Goal: Task Accomplishment & Management: Use online tool/utility

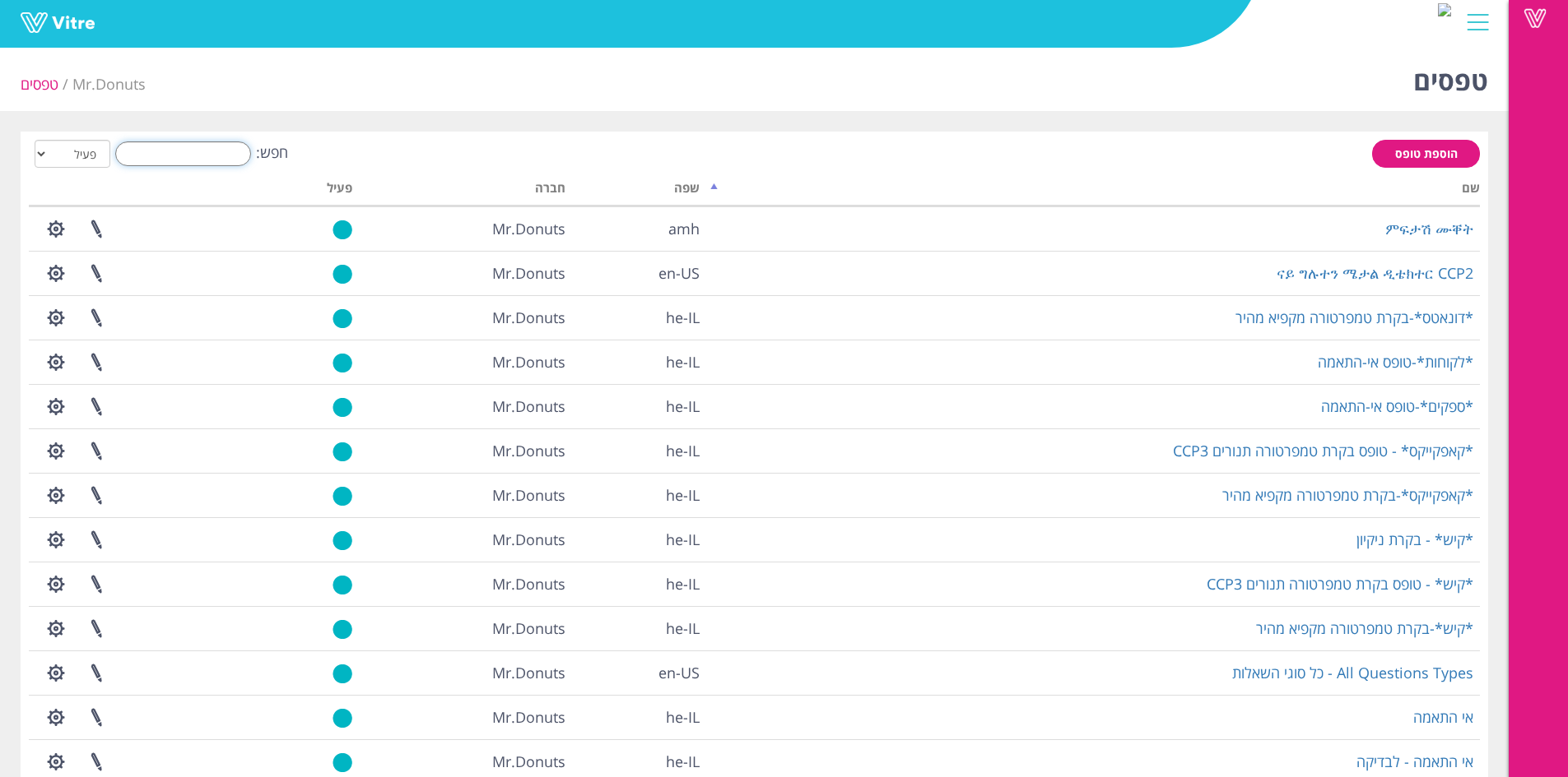
click at [213, 150] on input "חפש:" at bounding box center [184, 154] width 136 height 25
type input "ט"
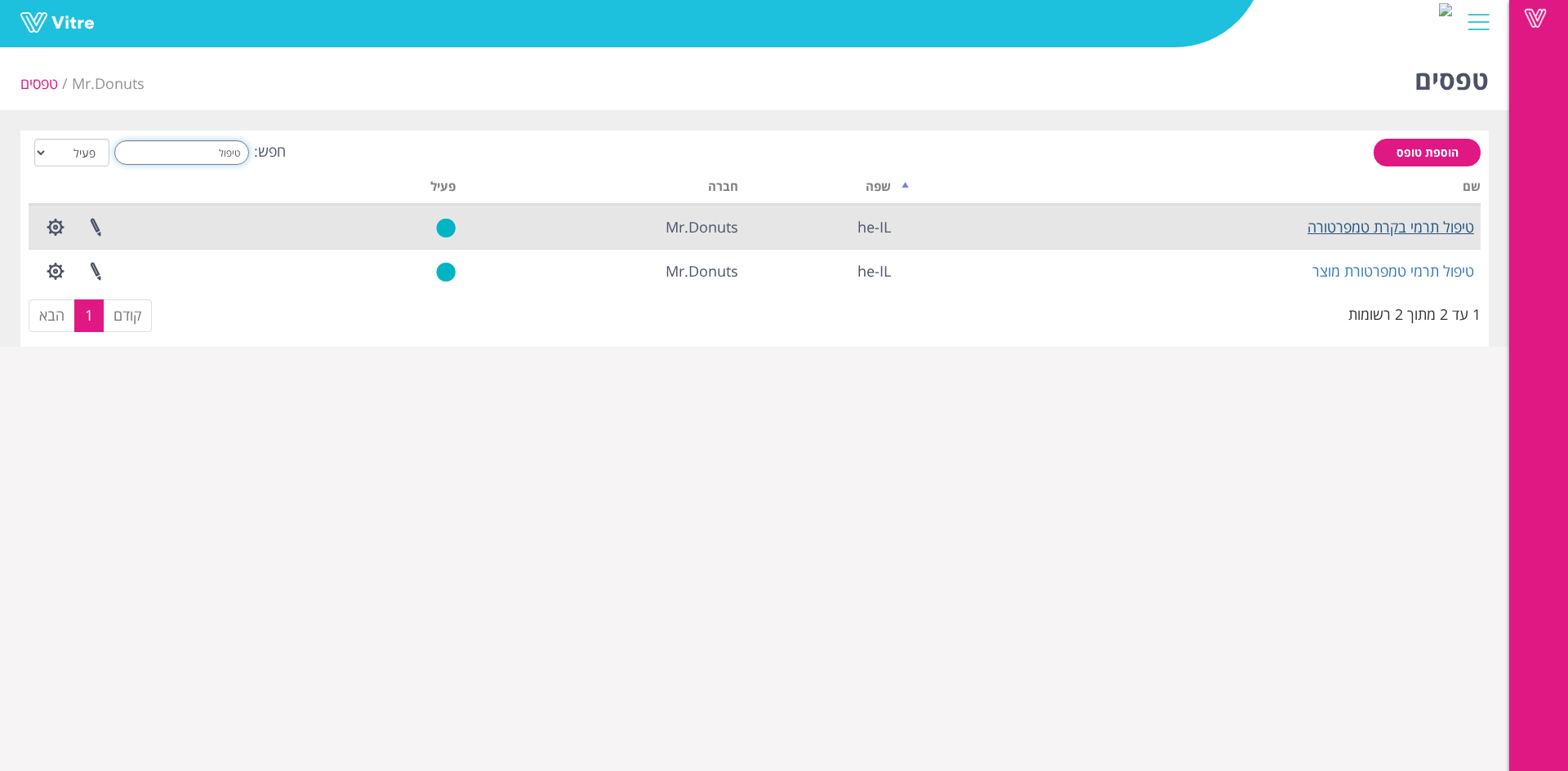
type input "טיפול"
click at [1369, 235] on link "טיפול תרמי בקרת טמפרטורה" at bounding box center [1391, 227] width 167 height 20
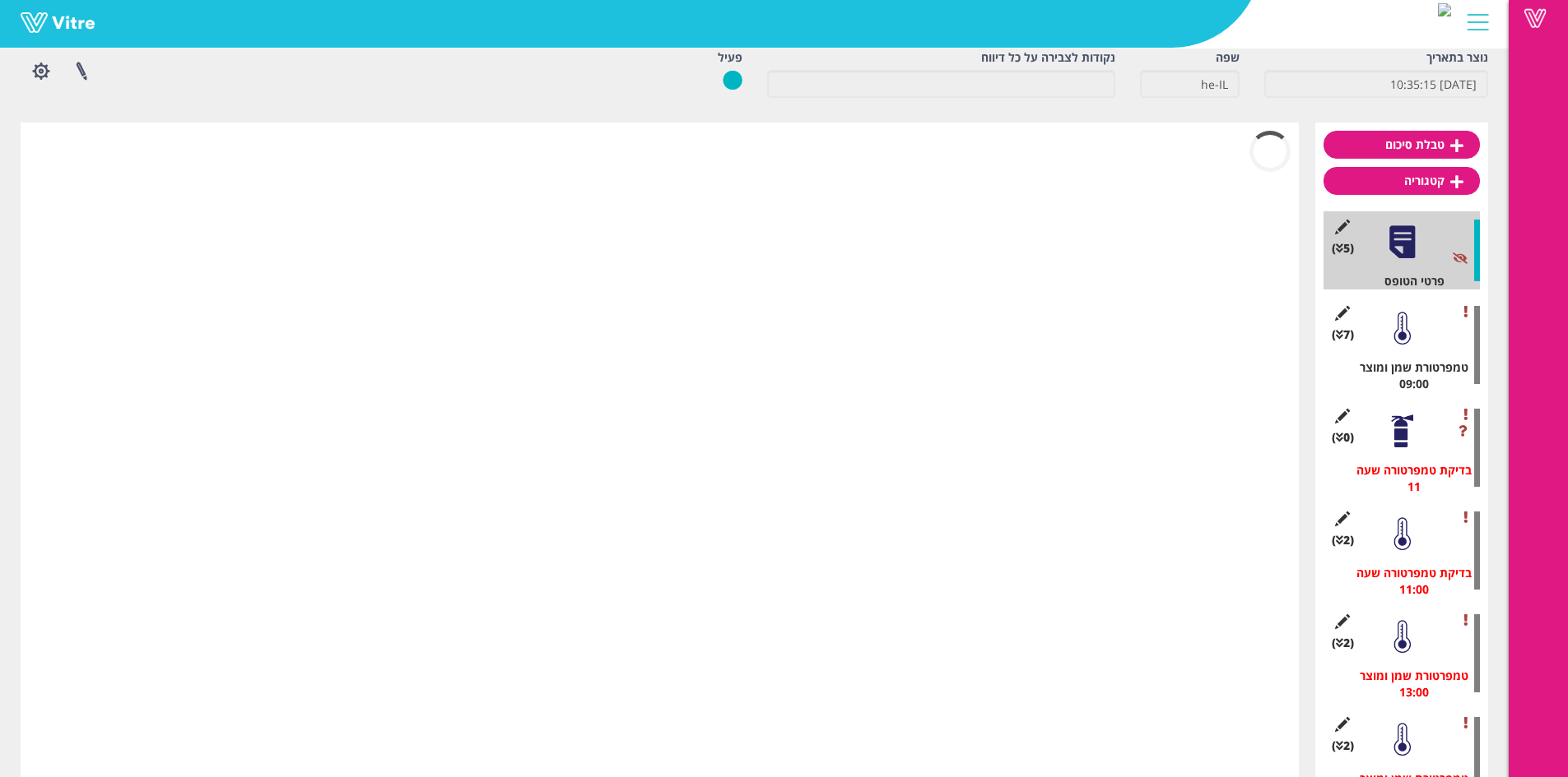
scroll to position [43, 0]
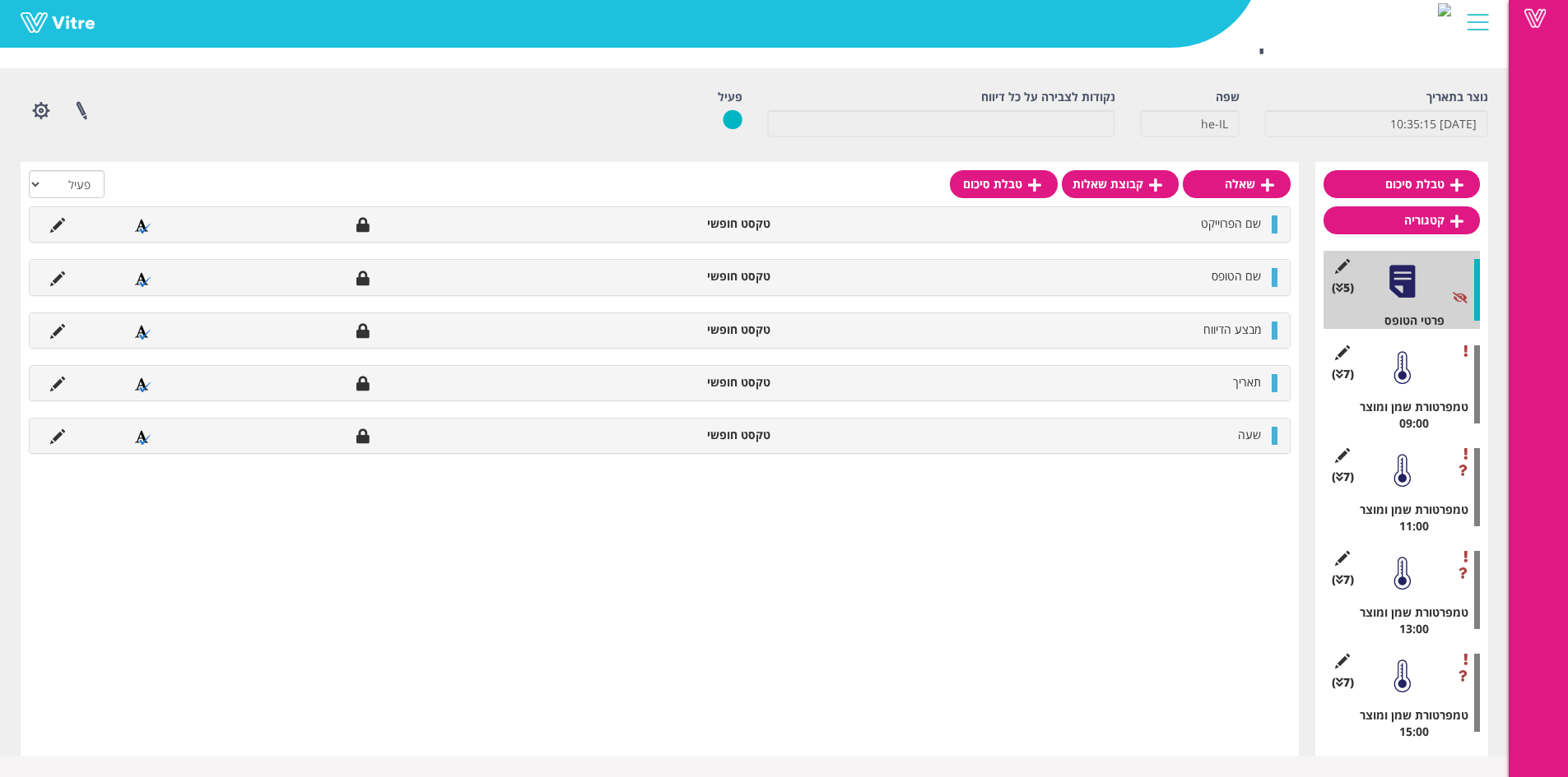
click at [1459, 377] on div "(7 ) טמפרטורת שמן ומוצר 09:00" at bounding box center [1402, 384] width 157 height 95
click at [1416, 380] on div at bounding box center [1402, 368] width 37 height 37
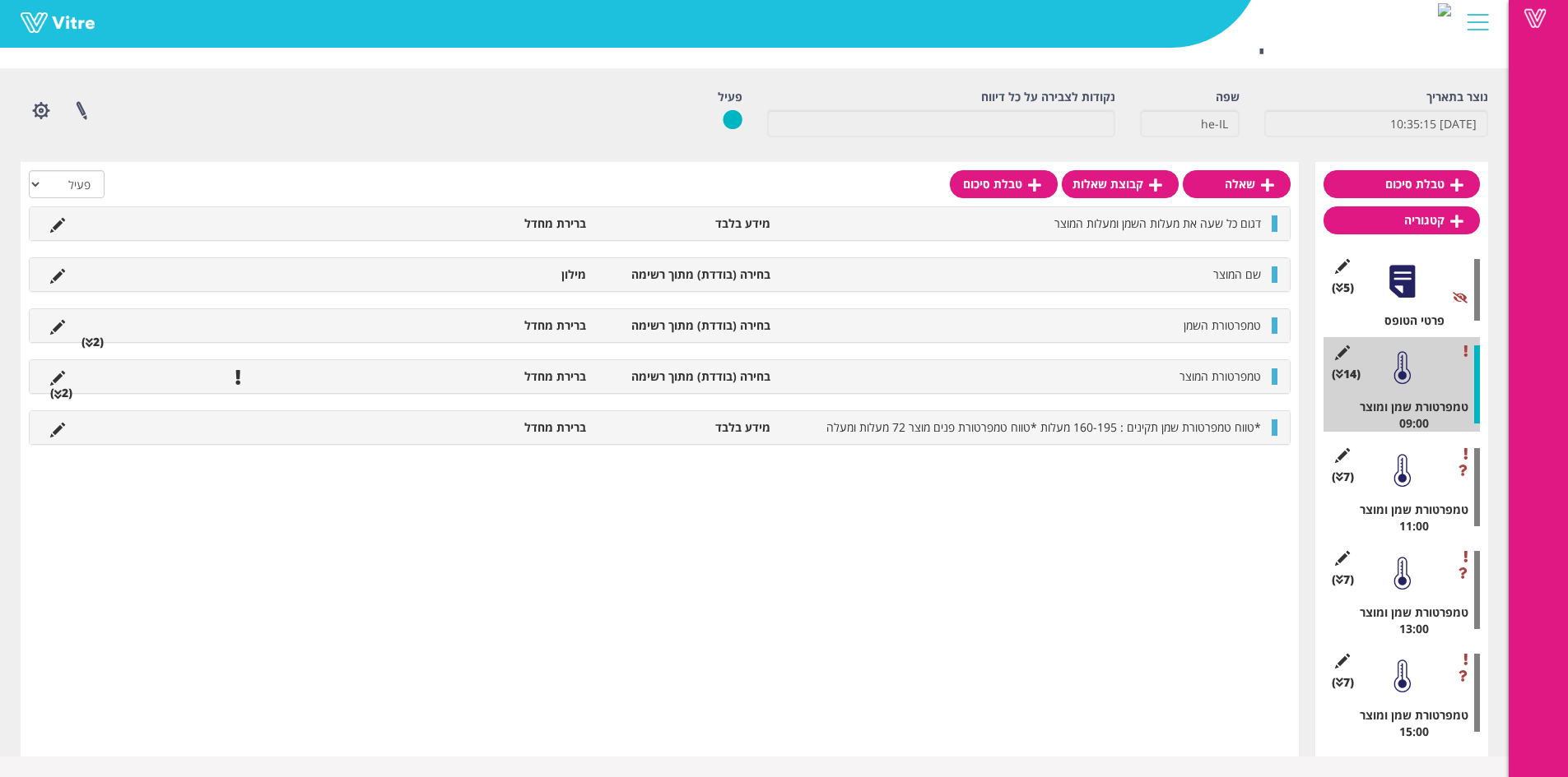
click at [105, 345] on li "(2 )" at bounding box center [93, 341] width 38 height 16
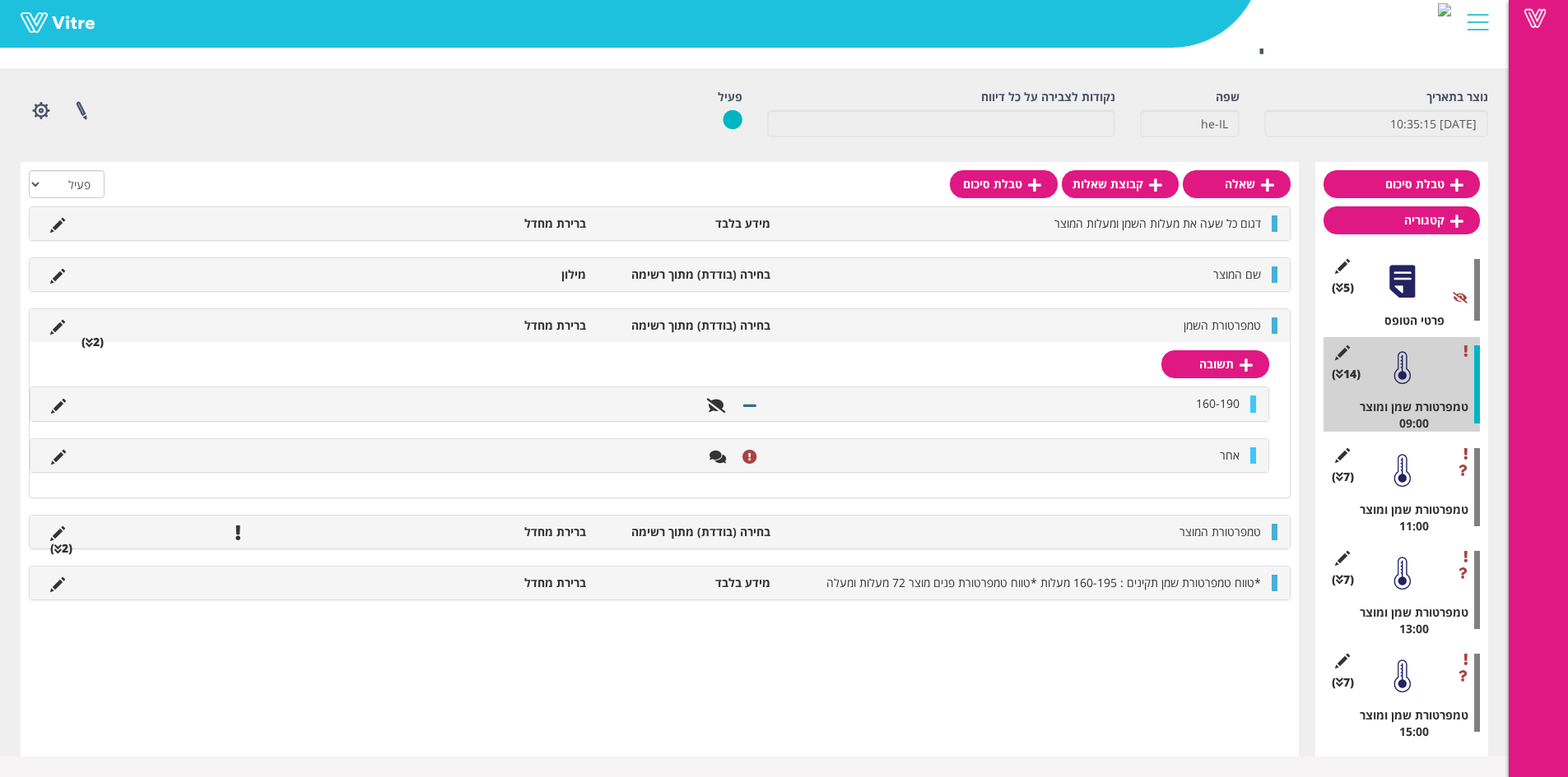
click at [1389, 464] on div at bounding box center [1402, 470] width 37 height 37
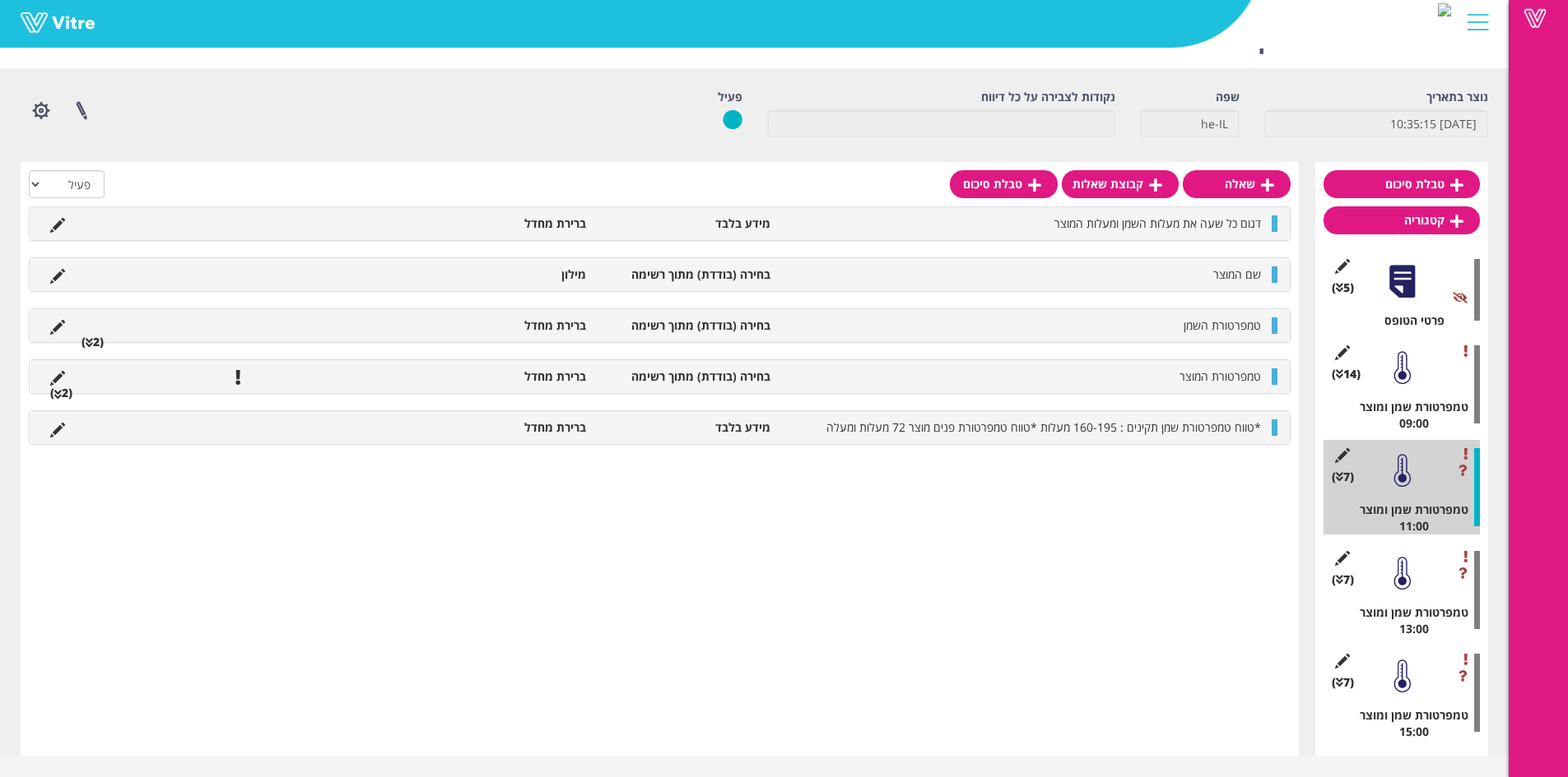
click at [1403, 397] on div "(14 ) טמפרטורת שמן ומוצר 09:00" at bounding box center [1402, 384] width 157 height 95
click at [1405, 382] on div at bounding box center [1402, 368] width 37 height 37
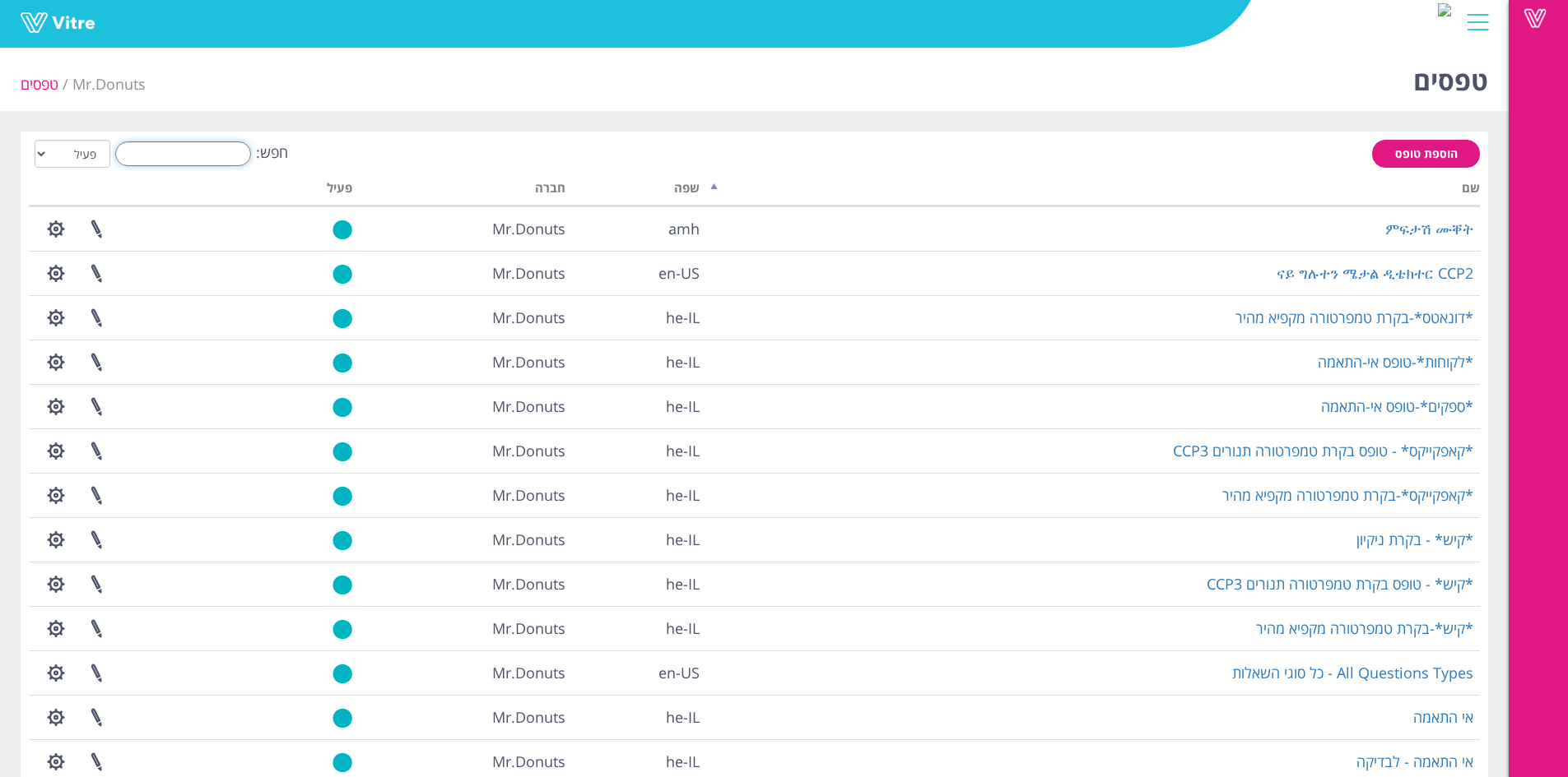
click at [206, 157] on input "חפש:" at bounding box center [184, 154] width 136 height 25
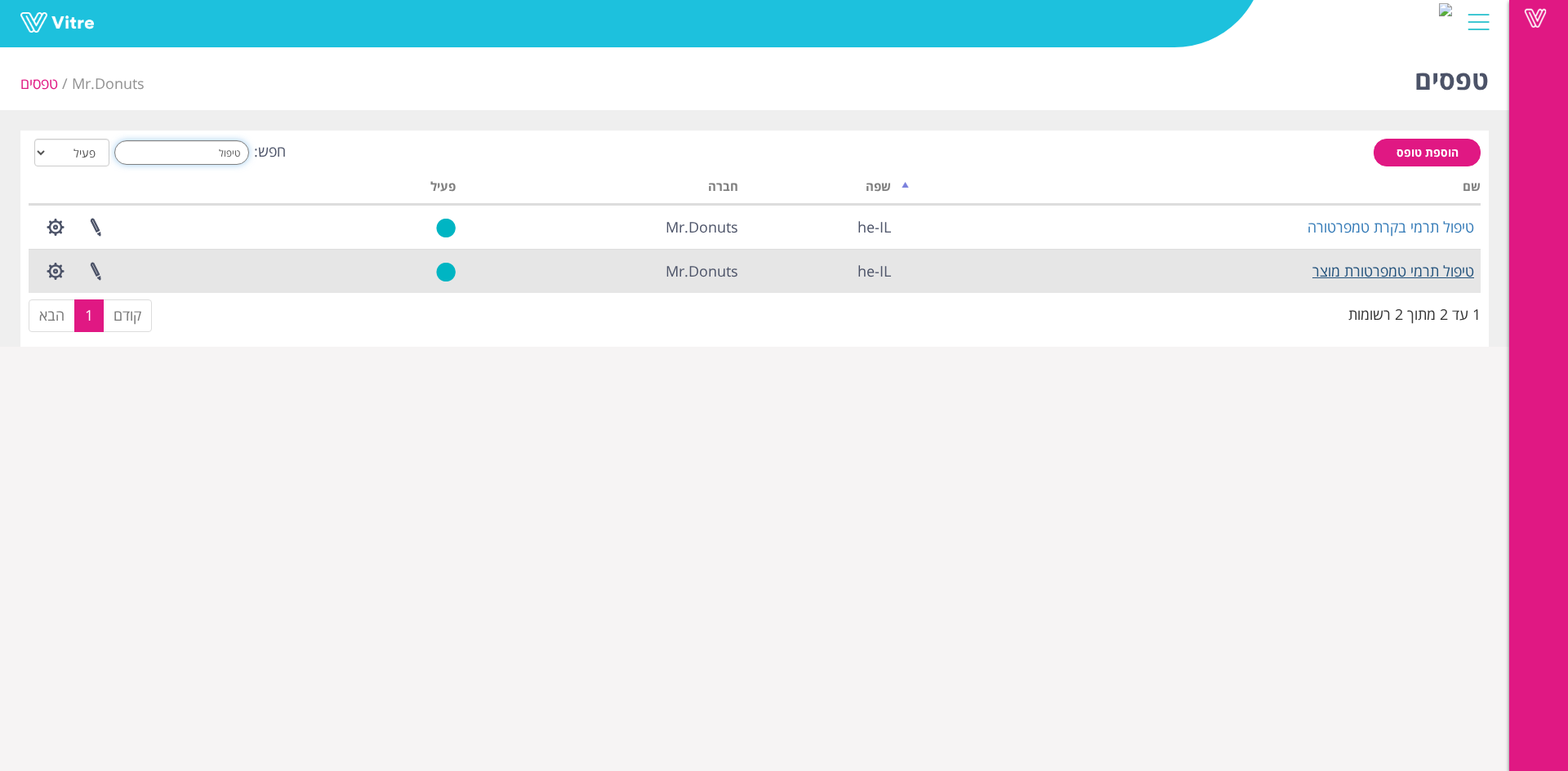
type input "טיפול"
click at [1433, 269] on link "טיפול תרמי טמפרטורת מוצר" at bounding box center [1393, 270] width 161 height 20
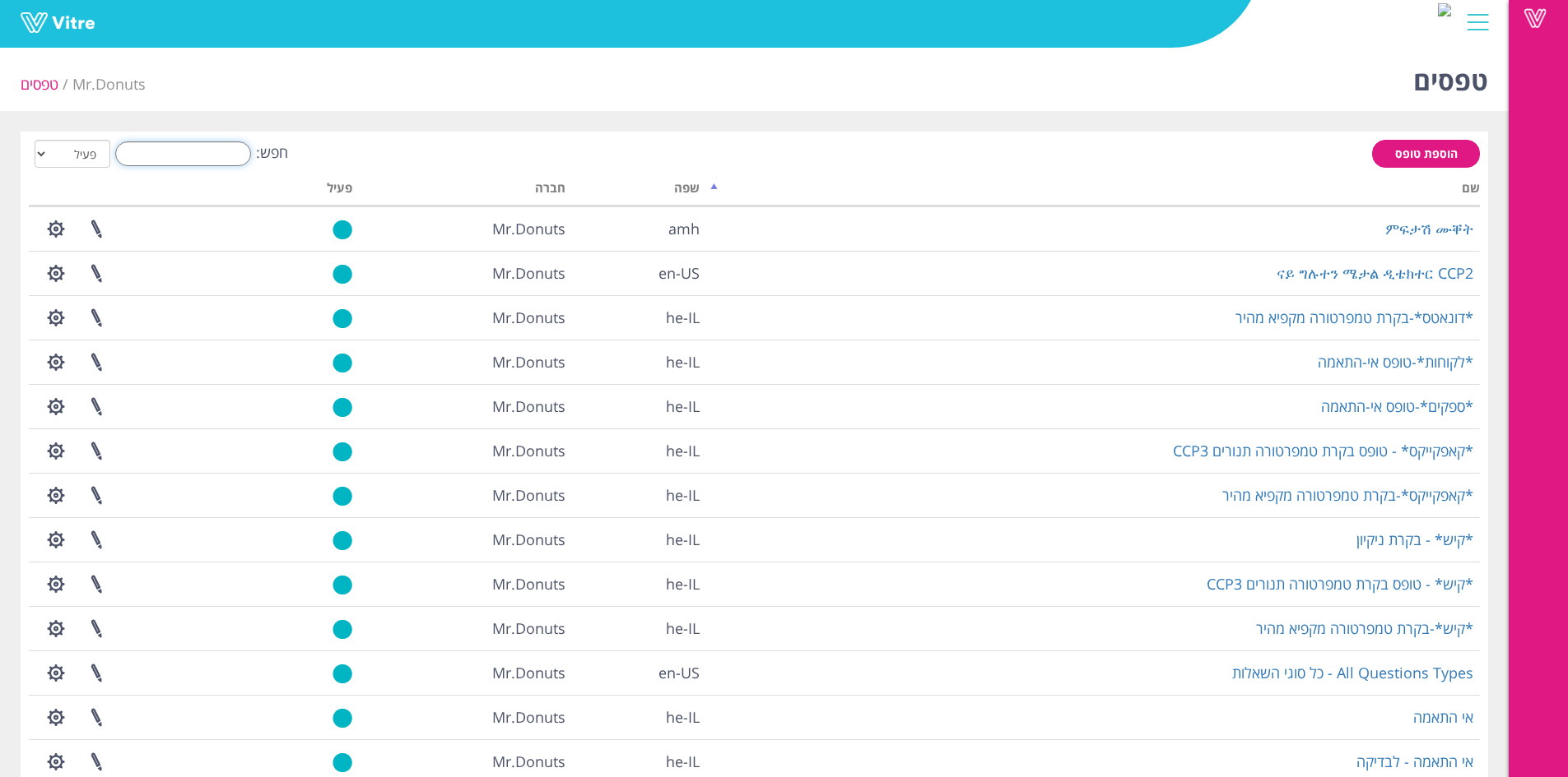
click at [192, 142] on input "חפש:" at bounding box center [184, 154] width 136 height 25
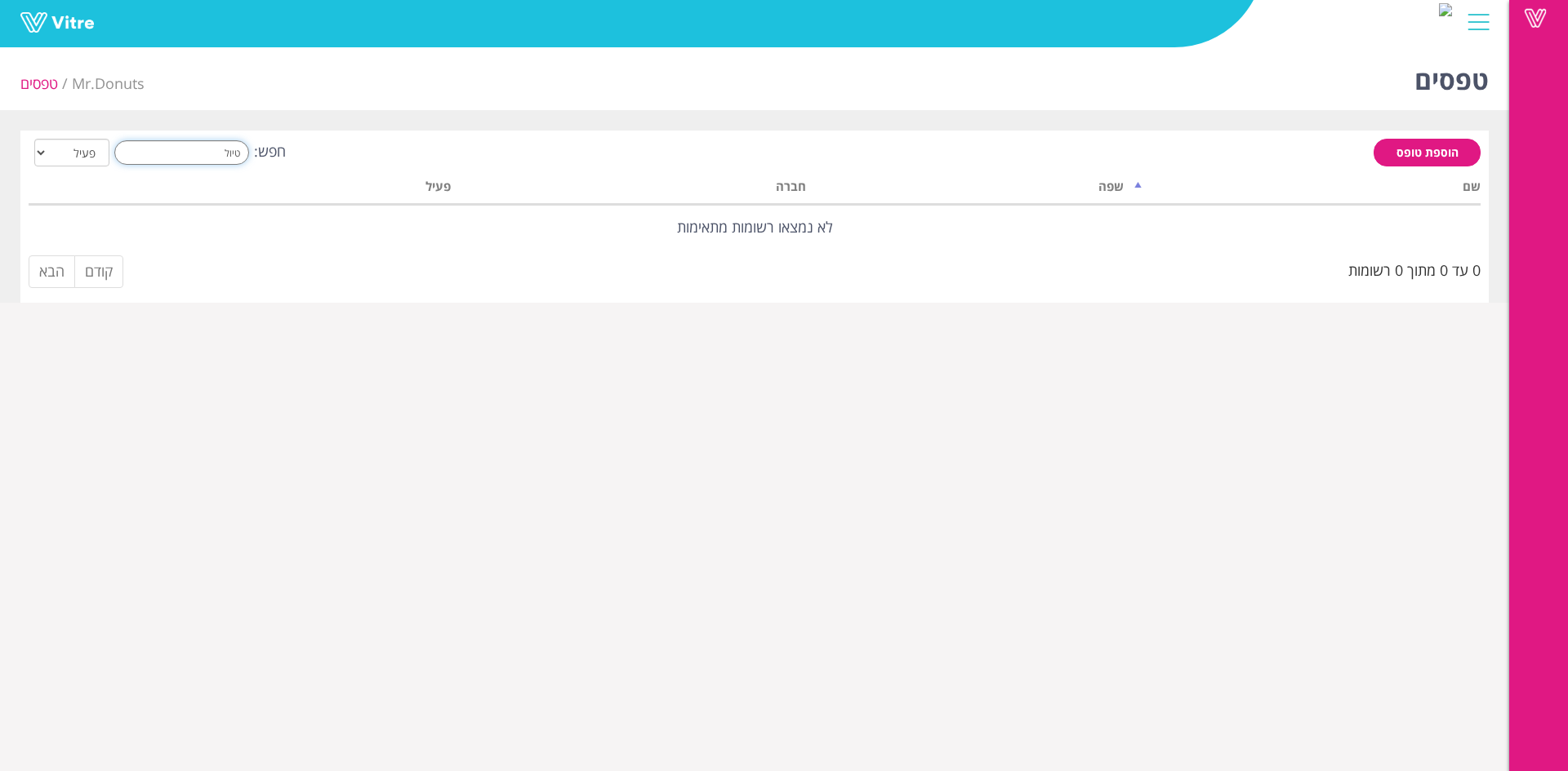
click at [207, 148] on input "טיול" at bounding box center [182, 153] width 135 height 25
type input "ט"
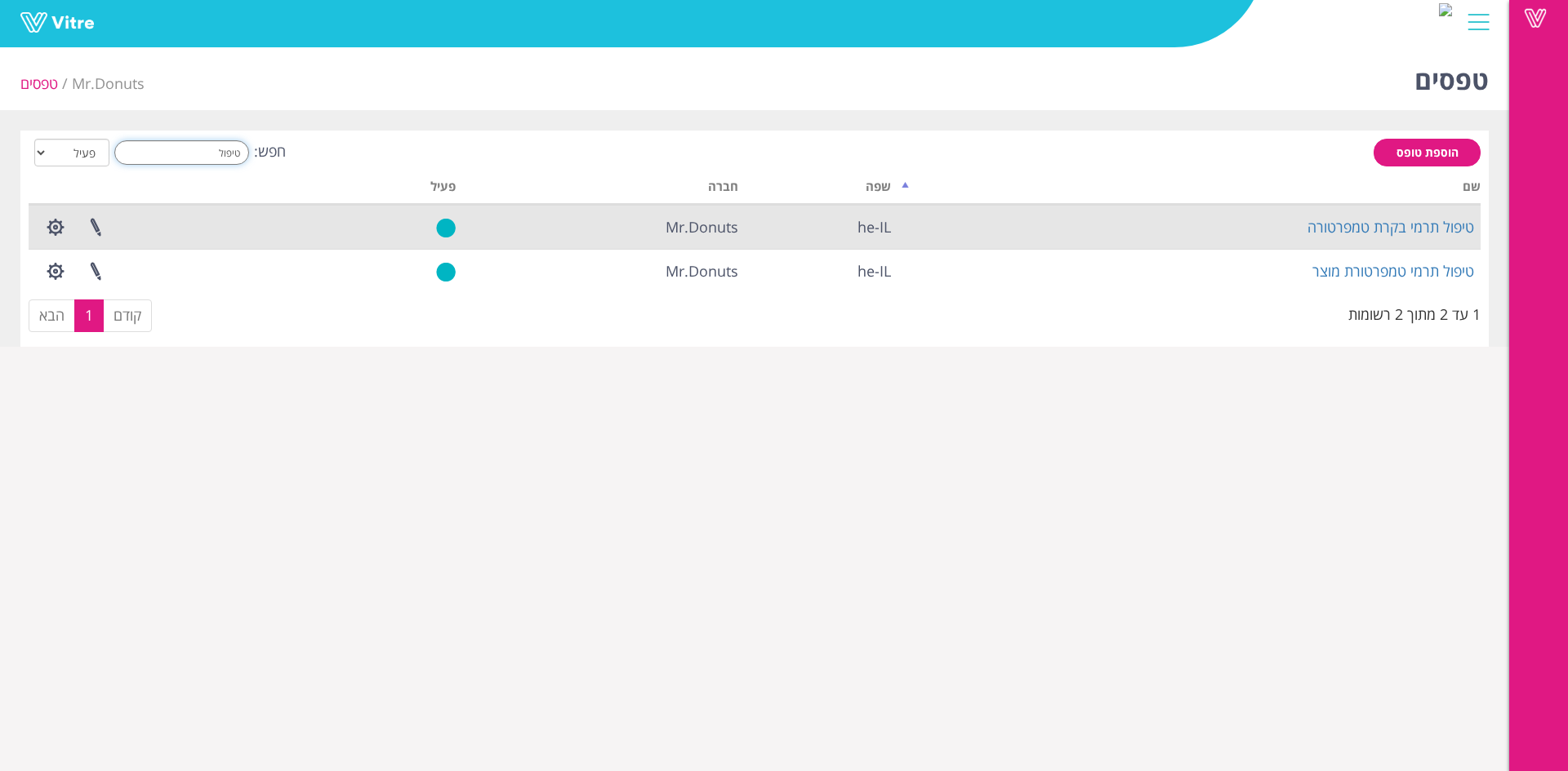
type input "טיפול"
click at [1399, 214] on td "טיפול תרמי בקרת טמפרטורה" at bounding box center [1189, 227] width 583 height 44
click at [1408, 222] on link "טיפול תרמי בקרת טמפרטורה" at bounding box center [1391, 227] width 167 height 20
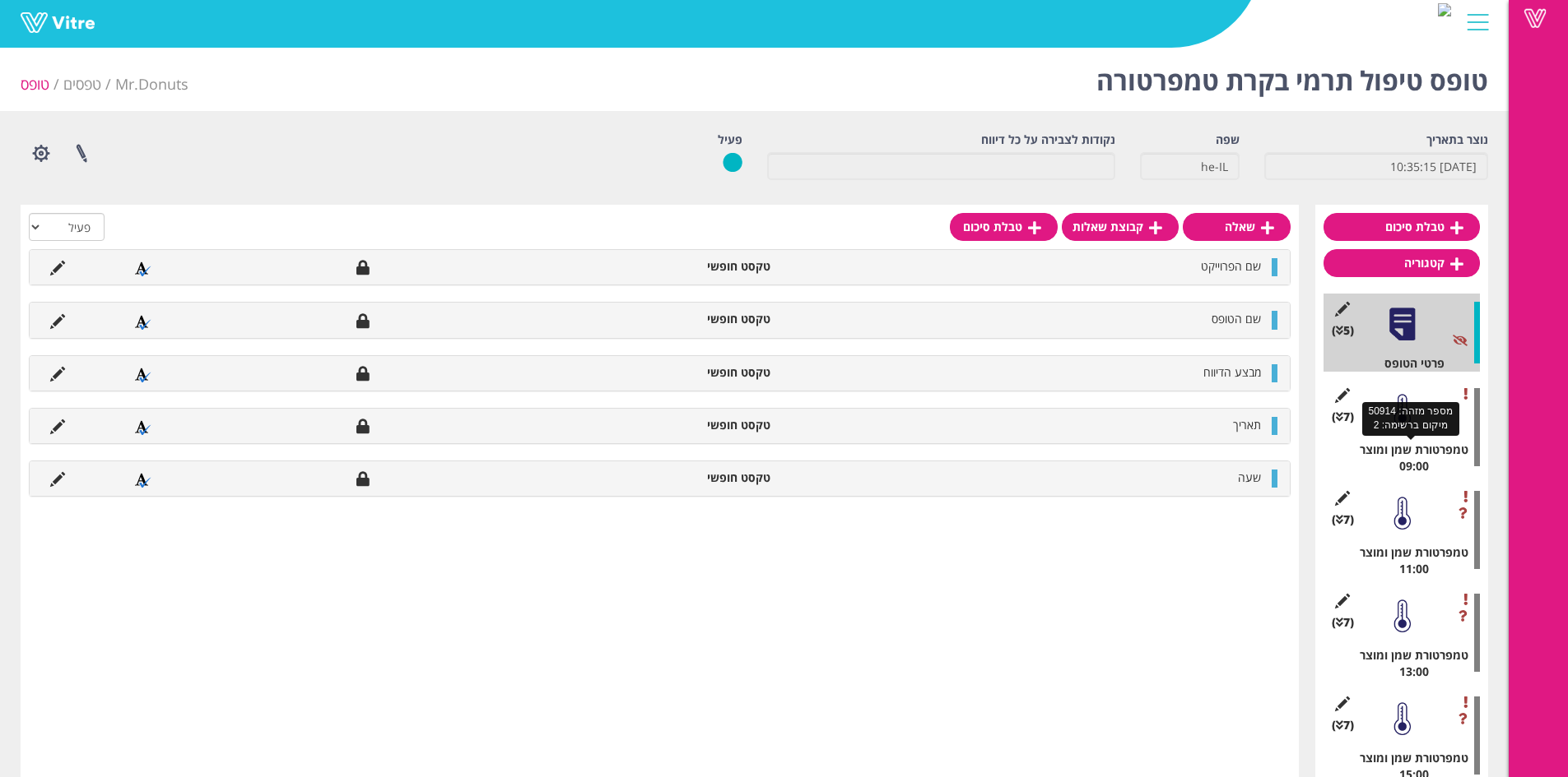
click at [1397, 449] on div "טמפרטורת שמן ומוצר 09:00" at bounding box center [1407, 458] width 144 height 32
click at [1404, 404] on div at bounding box center [1402, 411] width 37 height 37
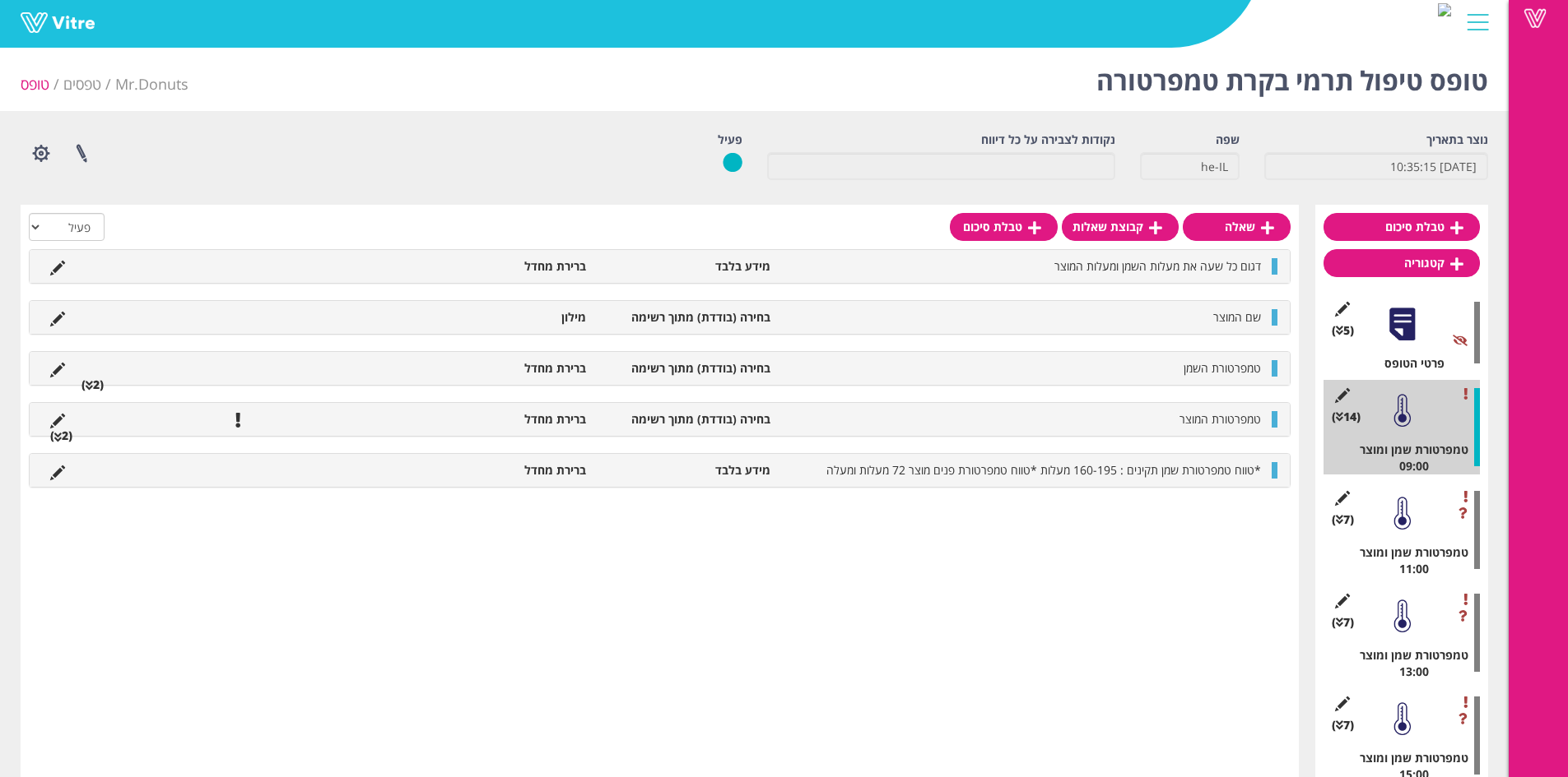
click at [82, 379] on li "(2 )" at bounding box center [93, 384] width 38 height 16
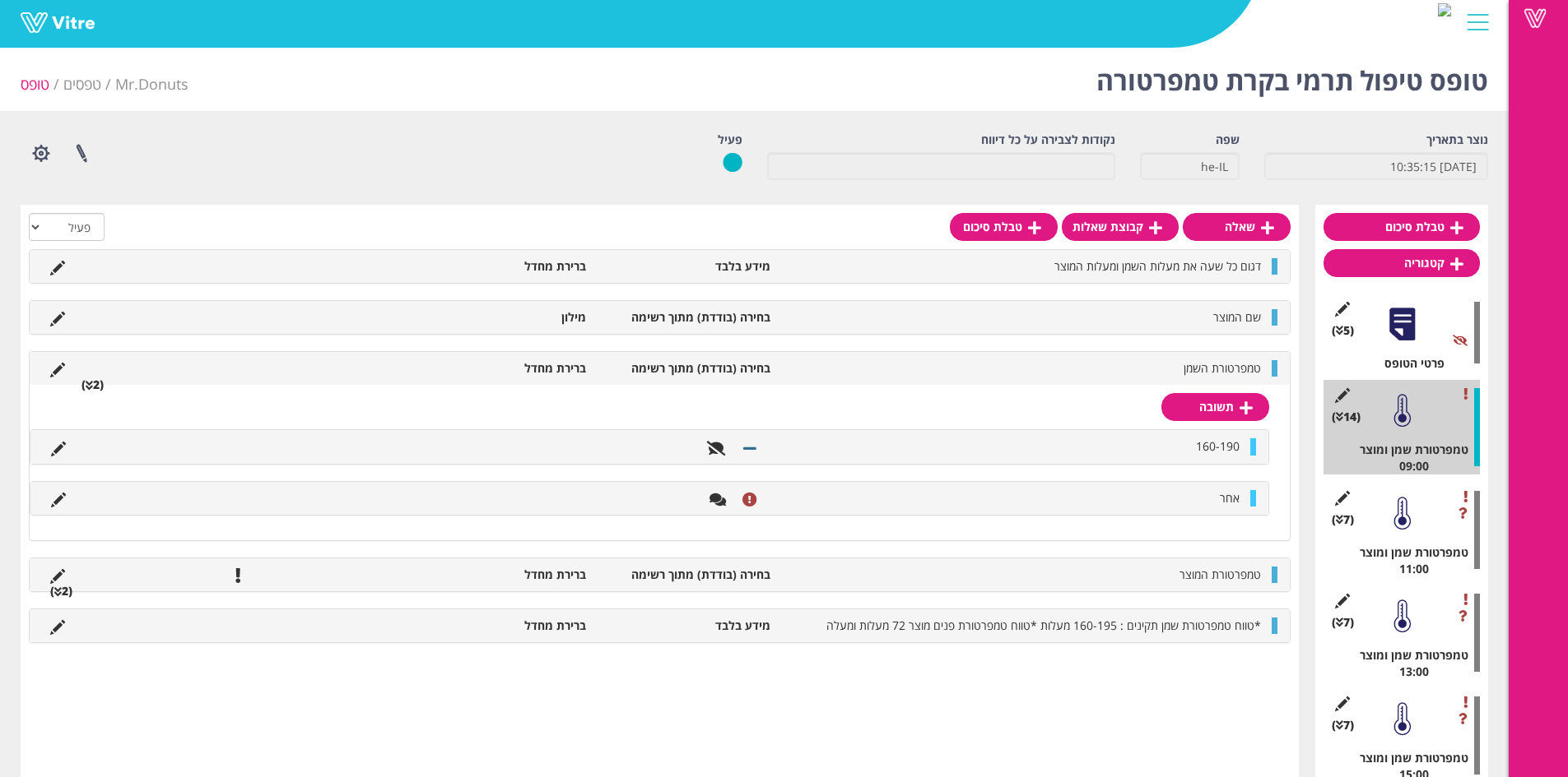
click at [65, 450] on icon at bounding box center [57, 448] width 14 height 14
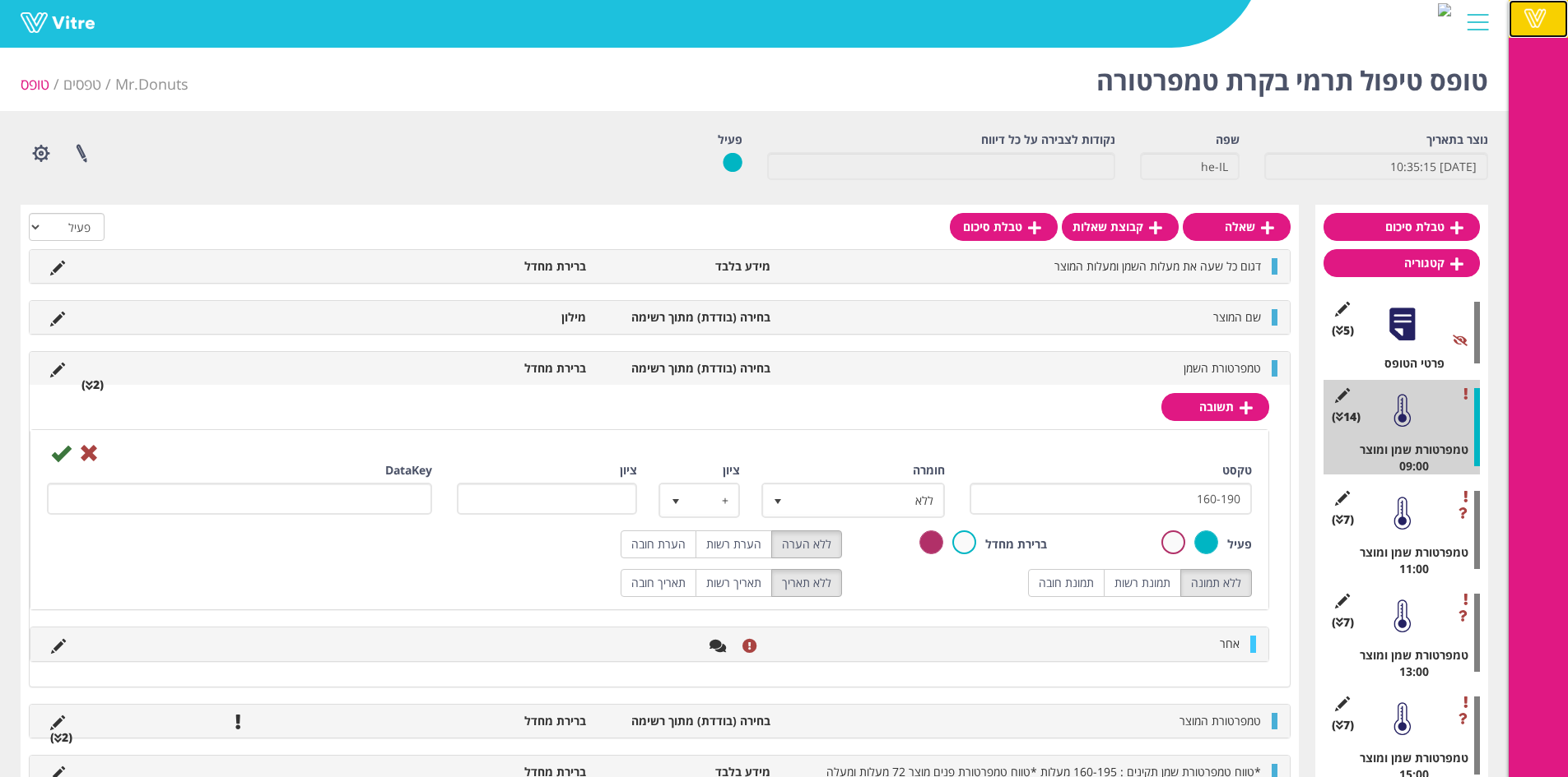
click at [1539, 27] on span at bounding box center [1535, 18] width 41 height 20
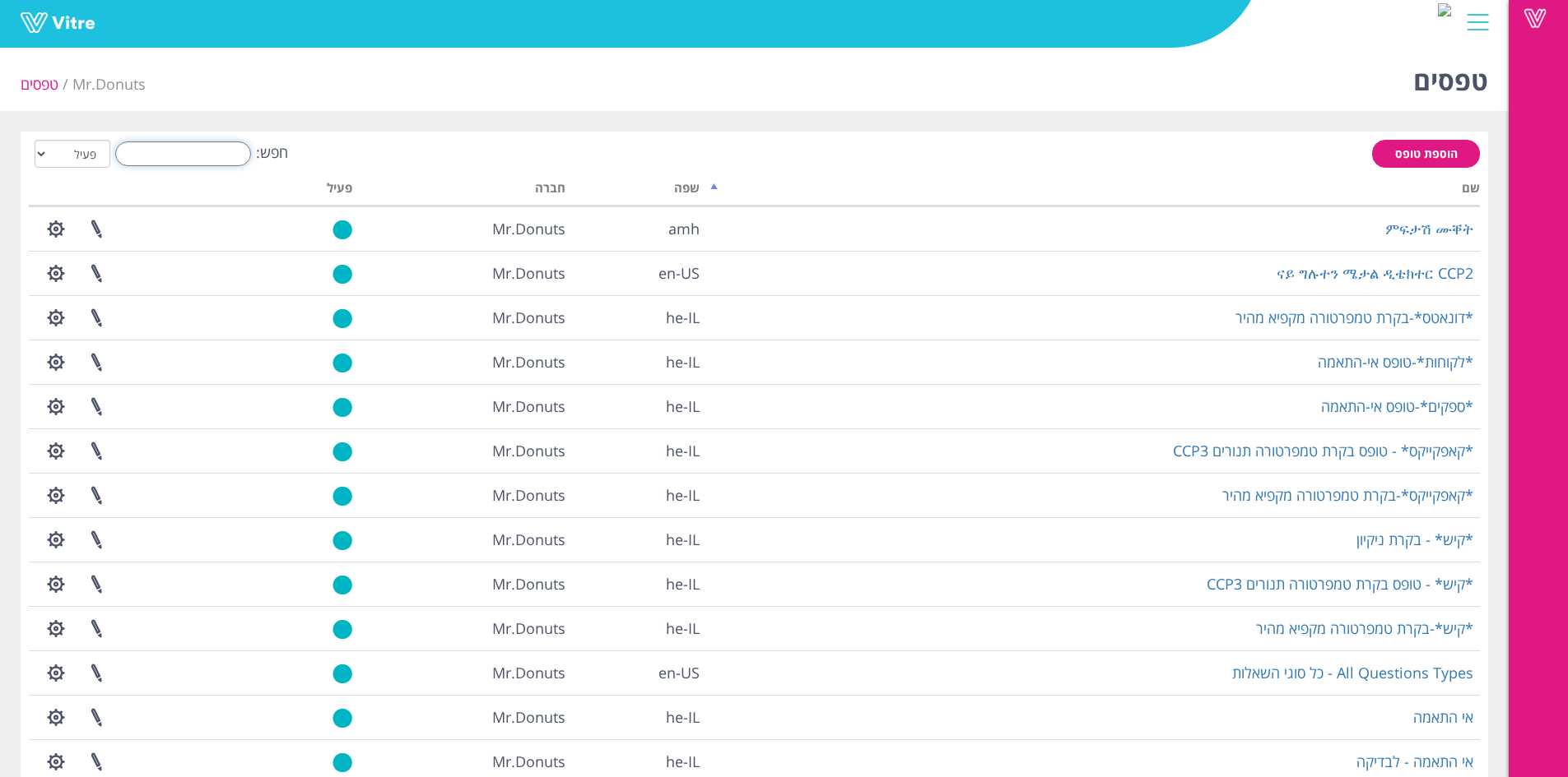
click at [216, 145] on input "חפש:" at bounding box center [184, 154] width 136 height 25
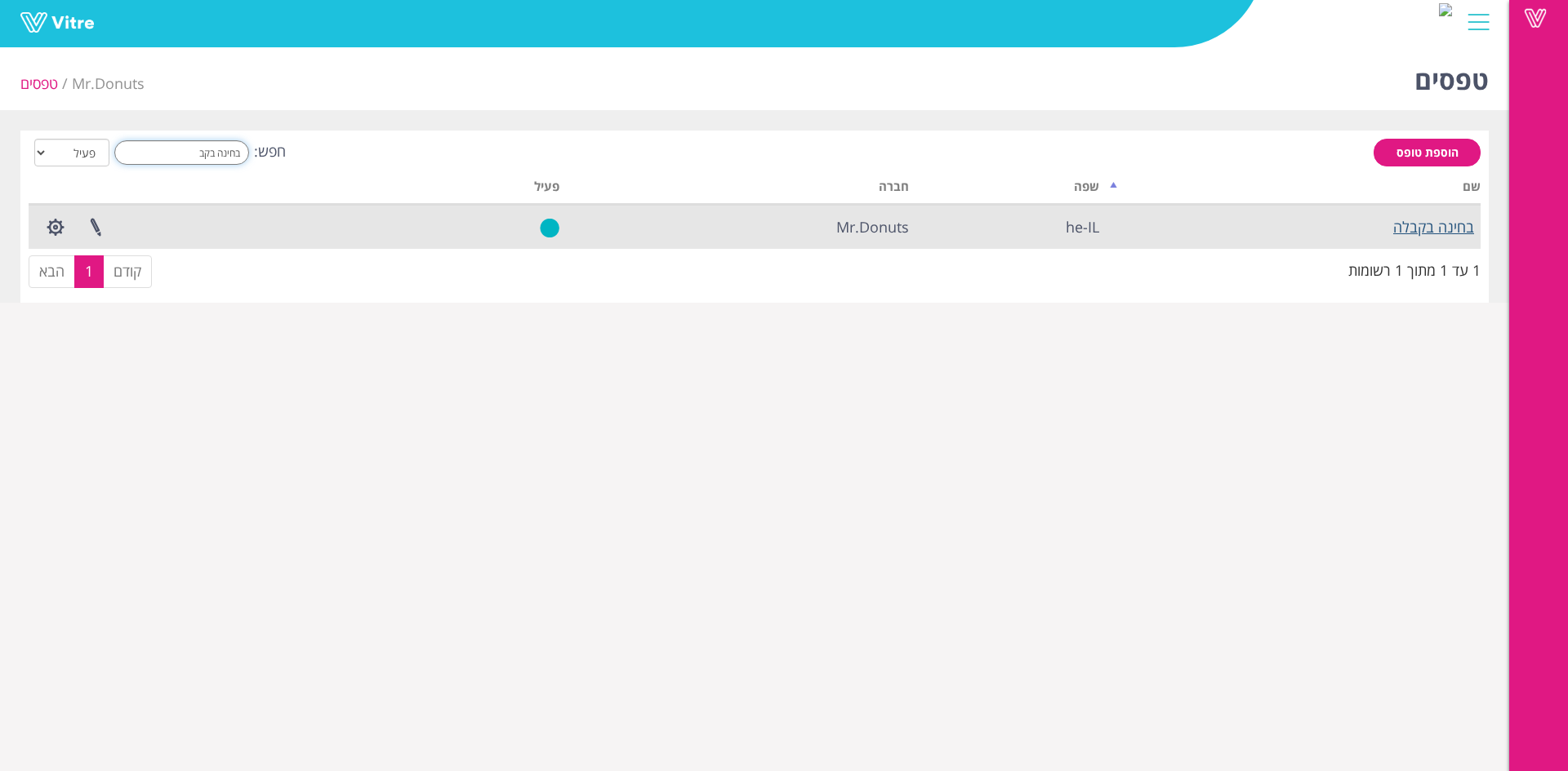
type input "בחינה בקב"
click at [1425, 228] on link "בחינה בקבלה" at bounding box center [1433, 227] width 81 height 20
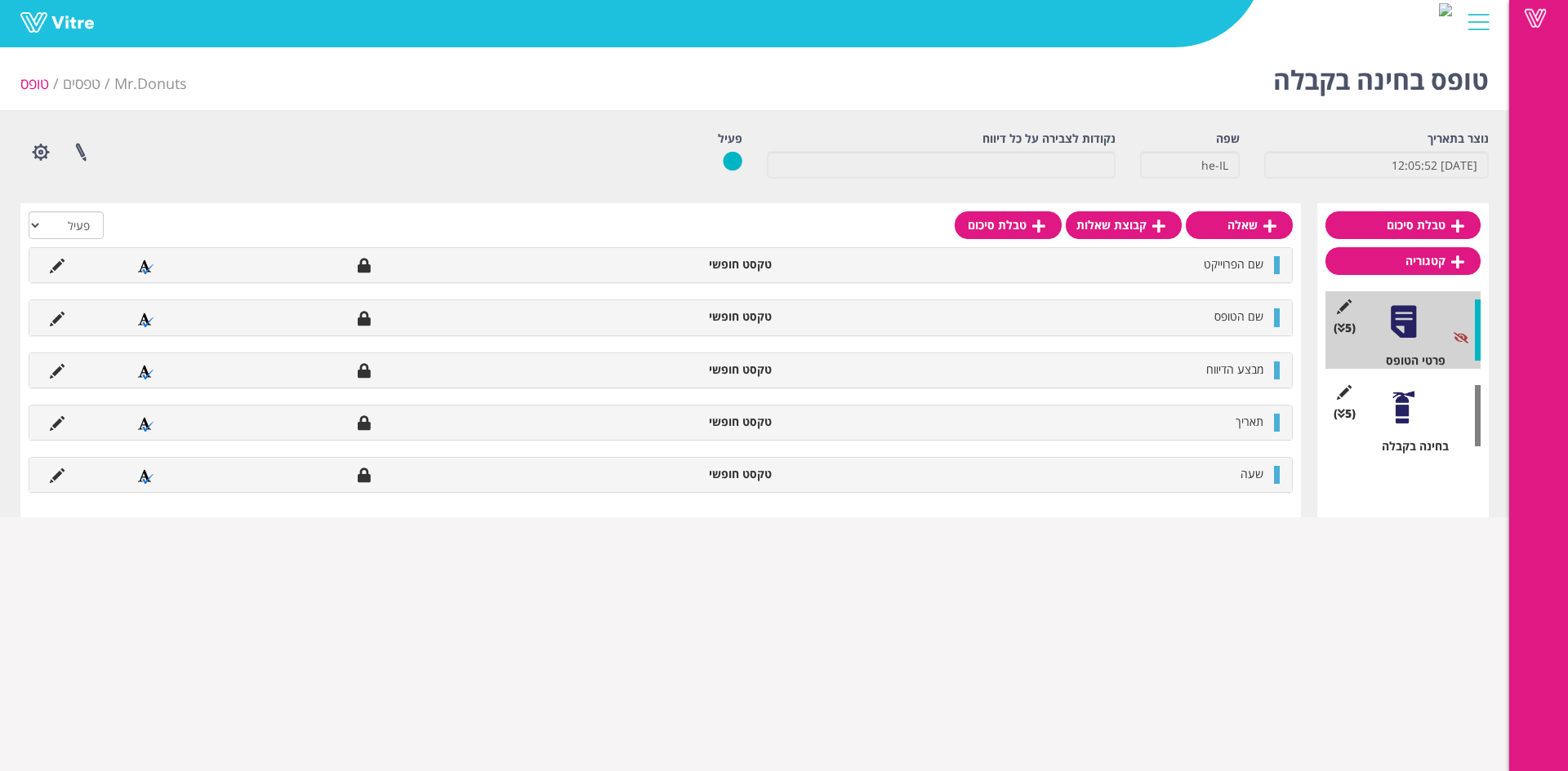
click at [1423, 404] on div "(5 ) בחינה בקבלה" at bounding box center [1403, 416] width 156 height 78
click at [78, 151] on link at bounding box center [81, 153] width 41 height 44
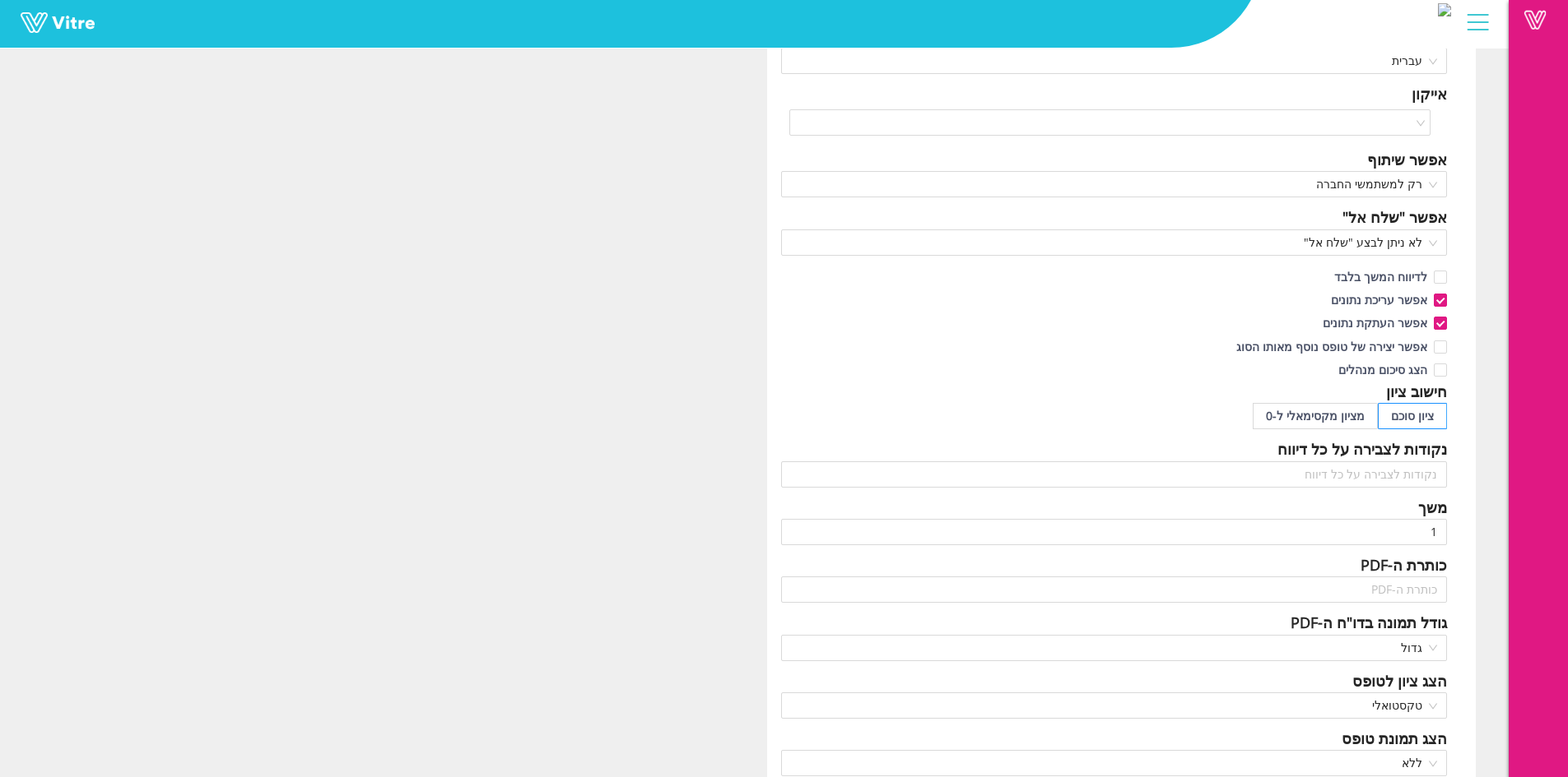
scroll to position [247, 0]
drag, startPoint x: 1440, startPoint y: 320, endPoint x: 1273, endPoint y: 401, distance: 185.6
click at [1440, 320] on input "אפשר העתקת נתונים" at bounding box center [1439, 323] width 14 height 14
checkbox input "false"
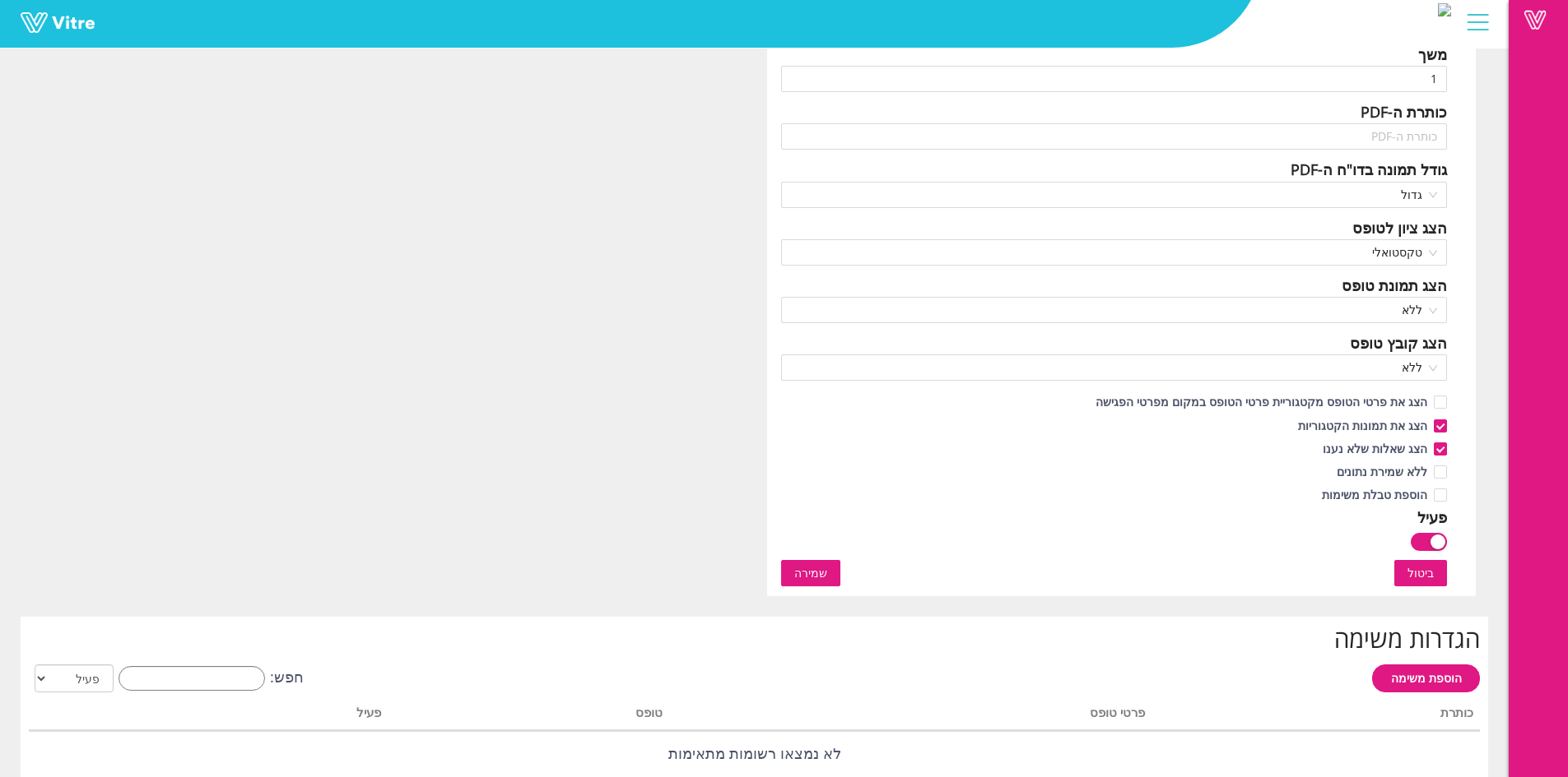
scroll to position [741, 0]
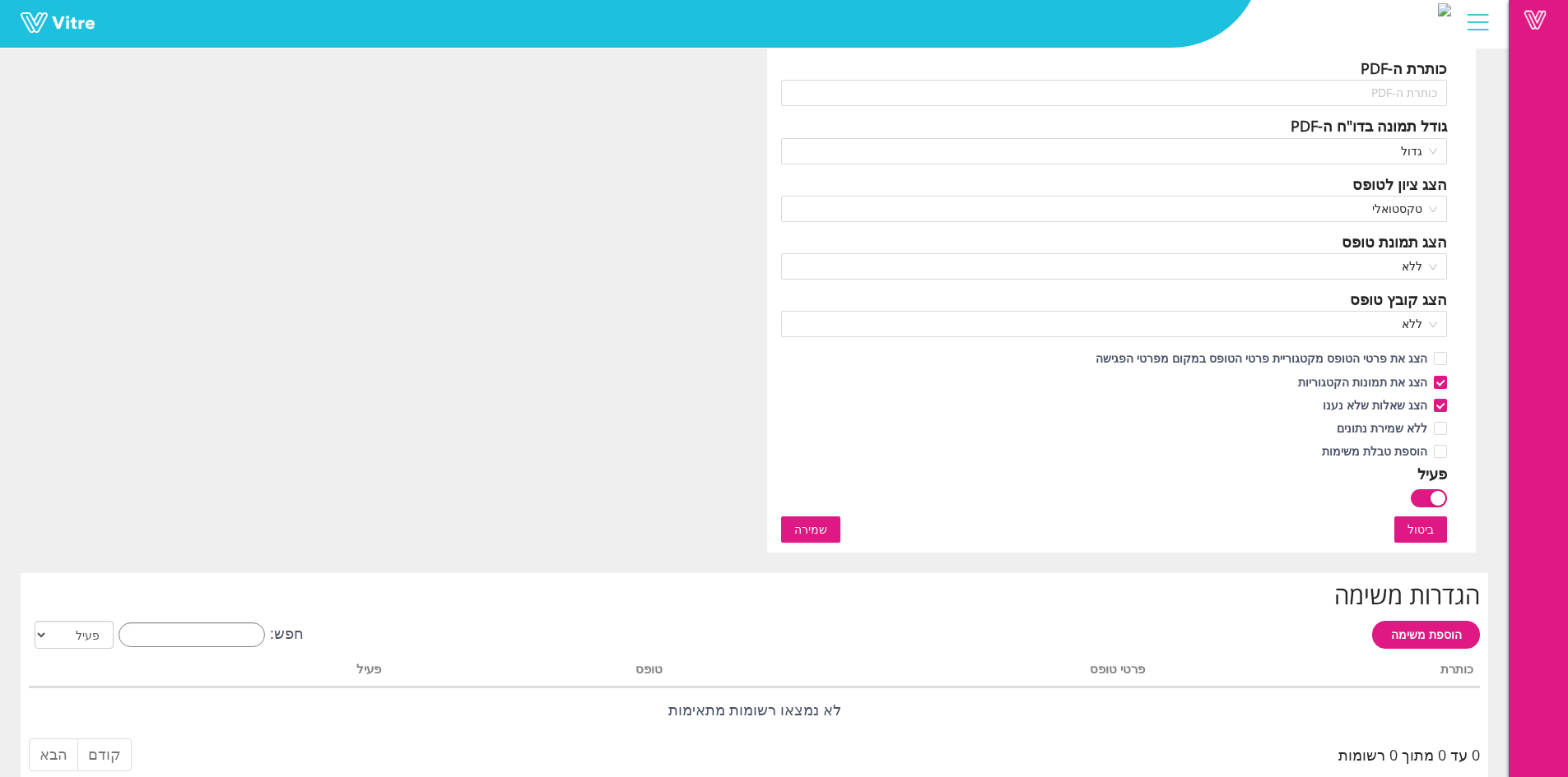
click at [813, 529] on span "שמירה" at bounding box center [811, 529] width 33 height 18
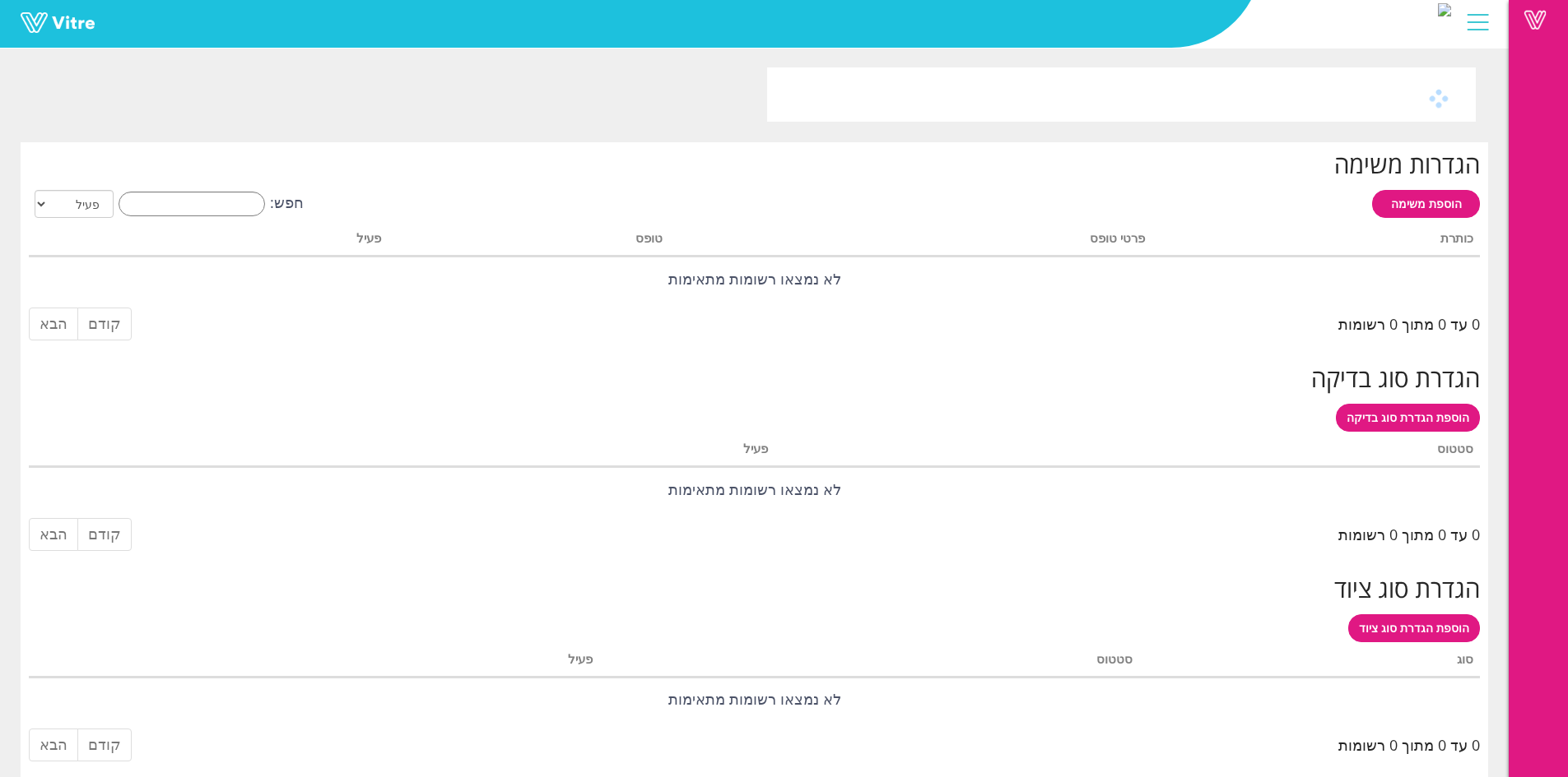
scroll to position [0, 0]
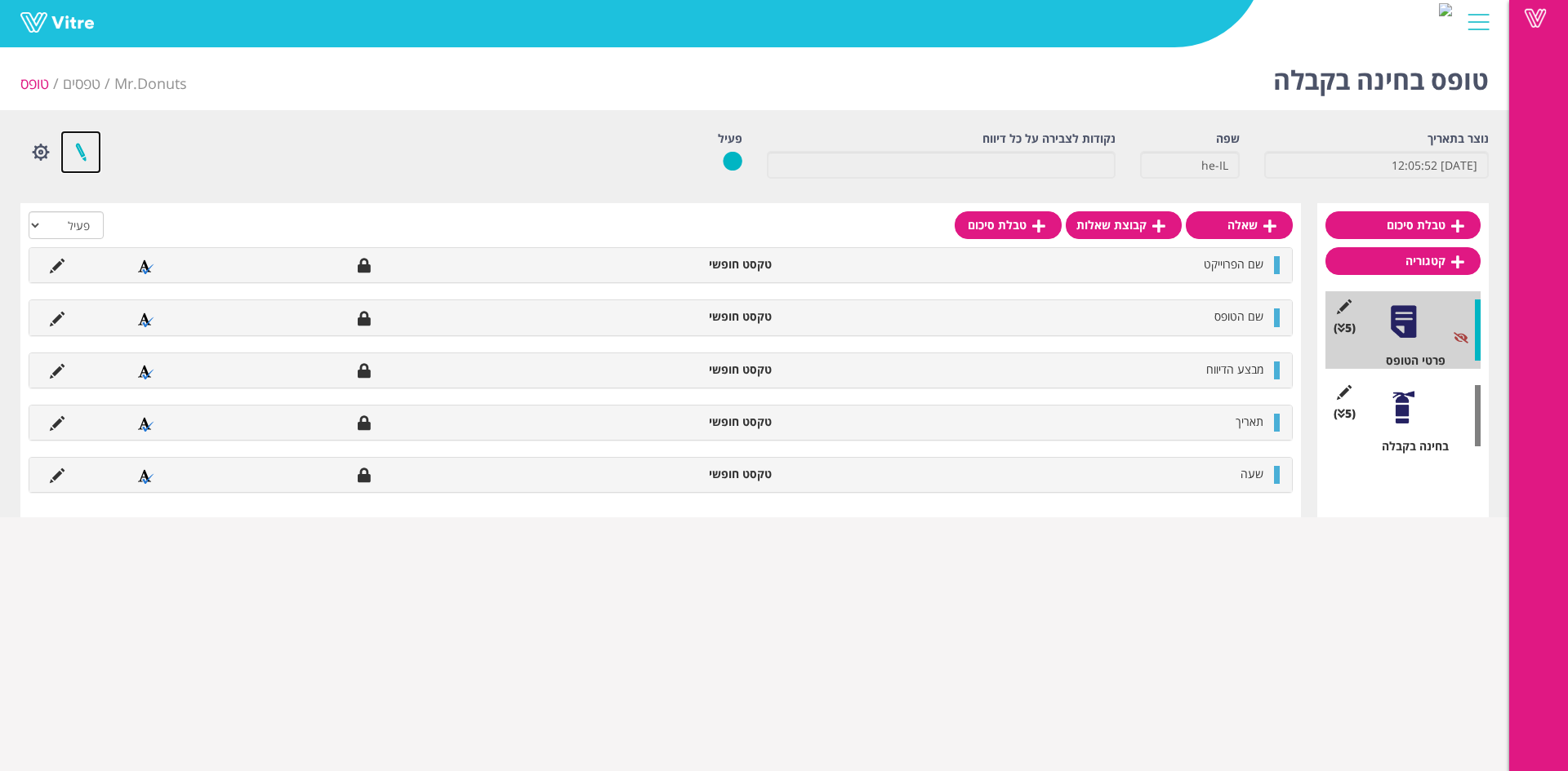
click at [84, 146] on link at bounding box center [81, 153] width 41 height 44
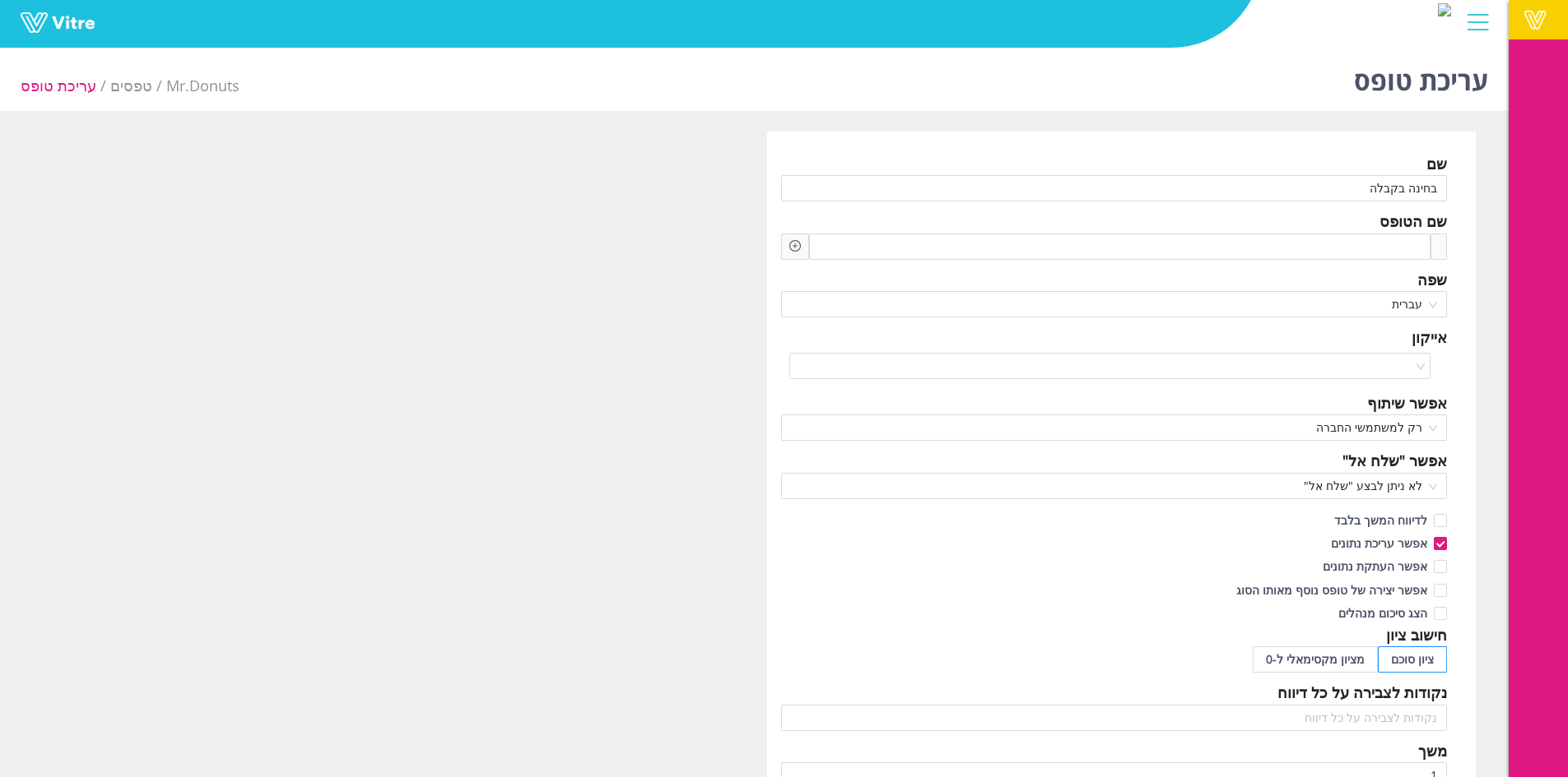
click at [1538, 21] on span at bounding box center [1535, 19] width 41 height 20
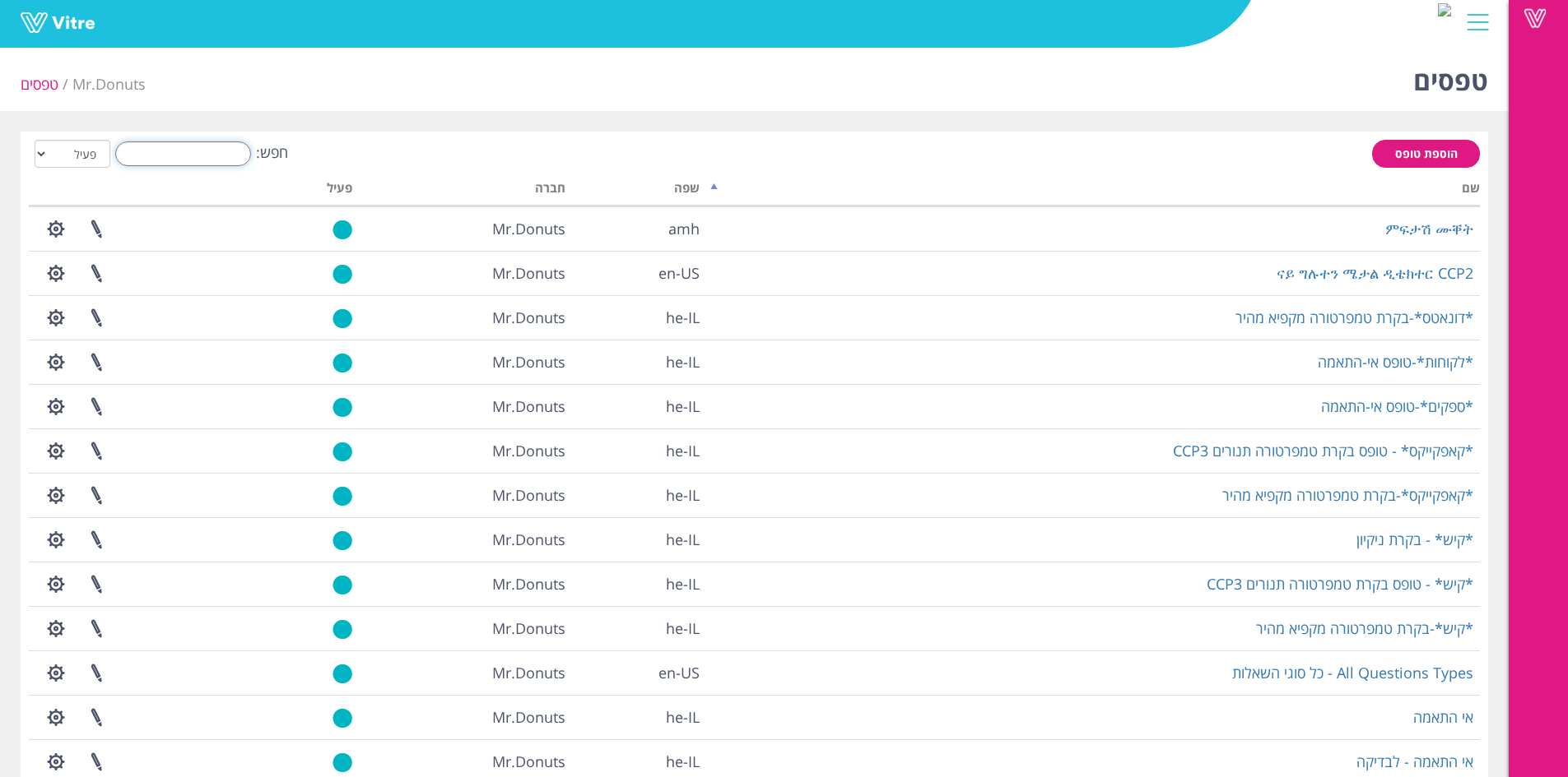
click at [229, 150] on input "חפש:" at bounding box center [184, 154] width 136 height 25
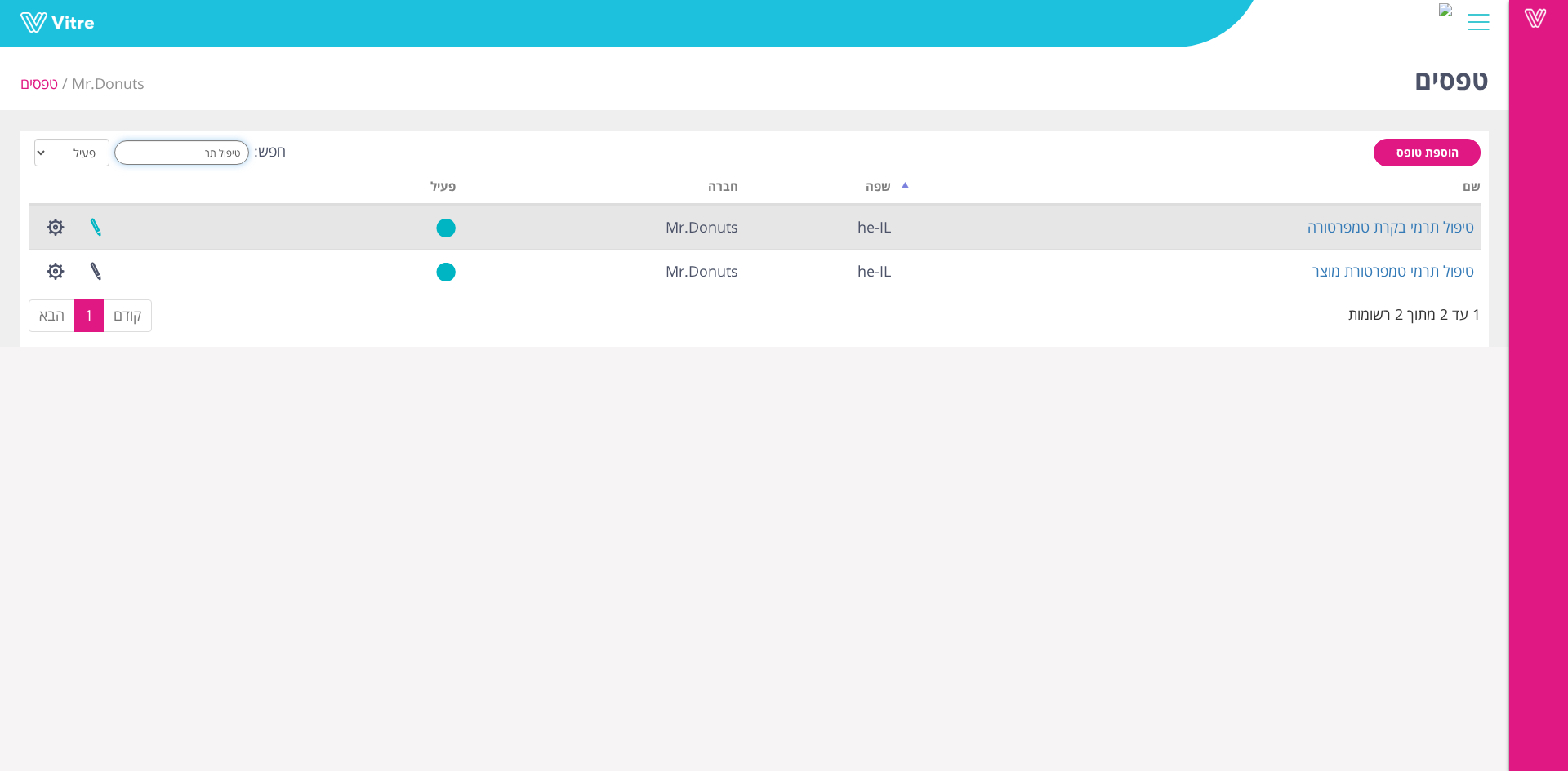
type input "טיפול תר"
click at [106, 226] on link at bounding box center [95, 228] width 41 height 44
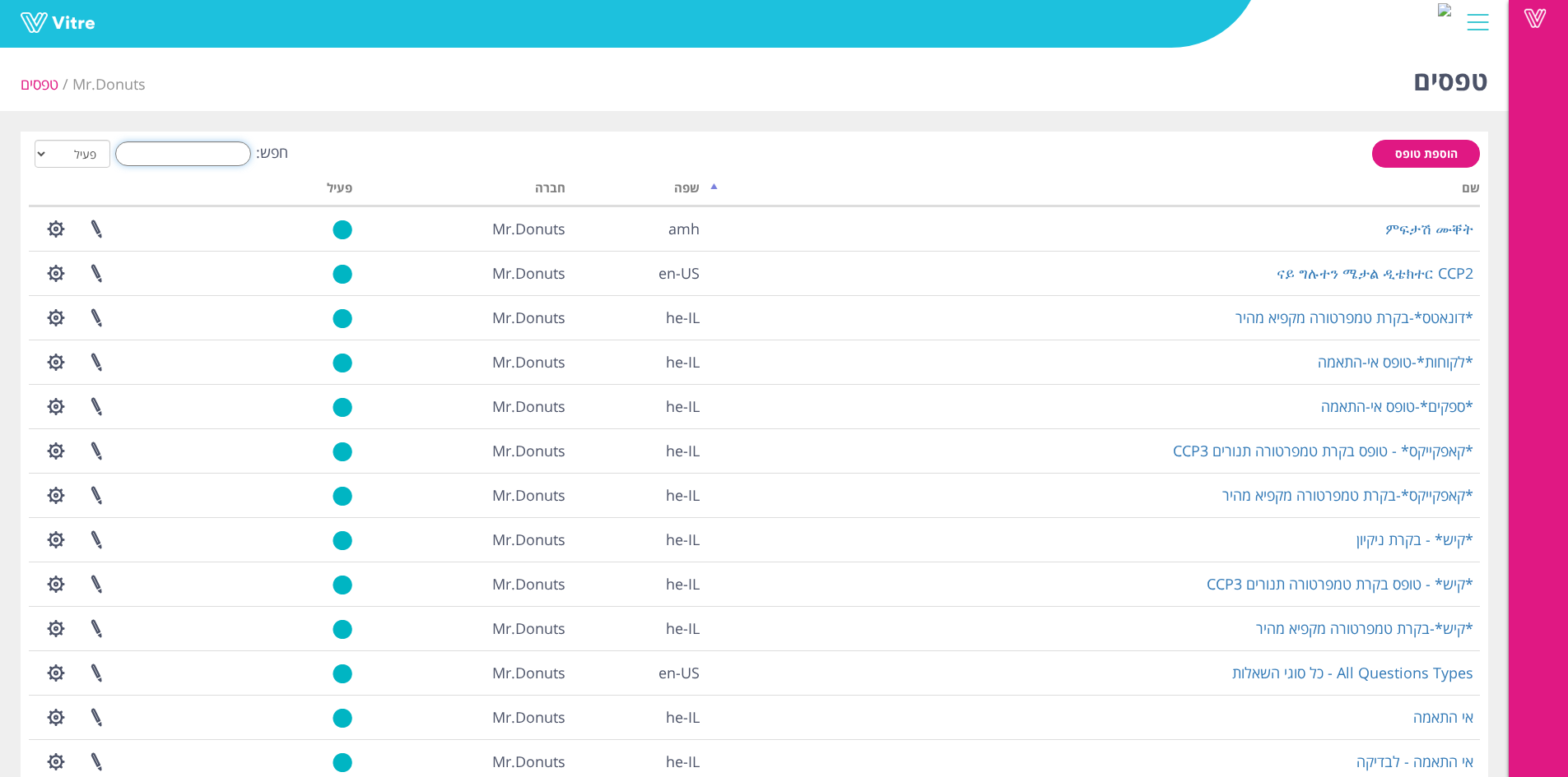
click at [230, 162] on input "חפש:" at bounding box center [184, 154] width 136 height 25
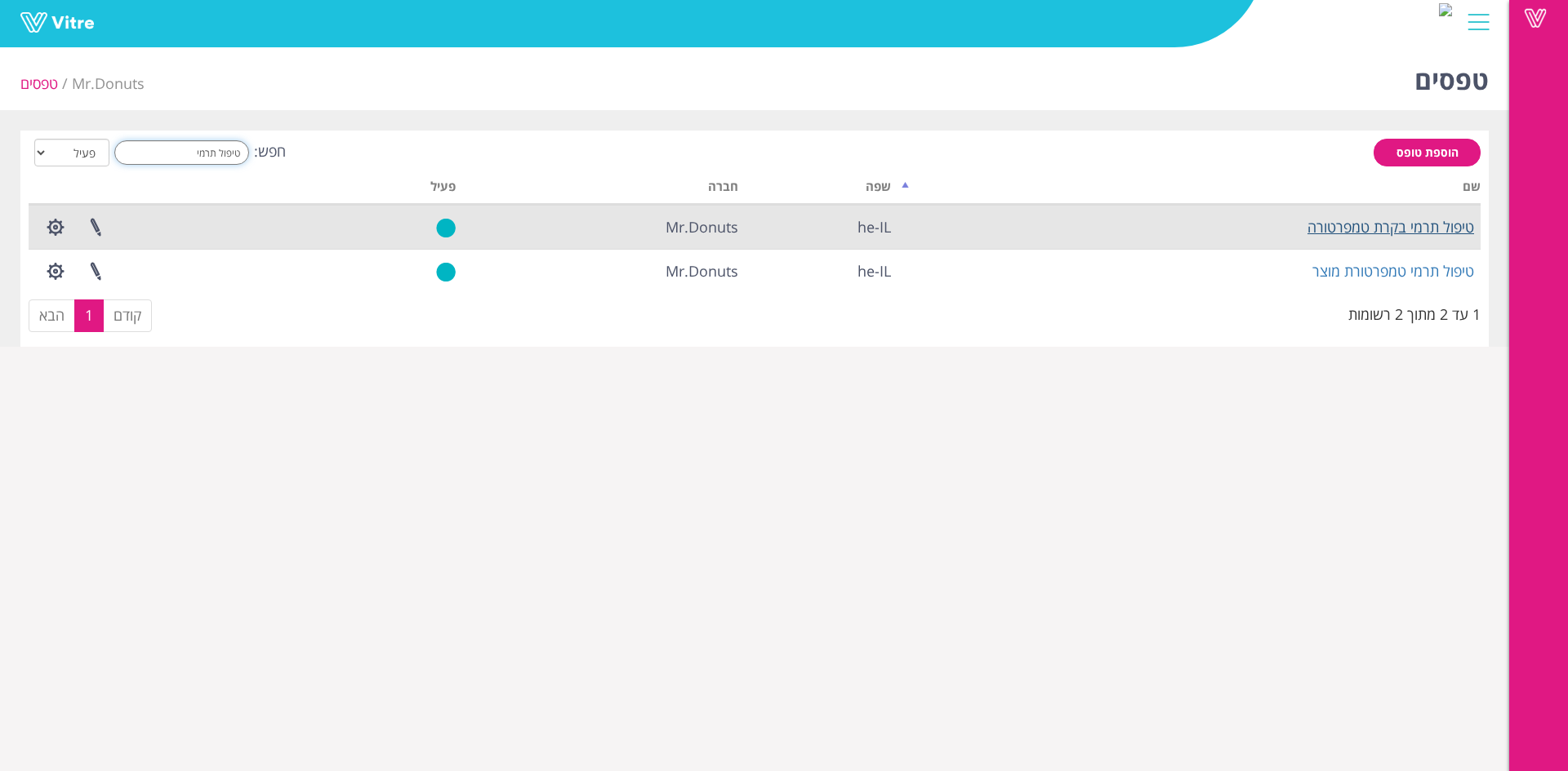
type input "טיפול תרמי"
click at [1318, 219] on link "טיפול תרמי בקרת טמפרטורה" at bounding box center [1391, 227] width 167 height 20
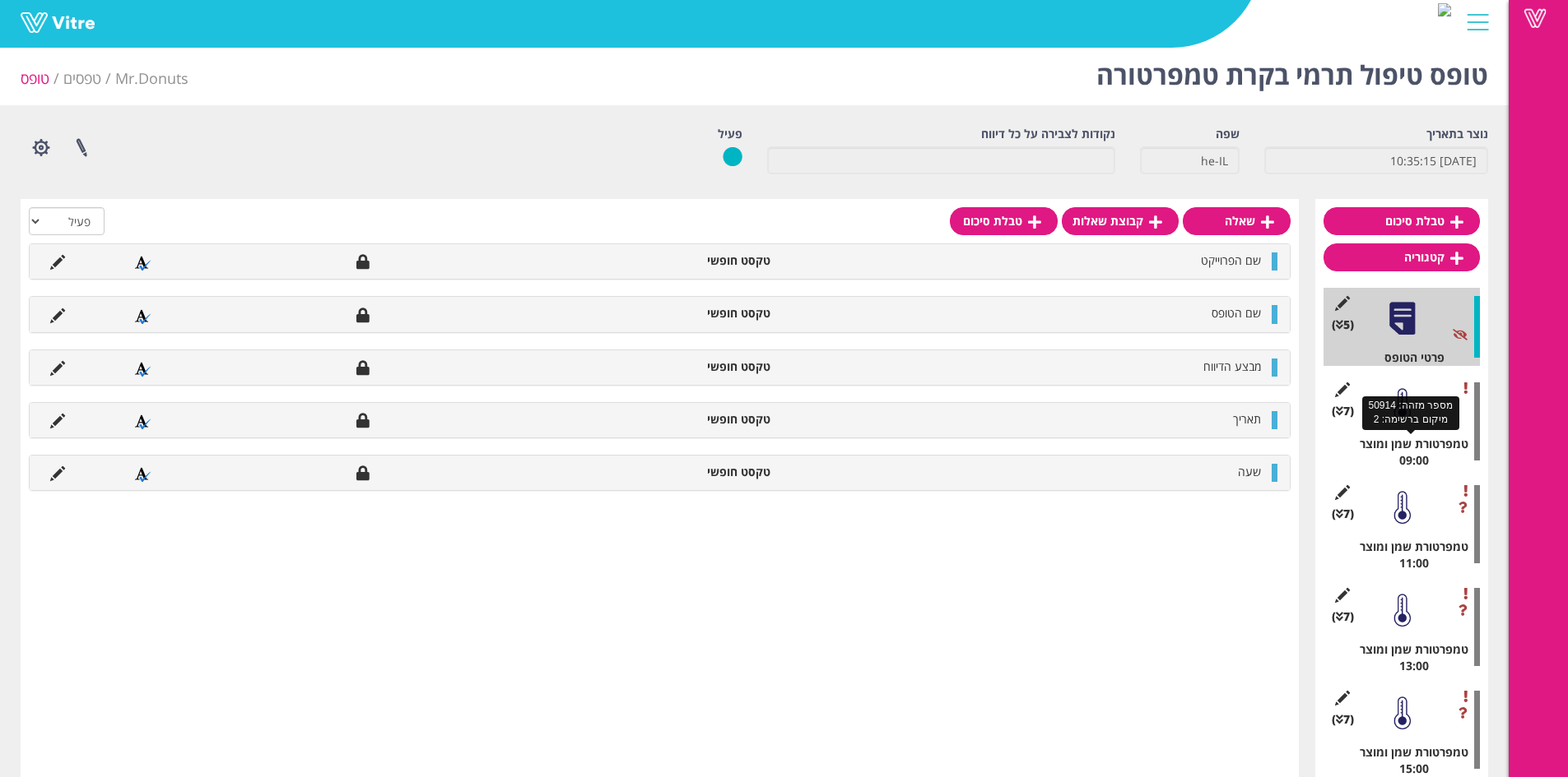
scroll to position [43, 0]
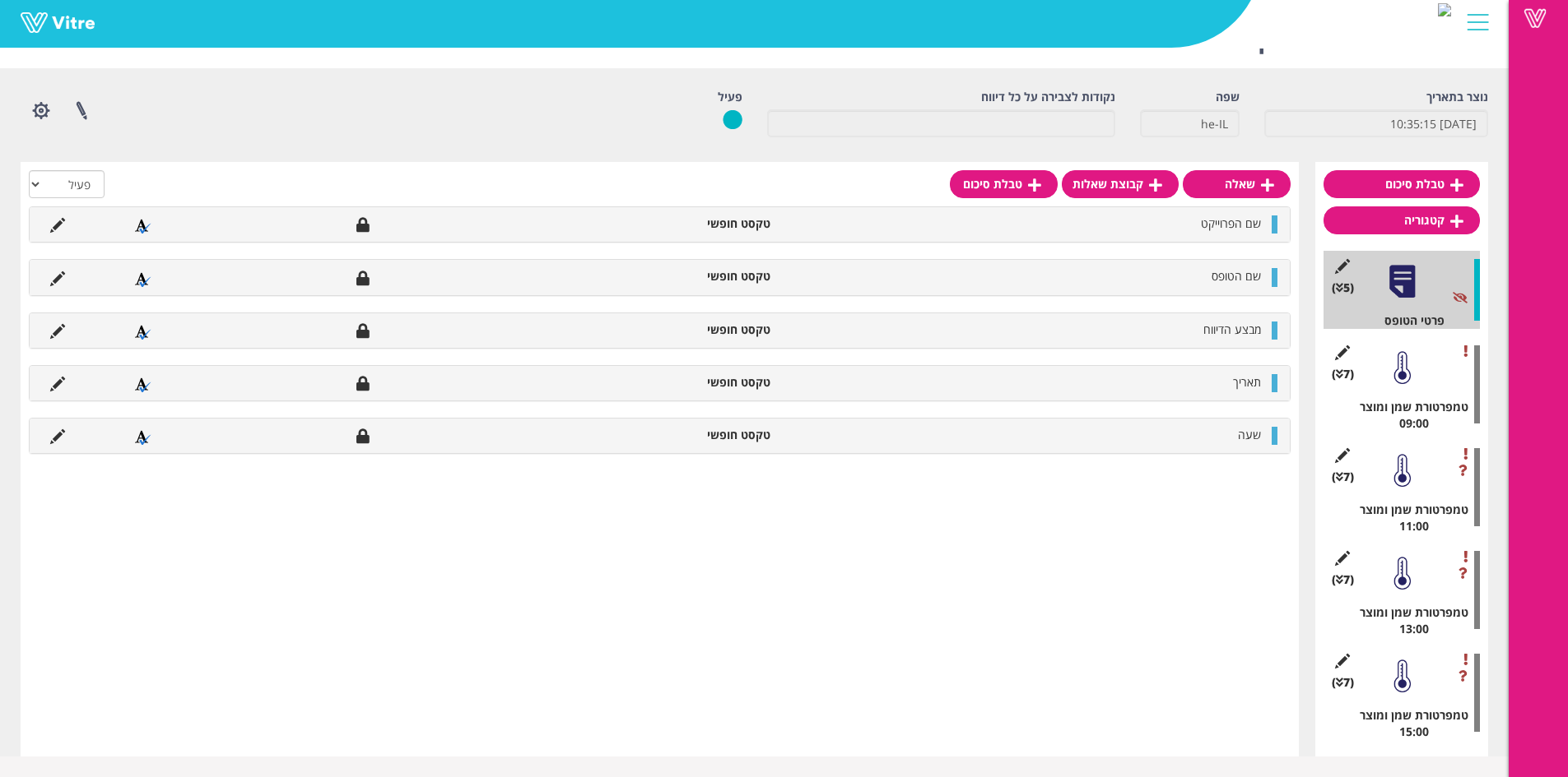
click at [1404, 460] on div at bounding box center [1402, 470] width 37 height 37
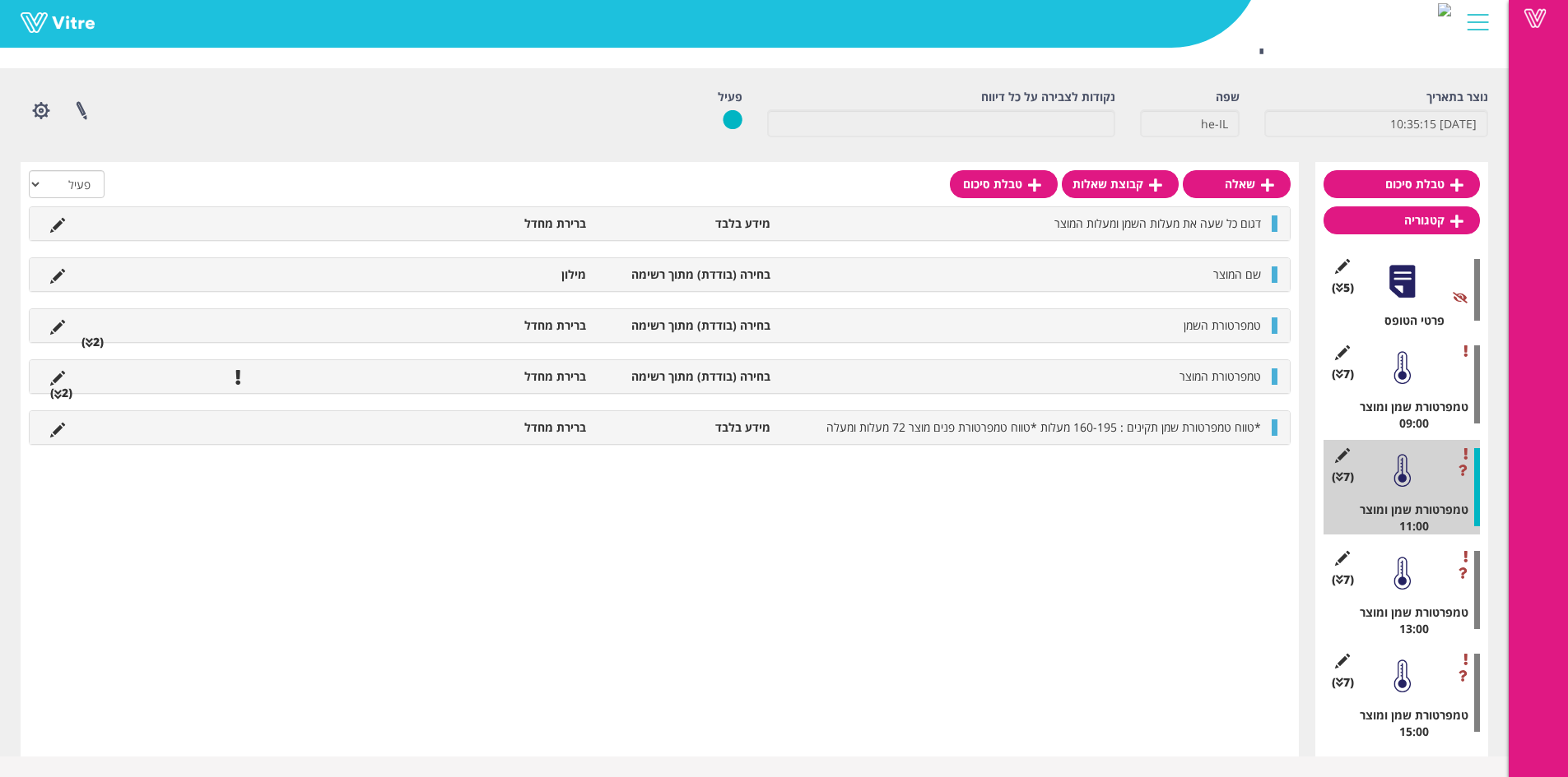
click at [1394, 391] on div "(7 ) טמפרטורת שמן ומוצר 09:00" at bounding box center [1402, 384] width 157 height 95
click at [1396, 372] on div at bounding box center [1402, 368] width 37 height 37
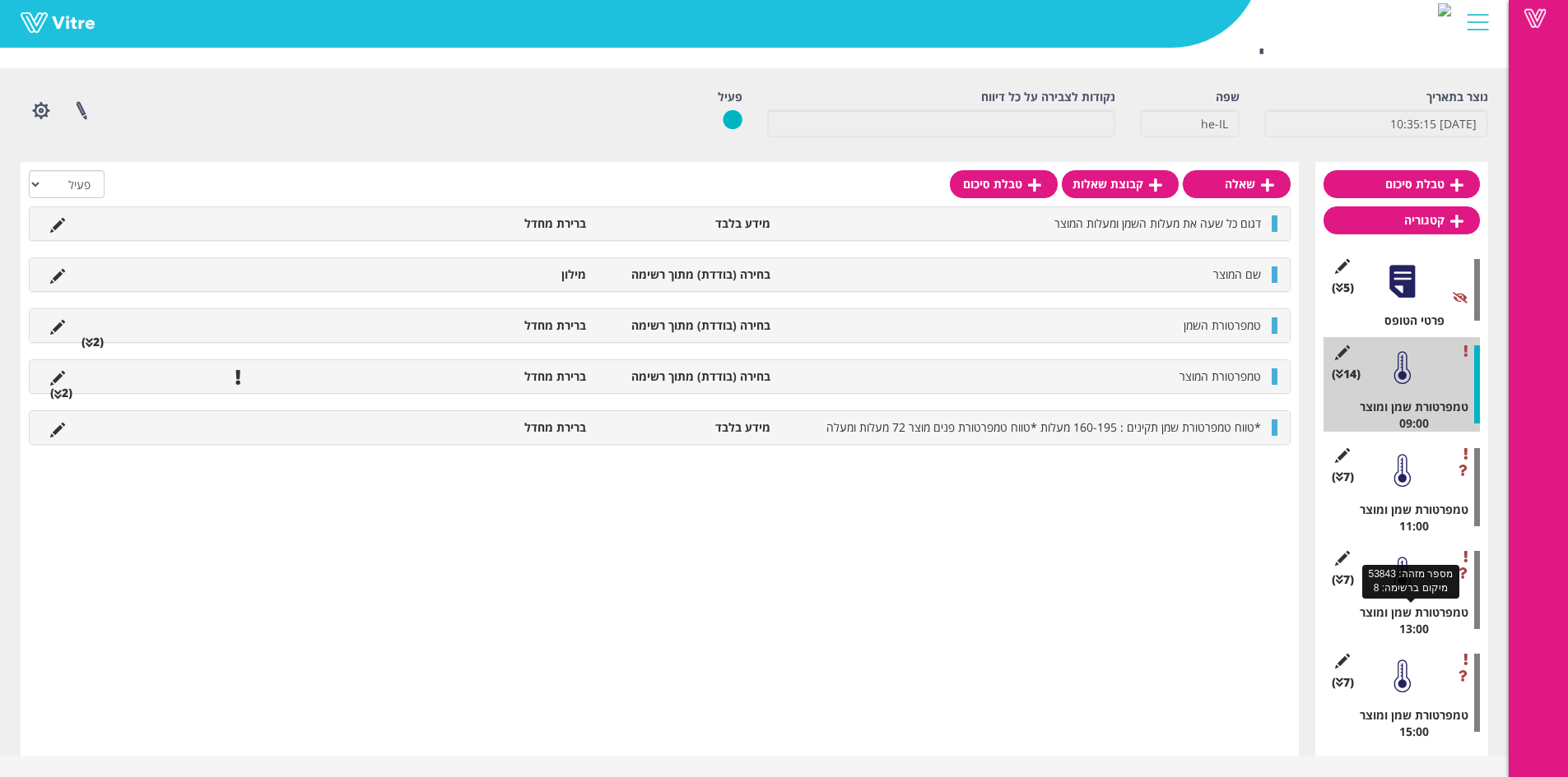
click at [1407, 627] on div "טמפרטורת שמן ומוצר 13:00" at bounding box center [1407, 621] width 144 height 32
click at [1384, 465] on div at bounding box center [1402, 470] width 37 height 37
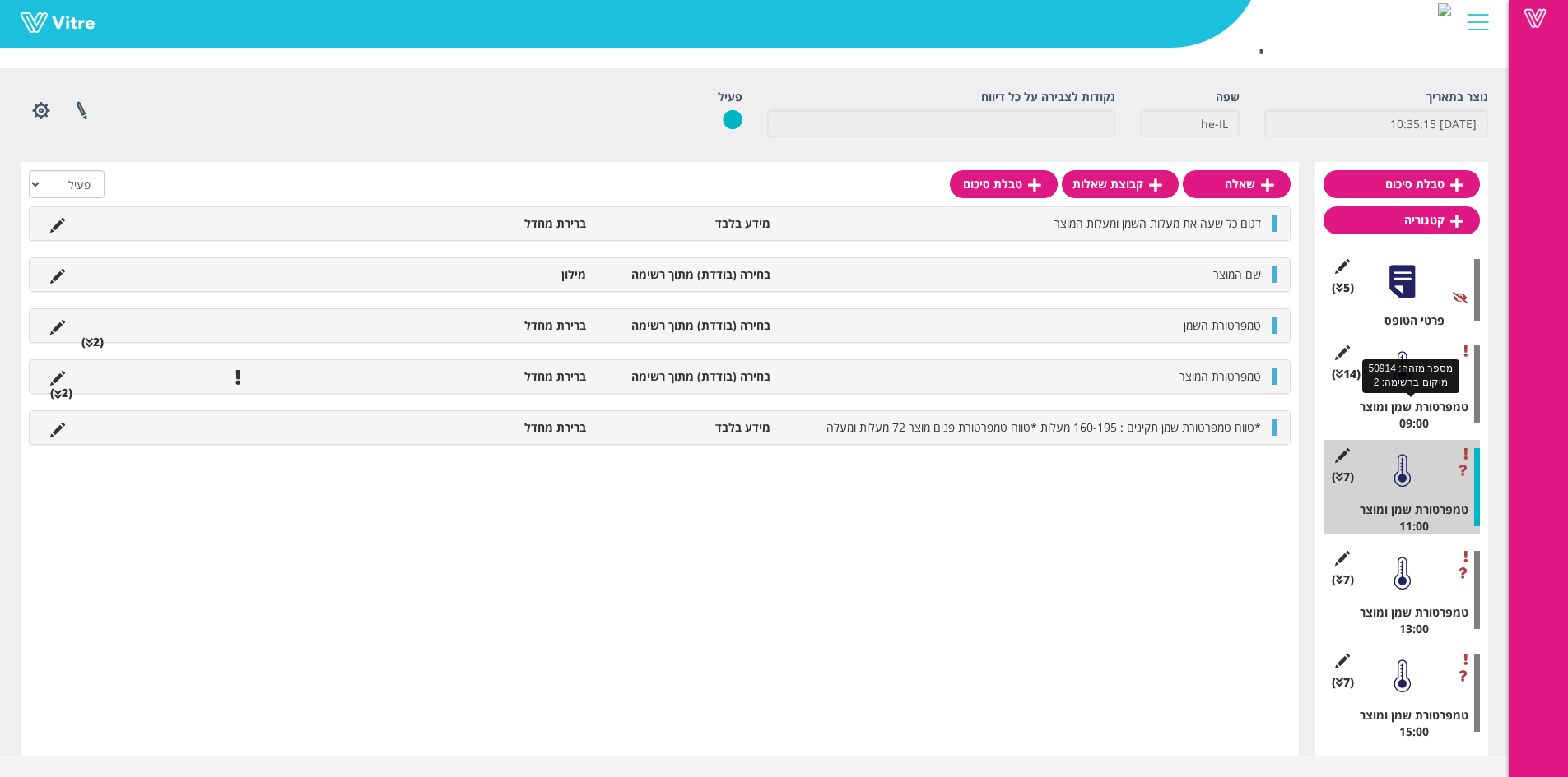
click at [1412, 387] on div "(14 ) טמפרטורת שמן ומוצר 09:00" at bounding box center [1402, 384] width 157 height 95
click at [1405, 385] on div at bounding box center [1402, 368] width 37 height 37
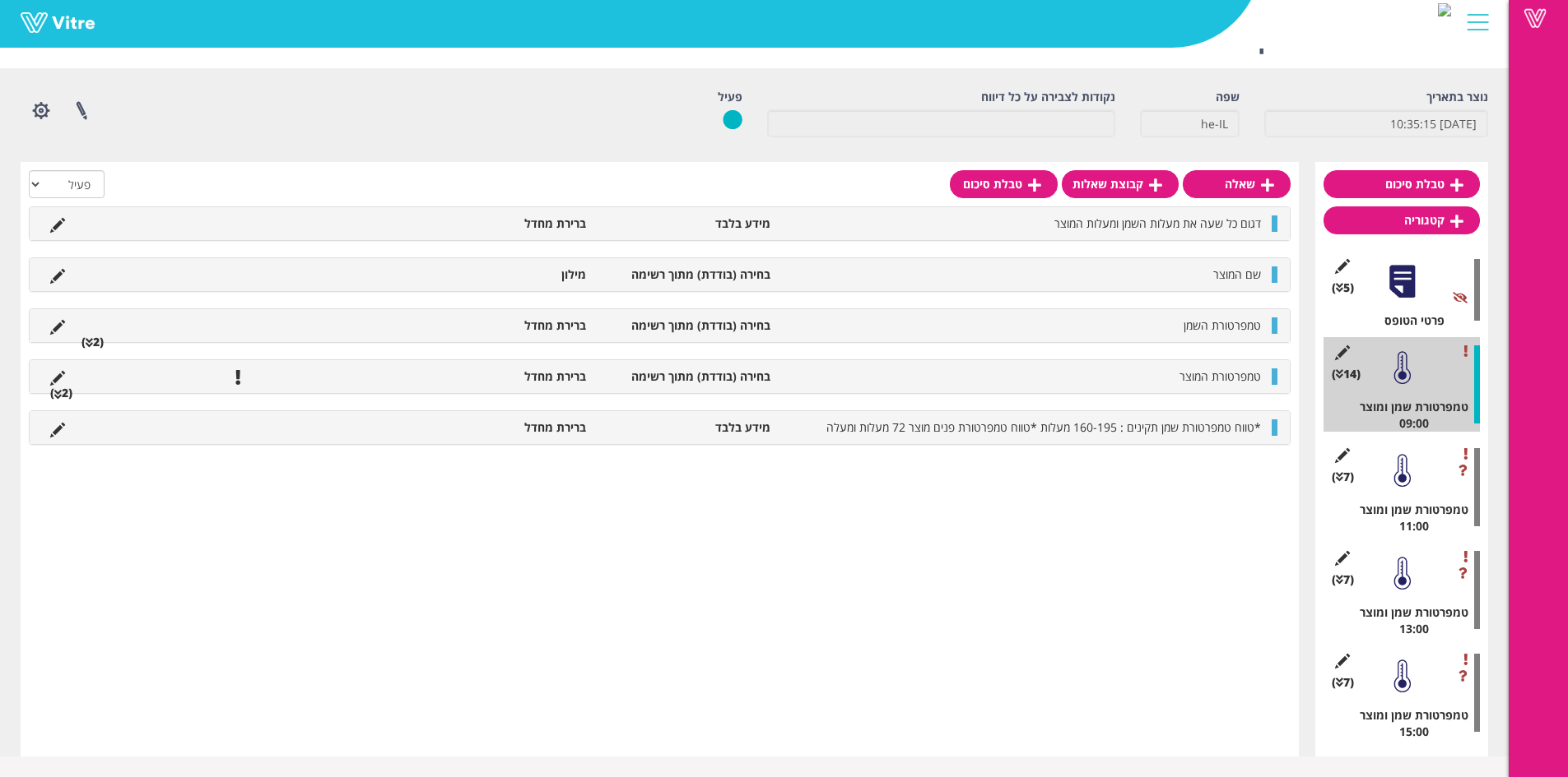
click at [1410, 486] on div at bounding box center [1402, 470] width 37 height 37
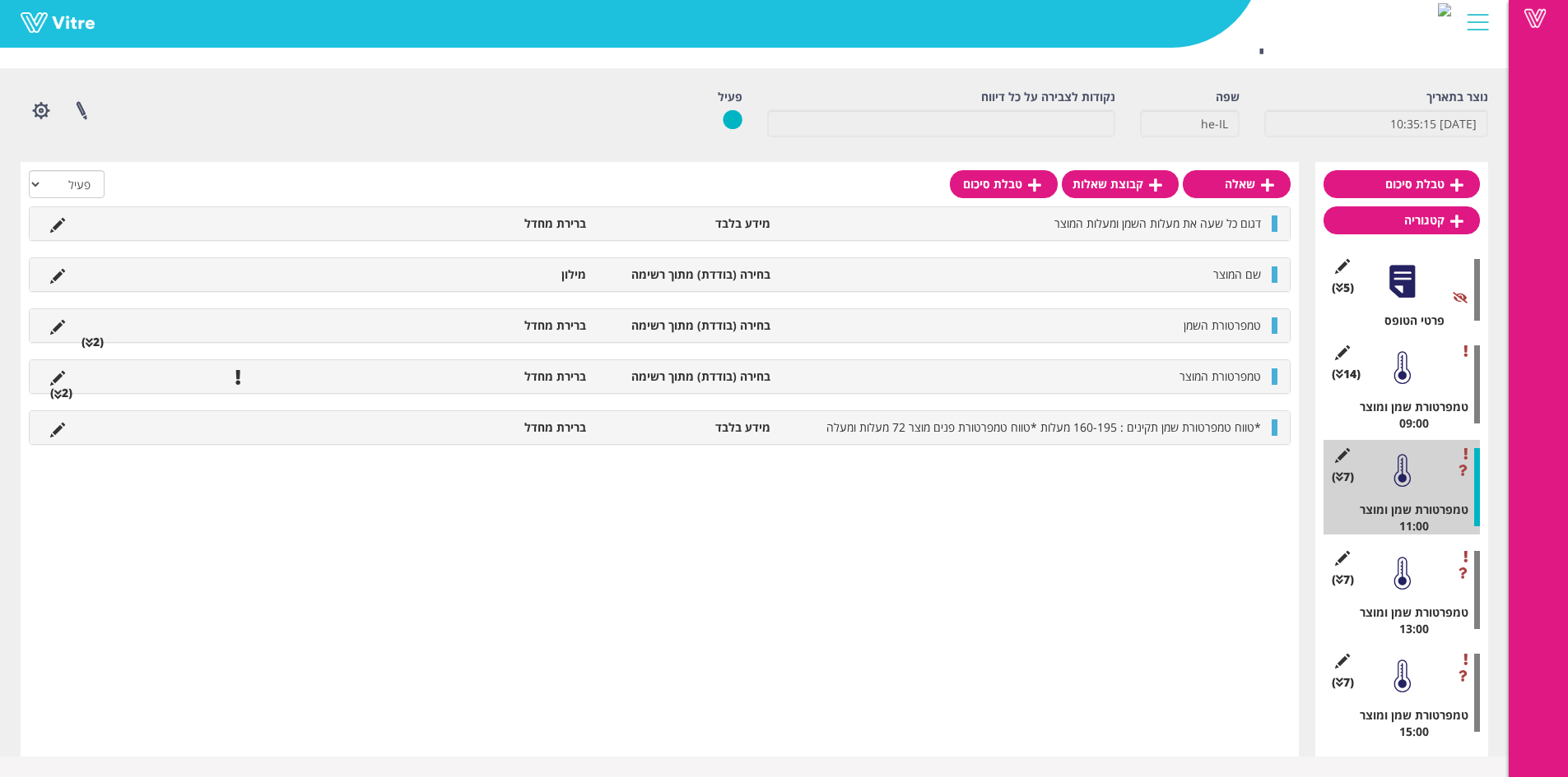
click at [1401, 385] on div at bounding box center [1402, 368] width 37 height 37
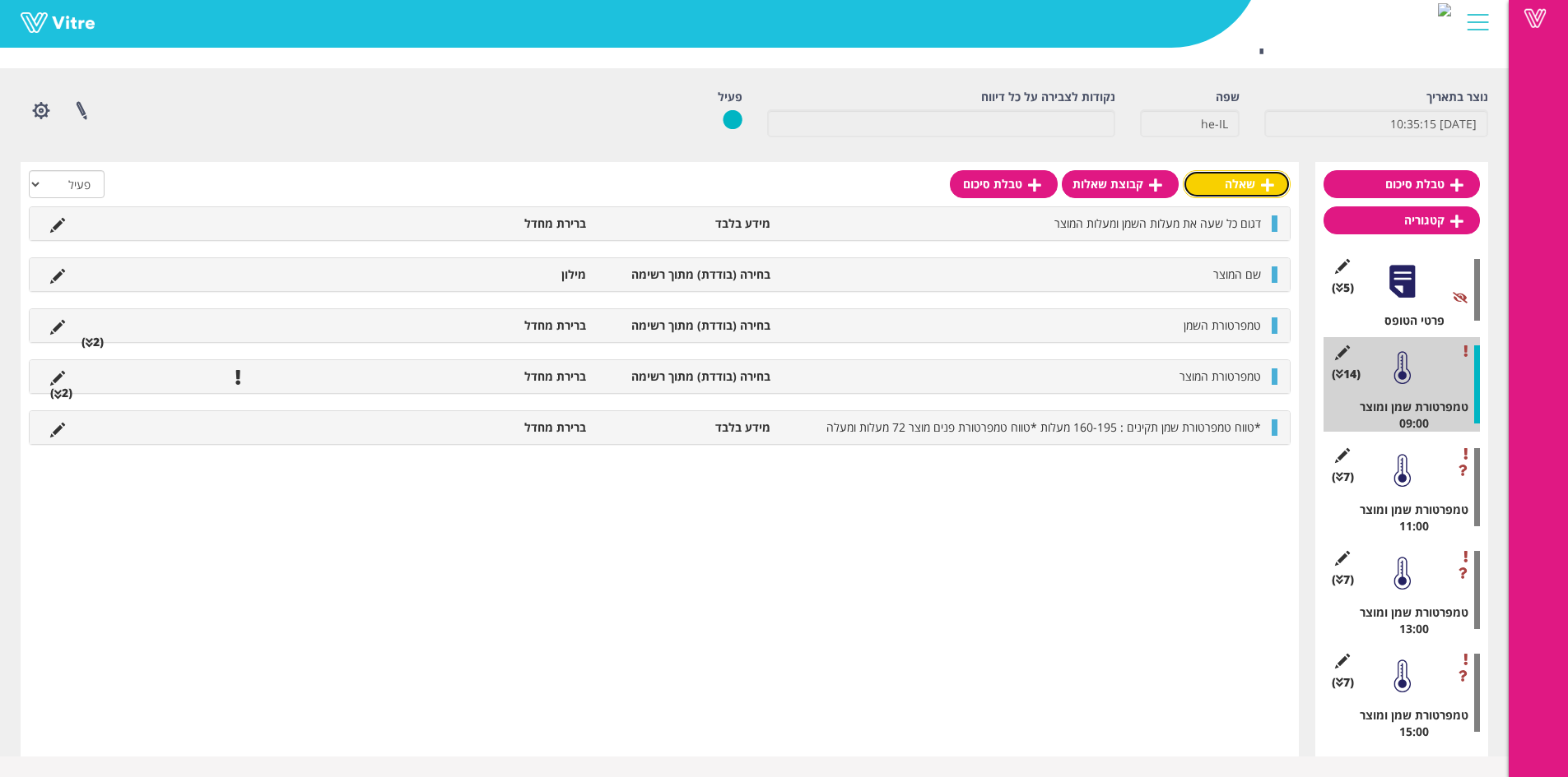
click at [1252, 189] on link "שאלה" at bounding box center [1236, 183] width 108 height 28
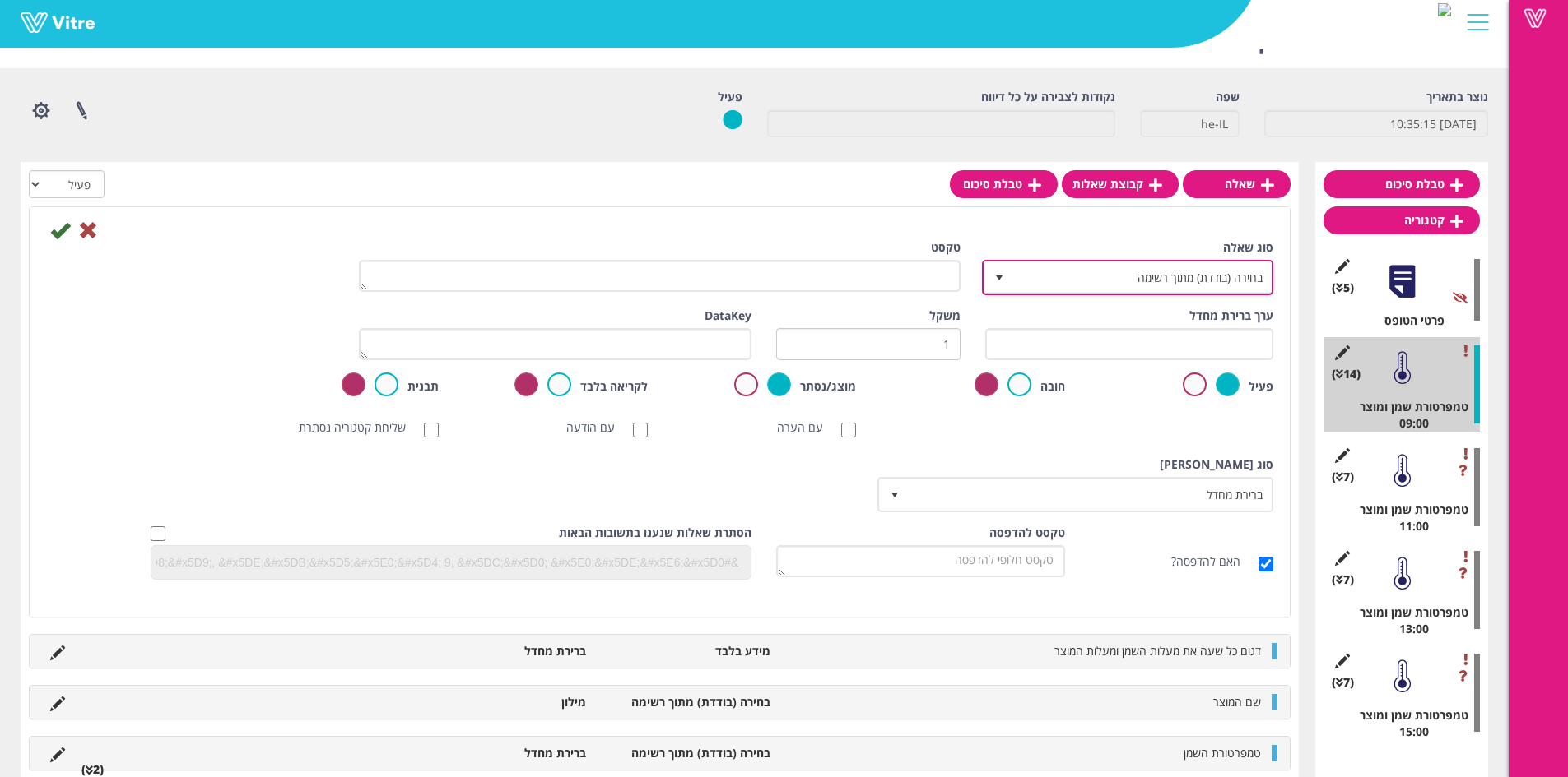
click at [1110, 277] on span "בחירה (בודדת) מתוך רשימה" at bounding box center [1143, 277] width 258 height 30
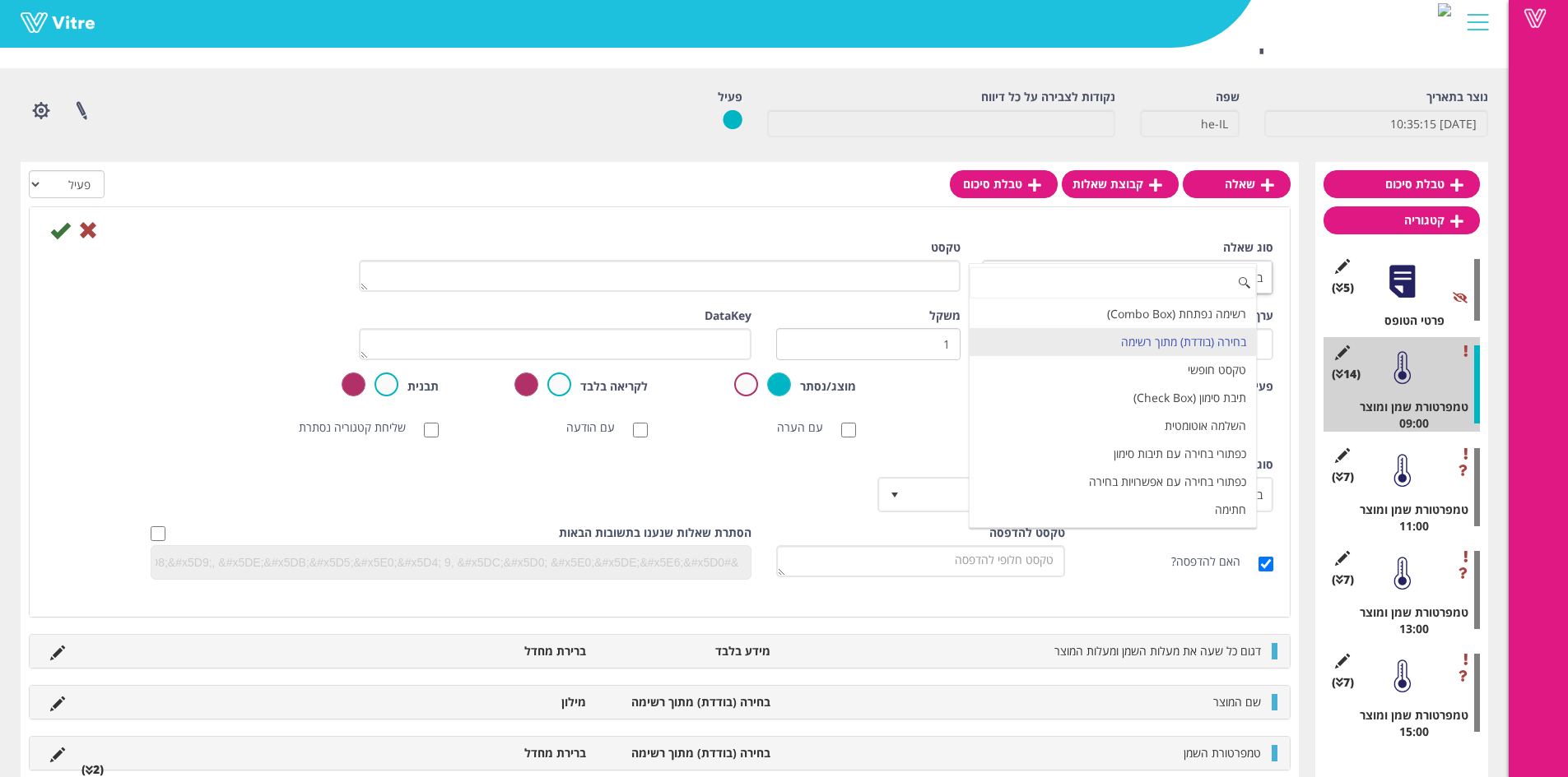
click at [1103, 246] on div "סוג שאלה בחירה (בודדת) מתוך רשימה 3" at bounding box center [1128, 268] width 288 height 56
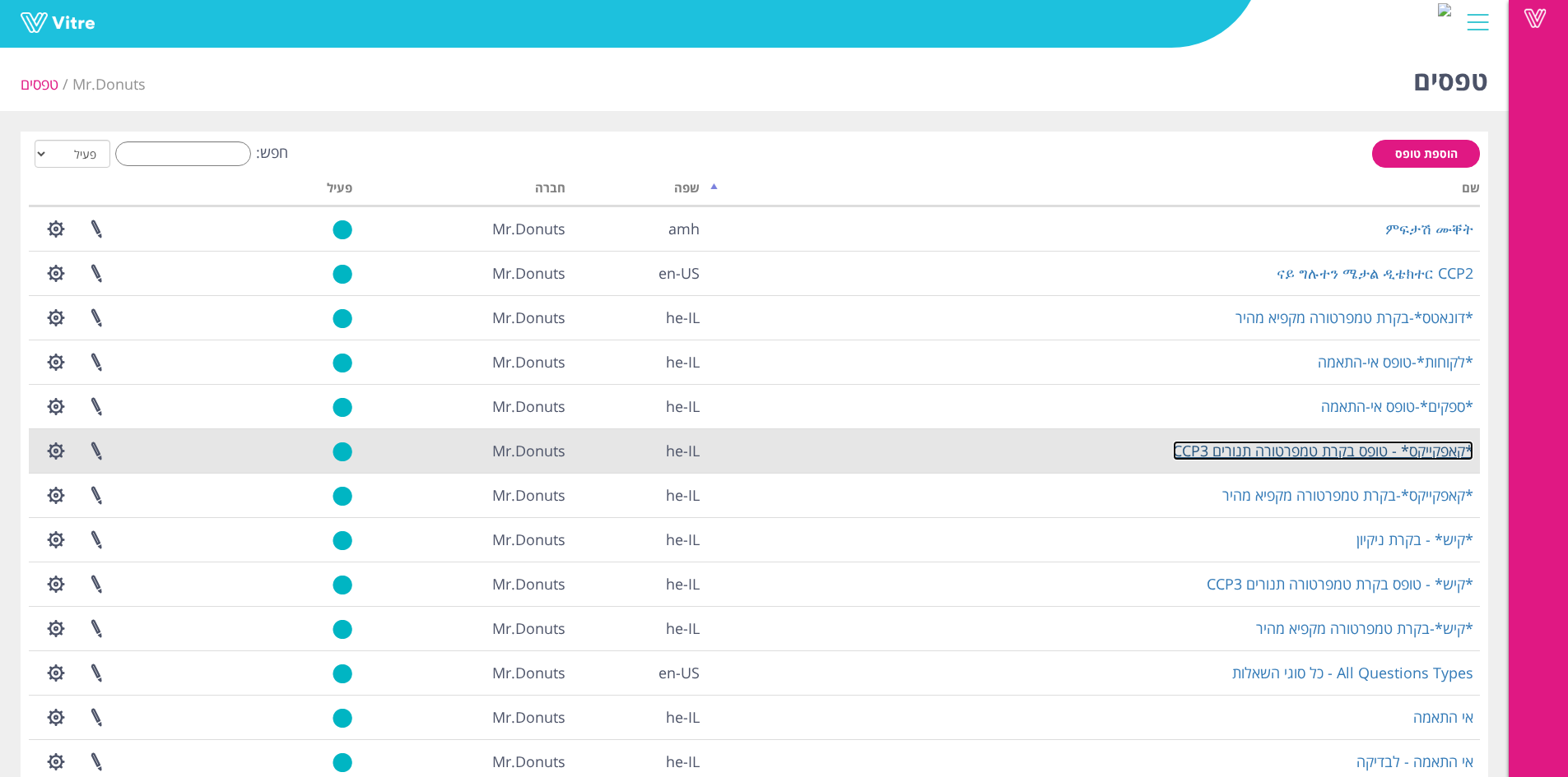
click at [1410, 452] on link "*קאפקייקס* - טופס בקרת טמפרטורה תנורים CCP3" at bounding box center [1323, 450] width 300 height 20
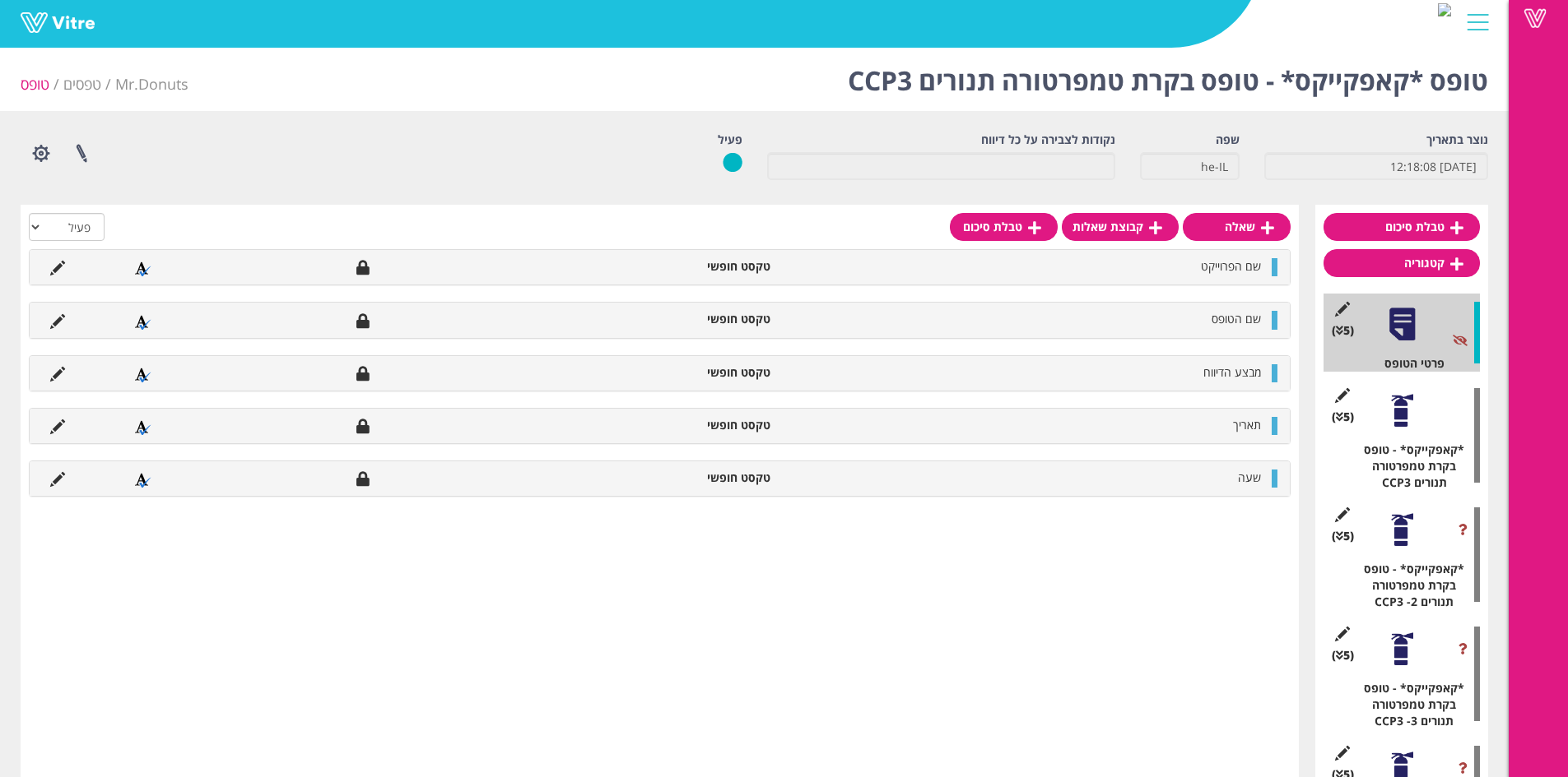
click at [1404, 546] on div at bounding box center [1402, 529] width 37 height 37
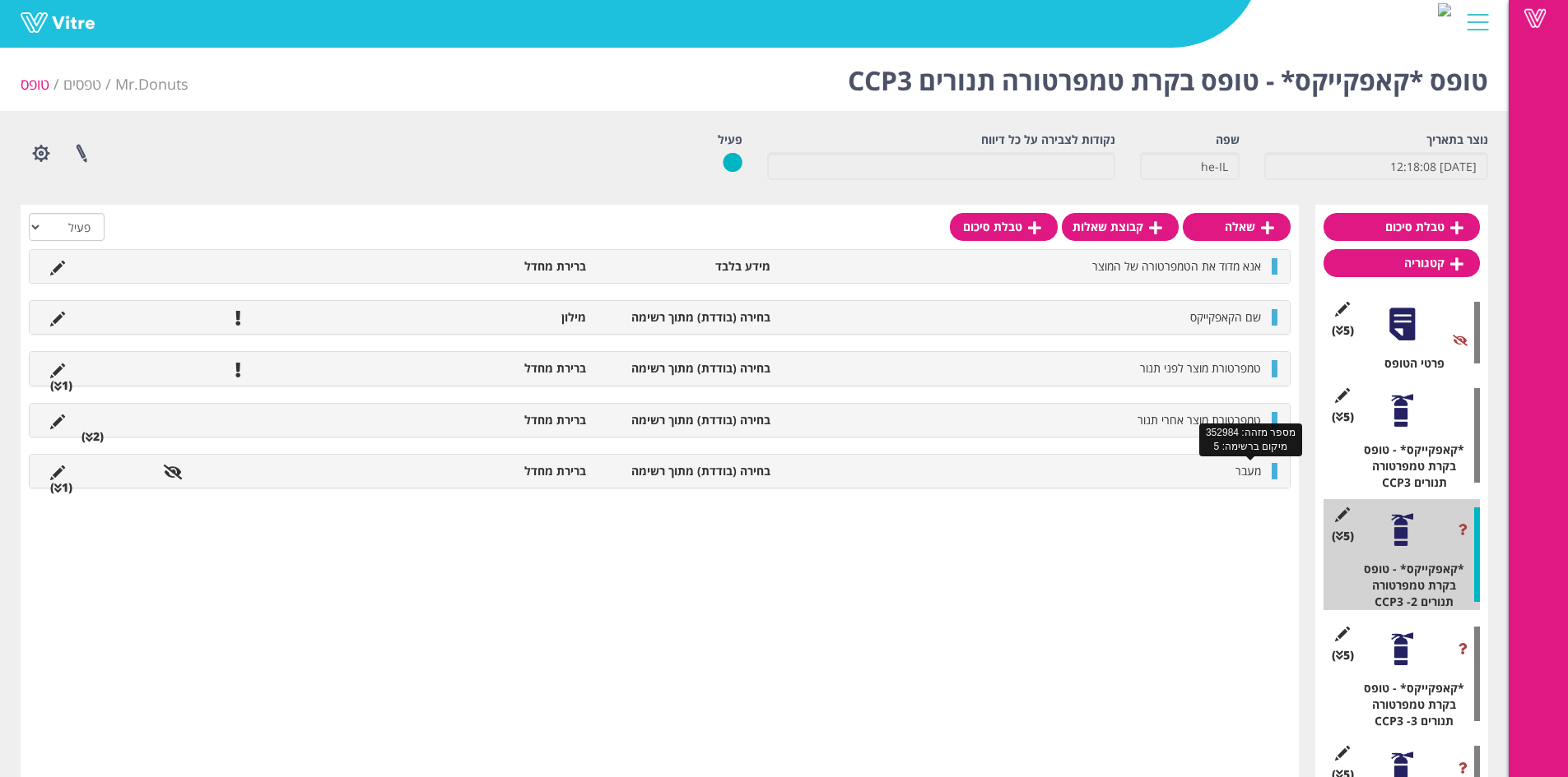
click at [1250, 476] on span "מעבר" at bounding box center [1248, 471] width 26 height 15
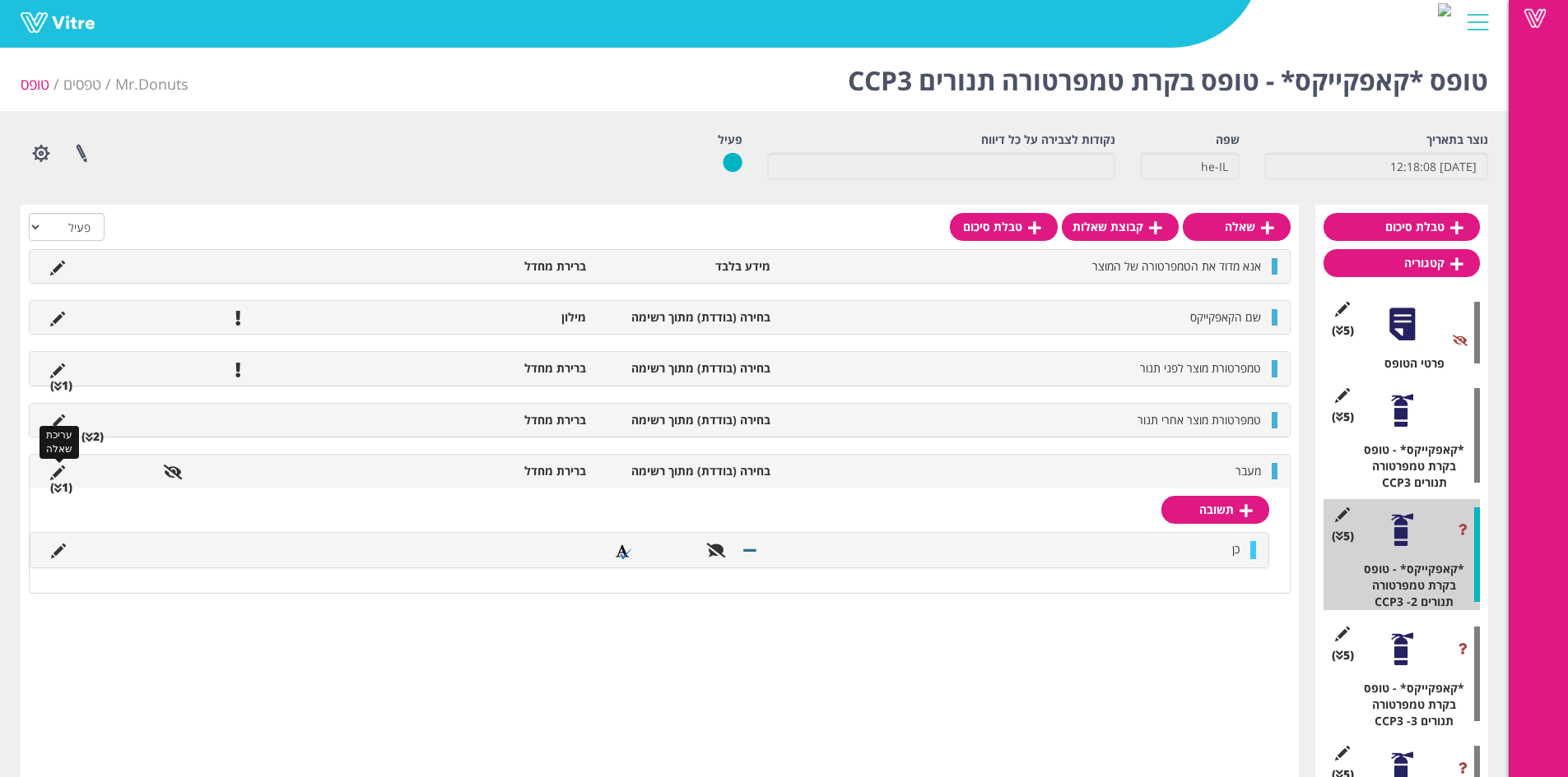
click at [60, 476] on icon at bounding box center [57, 472] width 14 height 14
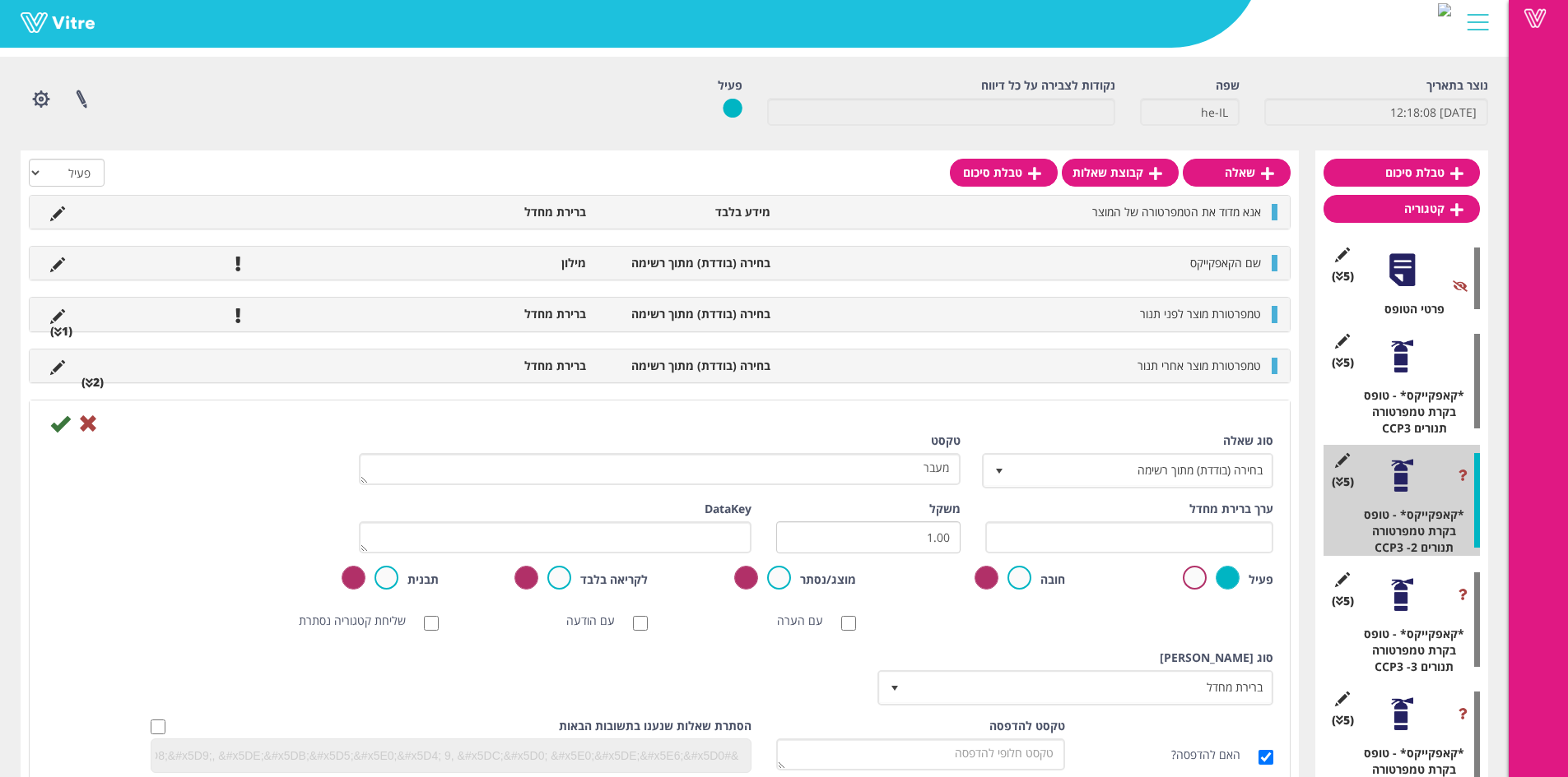
scroll to position [82, 0]
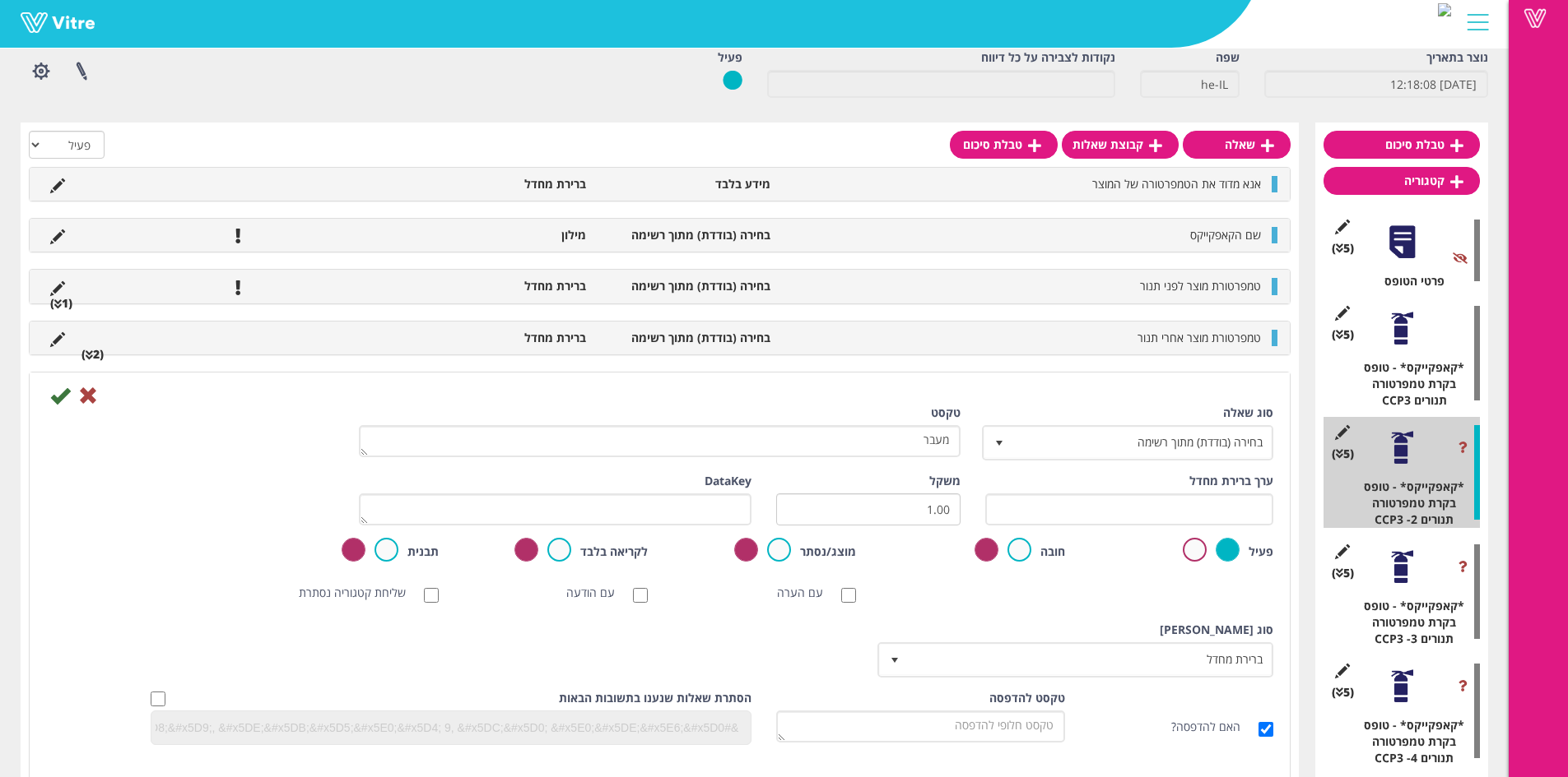
click at [1484, 18] on div at bounding box center [1477, 22] width 37 height 44
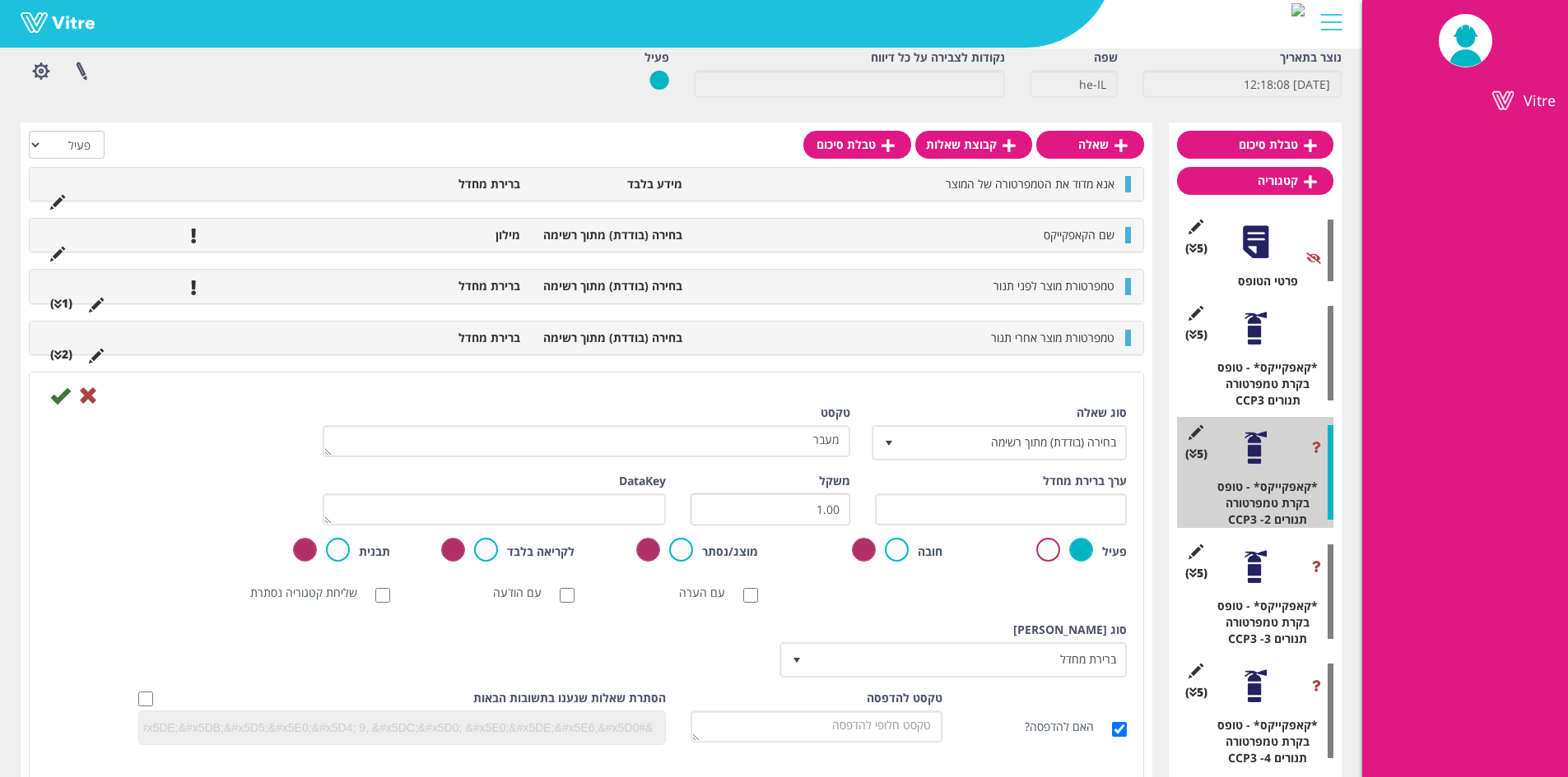
click at [1343, 23] on div at bounding box center [1331, 22] width 37 height 44
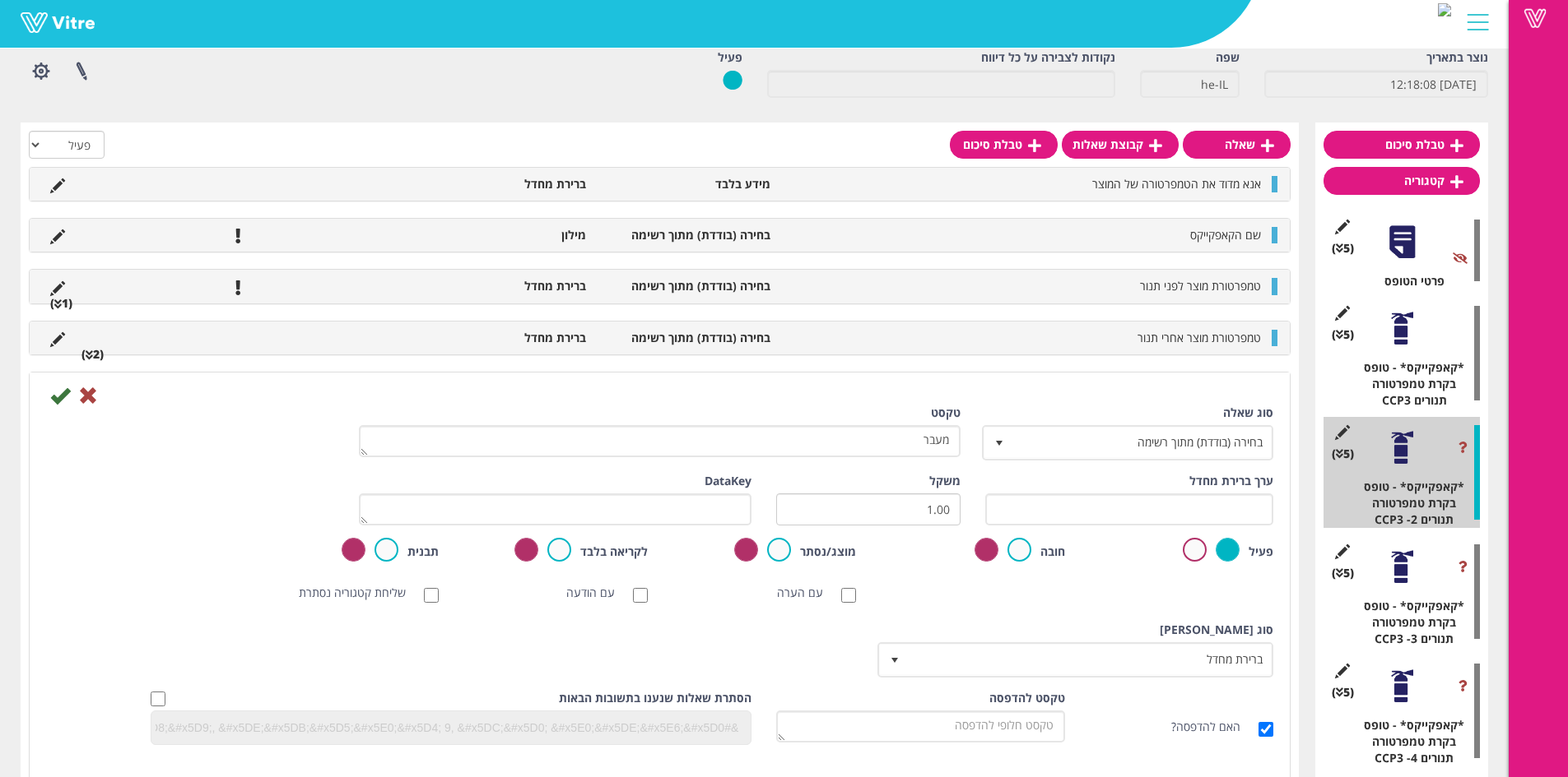
click at [1398, 566] on div at bounding box center [1402, 567] width 37 height 37
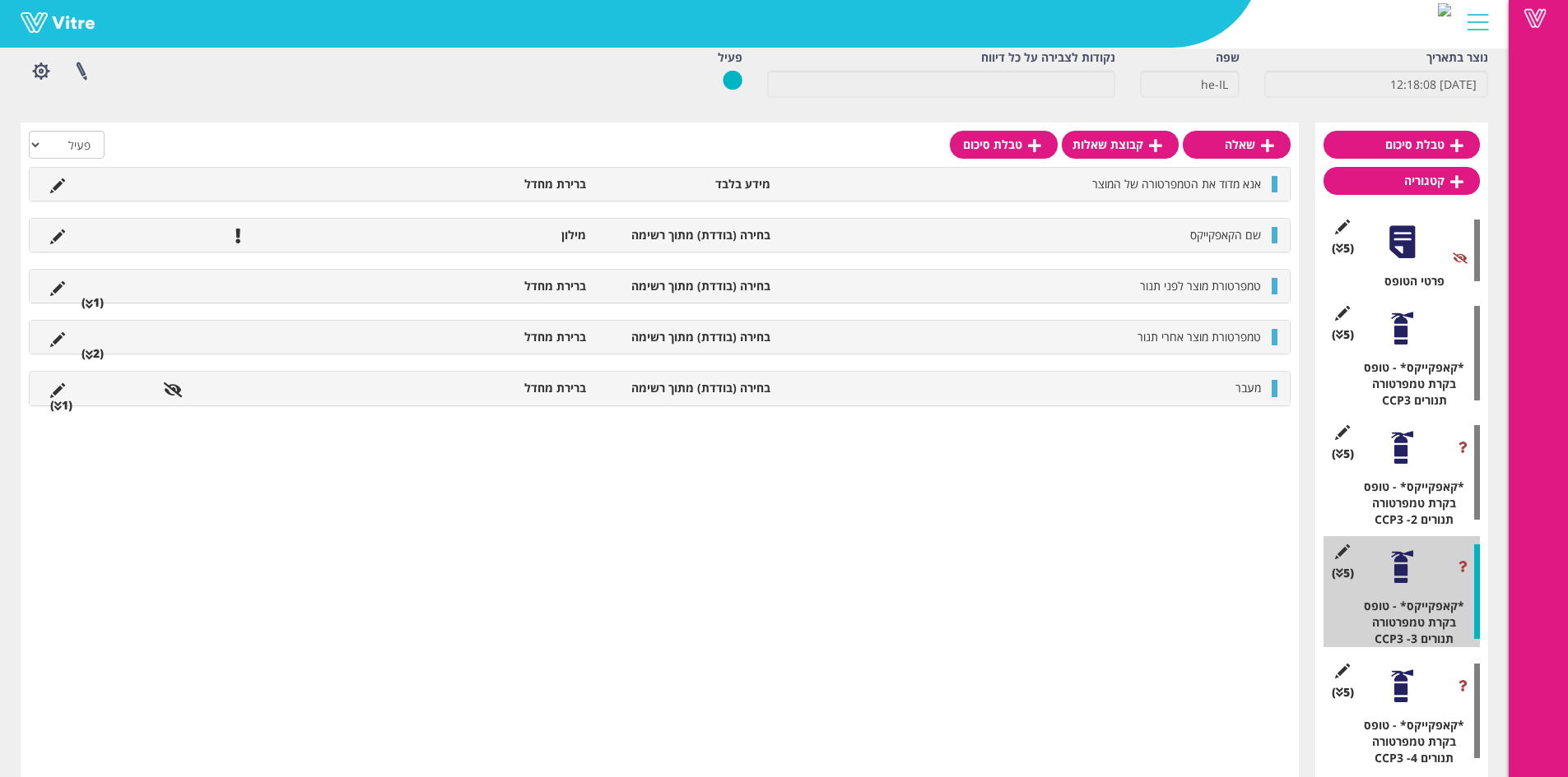
click at [1402, 449] on div at bounding box center [1402, 447] width 37 height 37
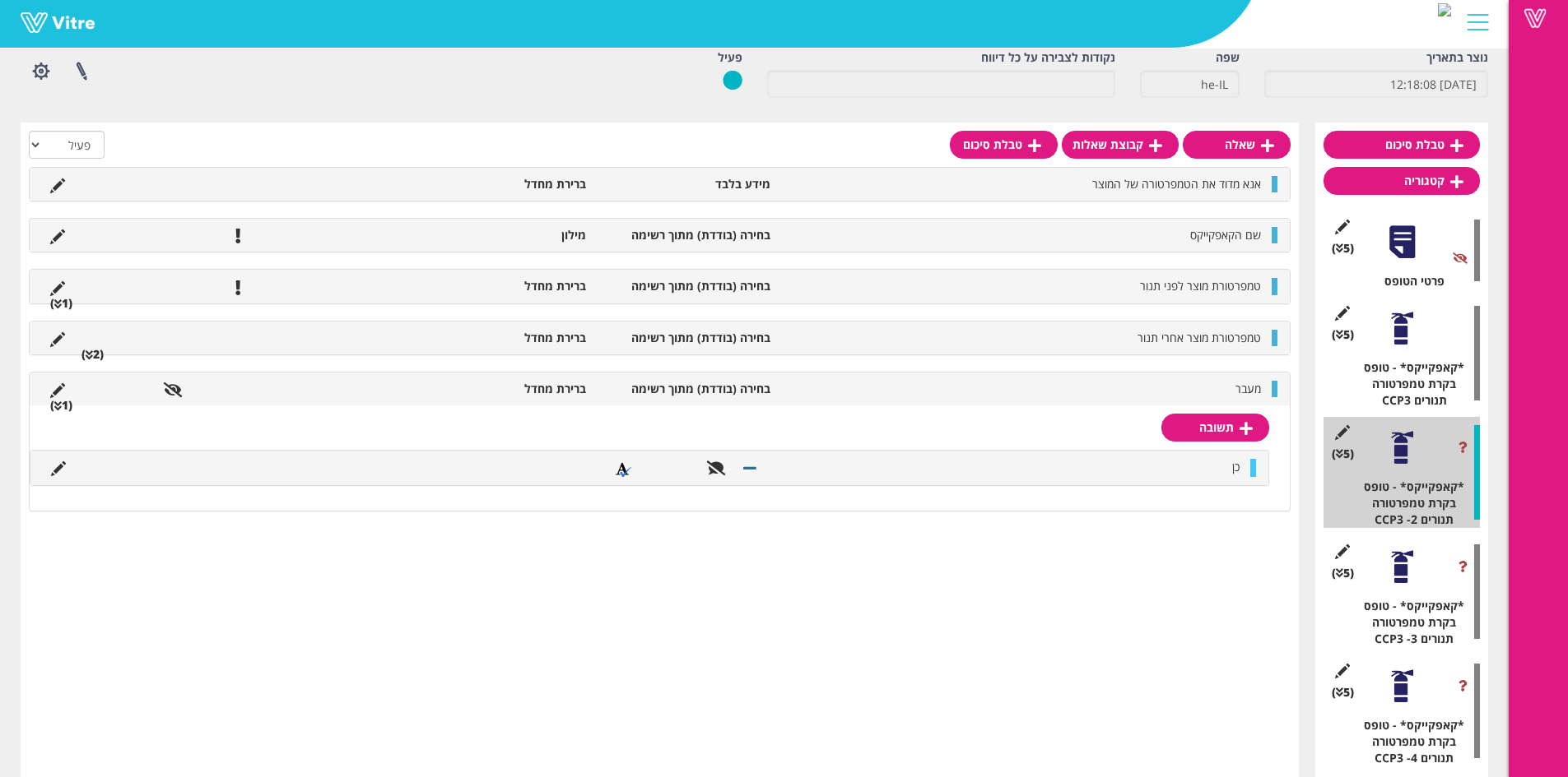
click at [1503, 11] on div "Vitre" at bounding box center [754, 24] width 1509 height 49
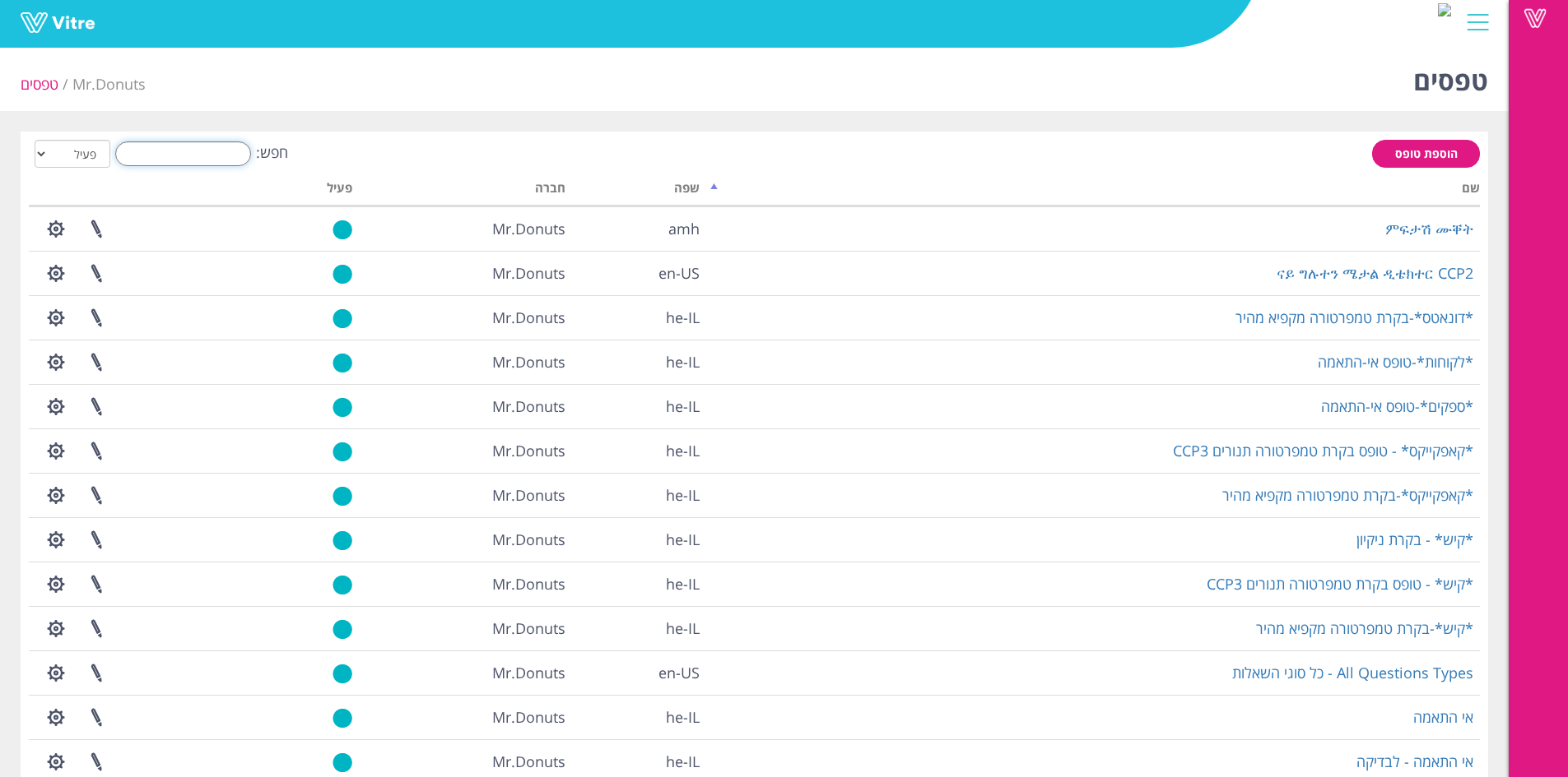
click at [210, 159] on input "חפש:" at bounding box center [184, 154] width 136 height 25
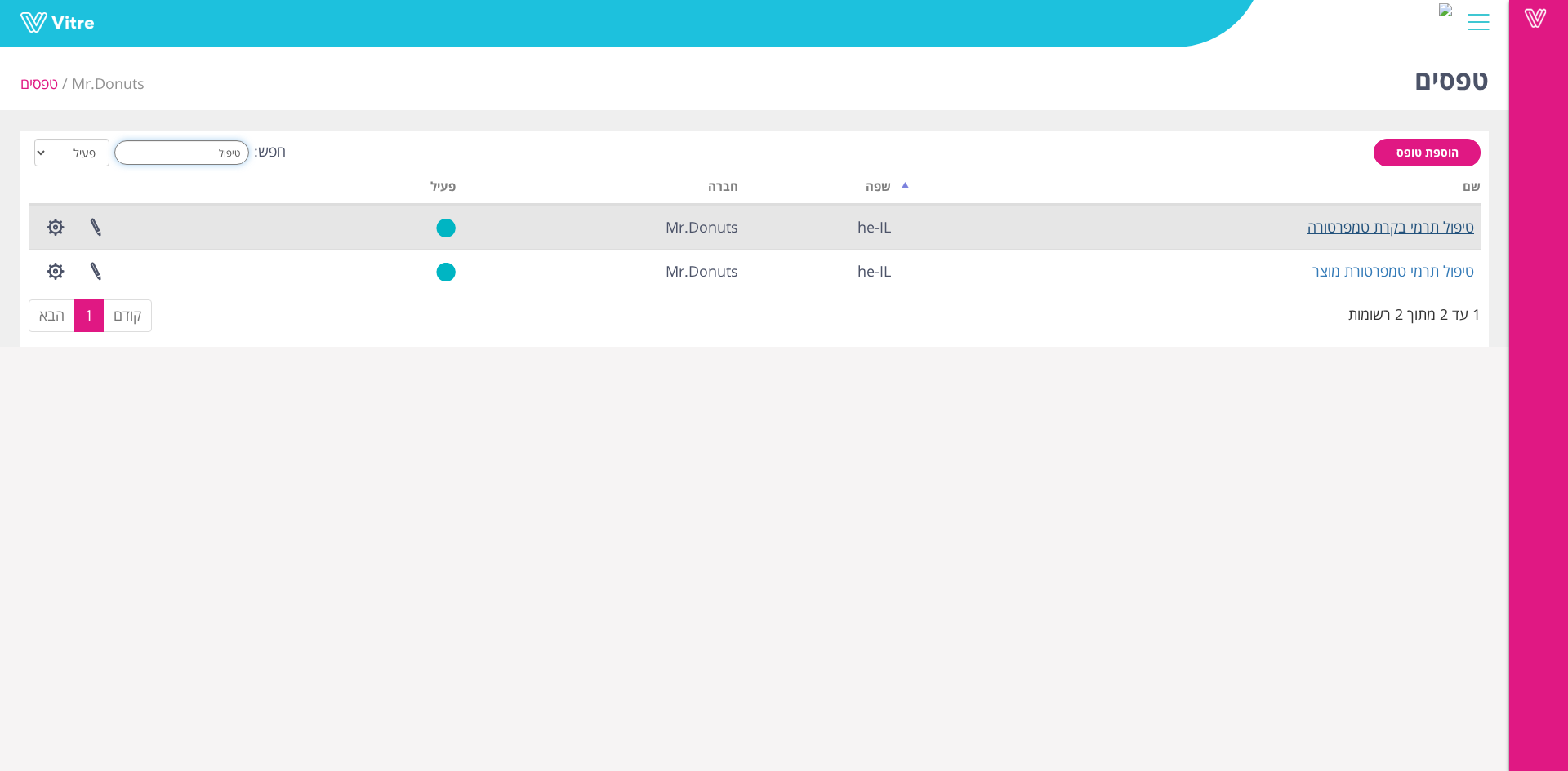
type input "טיפול"
click at [1385, 229] on link "טיפול תרמי בקרת טמפרטורה" at bounding box center [1391, 227] width 167 height 20
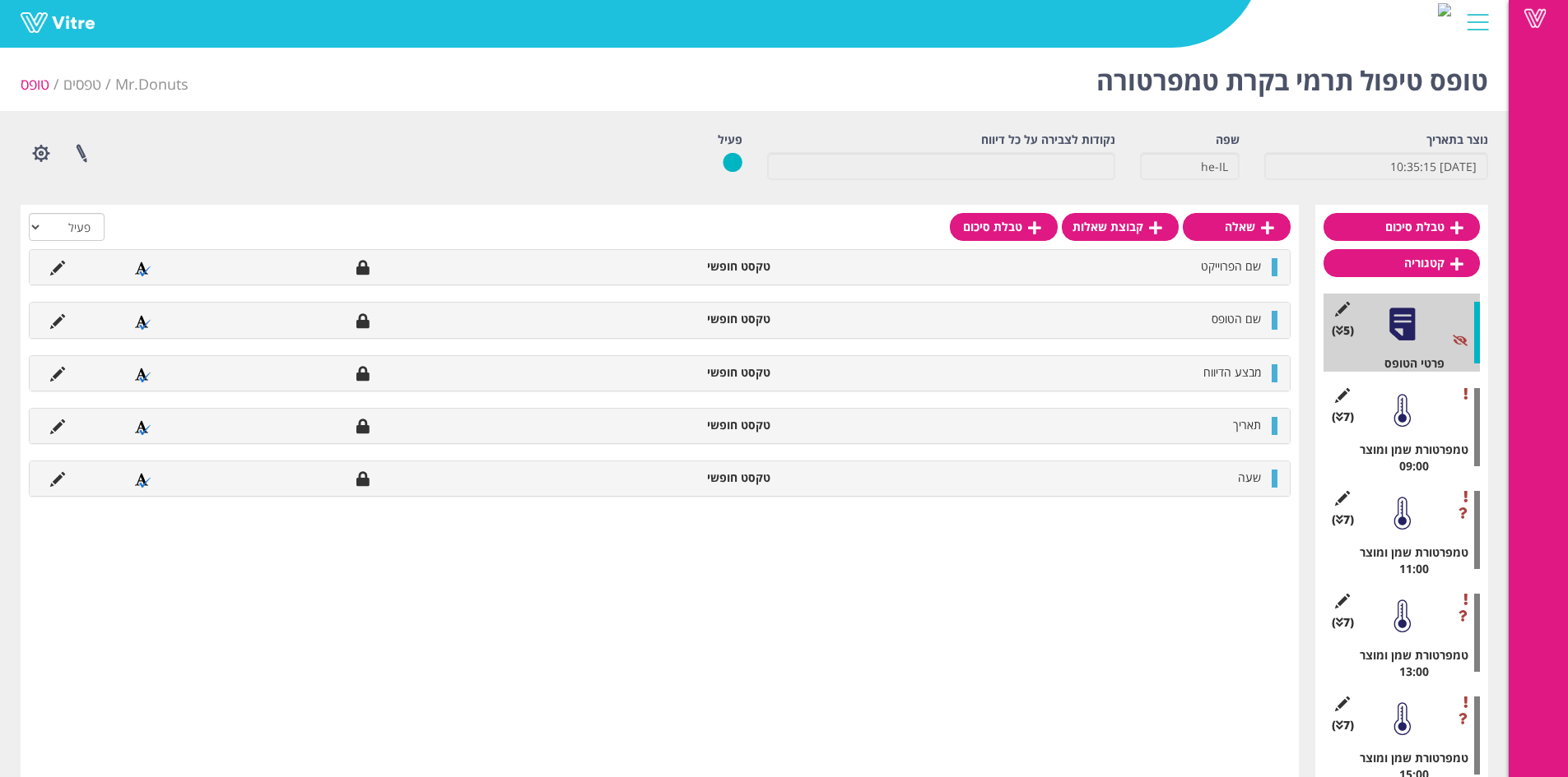
click at [1415, 421] on div at bounding box center [1402, 411] width 37 height 37
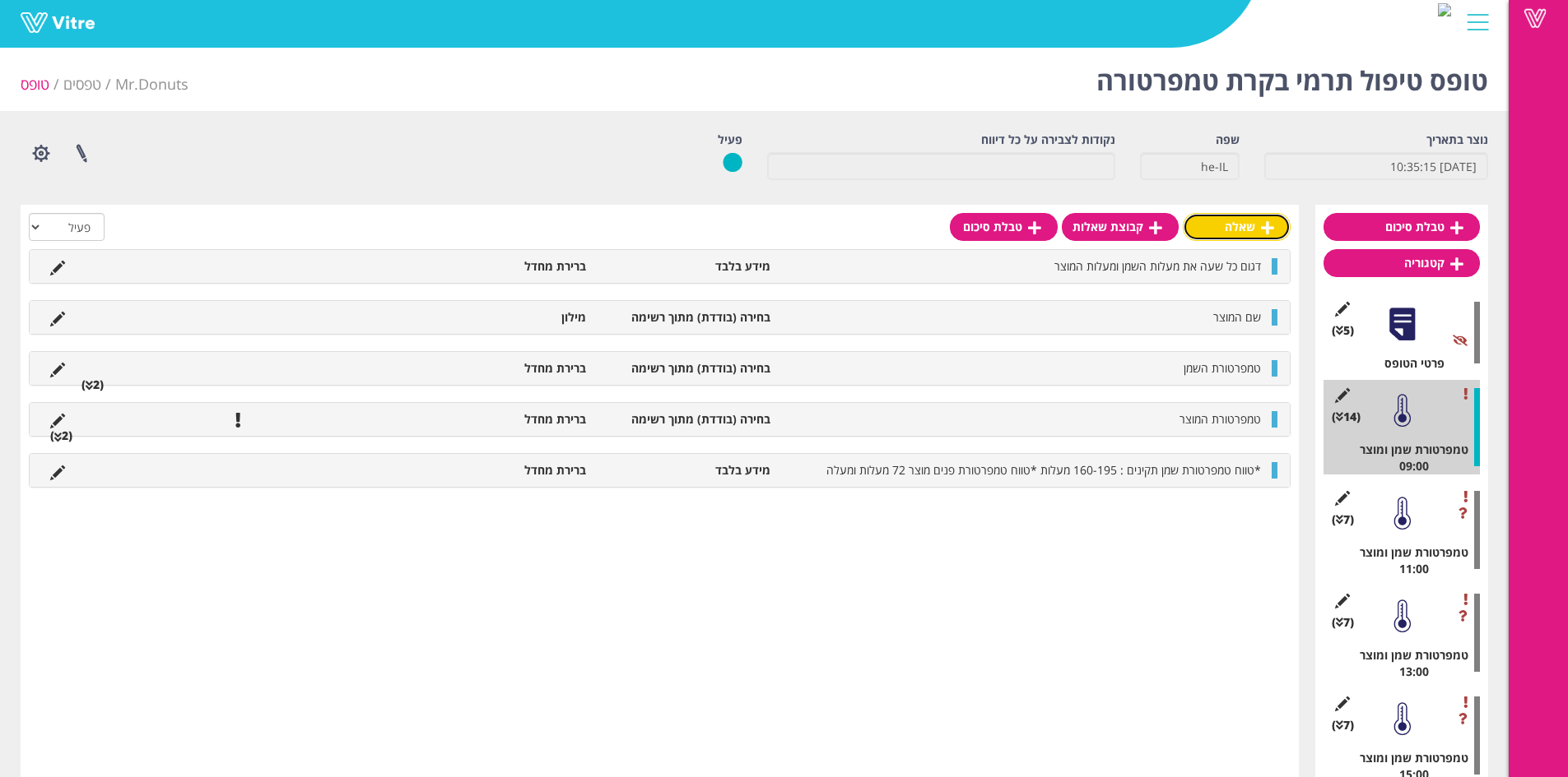
click at [1283, 224] on link "שאלה" at bounding box center [1236, 227] width 108 height 28
click at [1251, 239] on link "שאלה" at bounding box center [1236, 227] width 108 height 28
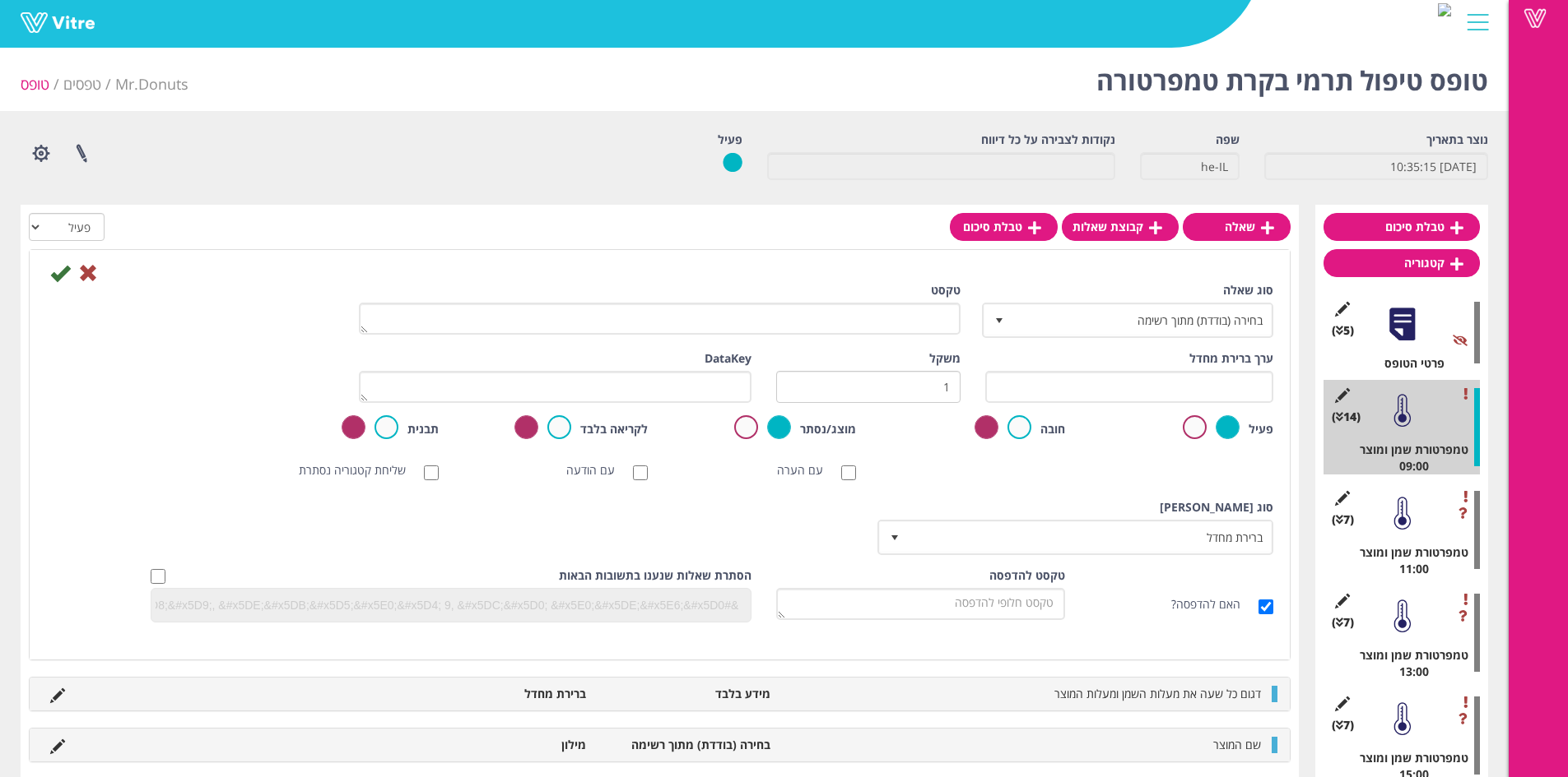
click at [1219, 302] on div "סוג שאלה בחירה (בודדת) מתוך רשימה 3" at bounding box center [1128, 310] width 288 height 56
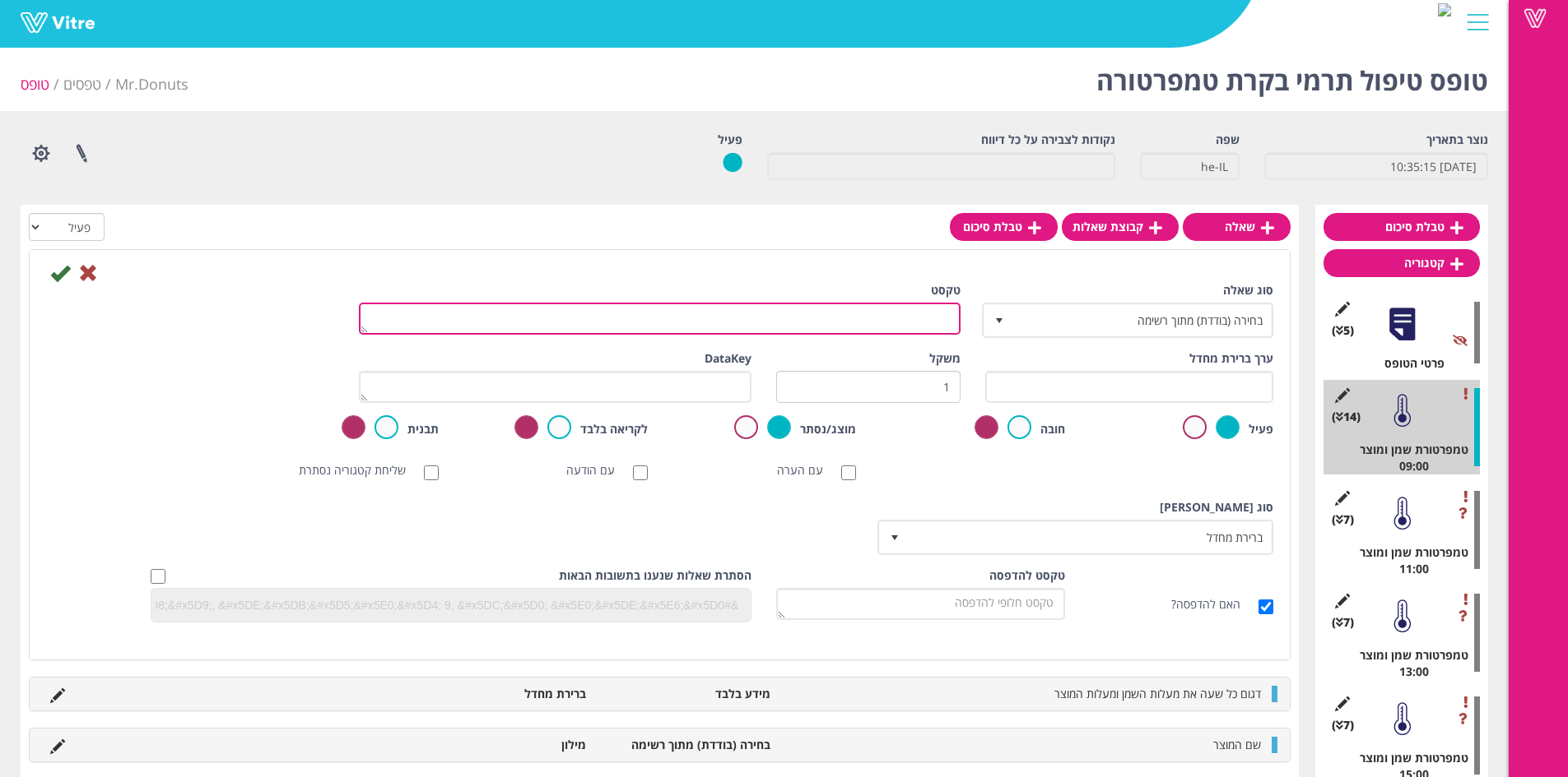
click at [929, 322] on textarea "טקסט" at bounding box center [659, 319] width 601 height 32
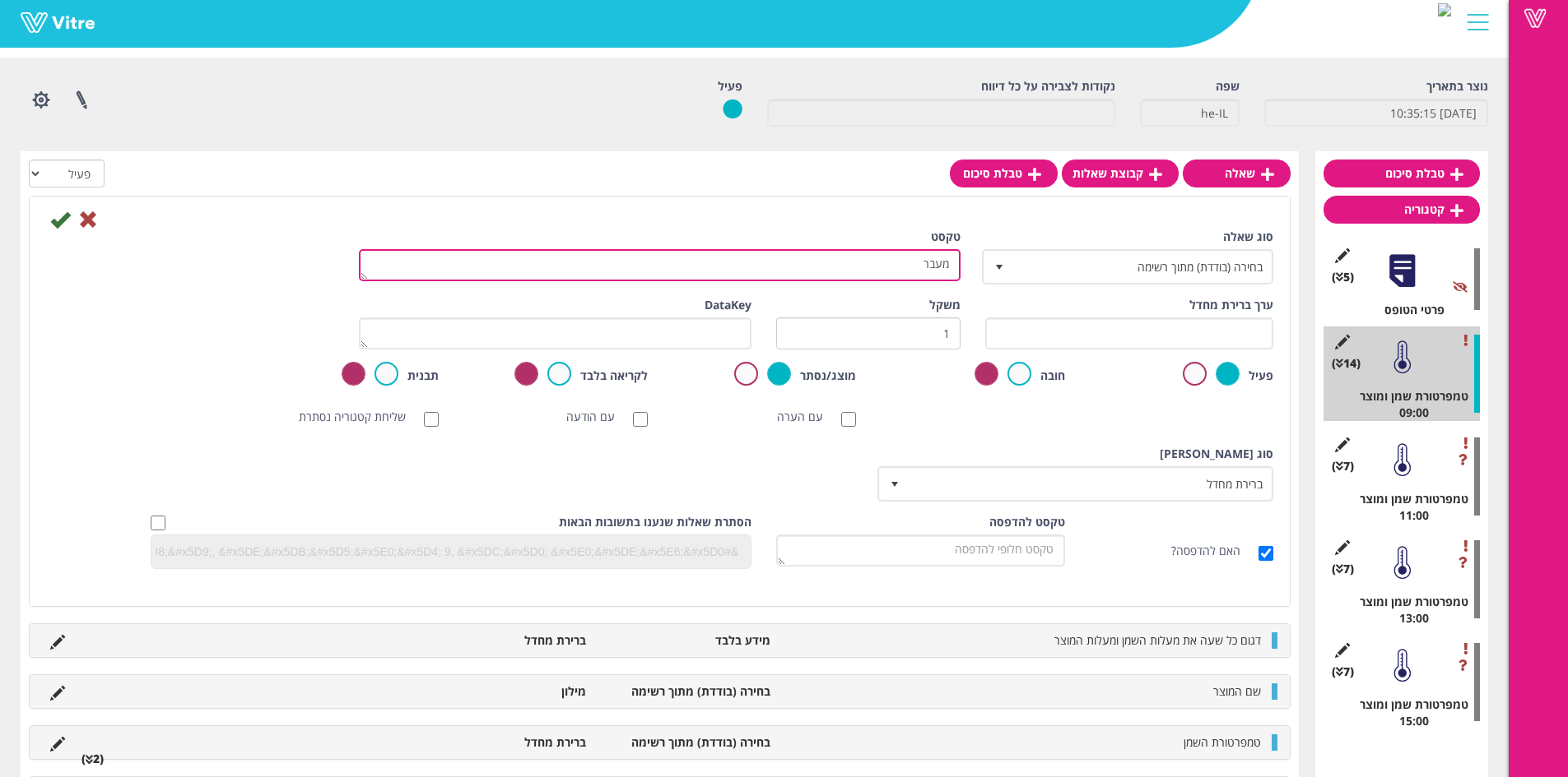
scroll to position [82, 0]
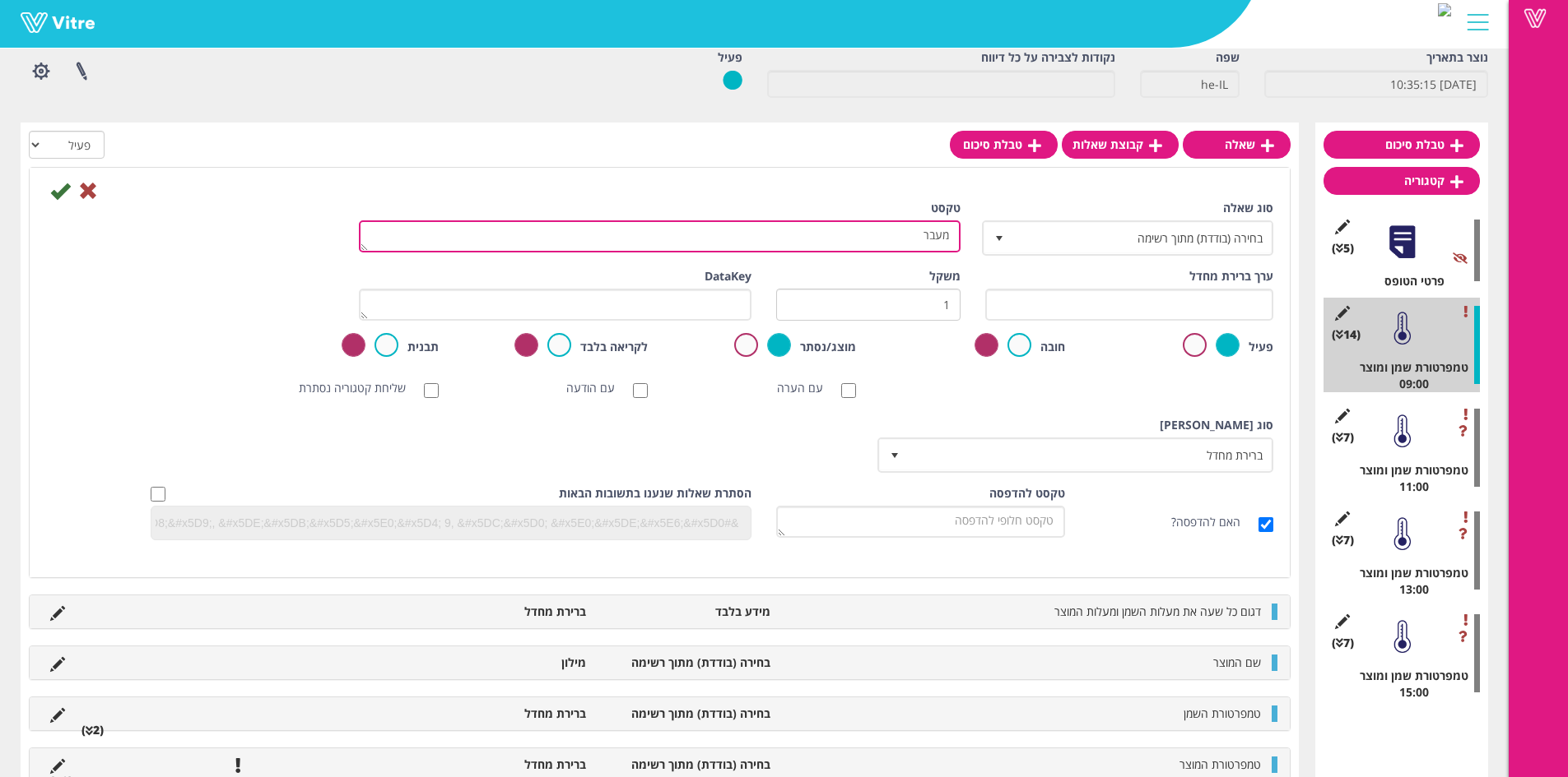
type textarea "מעבר"
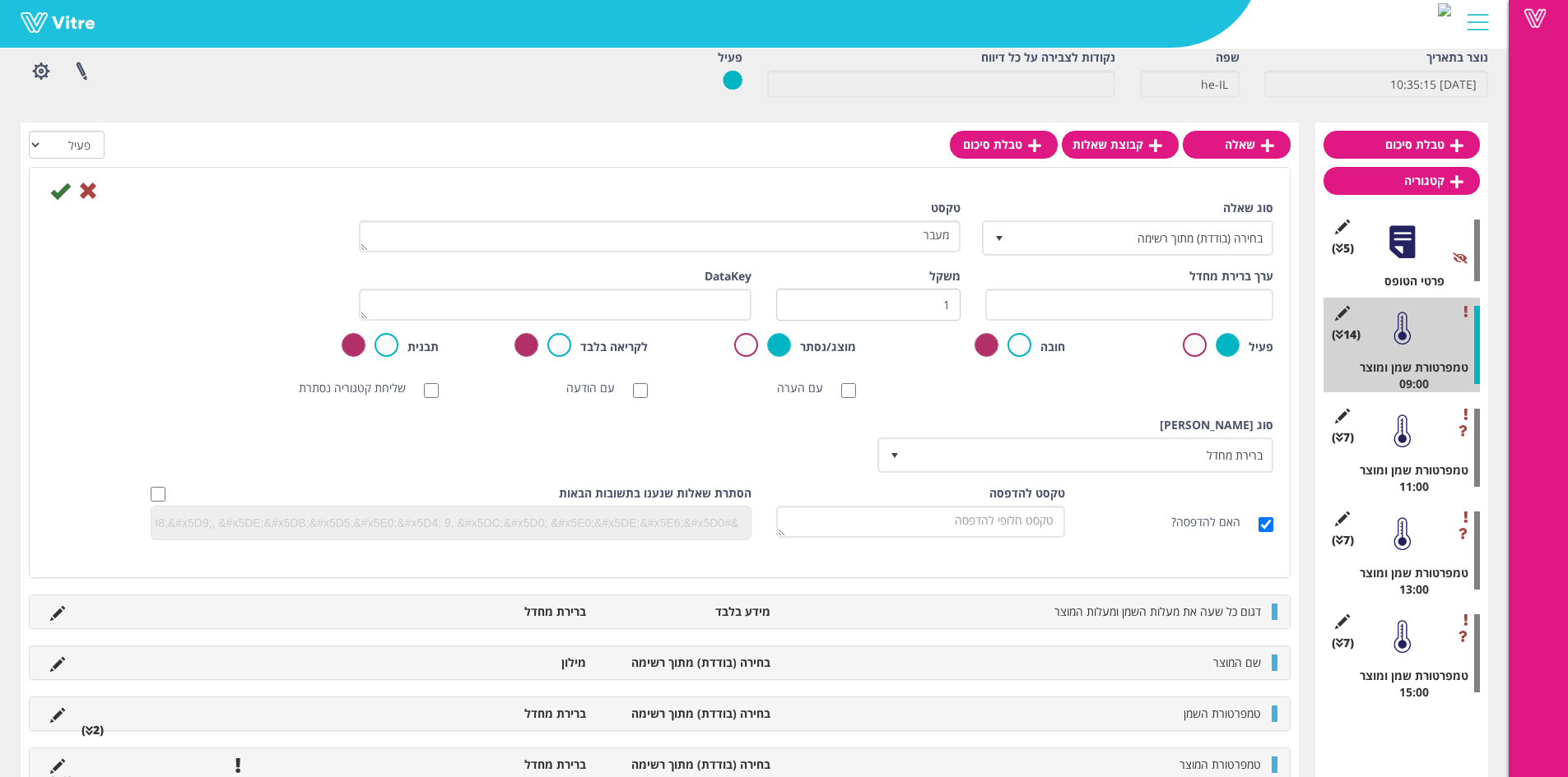
click at [734, 346] on div "מוצג/נסתר" at bounding box center [764, 347] width 185 height 27
click at [740, 346] on label at bounding box center [746, 345] width 24 height 24
click at [0, 0] on input "radio" at bounding box center [0, 0] width 0 height 0
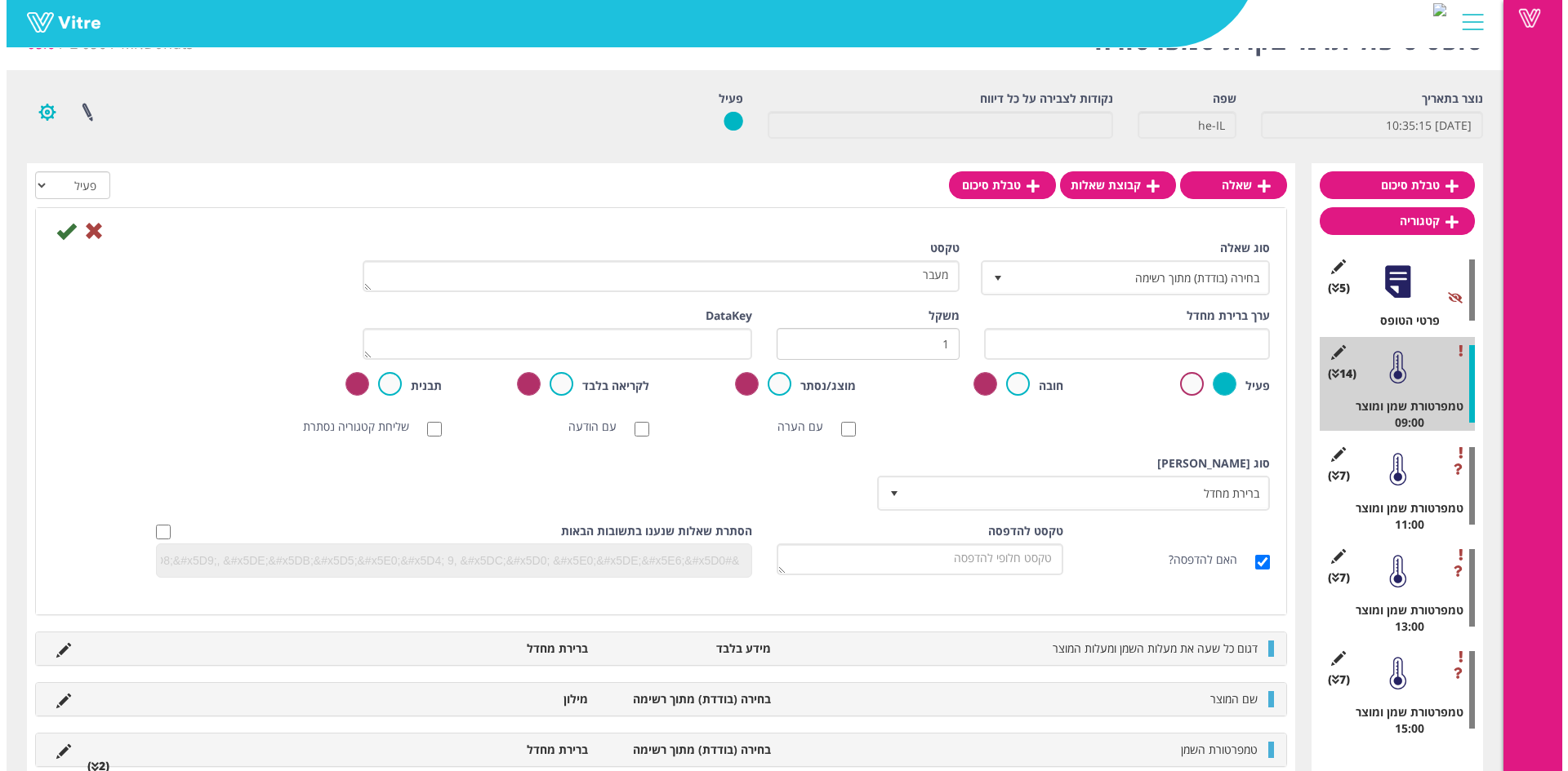
scroll to position [0, 0]
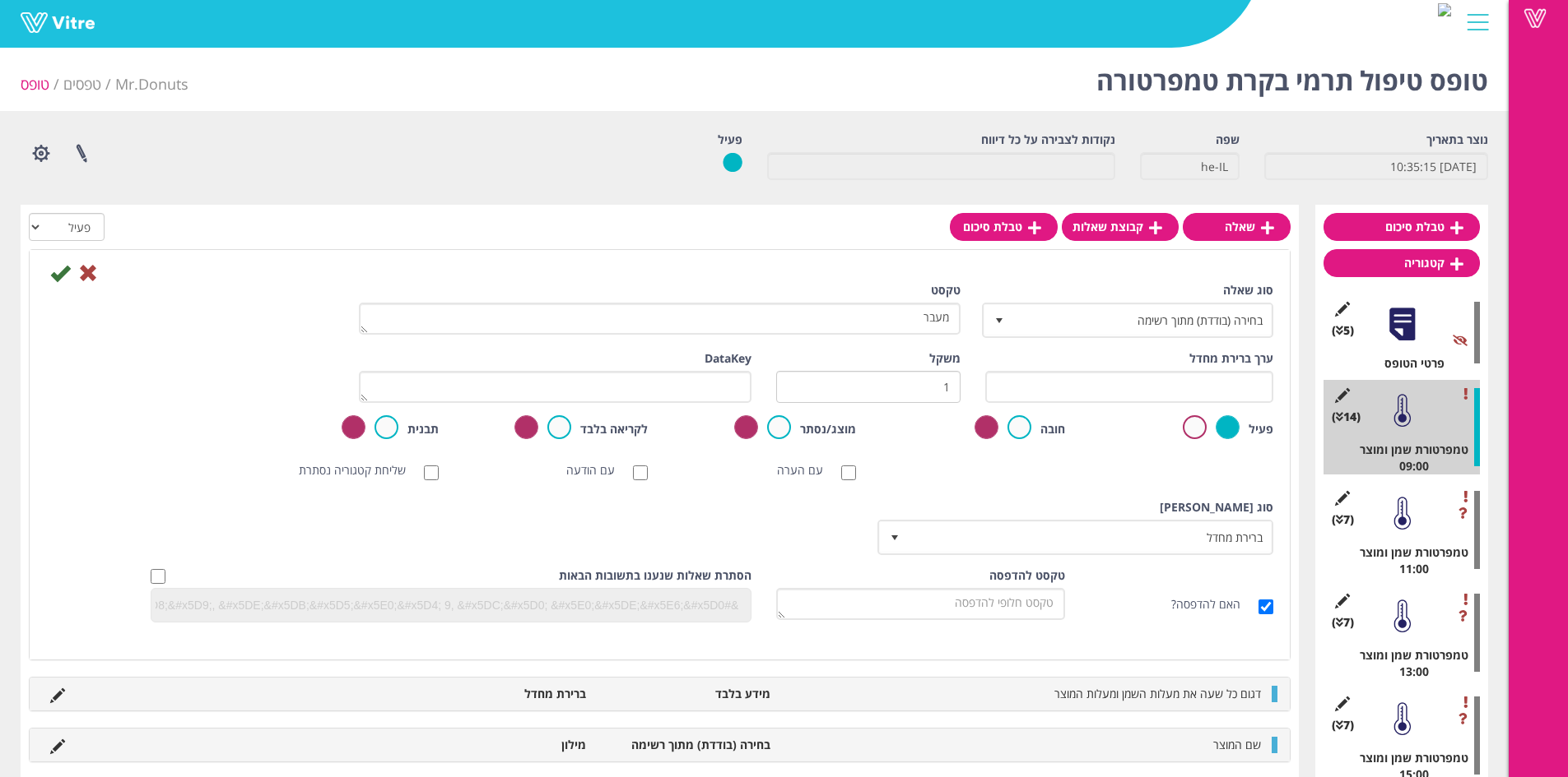
click at [50, 270] on div at bounding box center [659, 272] width 1252 height 20
click at [52, 270] on icon at bounding box center [60, 272] width 20 height 20
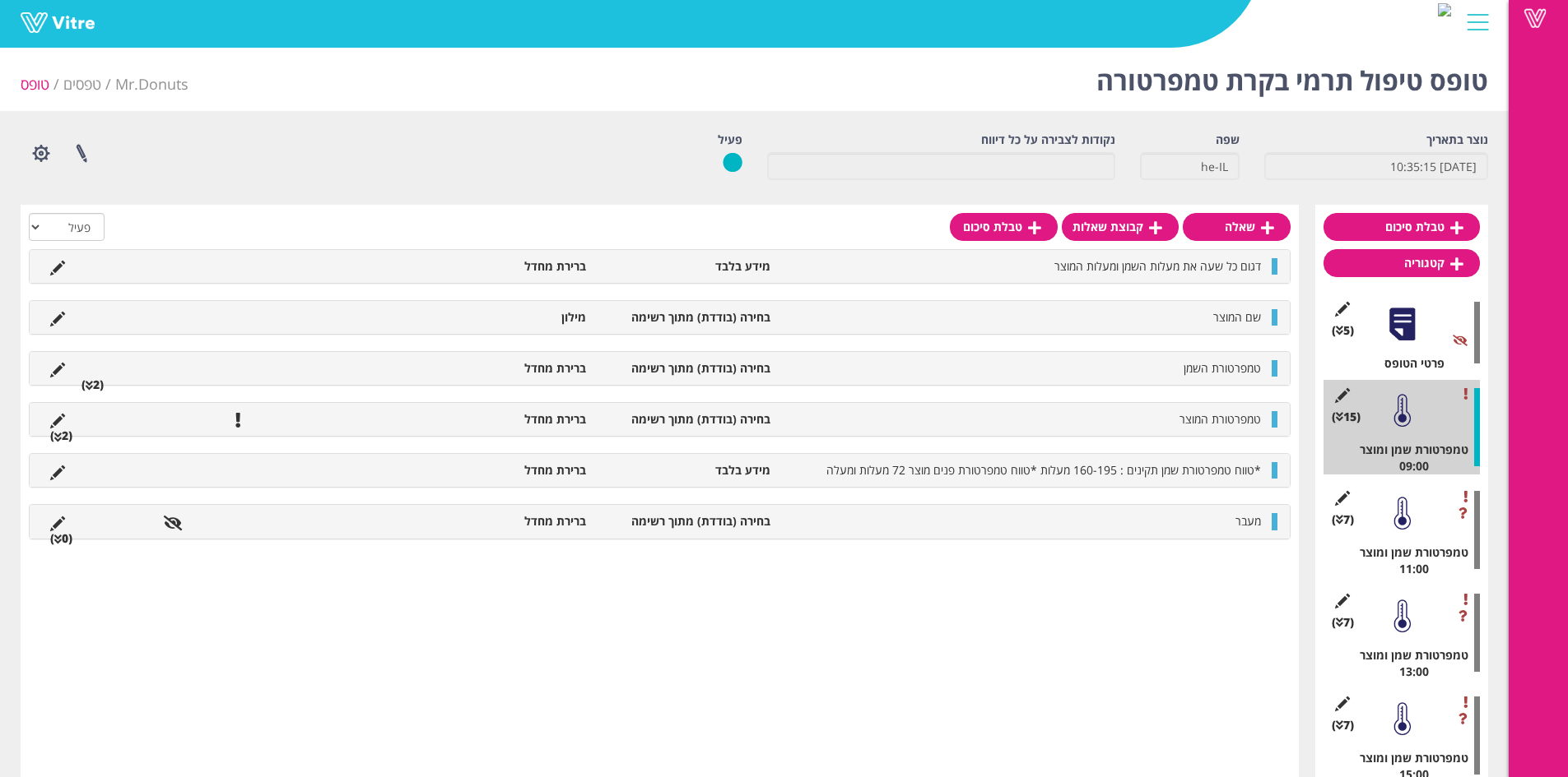
click at [1398, 516] on div at bounding box center [1402, 513] width 37 height 37
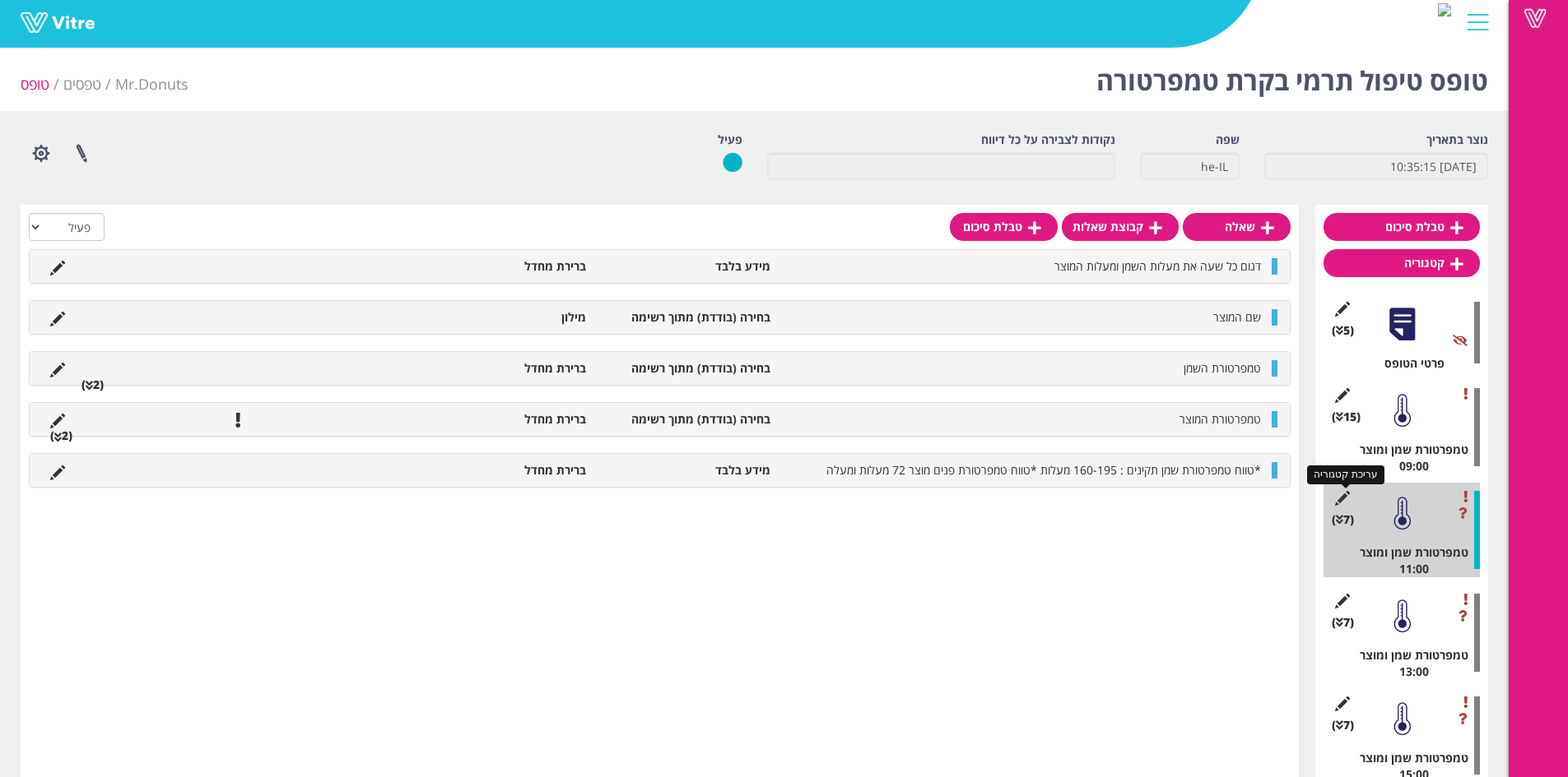
click at [1351, 497] on icon at bounding box center [1342, 498] width 21 height 14
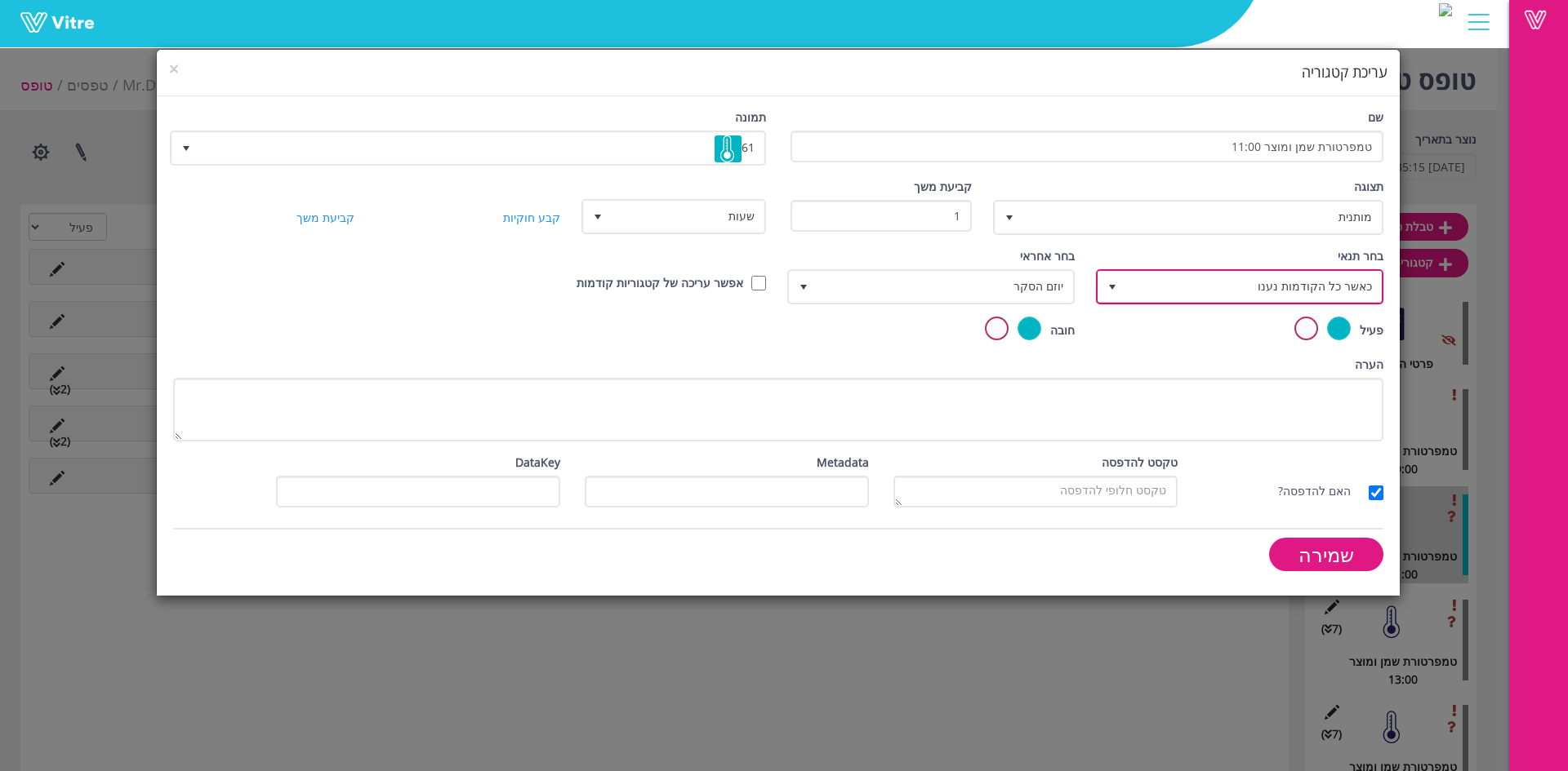
click at [1193, 277] on span "כאשר כל הקודמות נענו" at bounding box center [1254, 286] width 255 height 29
click at [1255, 340] on li "מבוסס על תשובה" at bounding box center [1242, 350] width 283 height 28
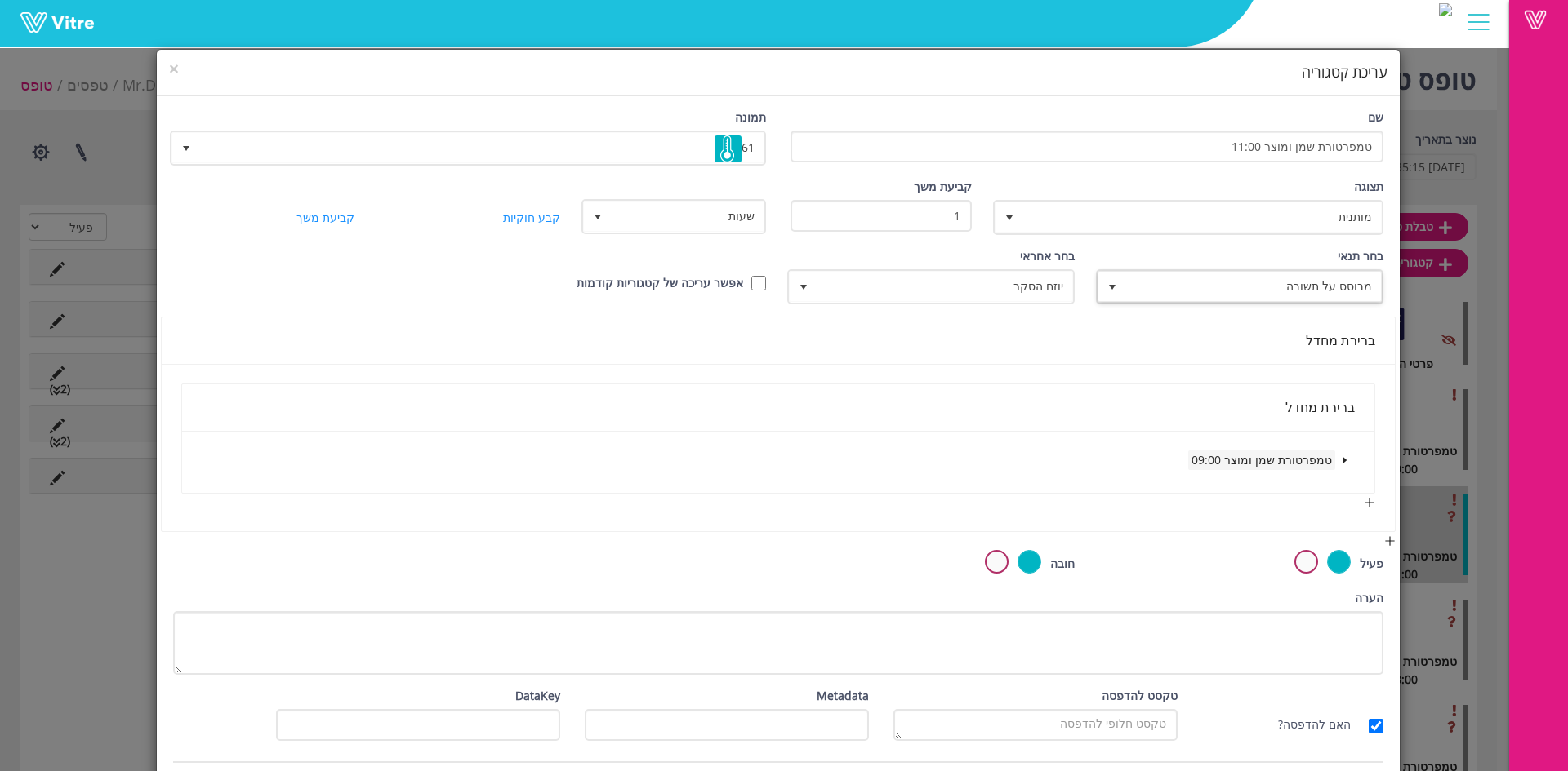
click at [1329, 465] on span "טמפרטורת שמן ומוצר 09:00" at bounding box center [1262, 460] width 140 height 15
click at [1340, 461] on span at bounding box center [1344, 460] width 20 height 20
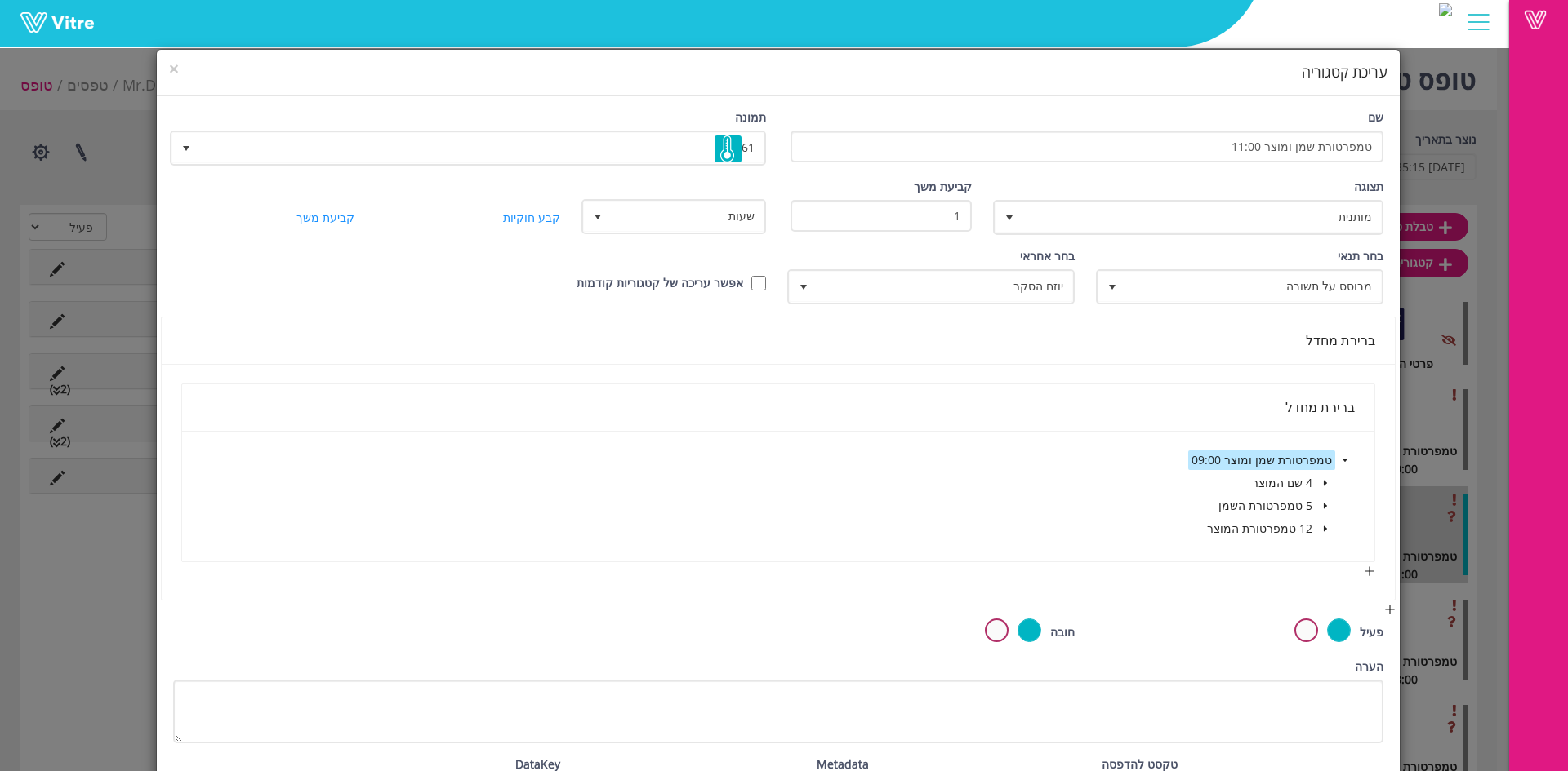
click at [1329, 530] on icon "caret-down" at bounding box center [1325, 529] width 9 height 9
click at [1325, 490] on span at bounding box center [1325, 483] width 20 height 20
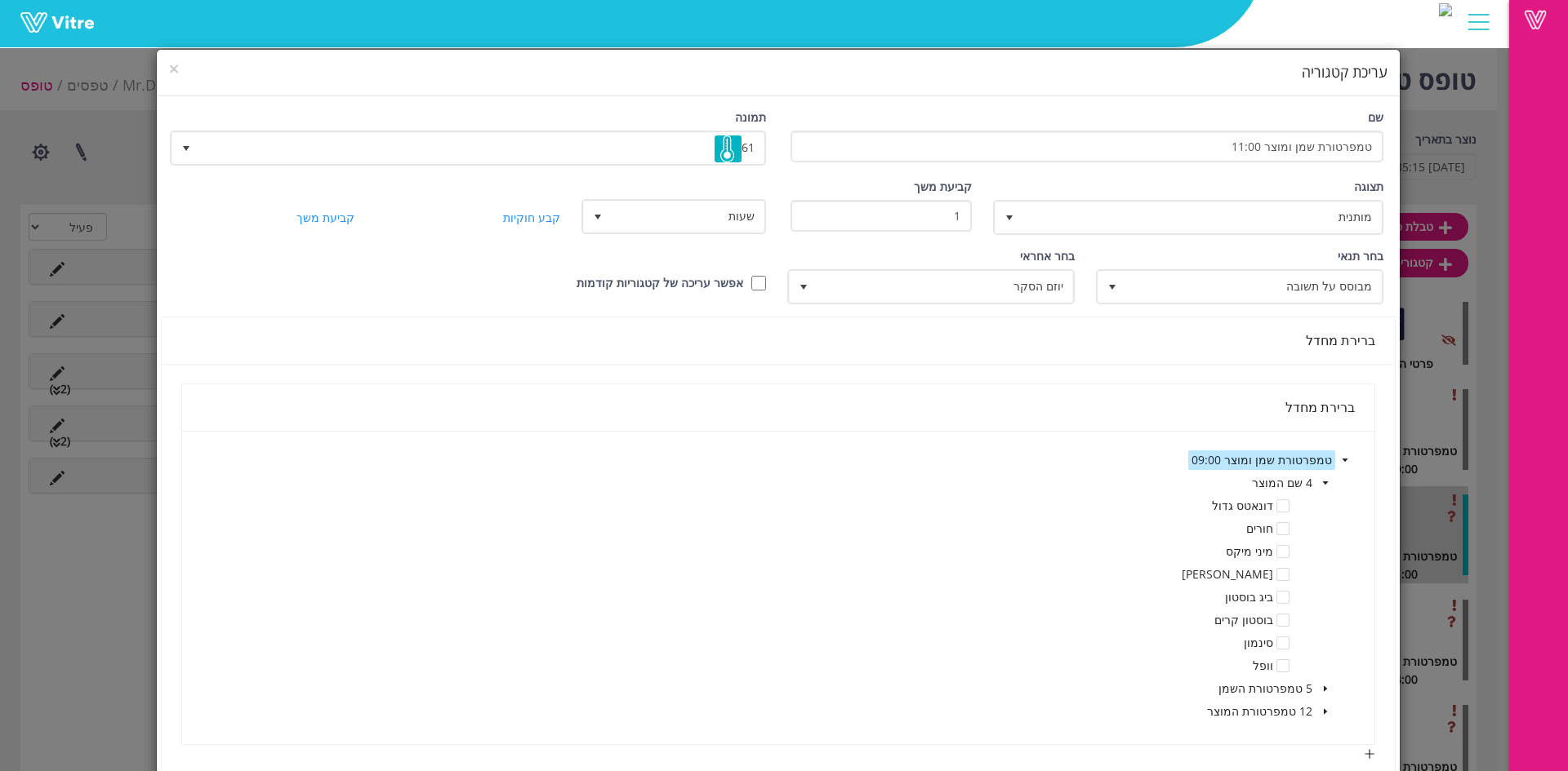
click at [1325, 488] on span at bounding box center [1325, 483] width 20 height 20
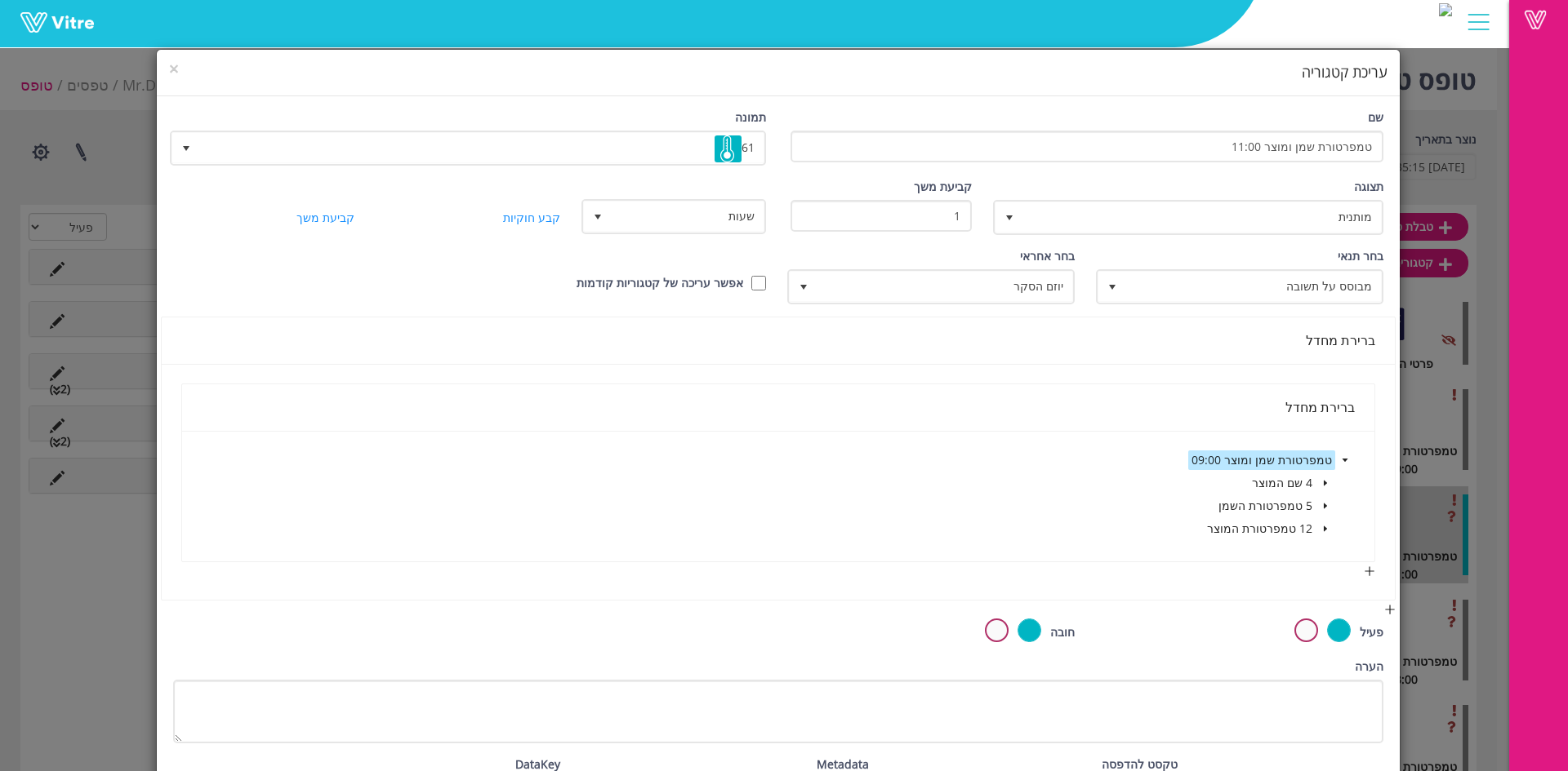
click at [196, 68] on h4 "עריכת קטגוריה" at bounding box center [778, 72] width 1218 height 21
click at [194, 70] on h4 "עריכת קטגוריה" at bounding box center [778, 72] width 1218 height 21
click at [179, 67] on span "×" at bounding box center [174, 68] width 9 height 23
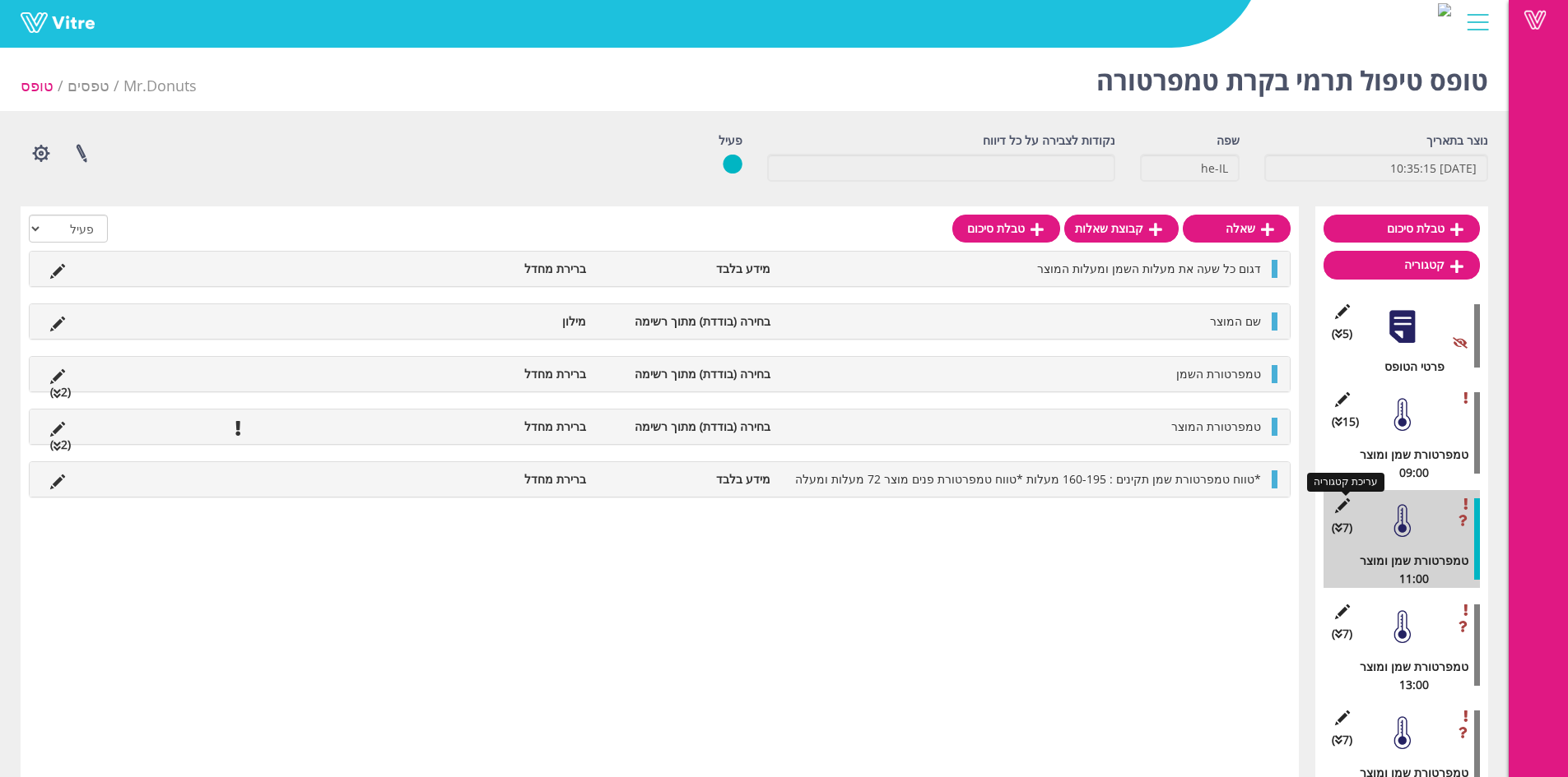
click at [1347, 506] on icon at bounding box center [1342, 506] width 21 height 14
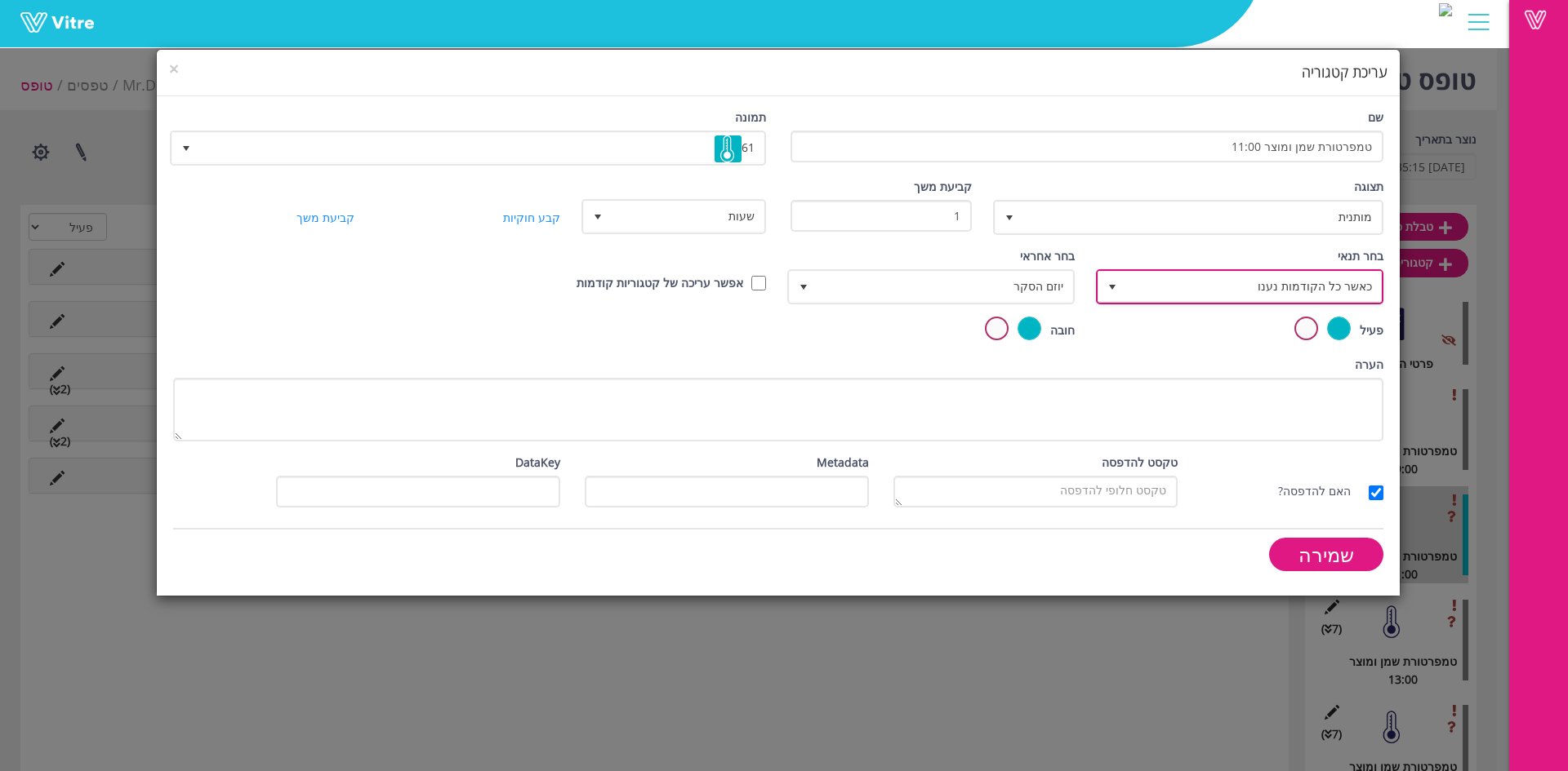
click at [1209, 279] on span "כאשר כל הקודמות נענו" at bounding box center [1254, 286] width 255 height 29
click at [1276, 343] on li "מבוסס על תשובה" at bounding box center [1242, 350] width 283 height 28
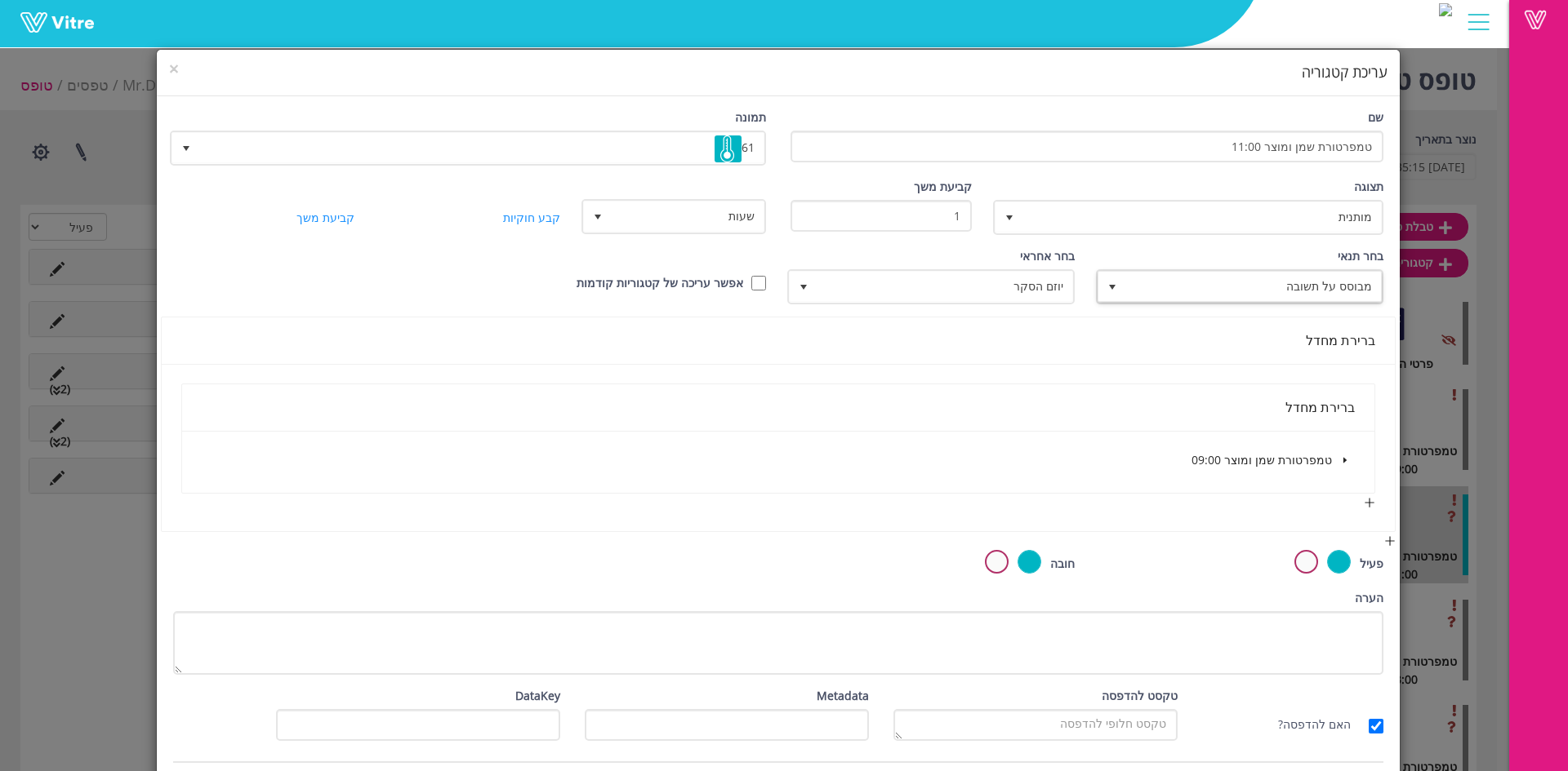
click at [1353, 455] on span at bounding box center [1344, 460] width 20 height 20
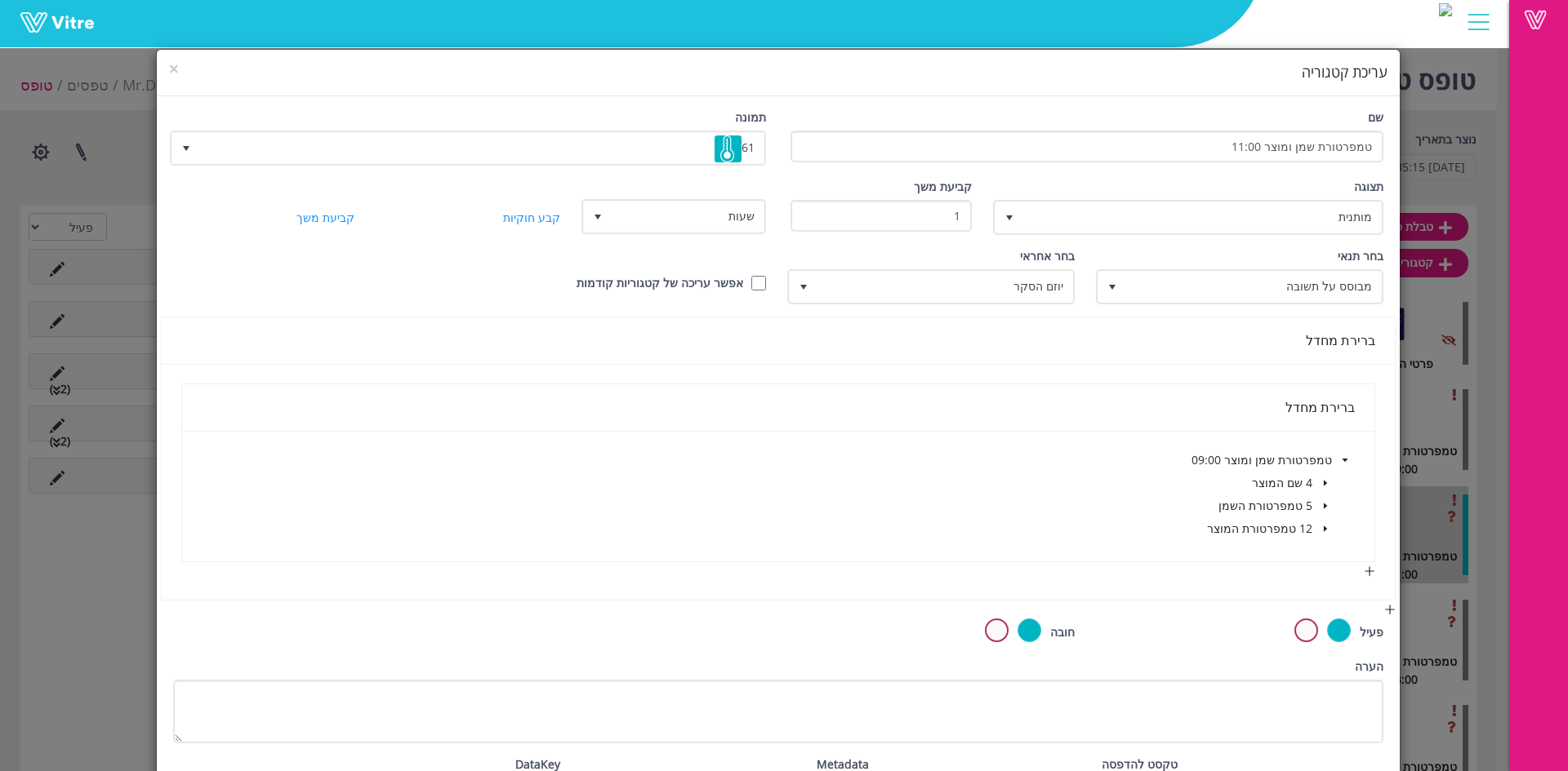
click at [177, 73] on div "× עריכת קטגוריה" at bounding box center [778, 73] width 1243 height 46
click at [177, 72] on div "× עריכת קטגוריה" at bounding box center [778, 73] width 1243 height 46
click at [191, 72] on h4 "עריכת קטגוריה" at bounding box center [778, 72] width 1218 height 21
click at [179, 75] on span "×" at bounding box center [174, 68] width 9 height 23
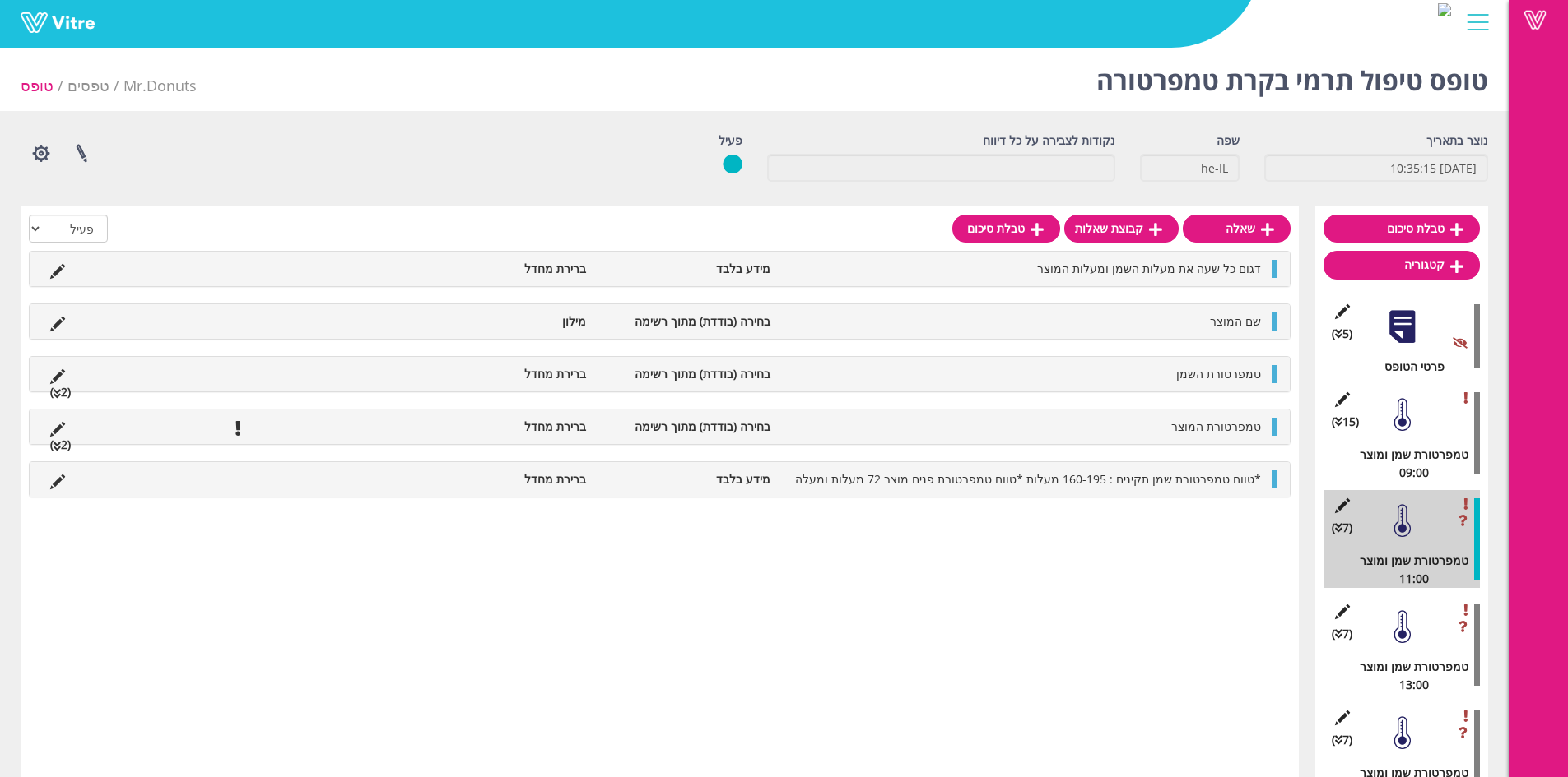
click at [1410, 420] on div at bounding box center [1402, 415] width 37 height 37
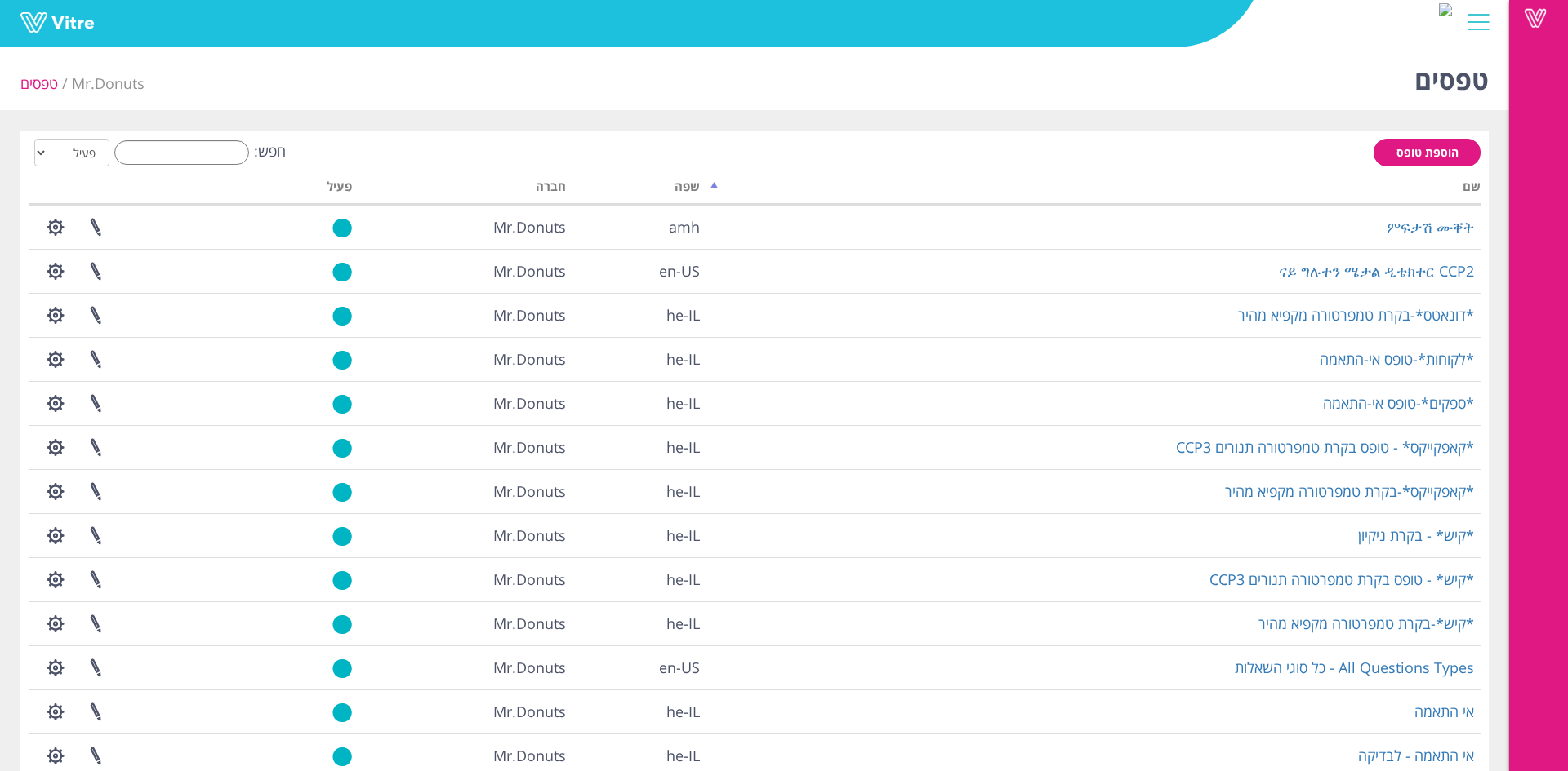
click at [144, 119] on div "טפסים Mr.Donuts טפסים הוספת טופס חפש: הכל פעיל לא פעיל מעבד... שם שפה חברה פעיל…" at bounding box center [754, 480] width 1509 height 879
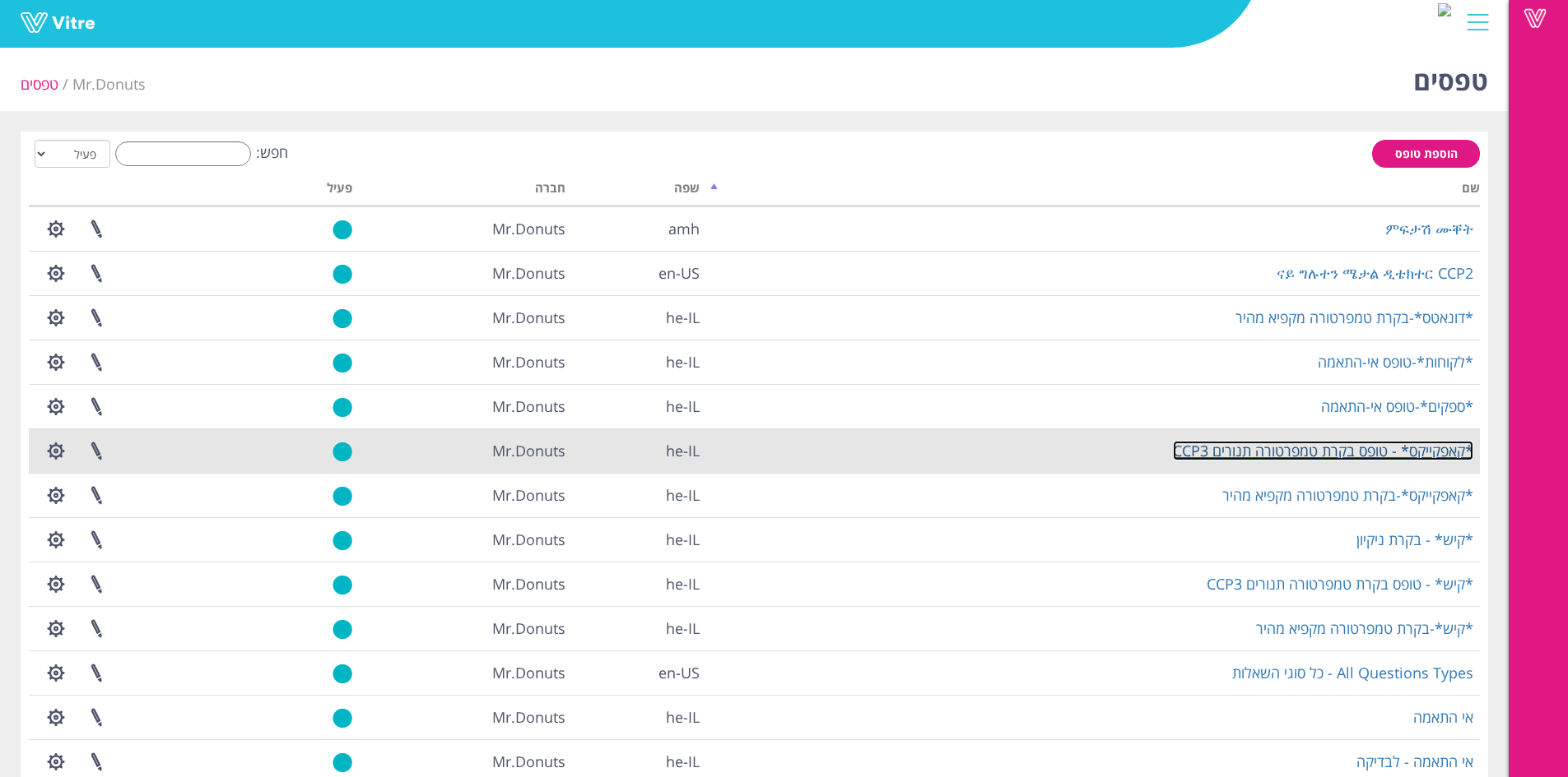
click at [1353, 450] on link "*קאפקייקס* - טופס בקרת טמפרטורה תנורים CCP3" at bounding box center [1323, 450] width 300 height 20
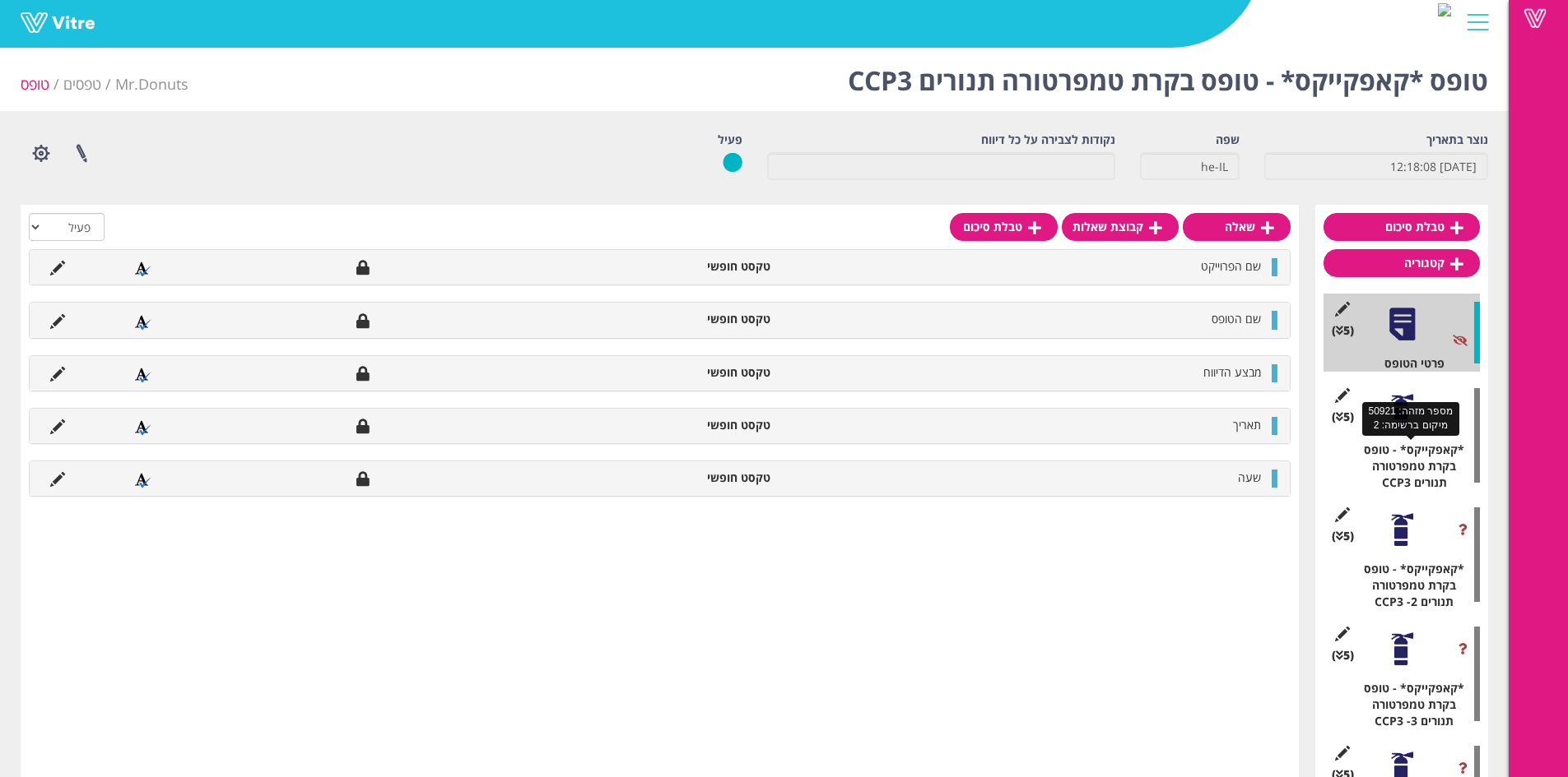
click at [1405, 537] on div at bounding box center [1402, 529] width 37 height 37
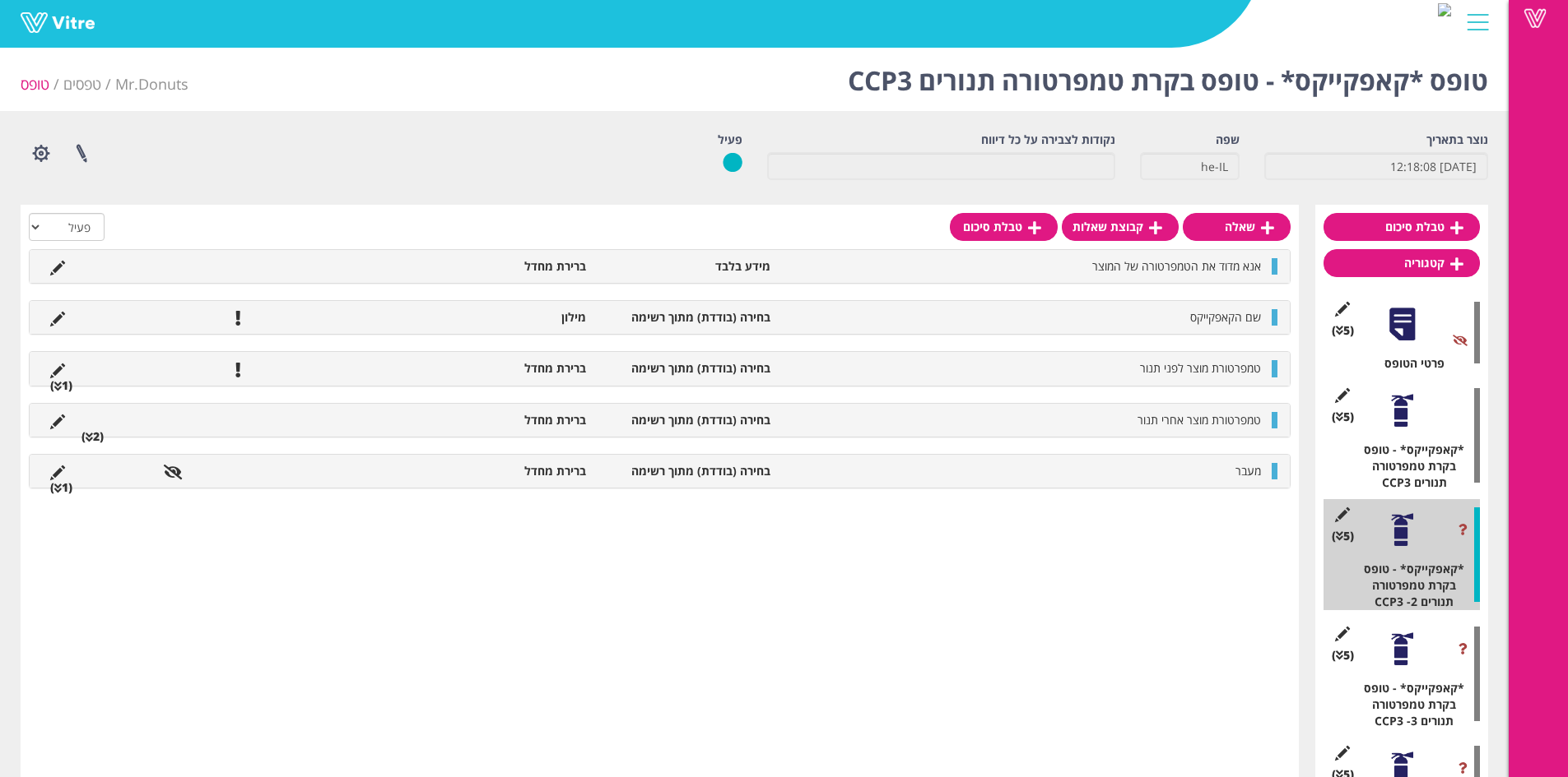
click at [1345, 506] on div "(5 ) *קאפקייקס* - טופס בקרת טמפרטורה תנורים CCP3 -2" at bounding box center [1402, 555] width 157 height 111
click at [1347, 510] on icon at bounding box center [1342, 514] width 21 height 14
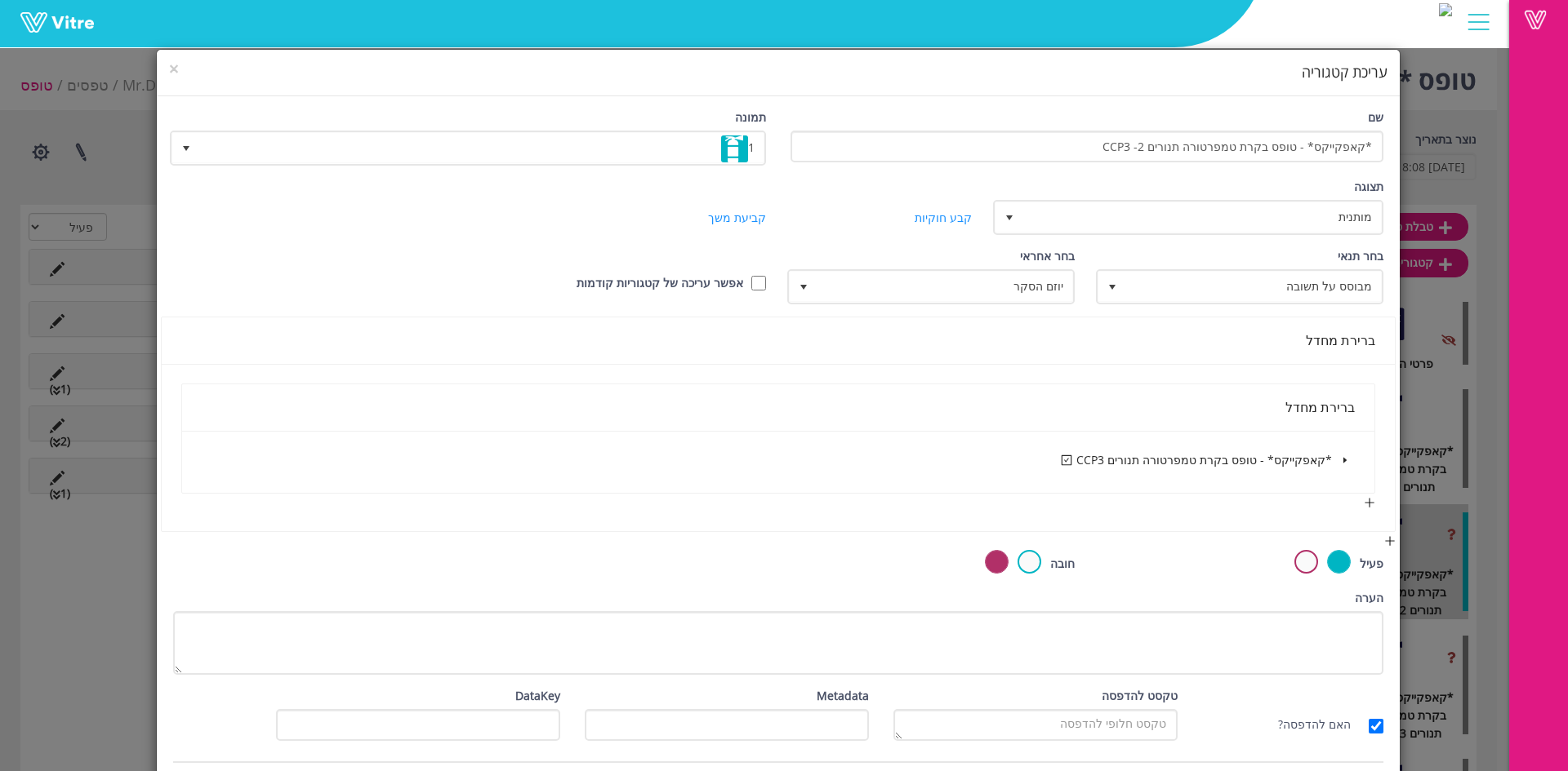
click at [1337, 457] on span at bounding box center [1344, 460] width 20 height 20
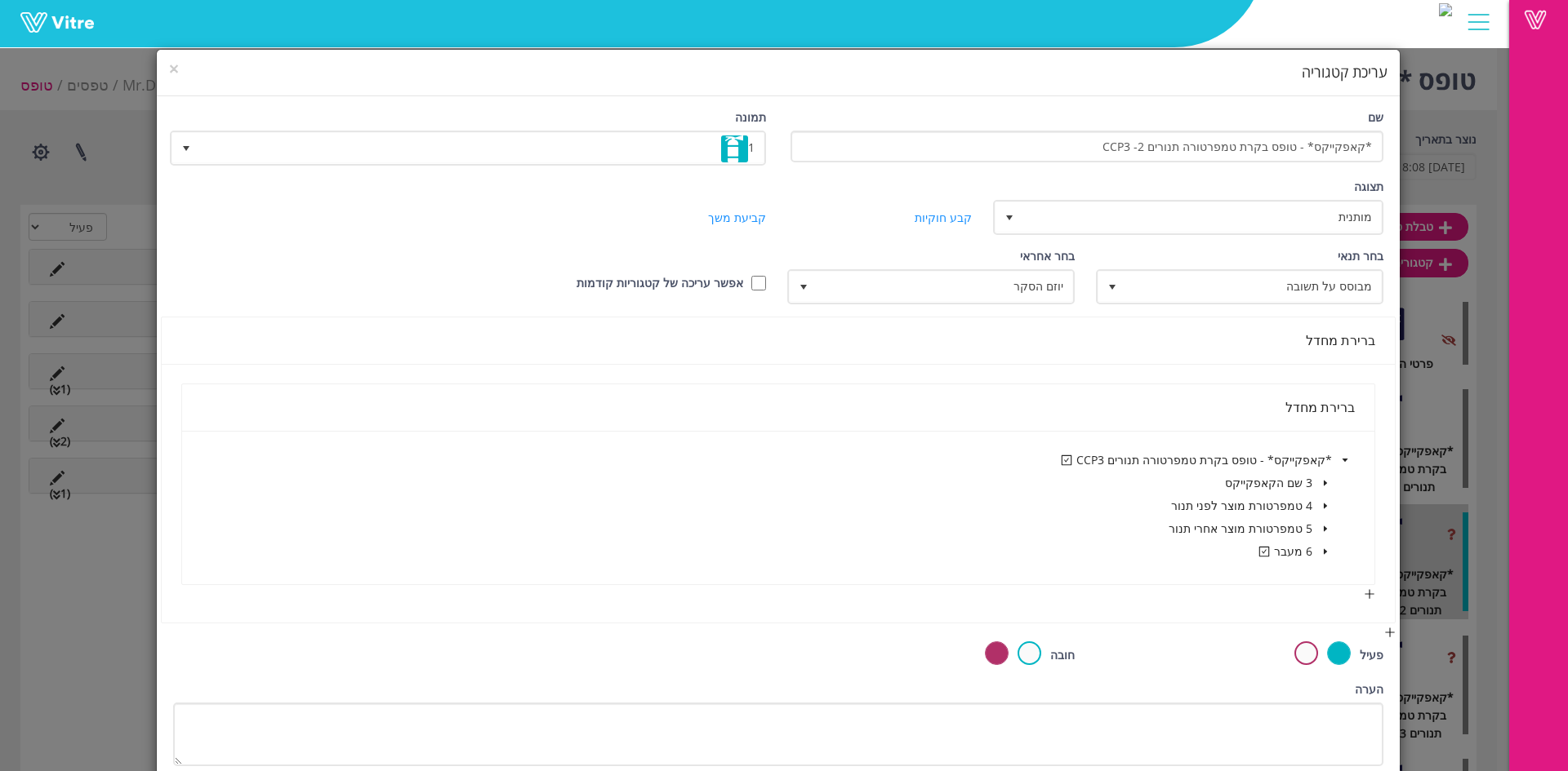
click at [177, 69] on div "× עריכת קטגוריה" at bounding box center [778, 73] width 1243 height 46
click at [179, 68] on span "×" at bounding box center [174, 68] width 9 height 23
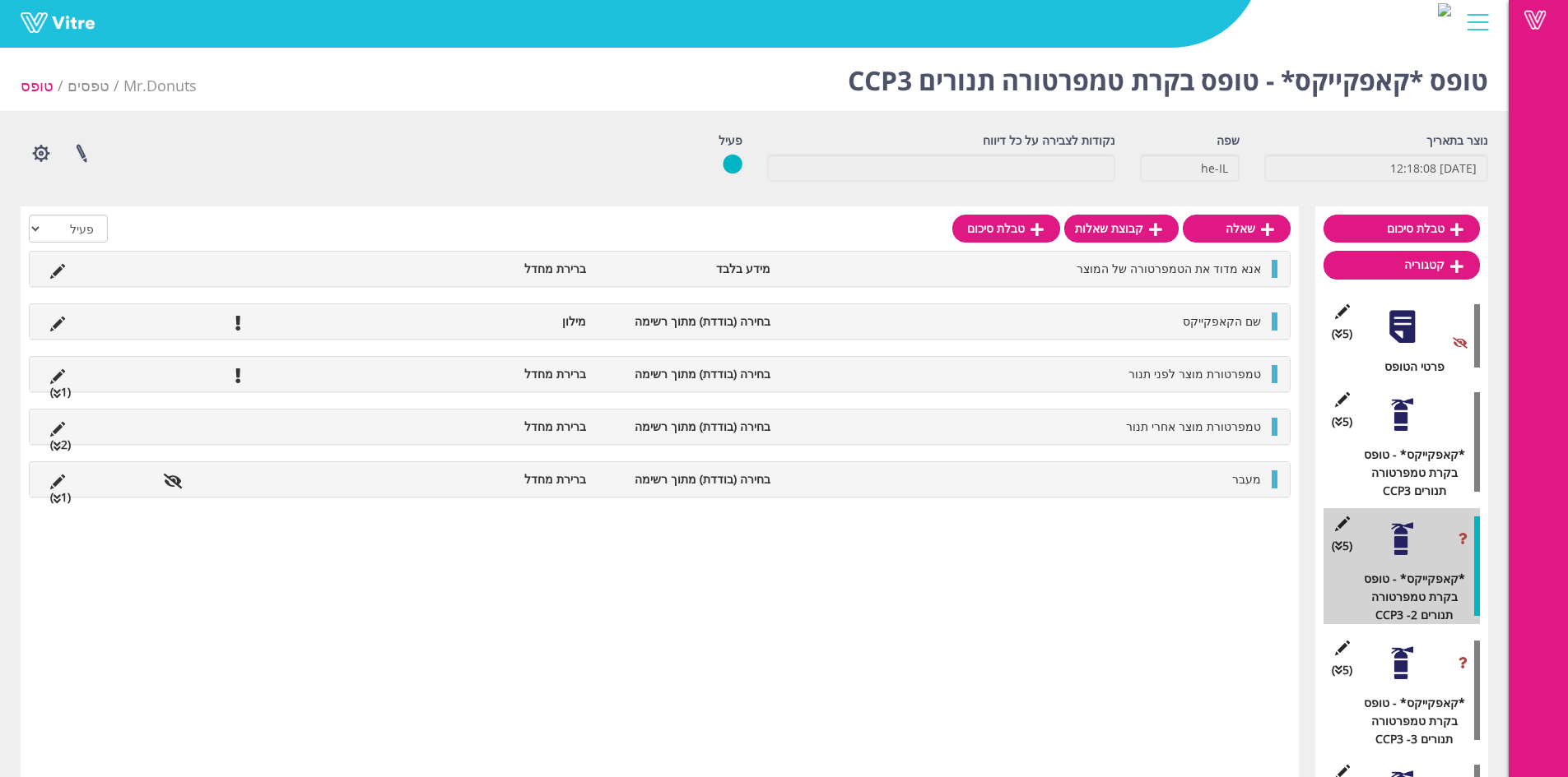
click at [1418, 397] on div at bounding box center [1402, 415] width 37 height 37
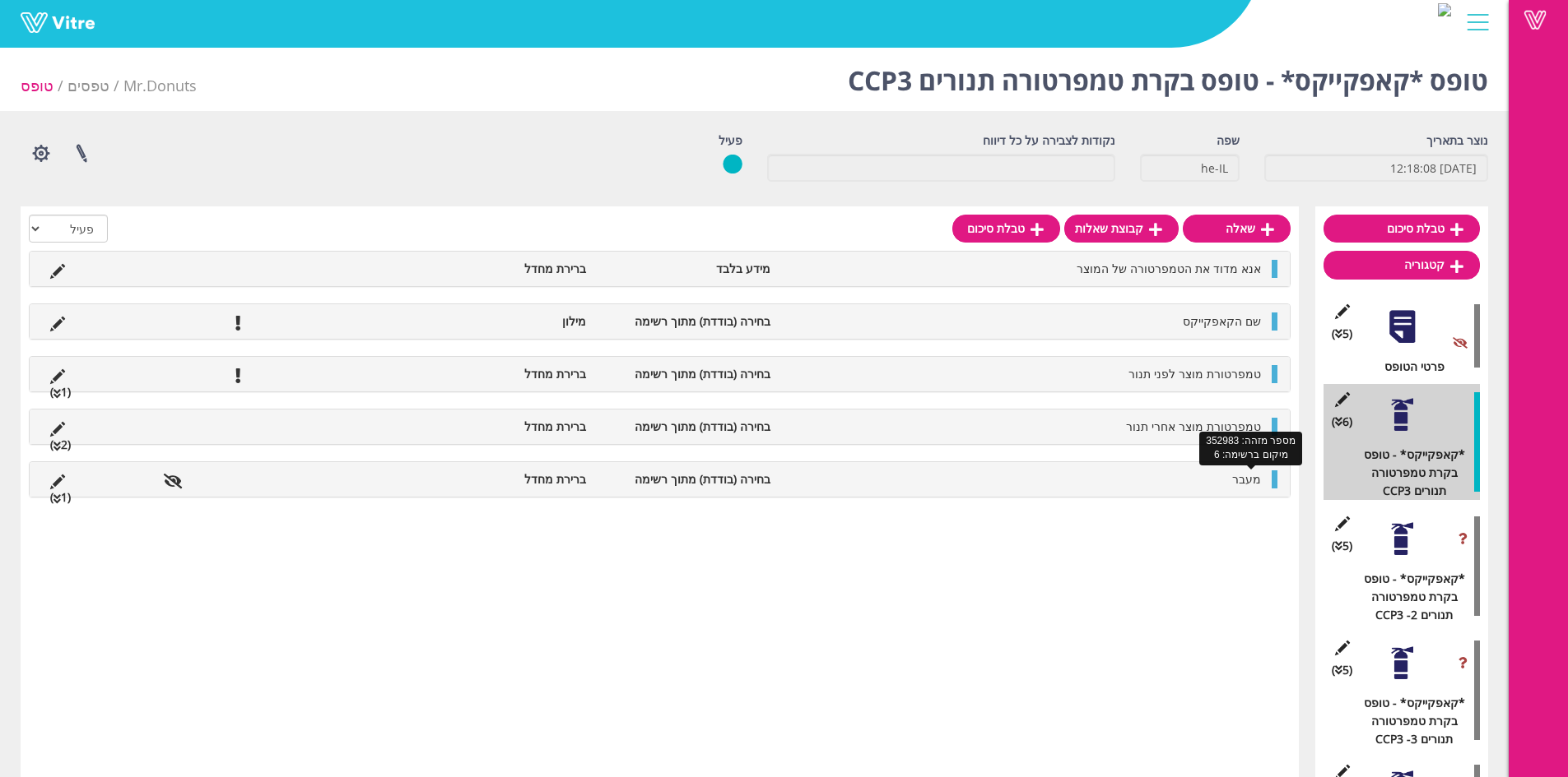
click at [1238, 482] on span "מעבר" at bounding box center [1247, 479] width 29 height 15
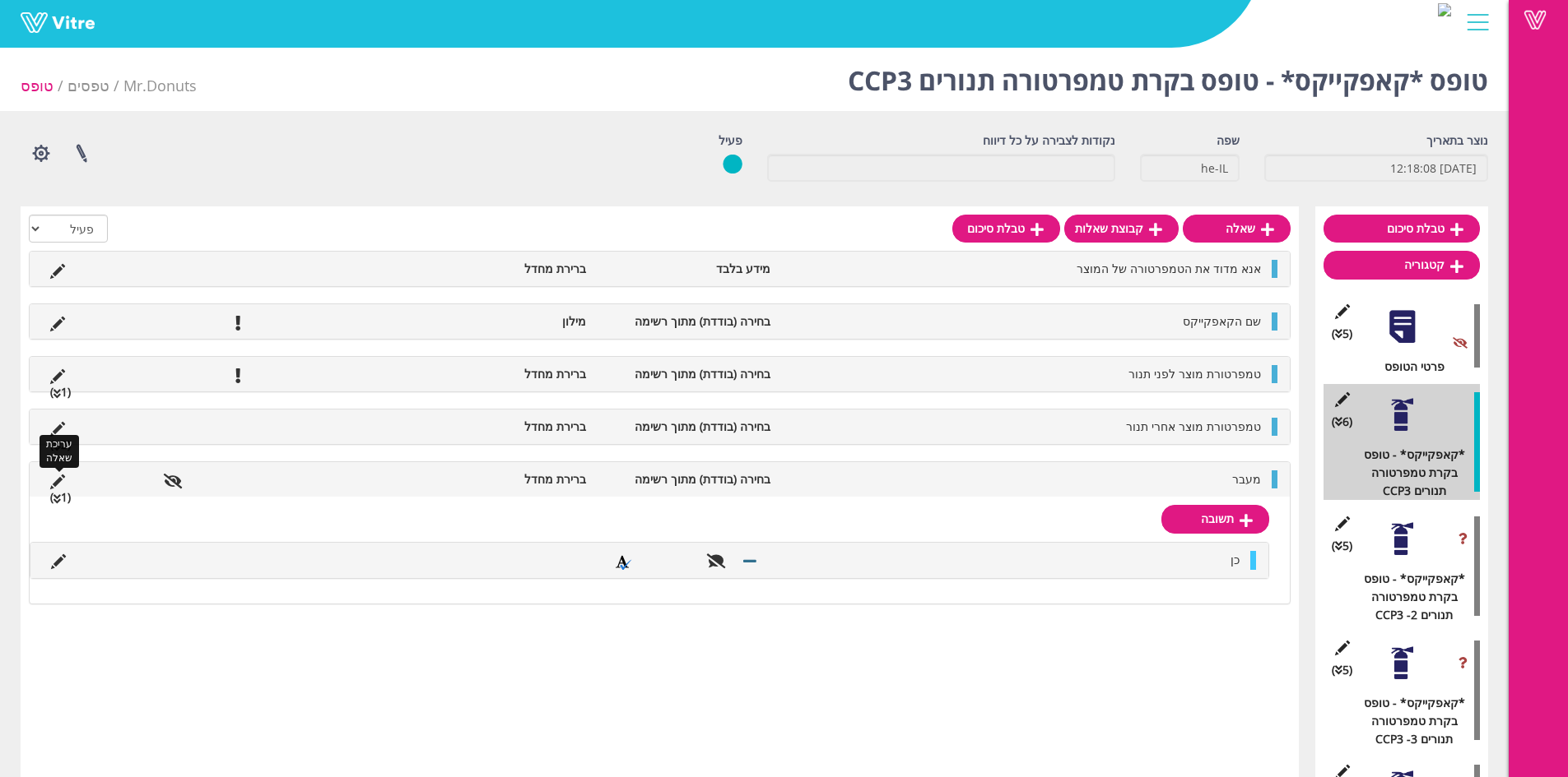
click at [62, 479] on icon at bounding box center [57, 482] width 14 height 14
click at [59, 483] on icon at bounding box center [57, 482] width 14 height 14
click at [60, 493] on icon at bounding box center [57, 499] width 8 height 11
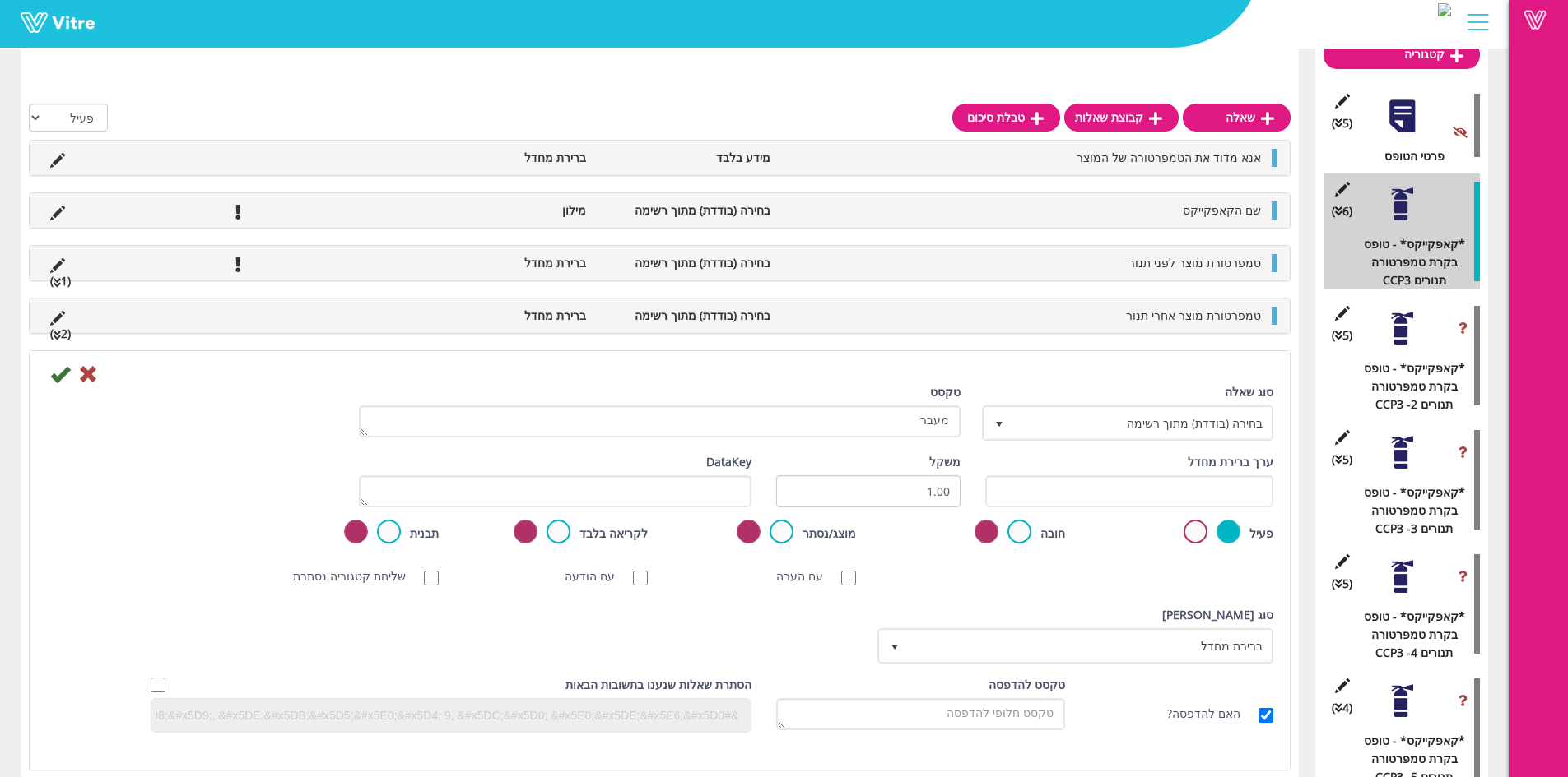
scroll to position [236, 0]
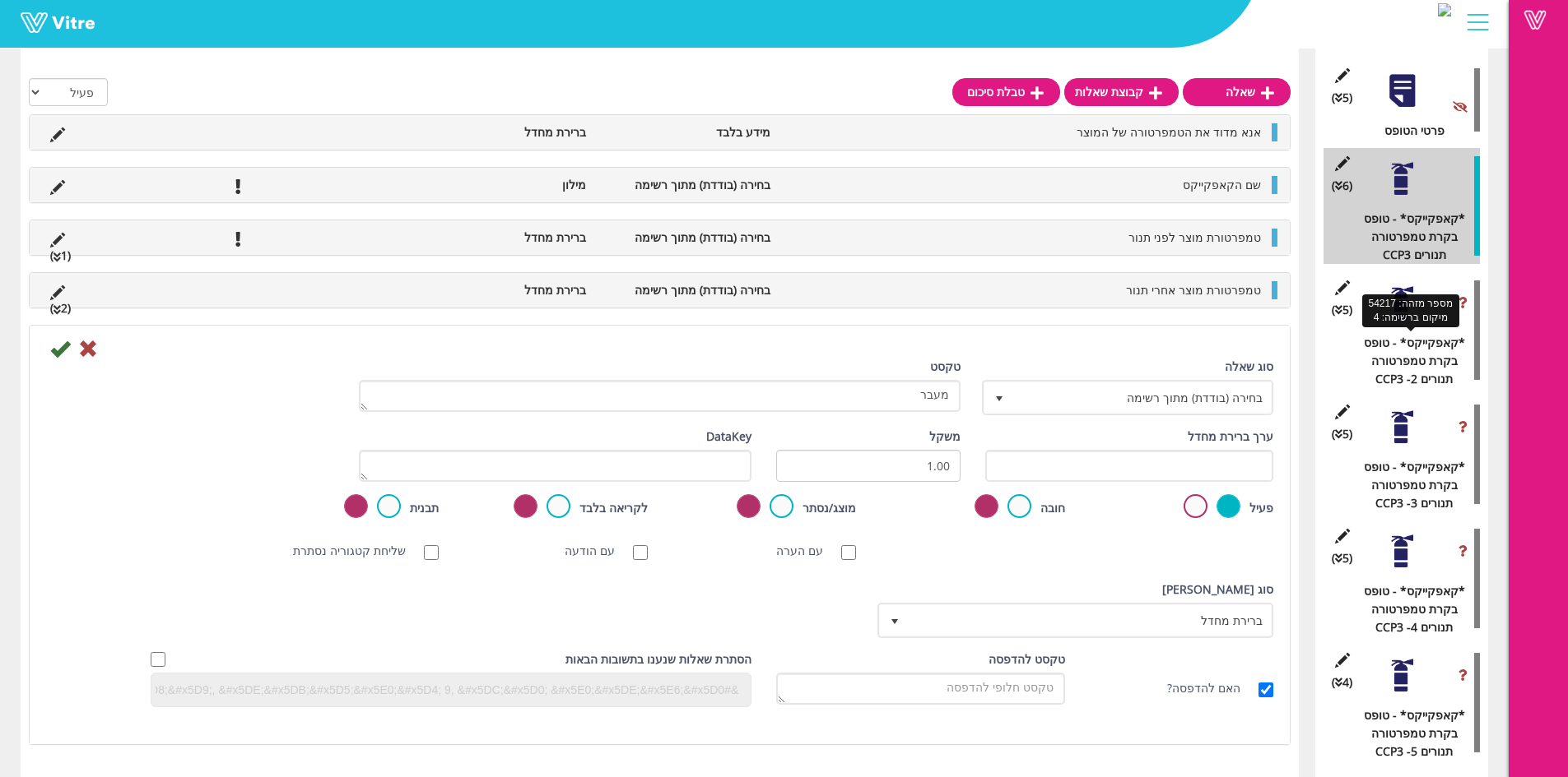
click at [1422, 334] on div "*קאפקייקס* - טופס בקרת טמפרטורה תנורים CCP3 -2" at bounding box center [1407, 360] width 144 height 54
click at [1402, 320] on div at bounding box center [1402, 303] width 37 height 37
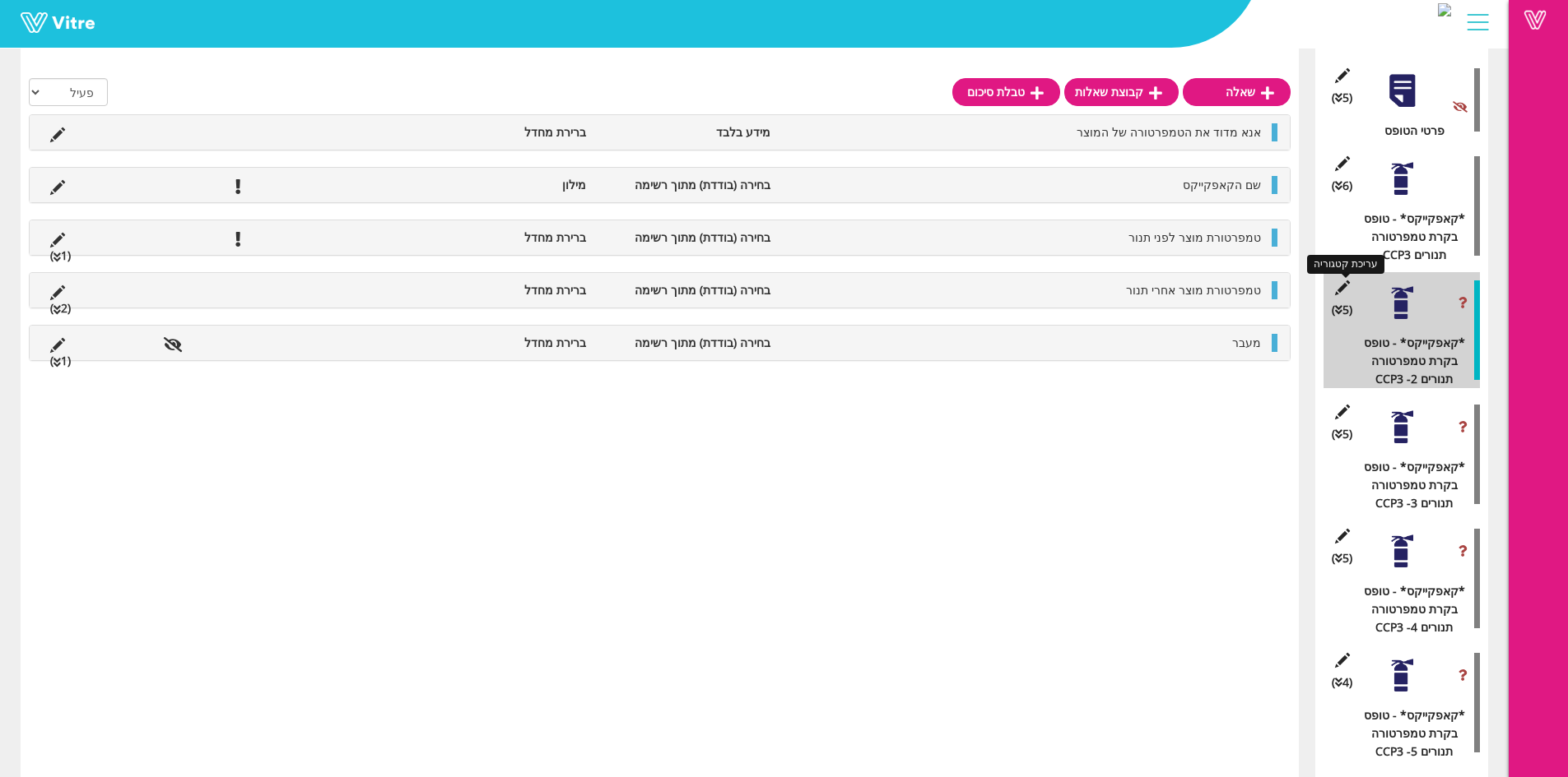
click at [1338, 291] on icon at bounding box center [1342, 288] width 21 height 14
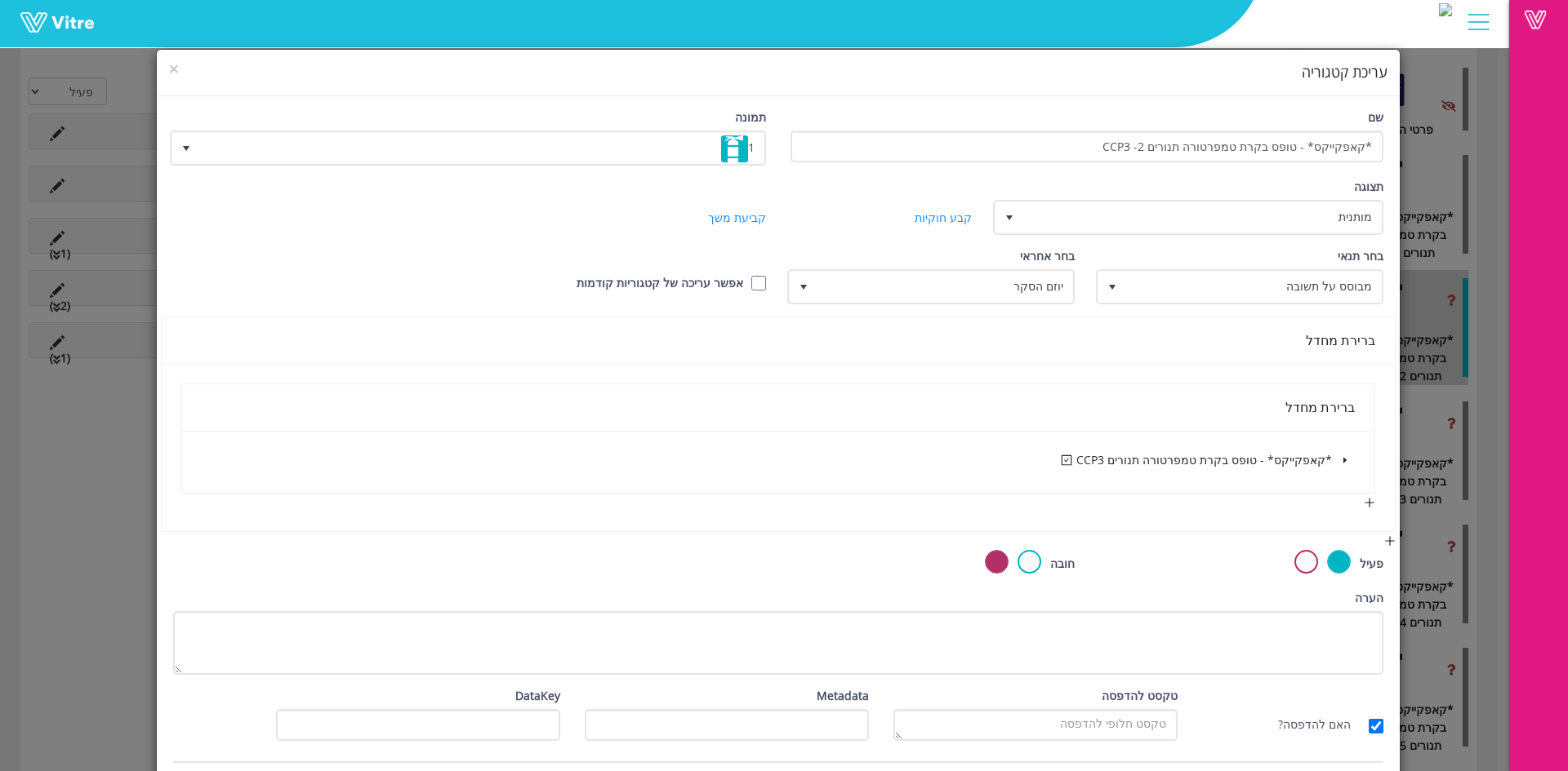
click at [1345, 454] on span at bounding box center [1344, 460] width 20 height 20
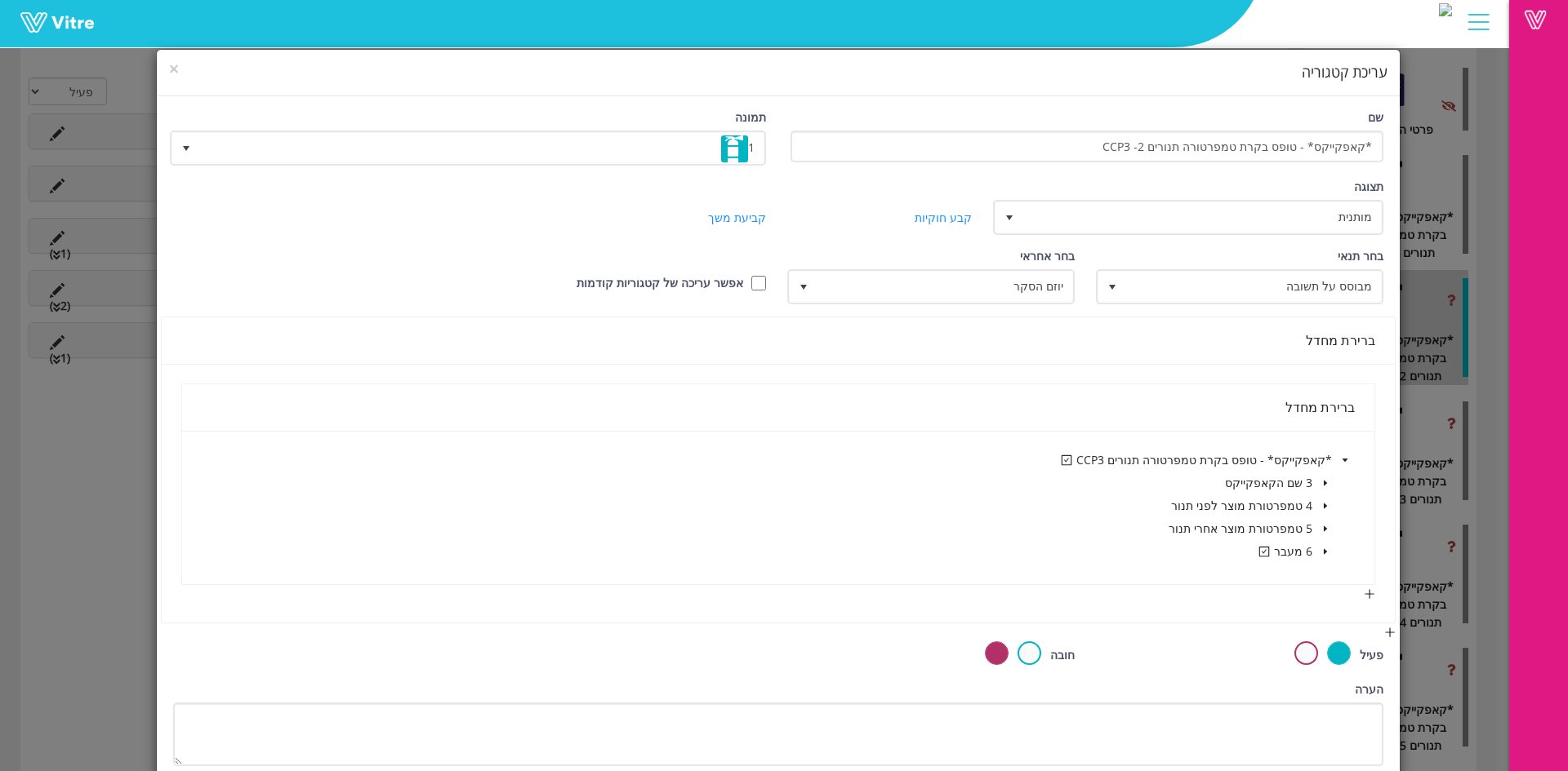
click at [194, 70] on h4 "עריכת קטגוריה" at bounding box center [778, 72] width 1218 height 21
click at [179, 72] on span "×" at bounding box center [174, 68] width 9 height 23
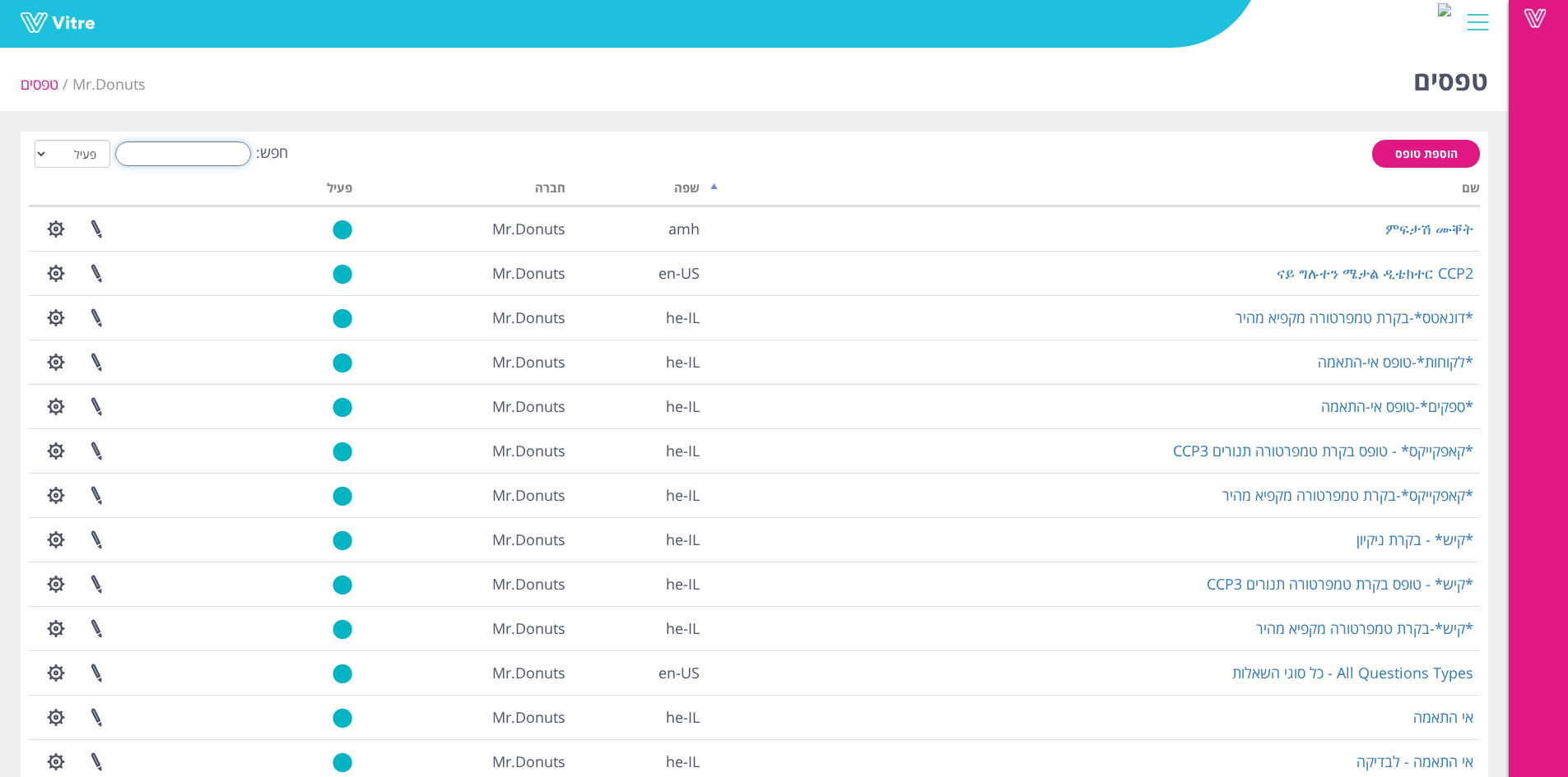
click at [204, 149] on input "חפש:" at bounding box center [184, 154] width 136 height 25
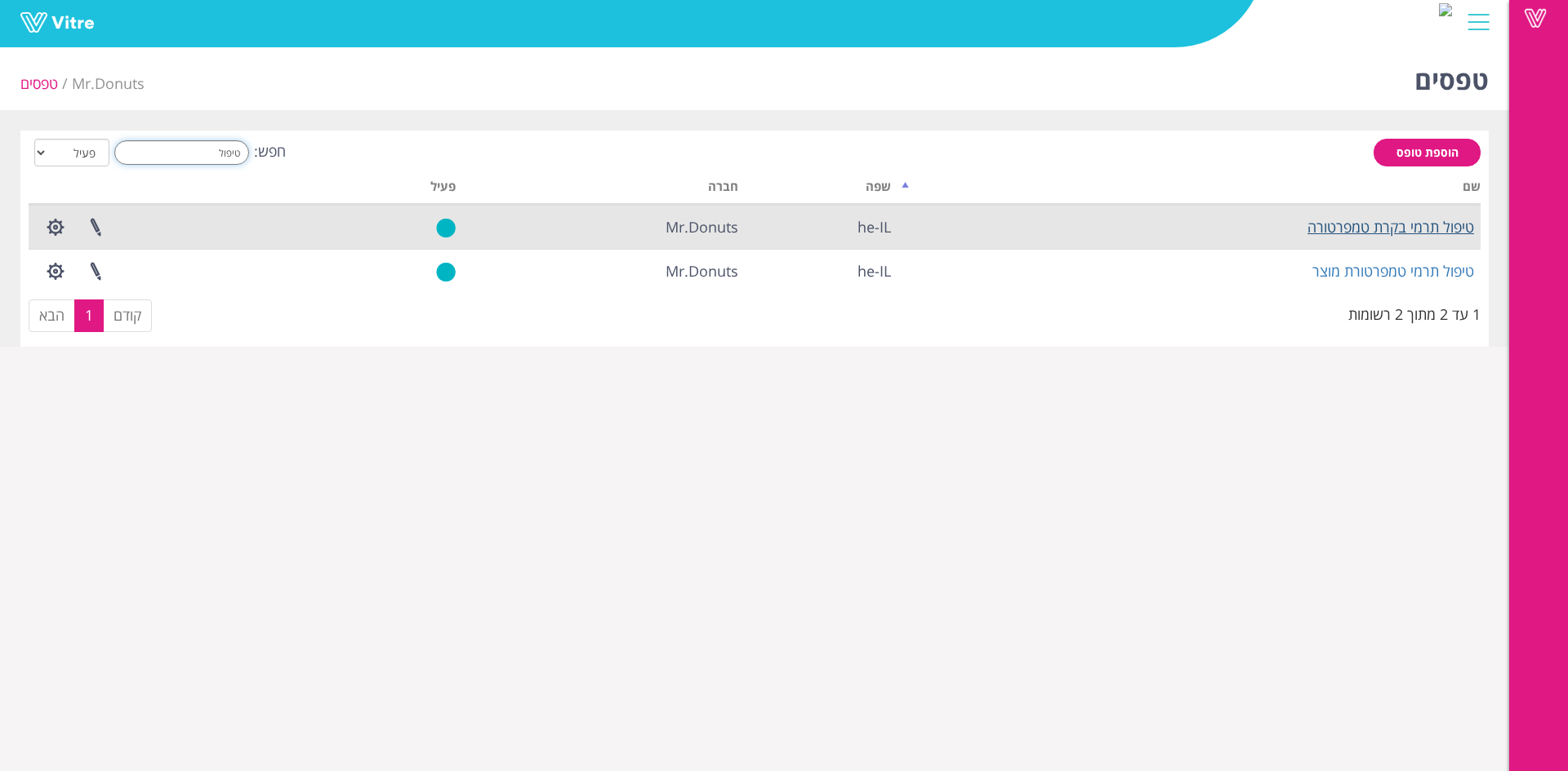
type input "טיפול"
click at [1430, 230] on link "טיפול תרמי בקרת טמפרטורה" at bounding box center [1391, 227] width 167 height 20
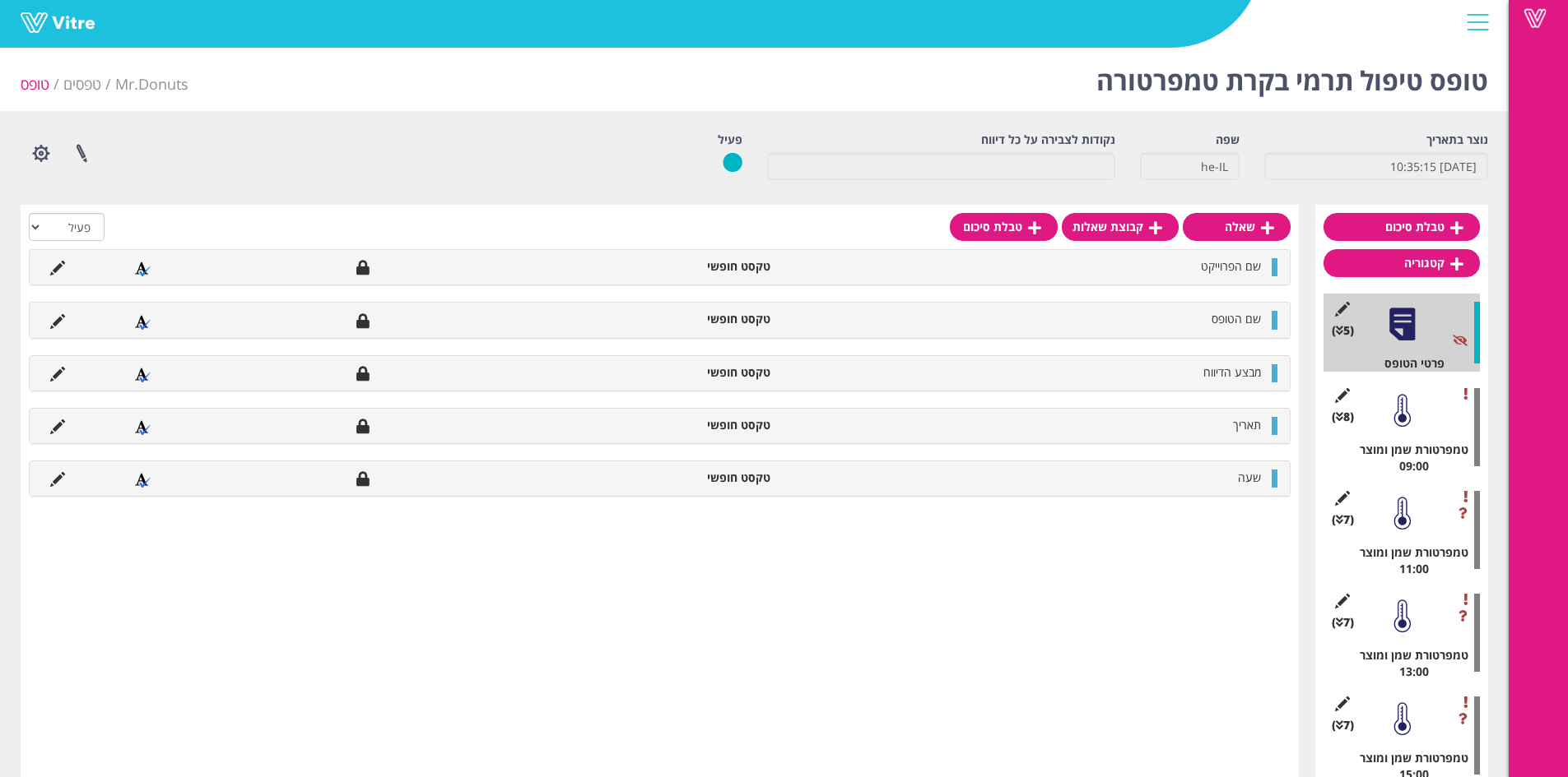
click at [1417, 431] on div "(8 ) טמפרטורת שמן ומוצר 09:00" at bounding box center [1402, 427] width 157 height 95
click at [1406, 421] on div at bounding box center [1402, 411] width 37 height 37
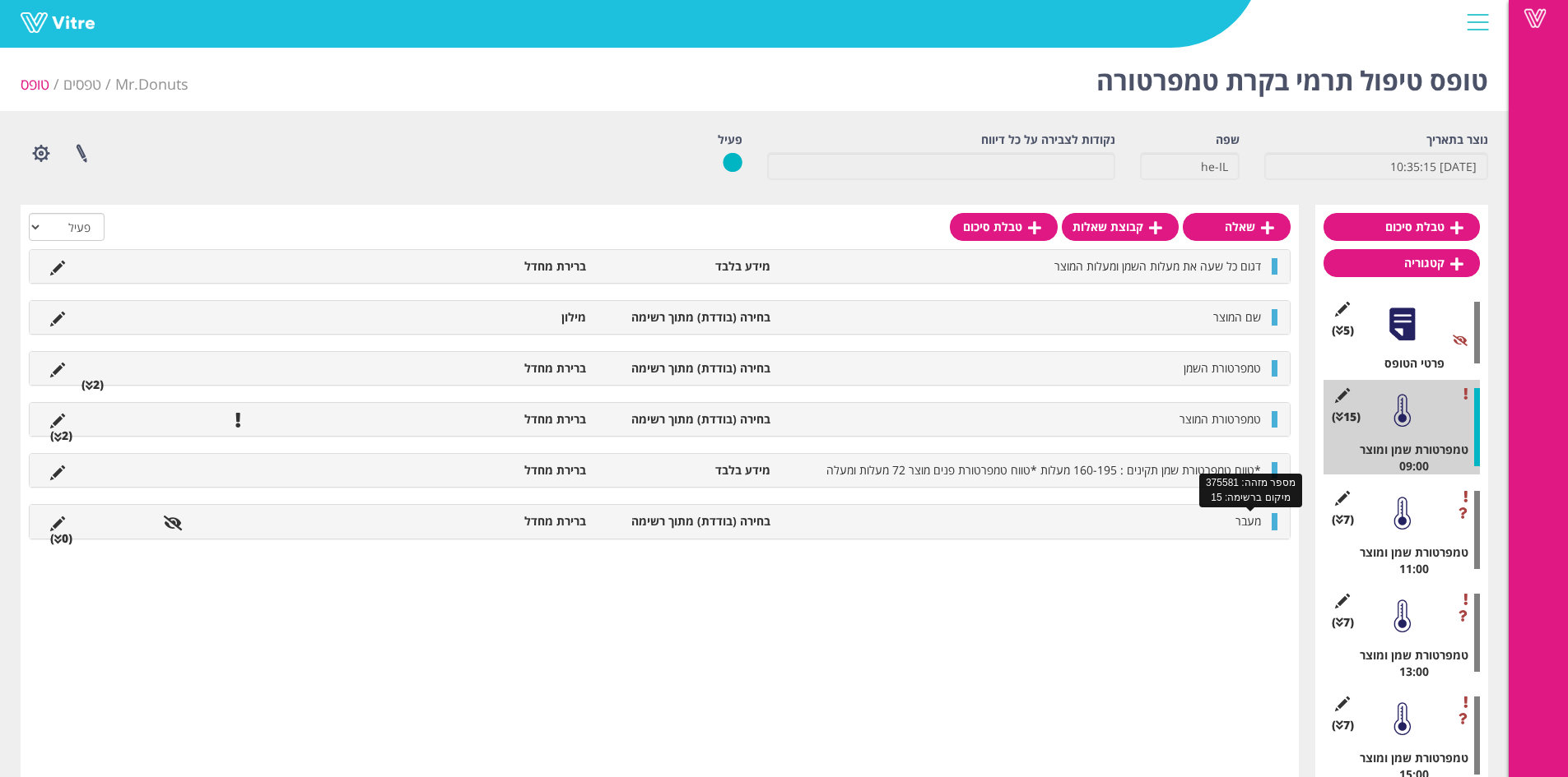
click at [1253, 515] on span "מעבר" at bounding box center [1248, 521] width 26 height 15
click at [45, 524] on li at bounding box center [57, 521] width 32 height 16
click at [56, 524] on icon at bounding box center [57, 524] width 14 height 14
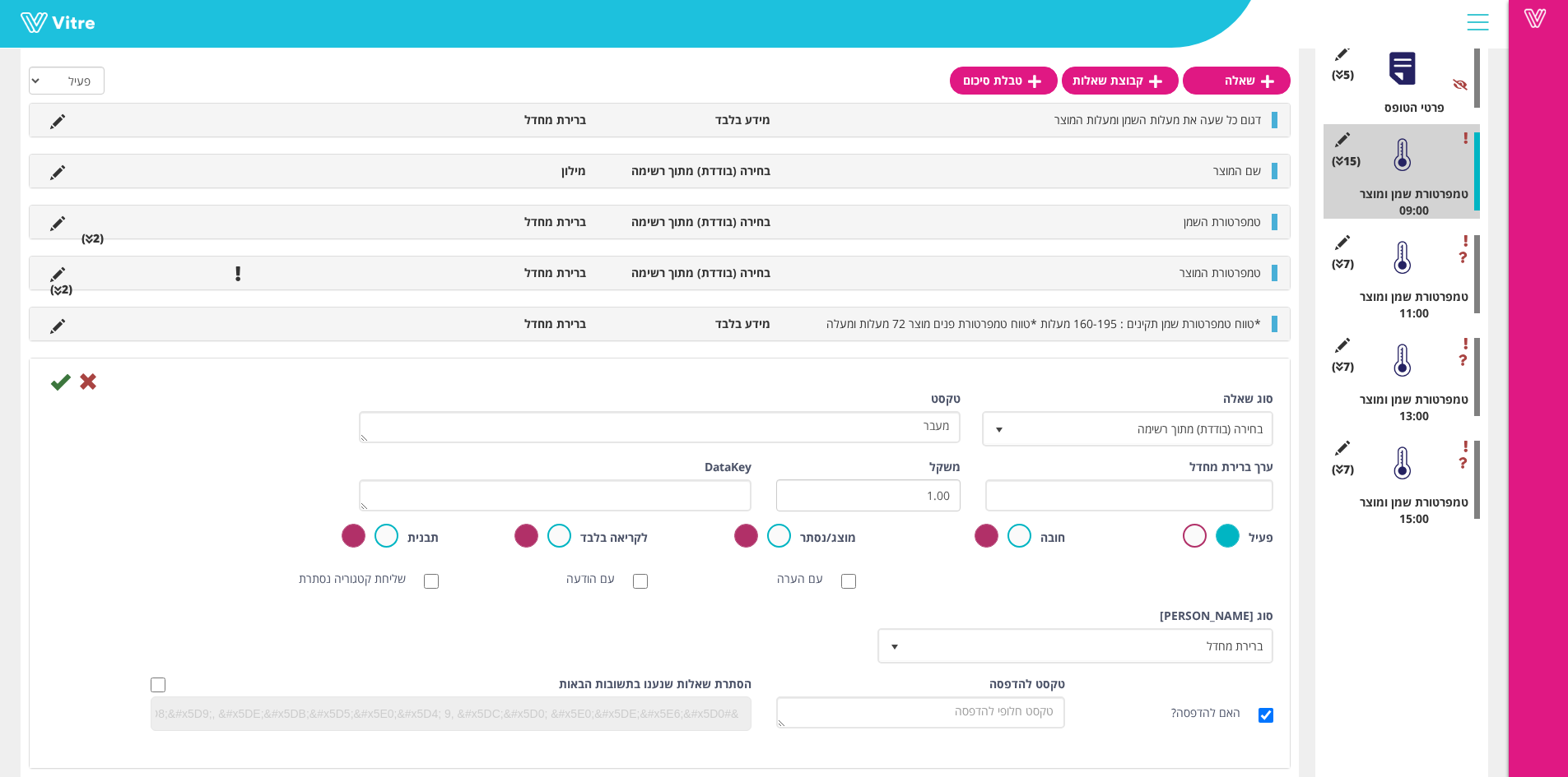
scroll to position [262, 0]
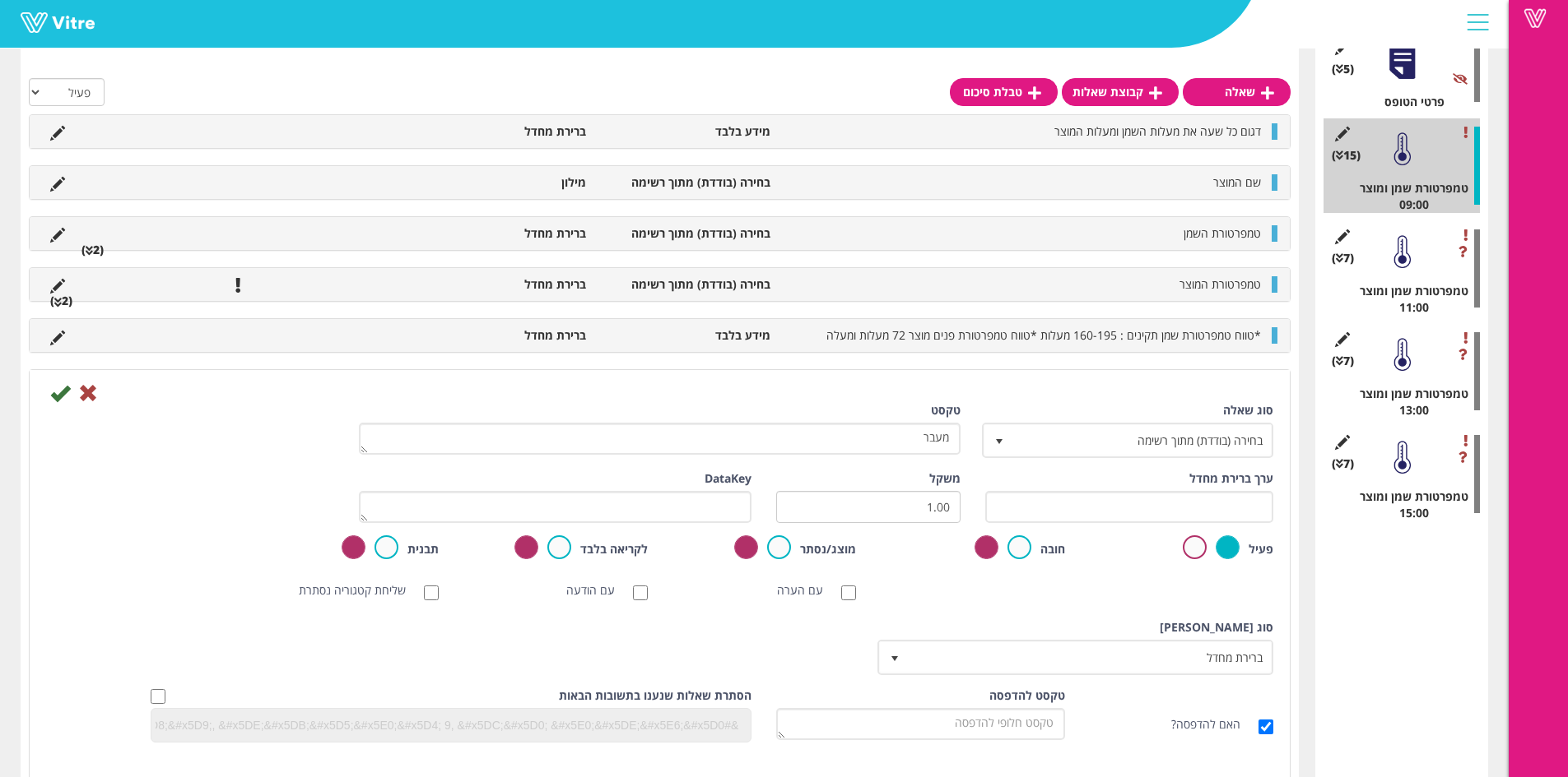
click at [1398, 252] on div at bounding box center [1402, 251] width 37 height 37
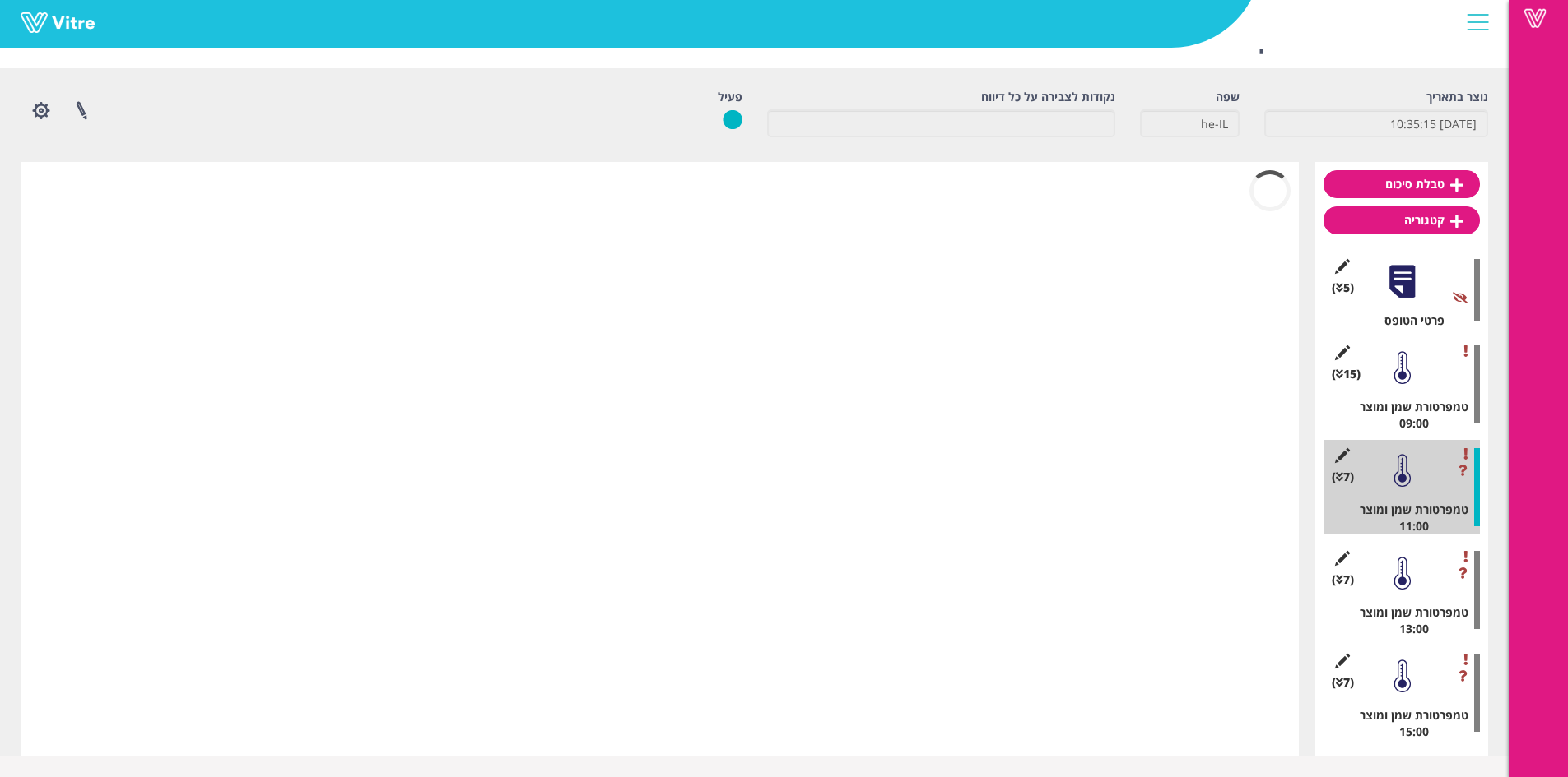
scroll to position [43, 0]
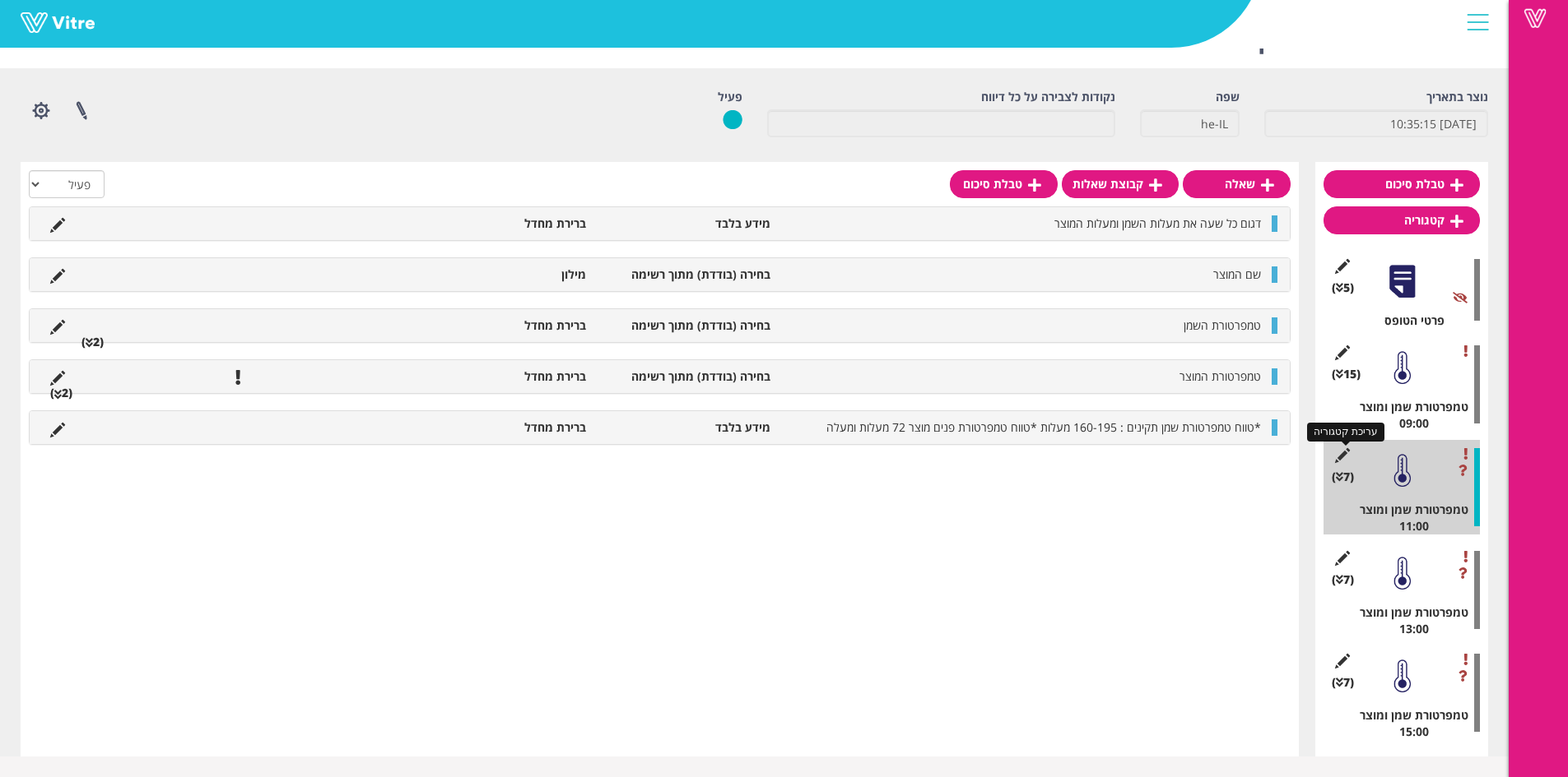
click at [1346, 448] on icon at bounding box center [1342, 455] width 21 height 14
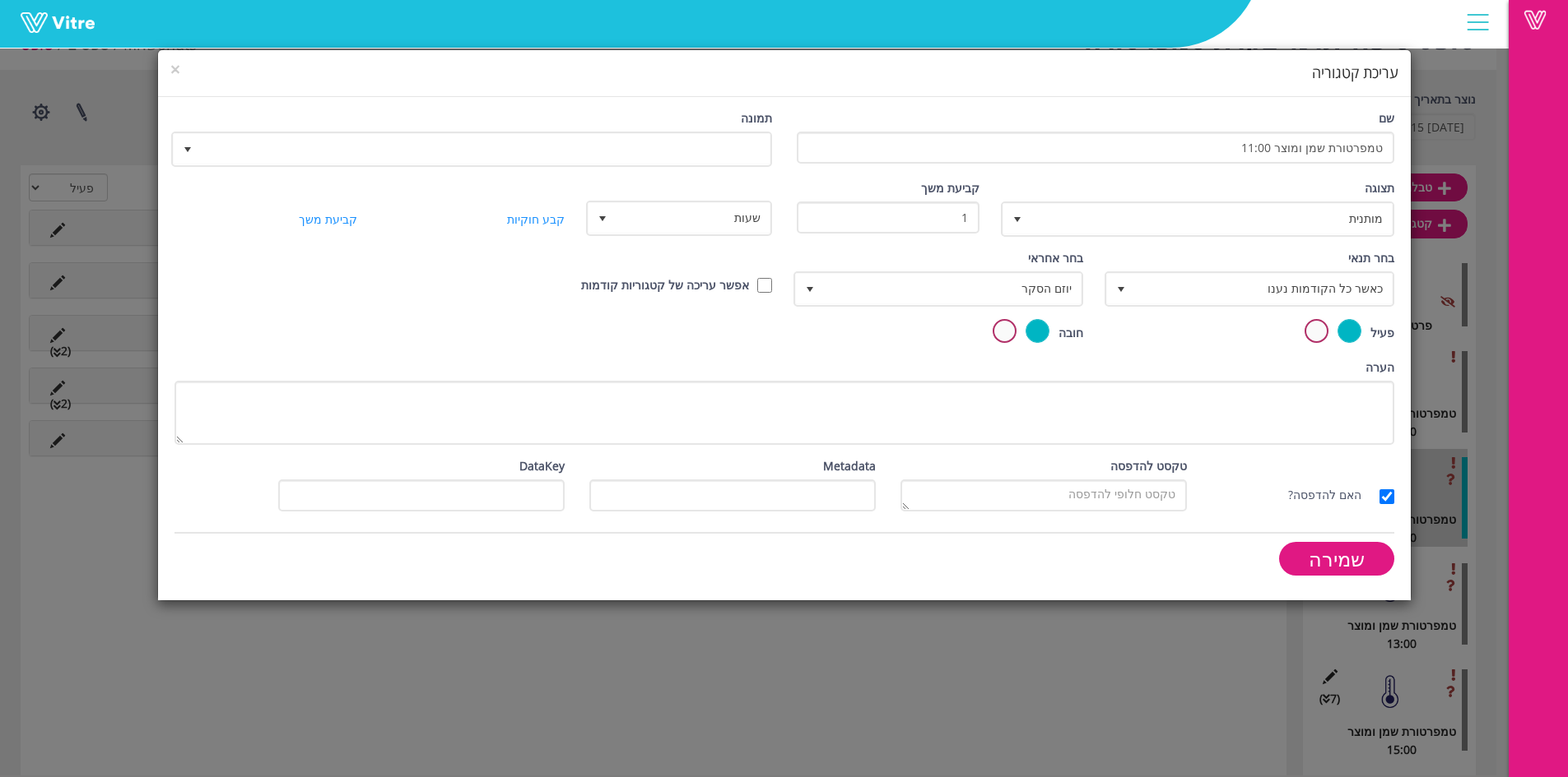
scroll to position [41, 0]
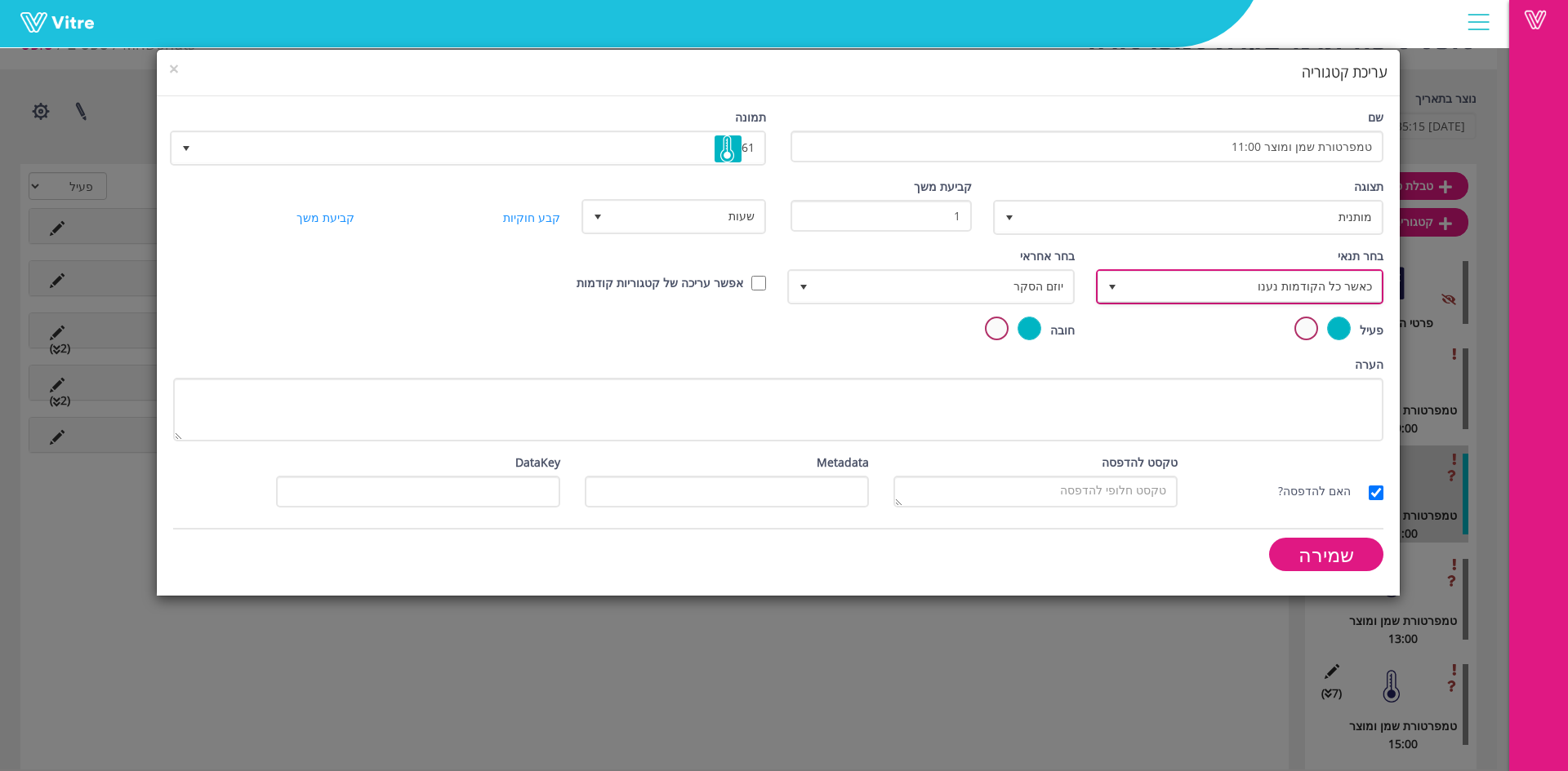
click at [1267, 289] on span "כאשר כל הקודמות נענו" at bounding box center [1254, 286] width 255 height 29
click at [1295, 348] on li "מבוסס על תשובה" at bounding box center [1242, 350] width 283 height 28
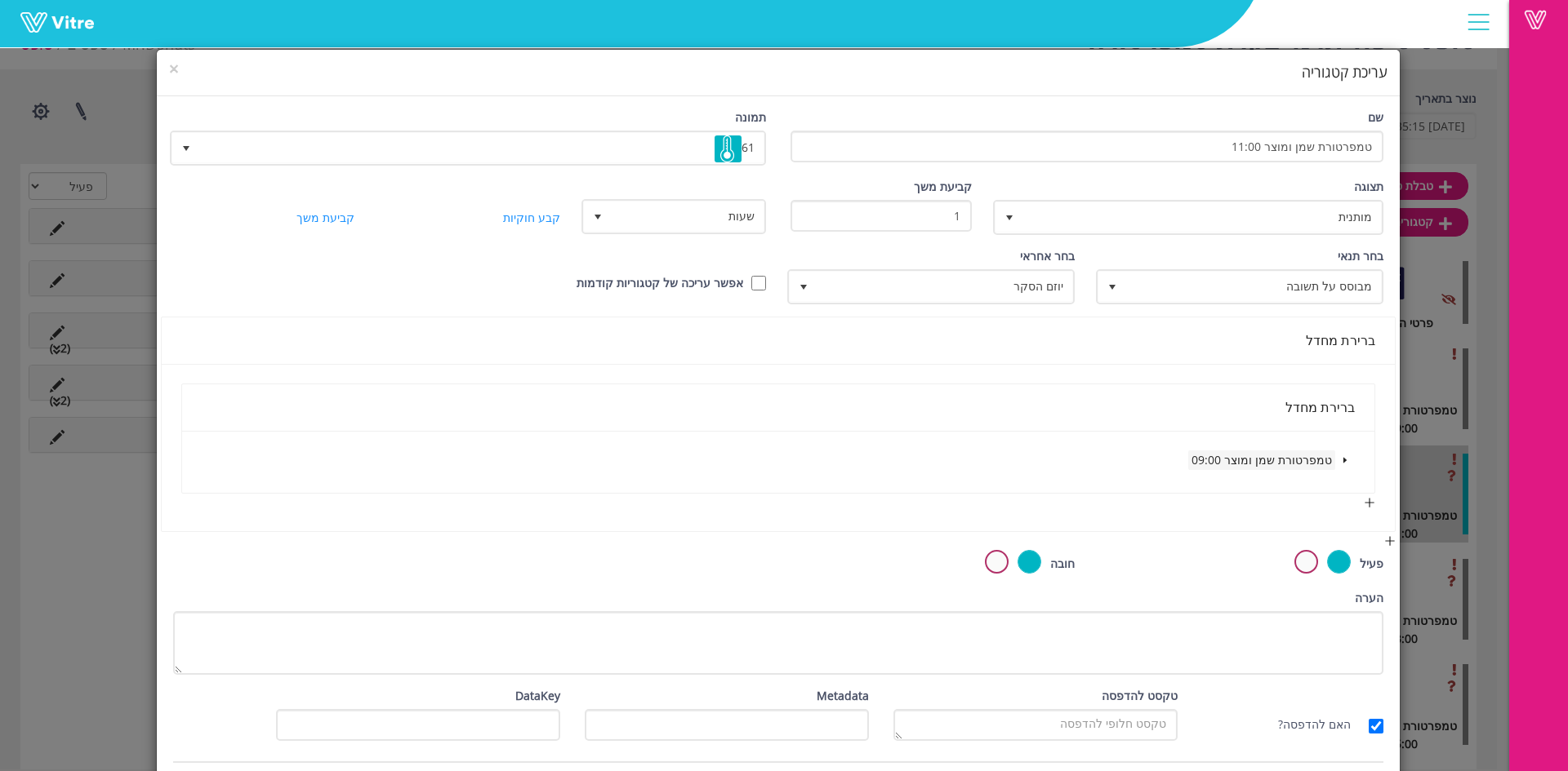
click at [1331, 463] on span "טמפרטורת שמן ומוצר 09:00" at bounding box center [1262, 460] width 140 height 15
click at [211, 71] on h4 "עריכת קטגוריה" at bounding box center [778, 72] width 1218 height 21
click at [204, 74] on h4 "עריכת קטגוריה" at bounding box center [778, 72] width 1218 height 21
click at [191, 69] on h4 "עריכת קטגוריה" at bounding box center [778, 72] width 1218 height 21
click at [179, 69] on span "×" at bounding box center [174, 68] width 9 height 23
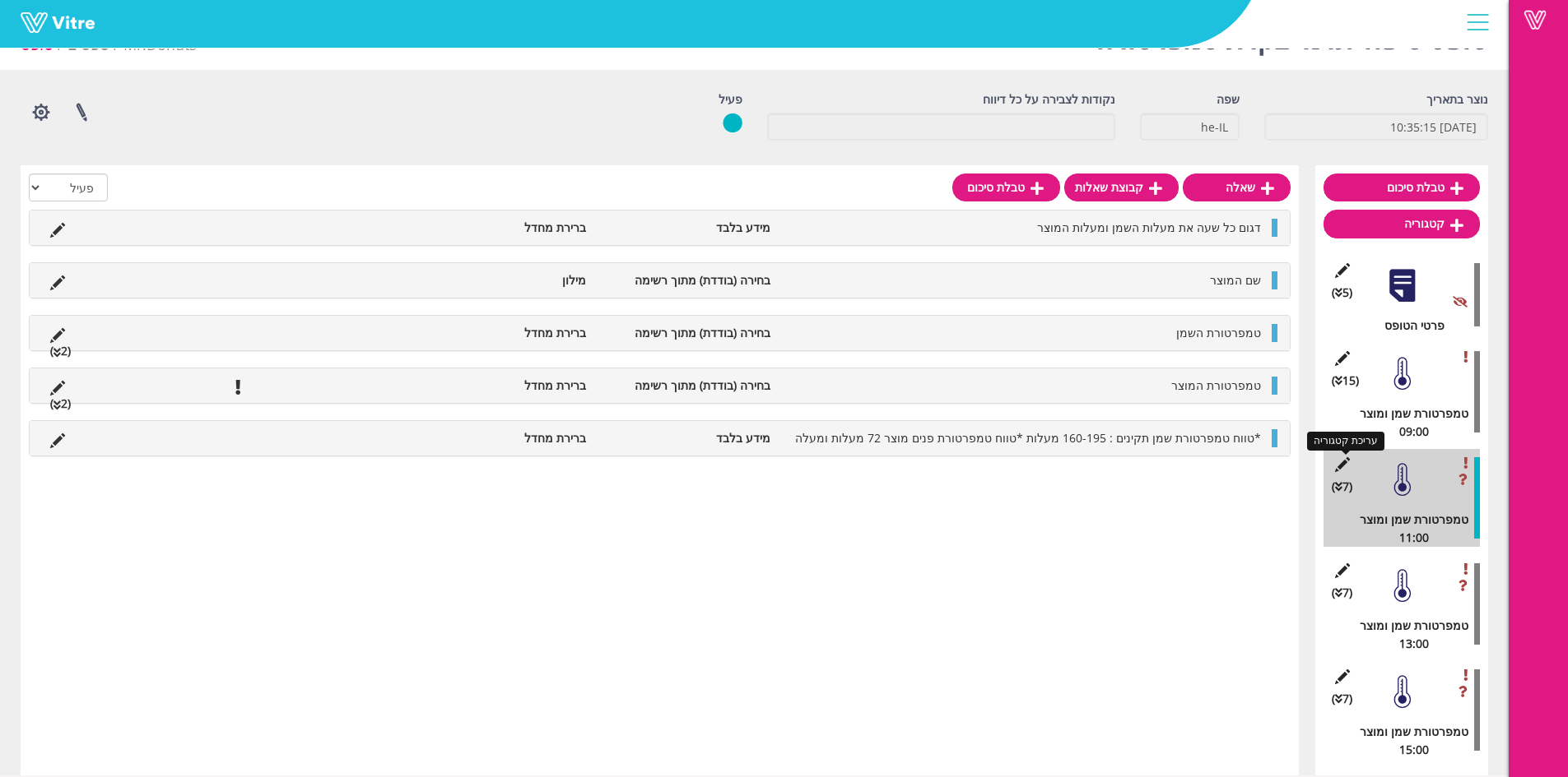
click at [1350, 461] on icon at bounding box center [1342, 464] width 21 height 14
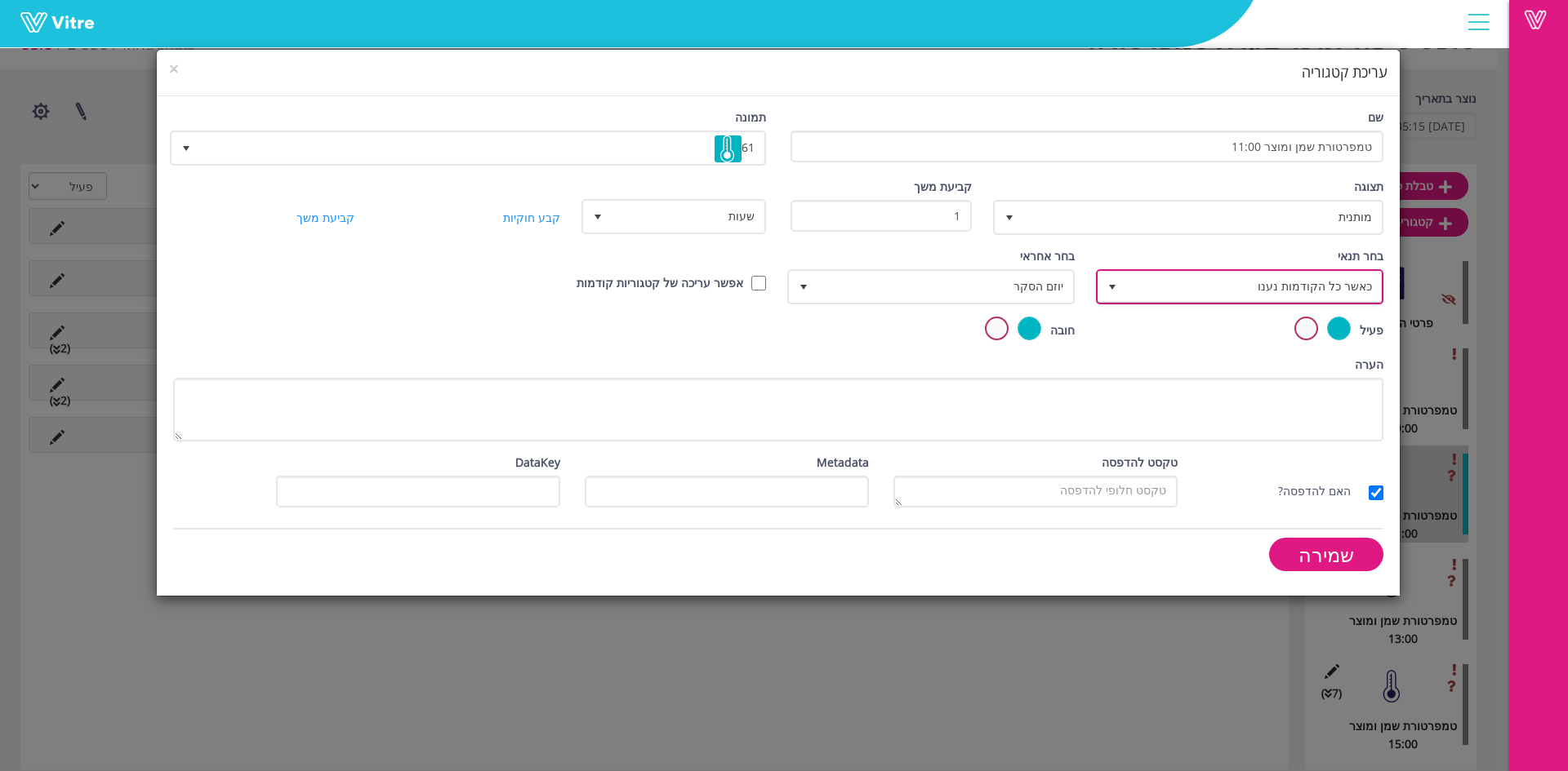
click at [1330, 296] on span "כאשר כל הקודמות נענו" at bounding box center [1254, 286] width 255 height 29
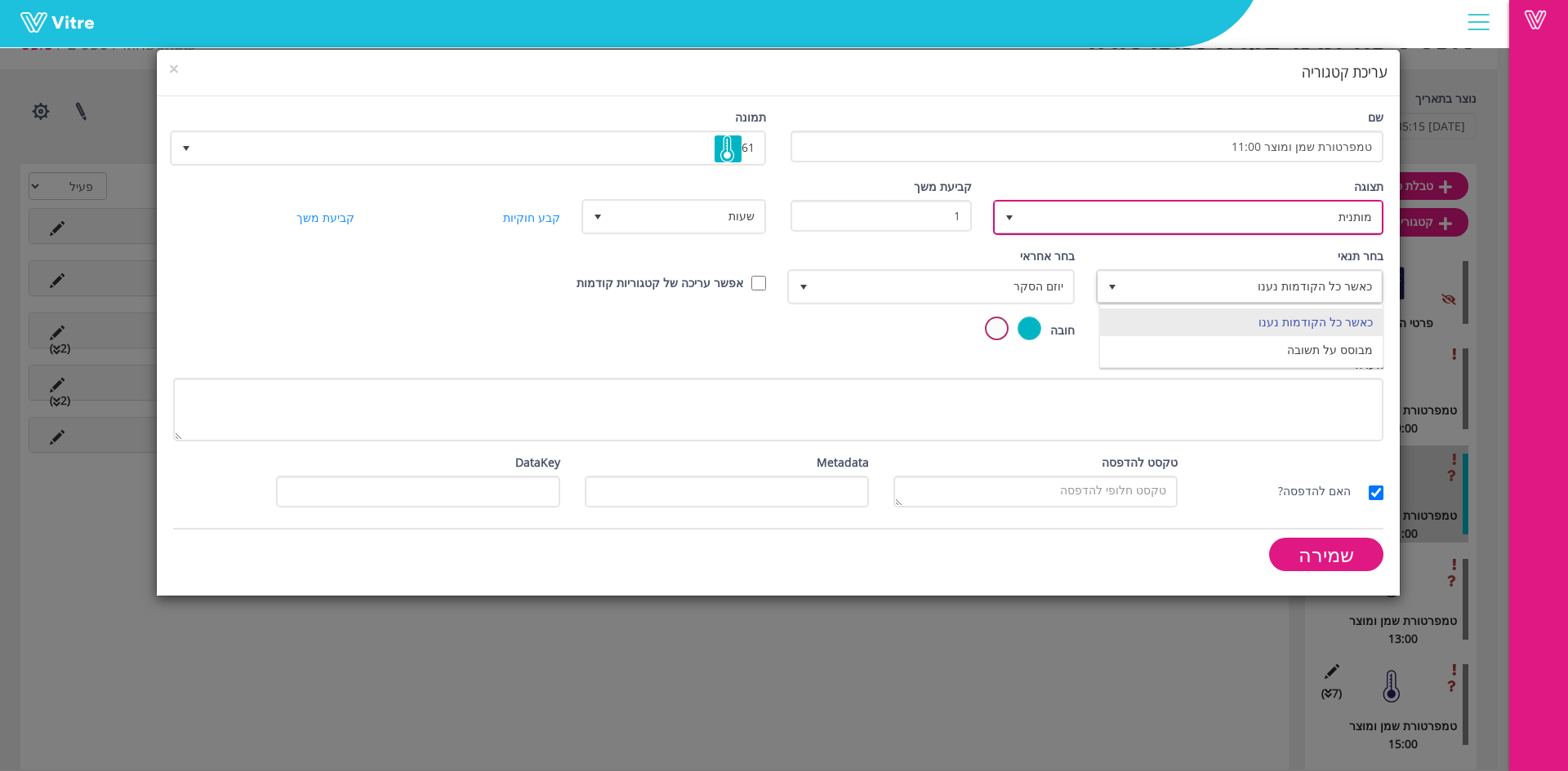
click at [1354, 218] on span "מותנית" at bounding box center [1202, 216] width 358 height 29
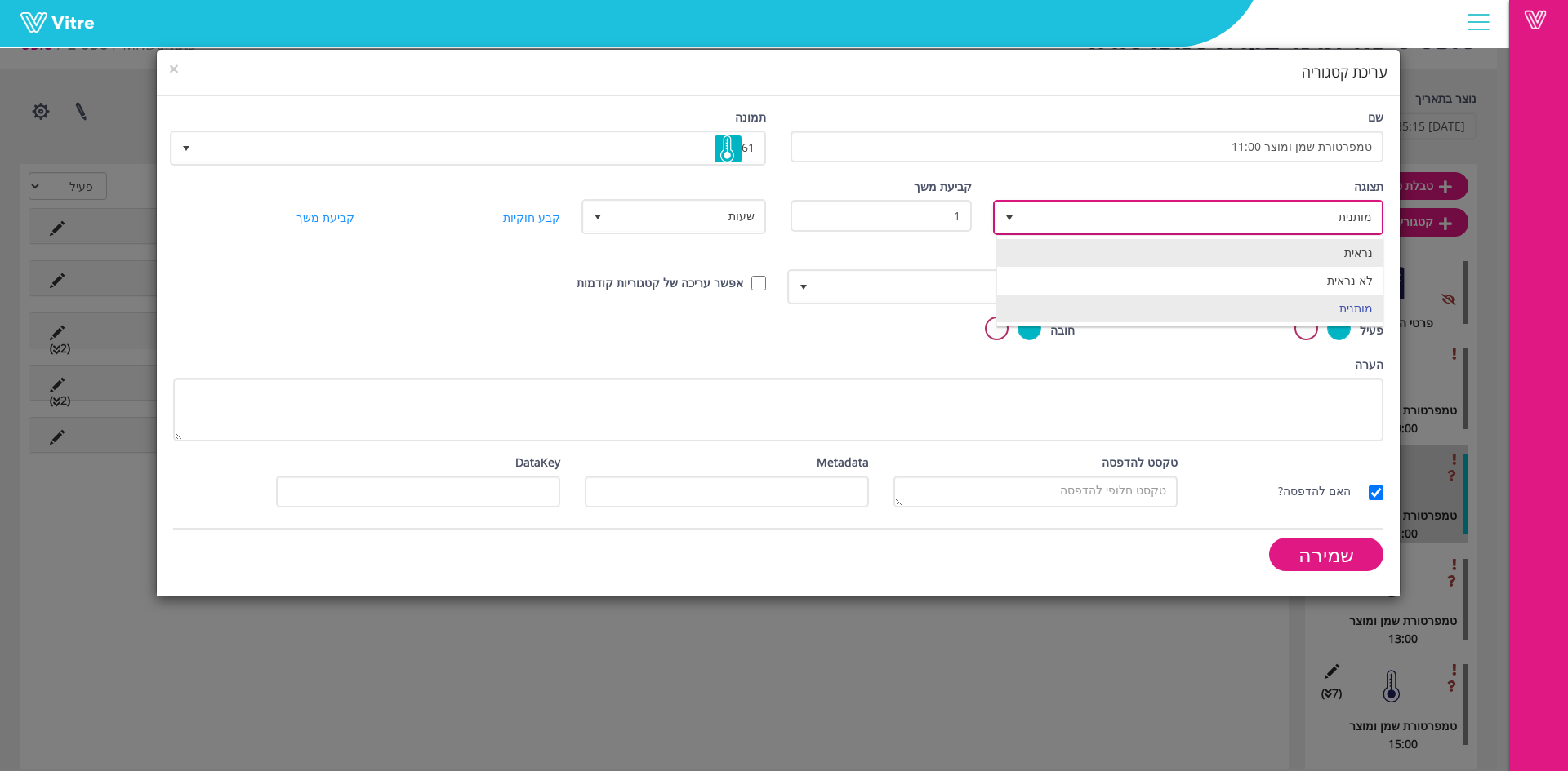
click at [1351, 247] on li "נראית" at bounding box center [1190, 252] width 385 height 28
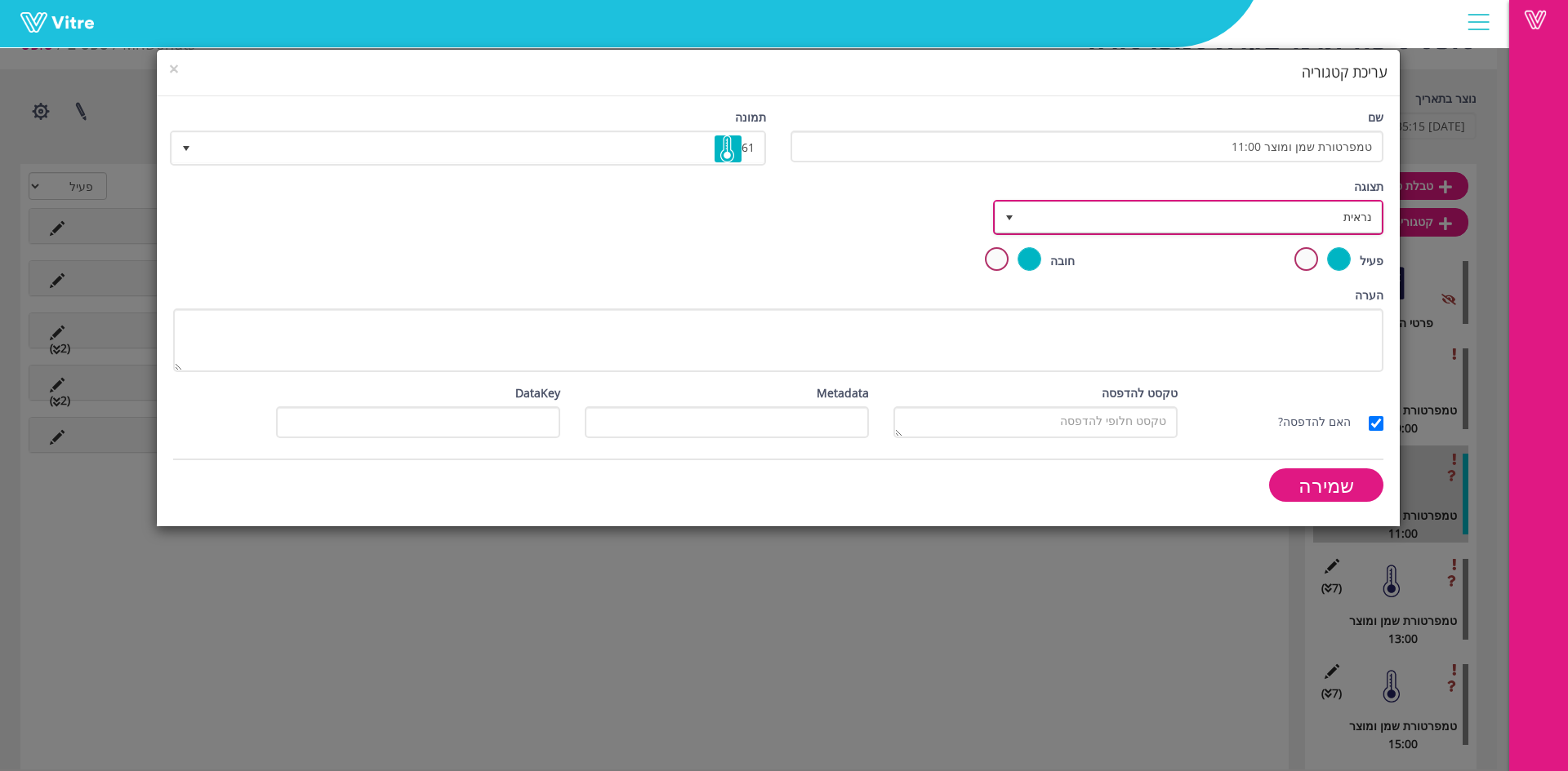
click at [1354, 224] on span "נראית" at bounding box center [1202, 216] width 358 height 29
click at [1357, 250] on li "נראית" at bounding box center [1190, 252] width 385 height 28
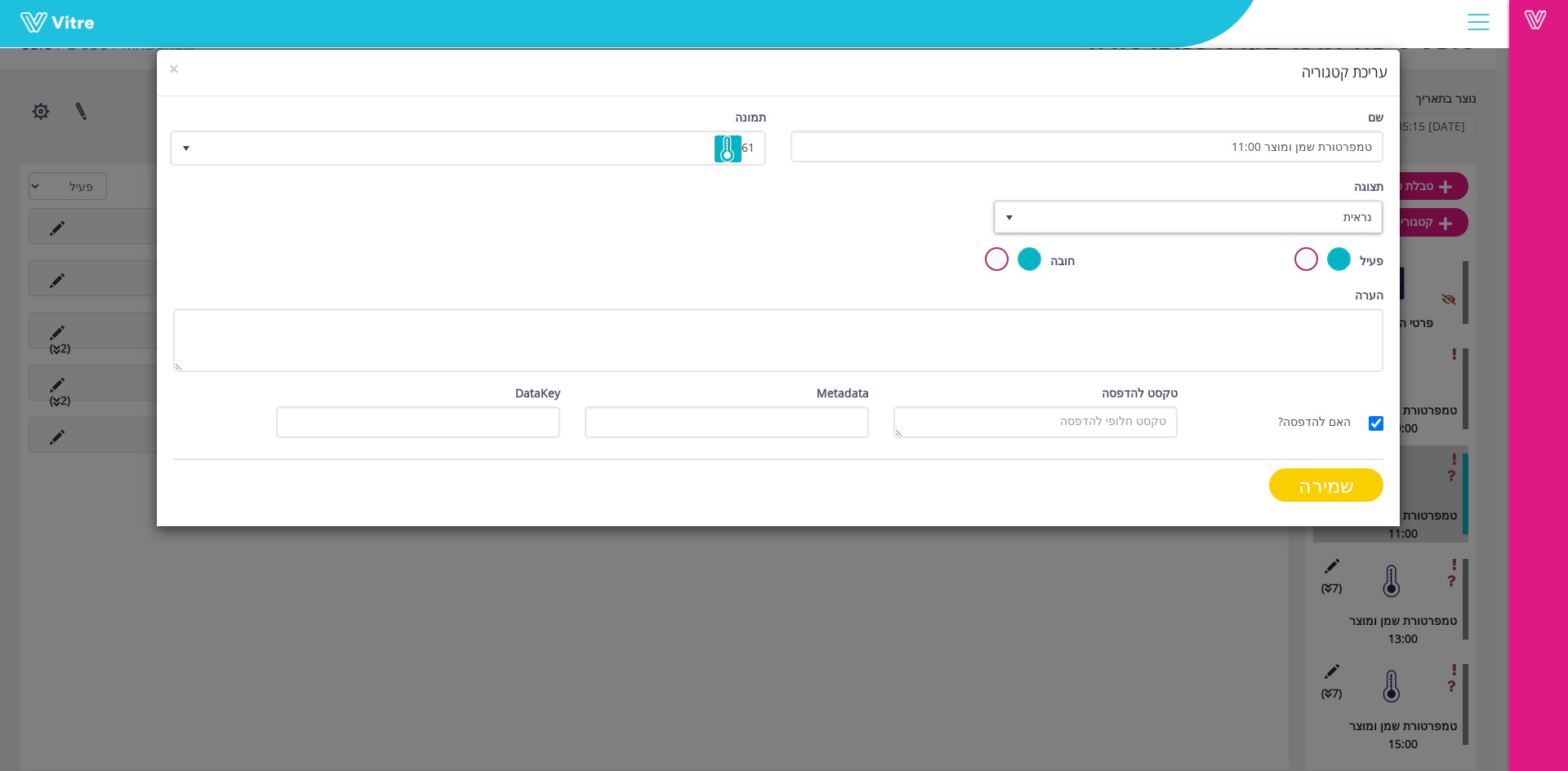
click at [1323, 481] on input "שמירה" at bounding box center [1326, 485] width 115 height 33
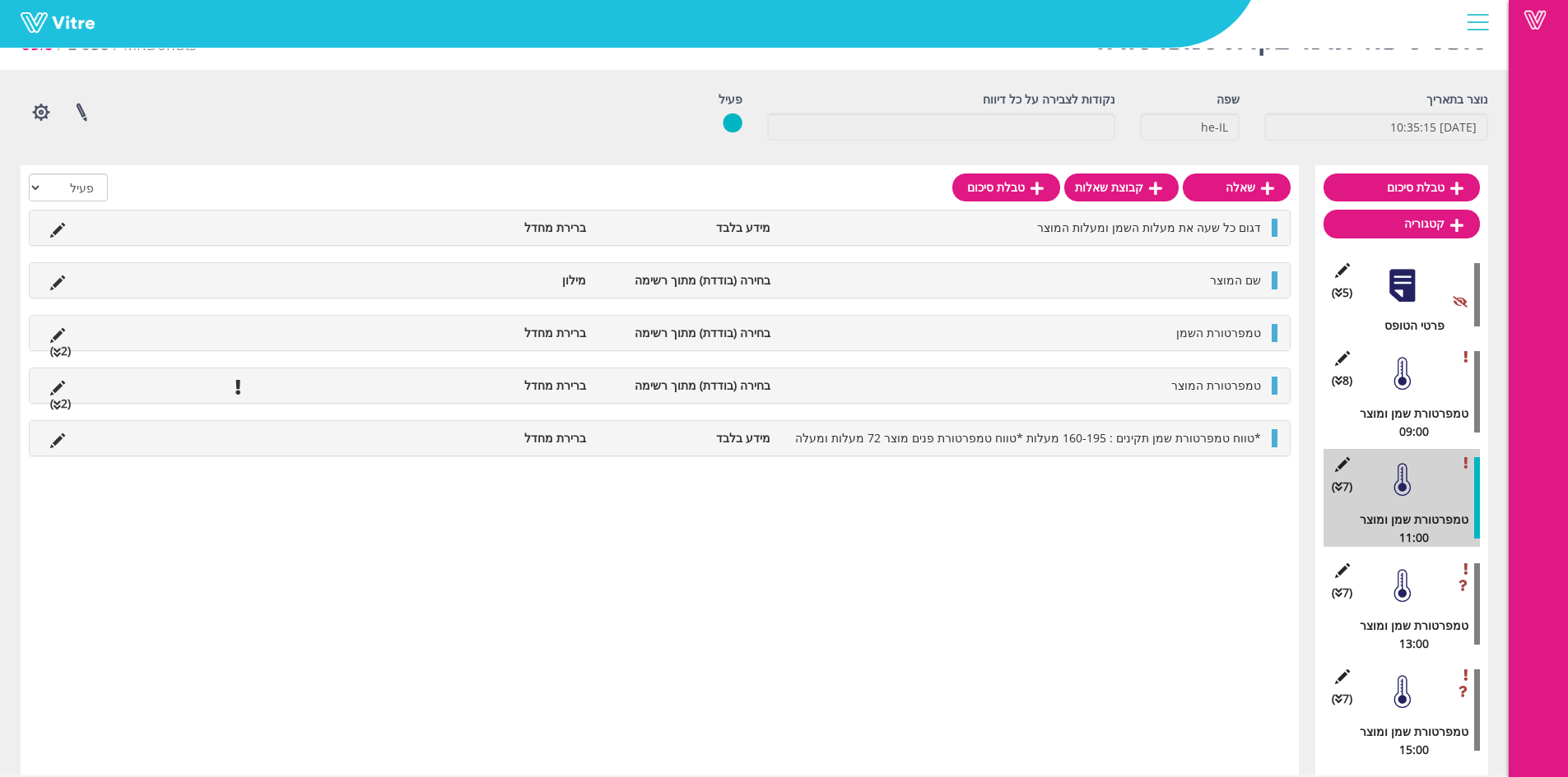
click at [1420, 571] on div at bounding box center [1402, 586] width 37 height 37
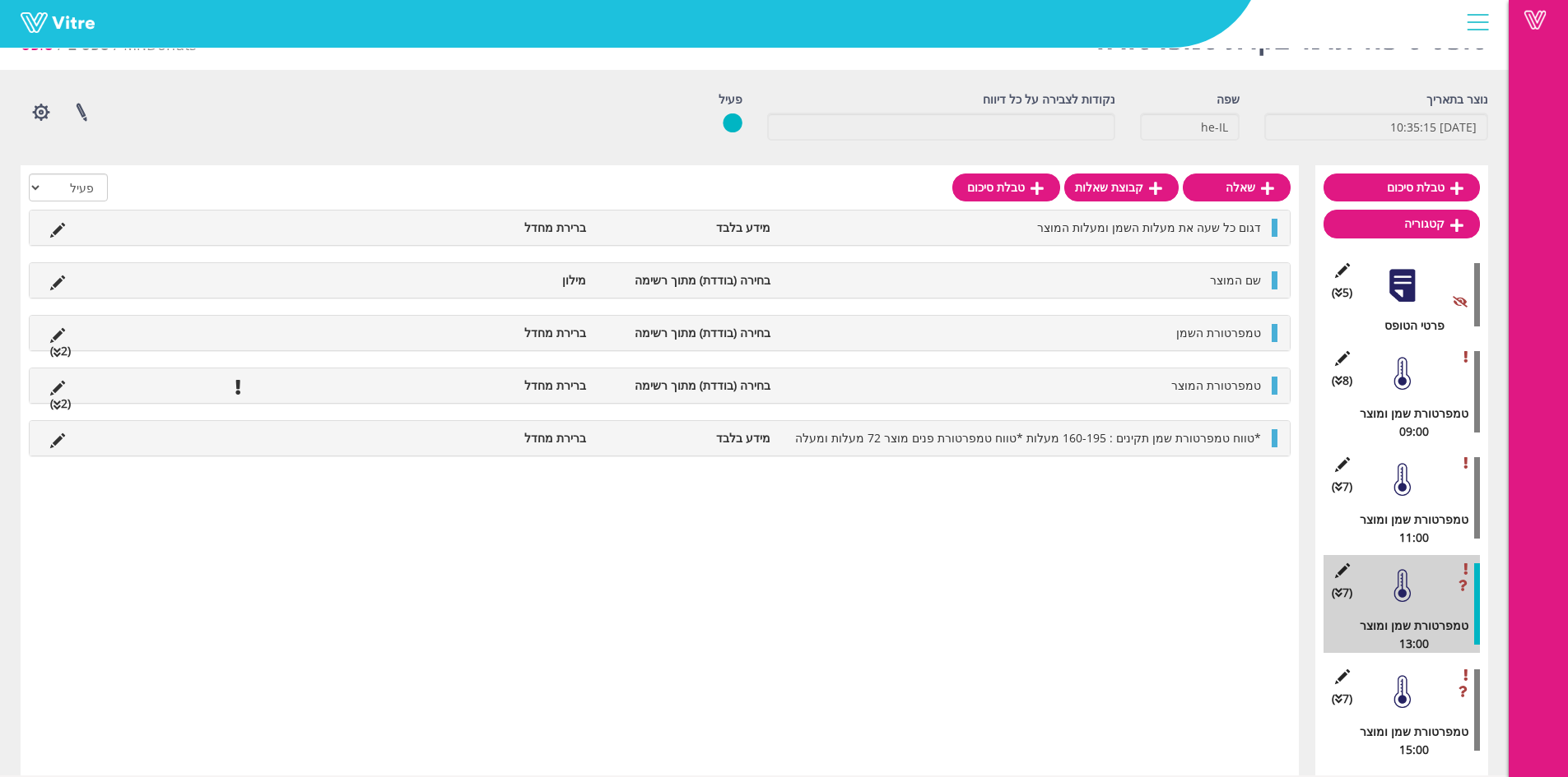
click at [1345, 567] on icon at bounding box center [1342, 571] width 21 height 14
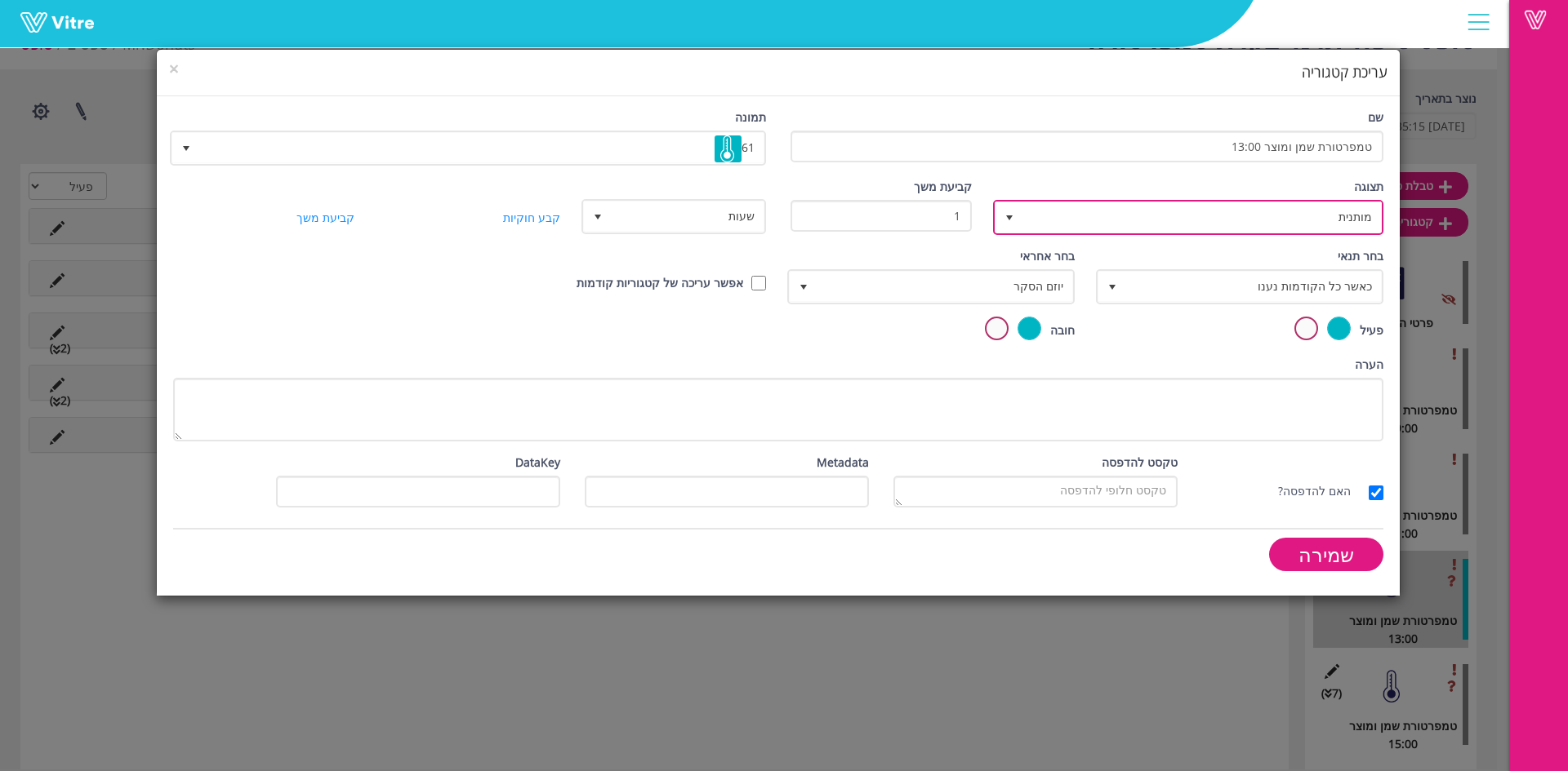
click at [1324, 228] on span "מותנית" at bounding box center [1202, 216] width 358 height 29
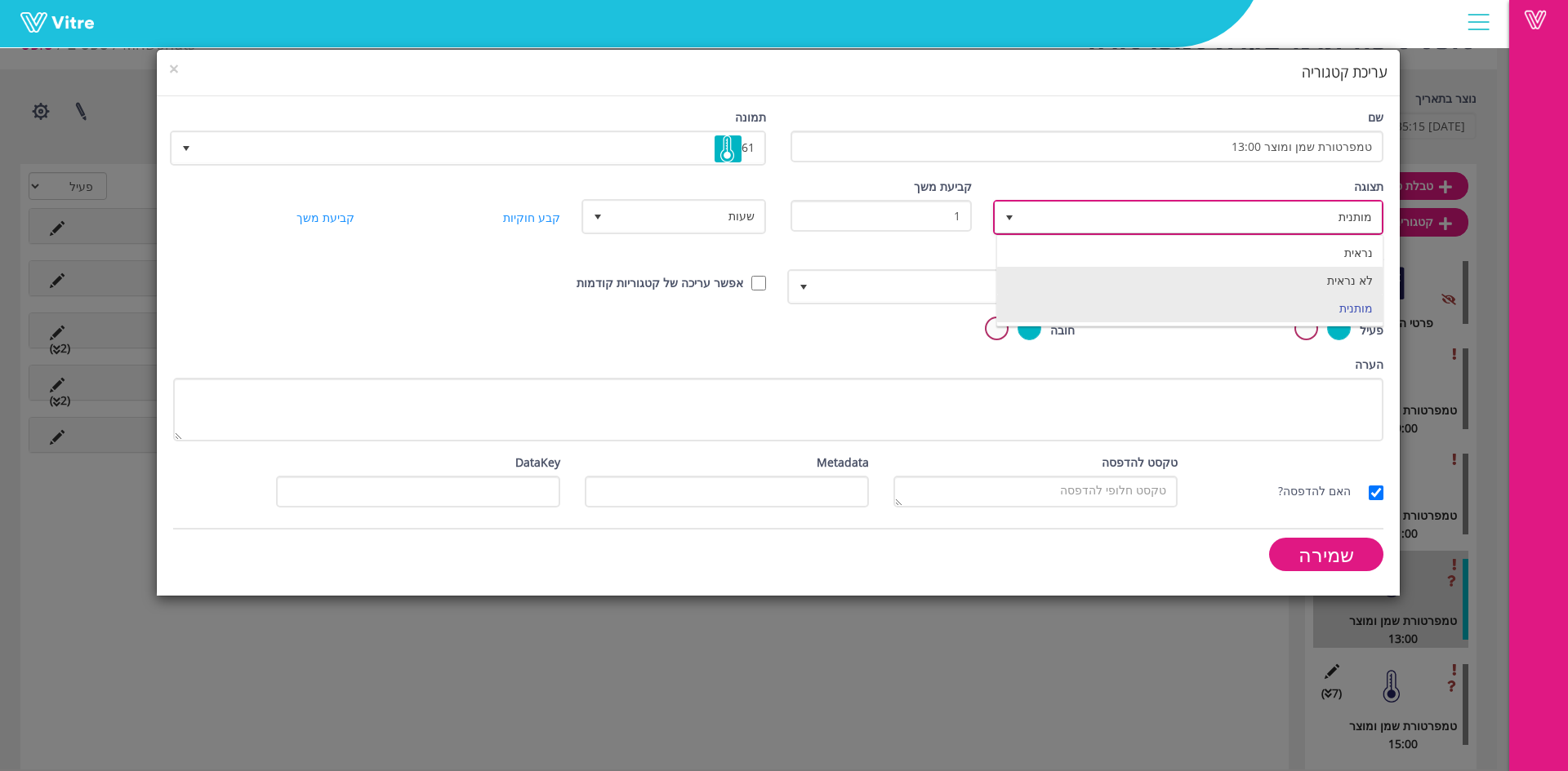
click at [1344, 259] on li "נראית" at bounding box center [1190, 252] width 385 height 28
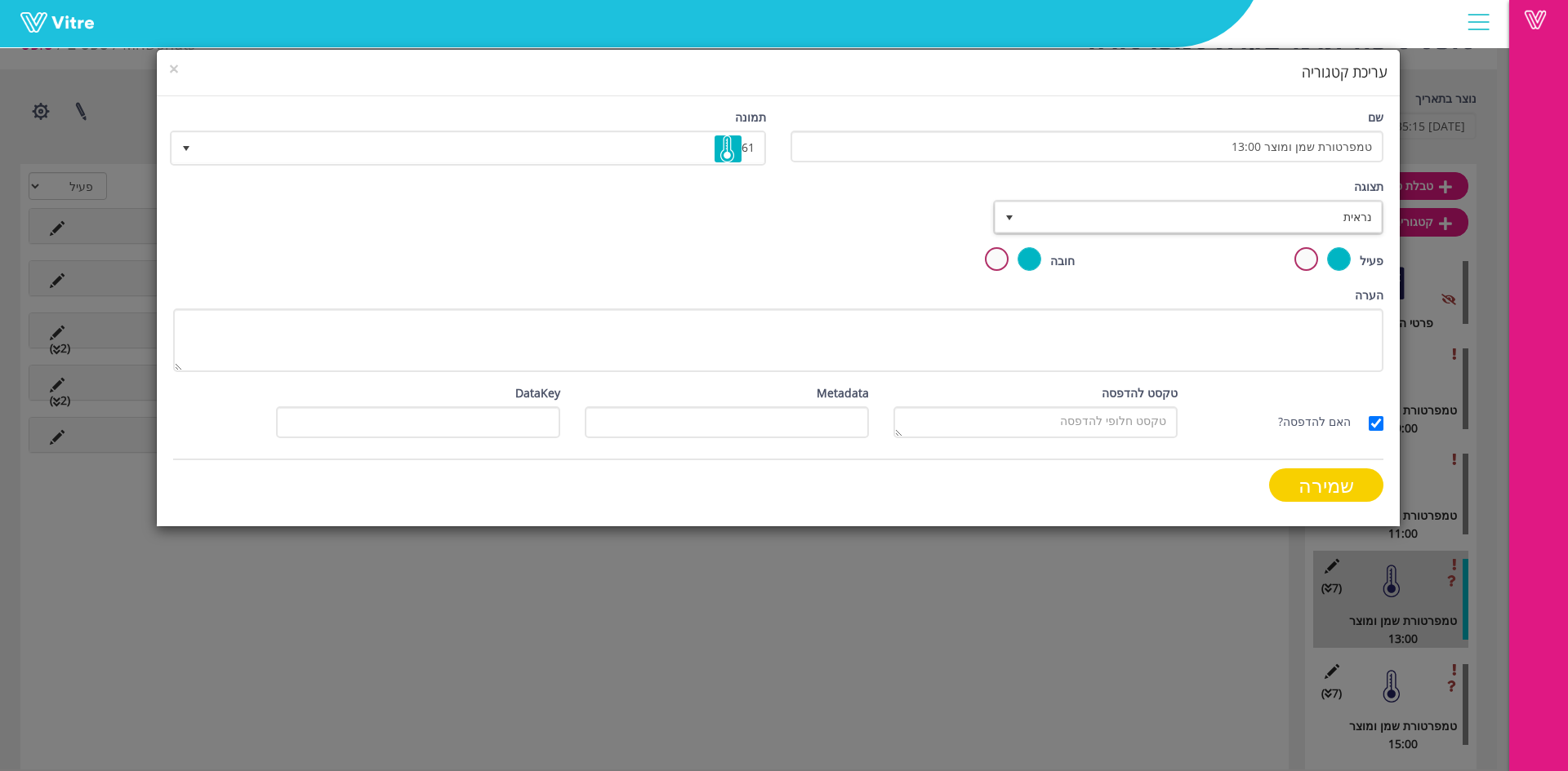
click at [1320, 478] on input "שמירה" at bounding box center [1326, 485] width 115 height 33
click at [1328, 485] on div "שמירה" at bounding box center [1086, 485] width 593 height 33
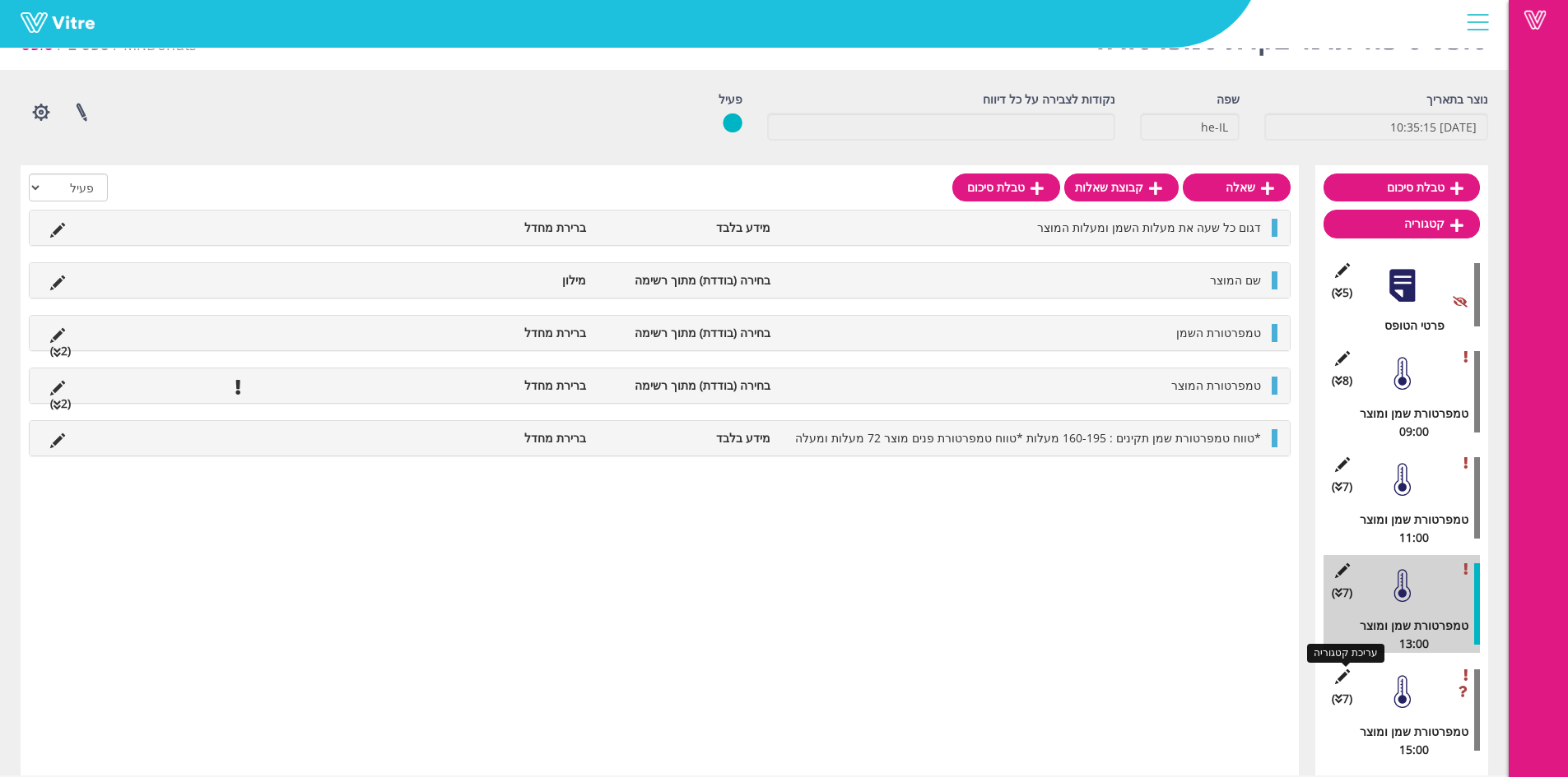
click at [1339, 667] on div "עריכת קטגוריה (7 ) טמפרטורת שמן ומוצר 15:00" at bounding box center [1402, 710] width 157 height 97
click at [1345, 675] on icon at bounding box center [1342, 677] width 21 height 14
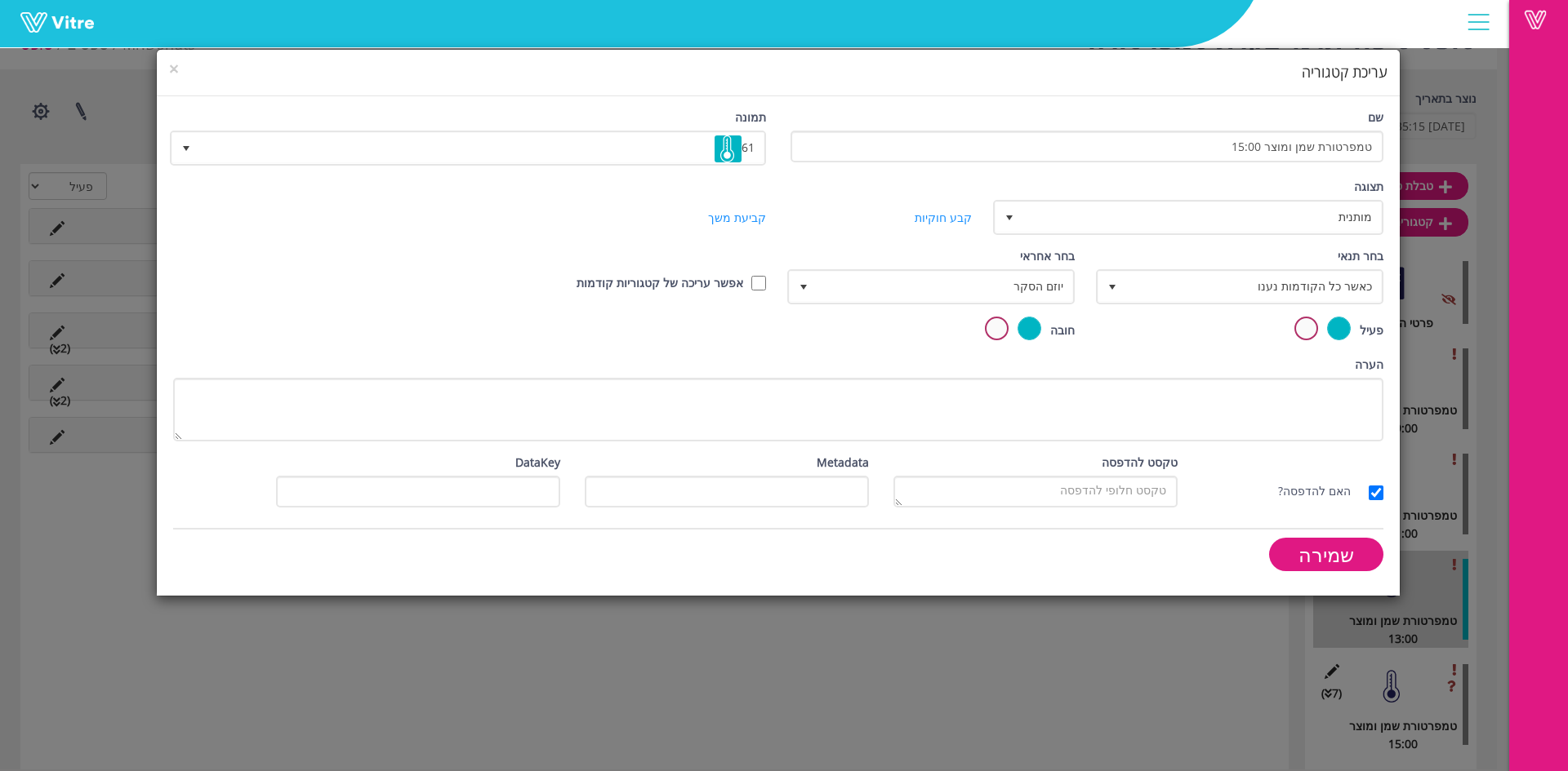
click at [1304, 253] on div "בחר תנאי כאשר כל הקודמות נענו 0" at bounding box center [1242, 276] width 285 height 57
click at [1315, 219] on span "מותנית" at bounding box center [1202, 216] width 358 height 29
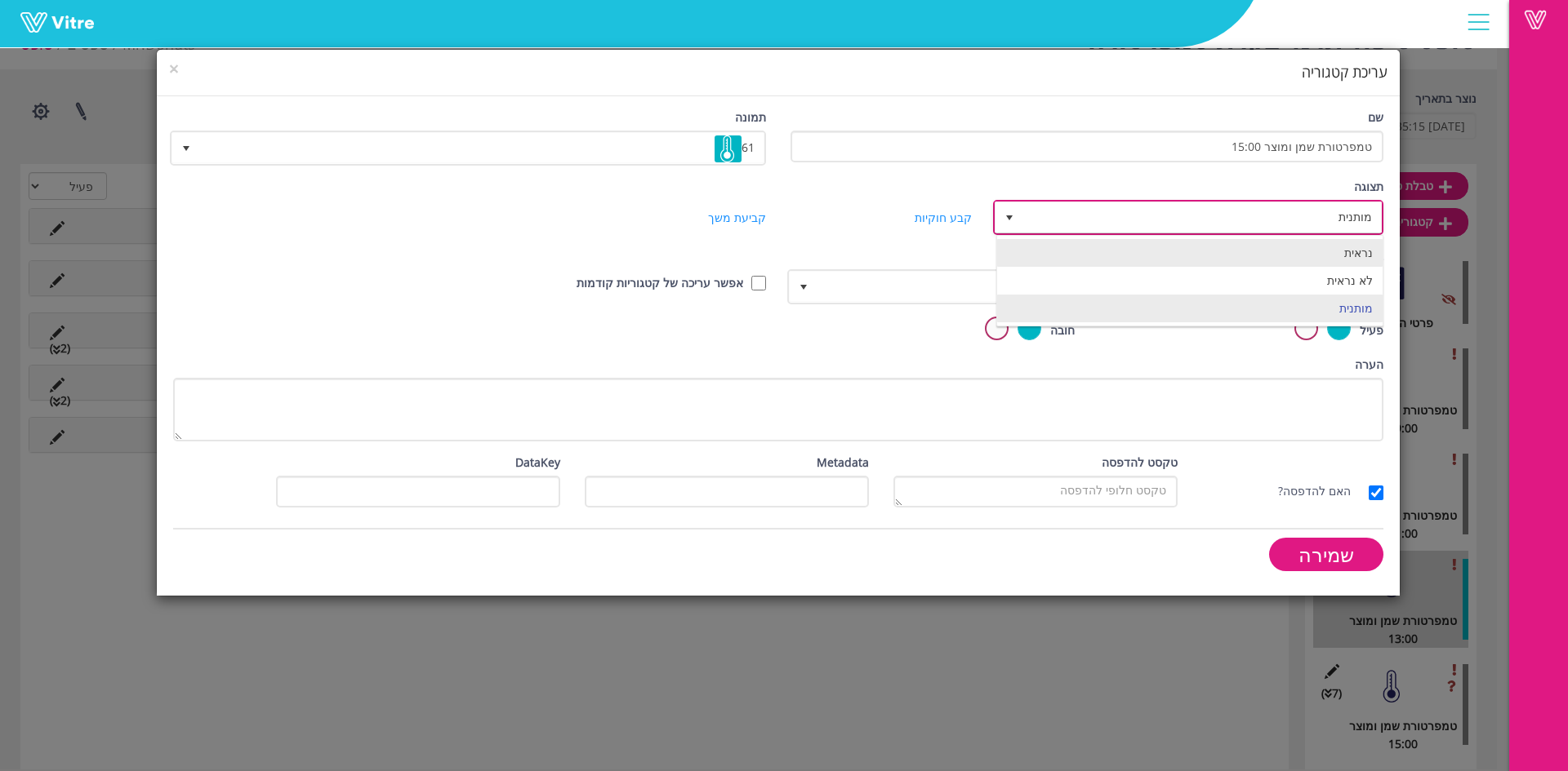
click at [1332, 253] on li "נראית" at bounding box center [1190, 252] width 385 height 28
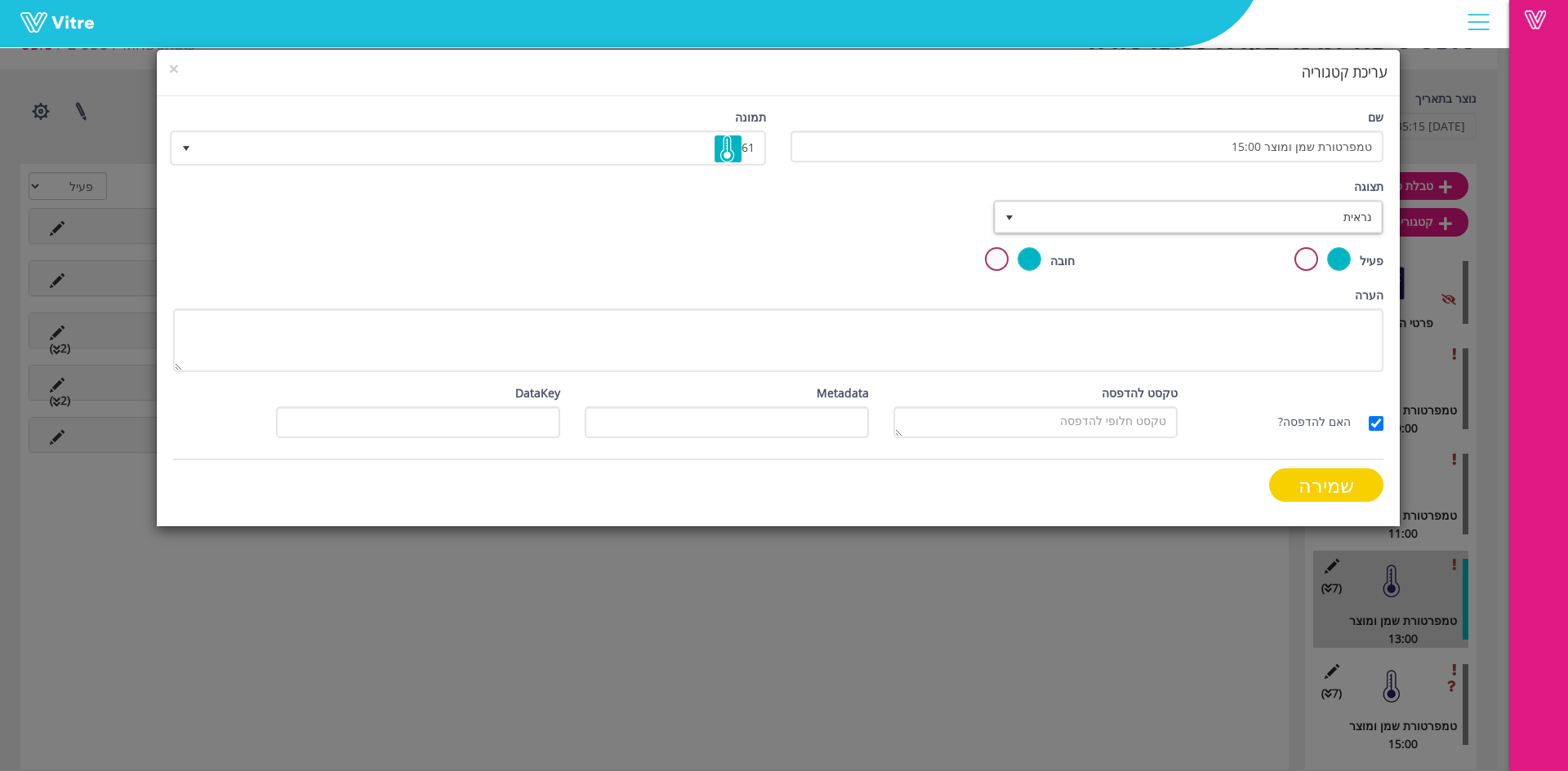
click at [1343, 479] on input "שמירה" at bounding box center [1326, 485] width 115 height 33
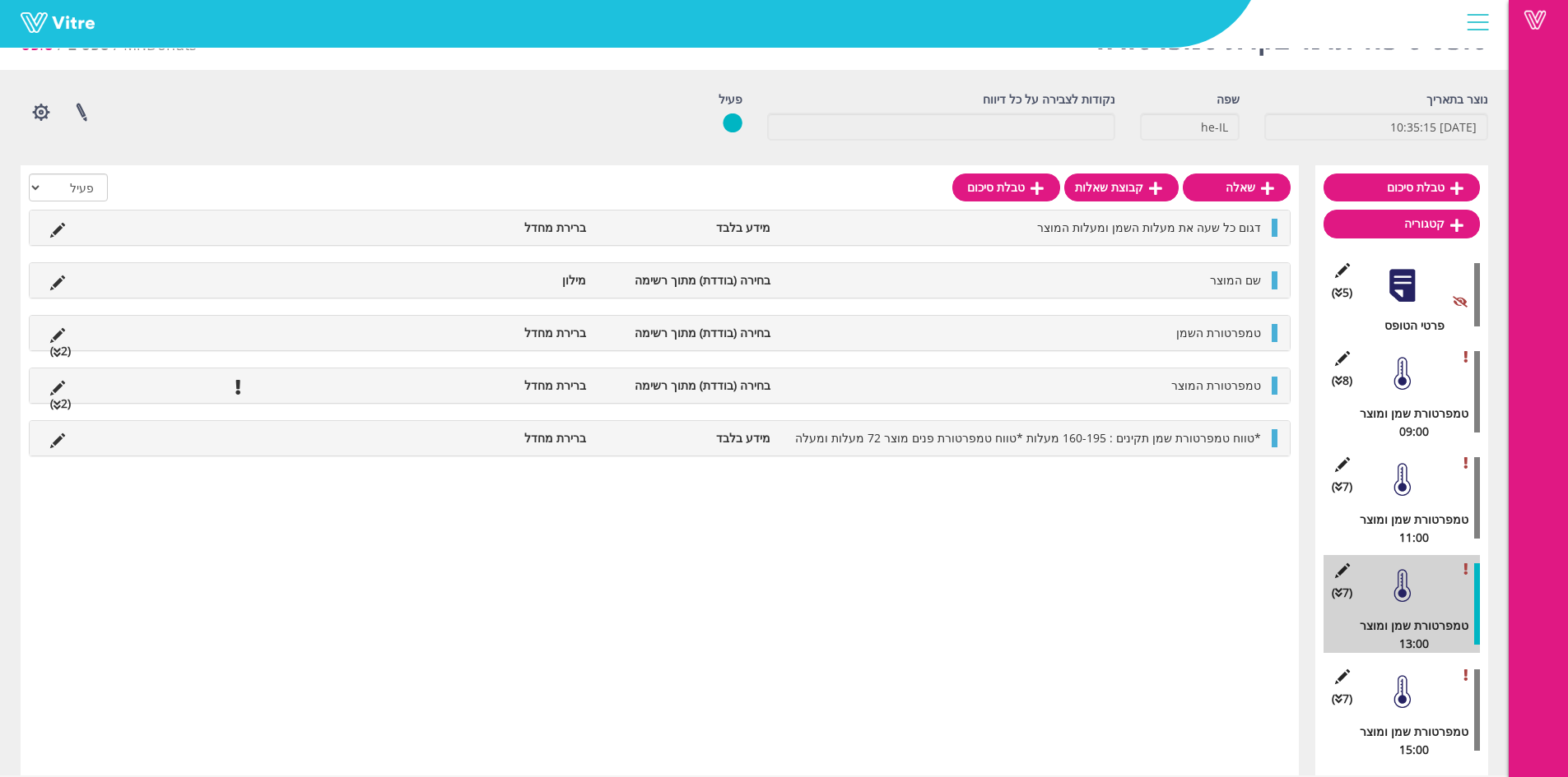
click at [1345, 463] on icon at bounding box center [1342, 464] width 21 height 14
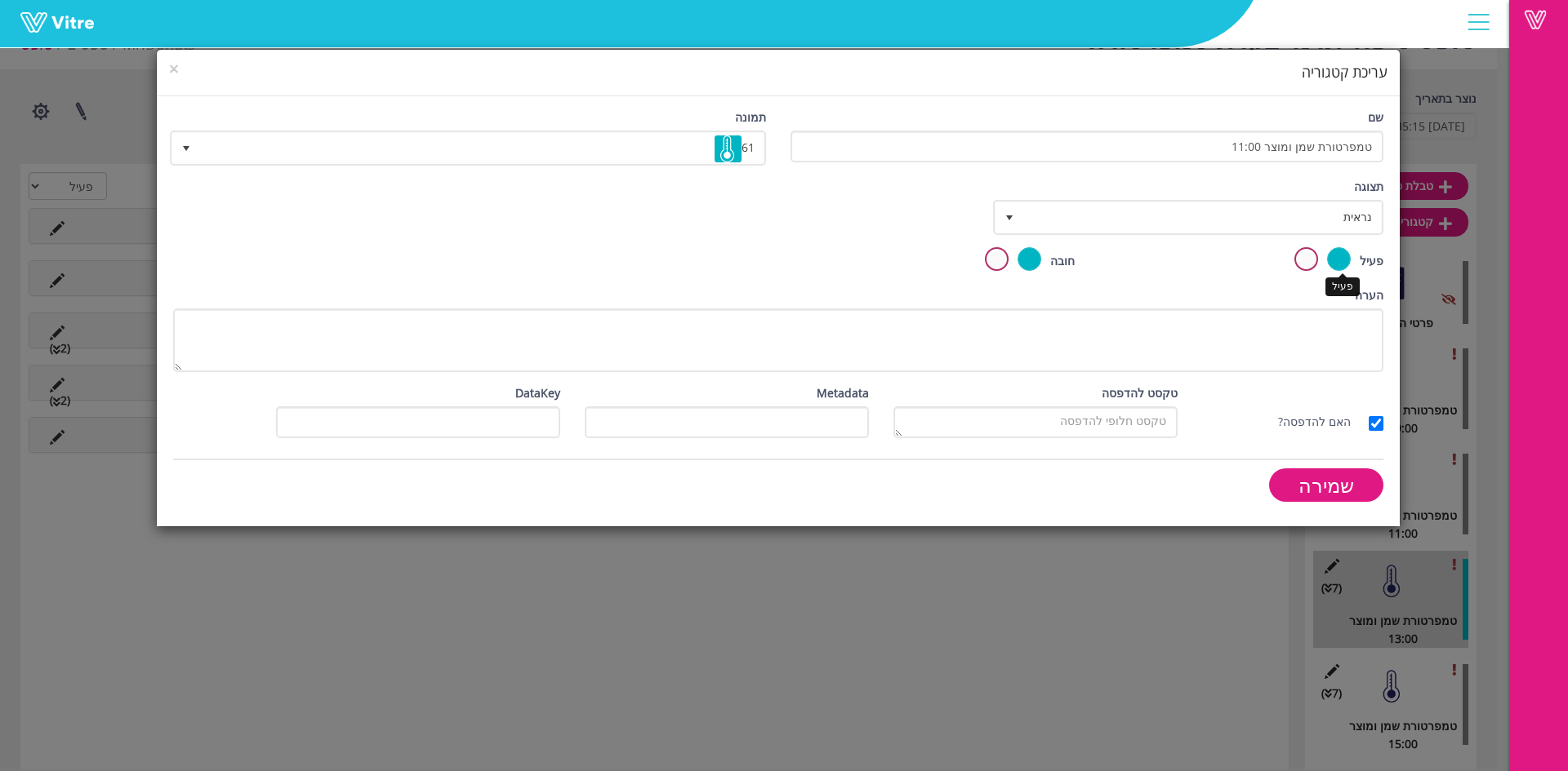
click at [1345, 240] on div "תצוגה נראית 0" at bounding box center [1190, 212] width 412 height 69
click at [1347, 216] on span "נראית" at bounding box center [1202, 216] width 358 height 29
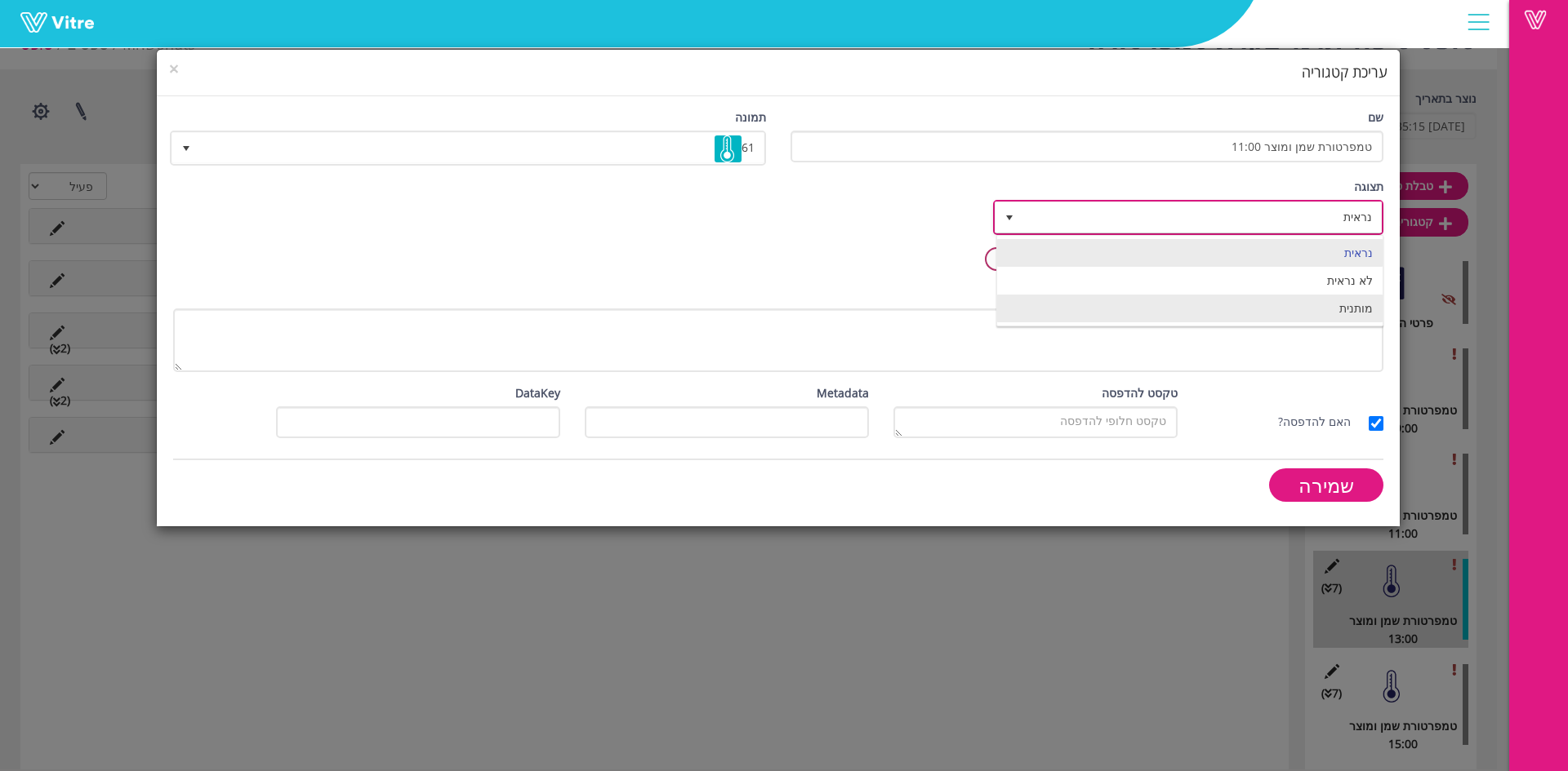
click at [1360, 303] on li "מותנית" at bounding box center [1190, 308] width 385 height 28
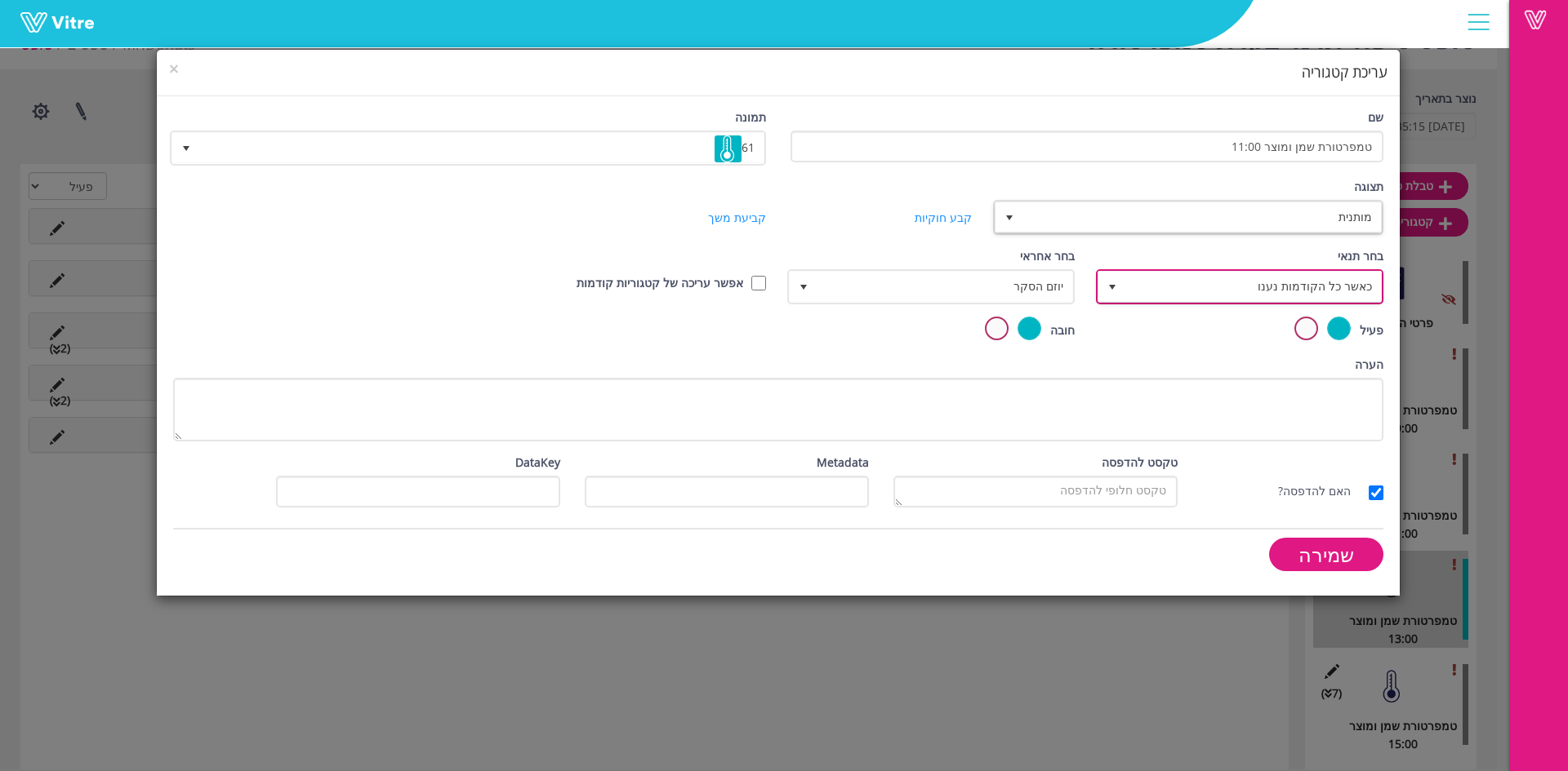
click at [1305, 288] on span "כאשר כל הקודמות נענו" at bounding box center [1254, 286] width 255 height 29
click at [1311, 358] on li "מבוסס על תשובה" at bounding box center [1242, 350] width 283 height 28
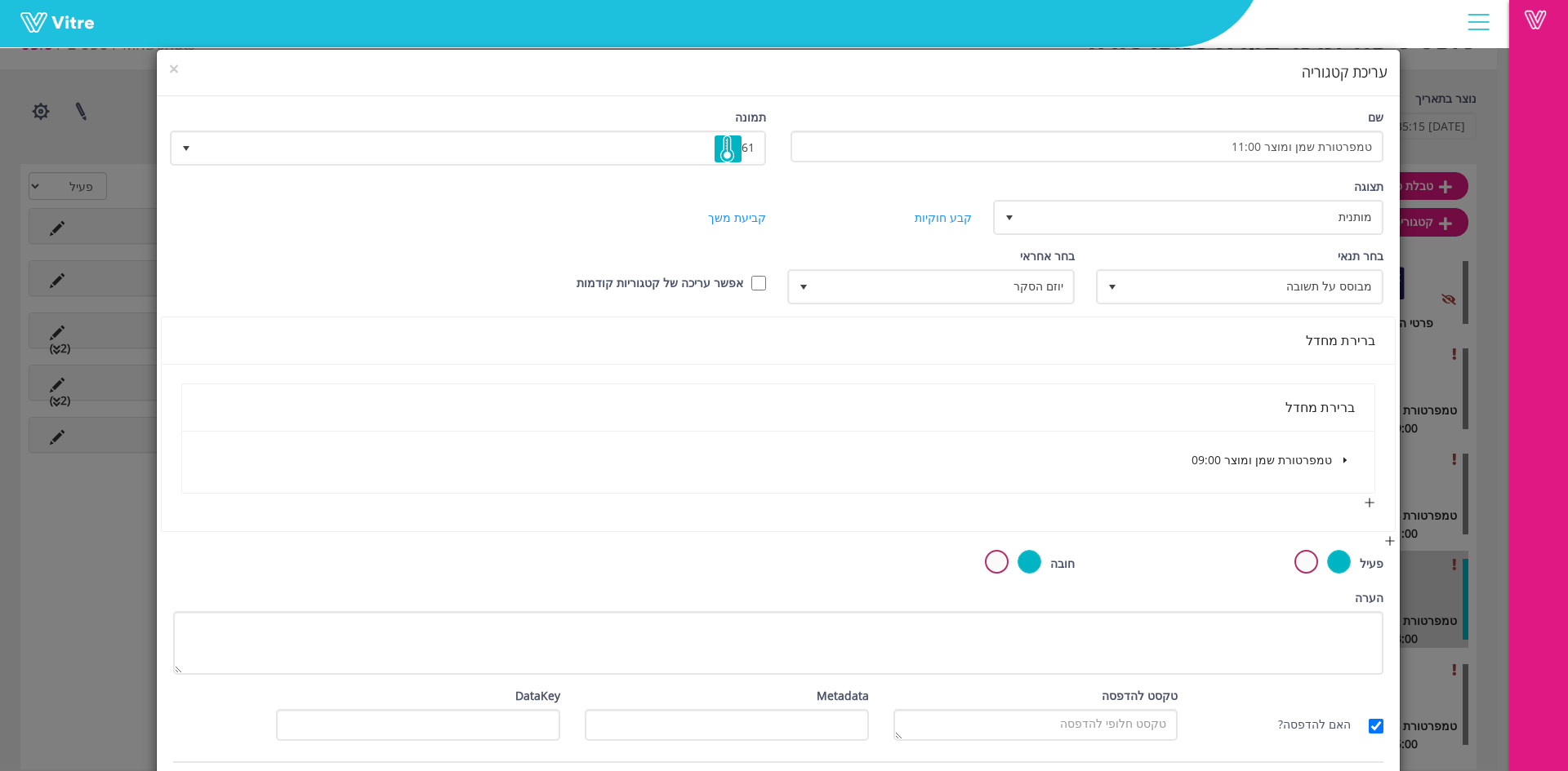
click at [1340, 451] on span at bounding box center [1344, 460] width 20 height 20
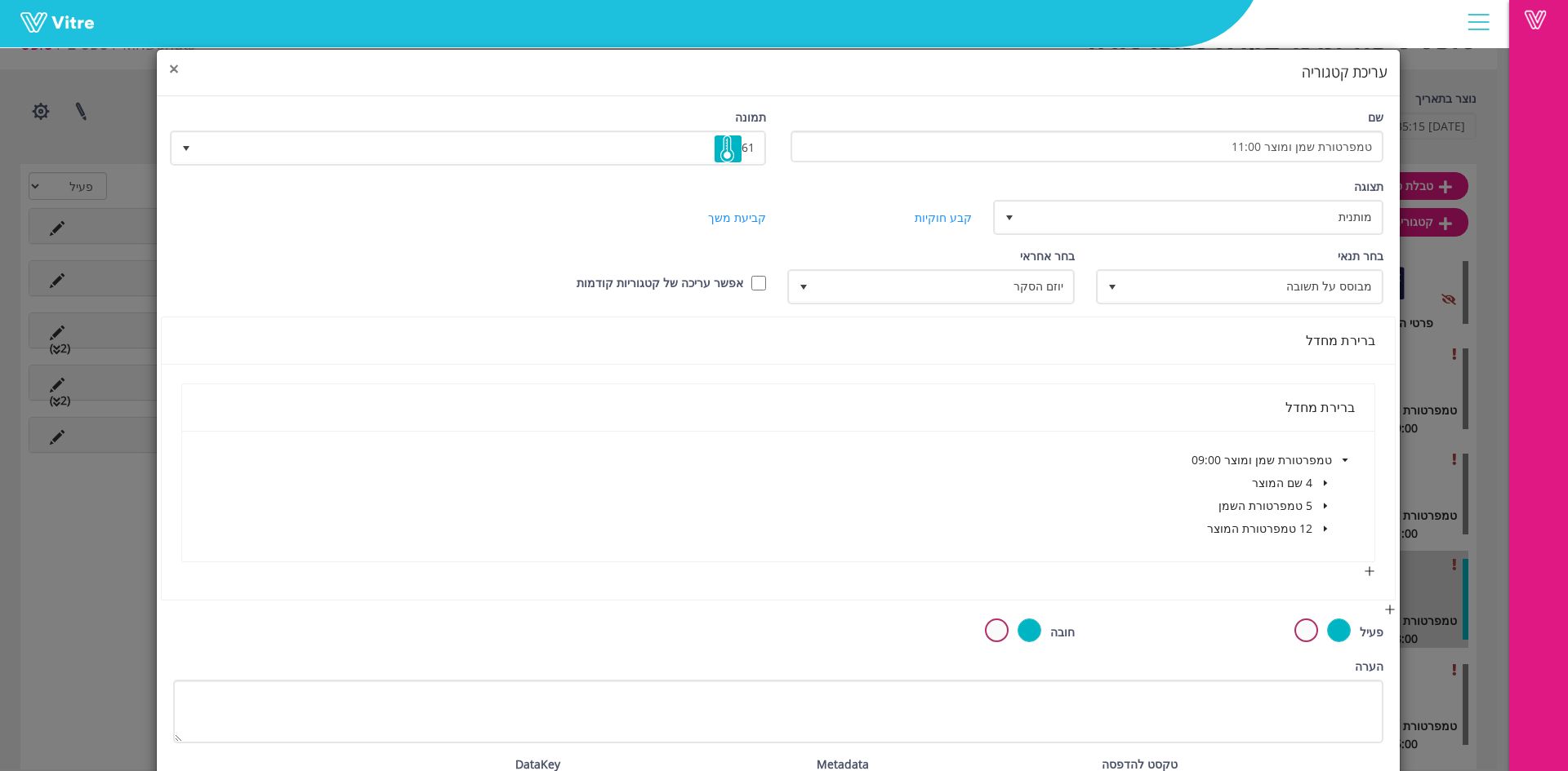
click at [179, 67] on span "×" at bounding box center [174, 68] width 9 height 23
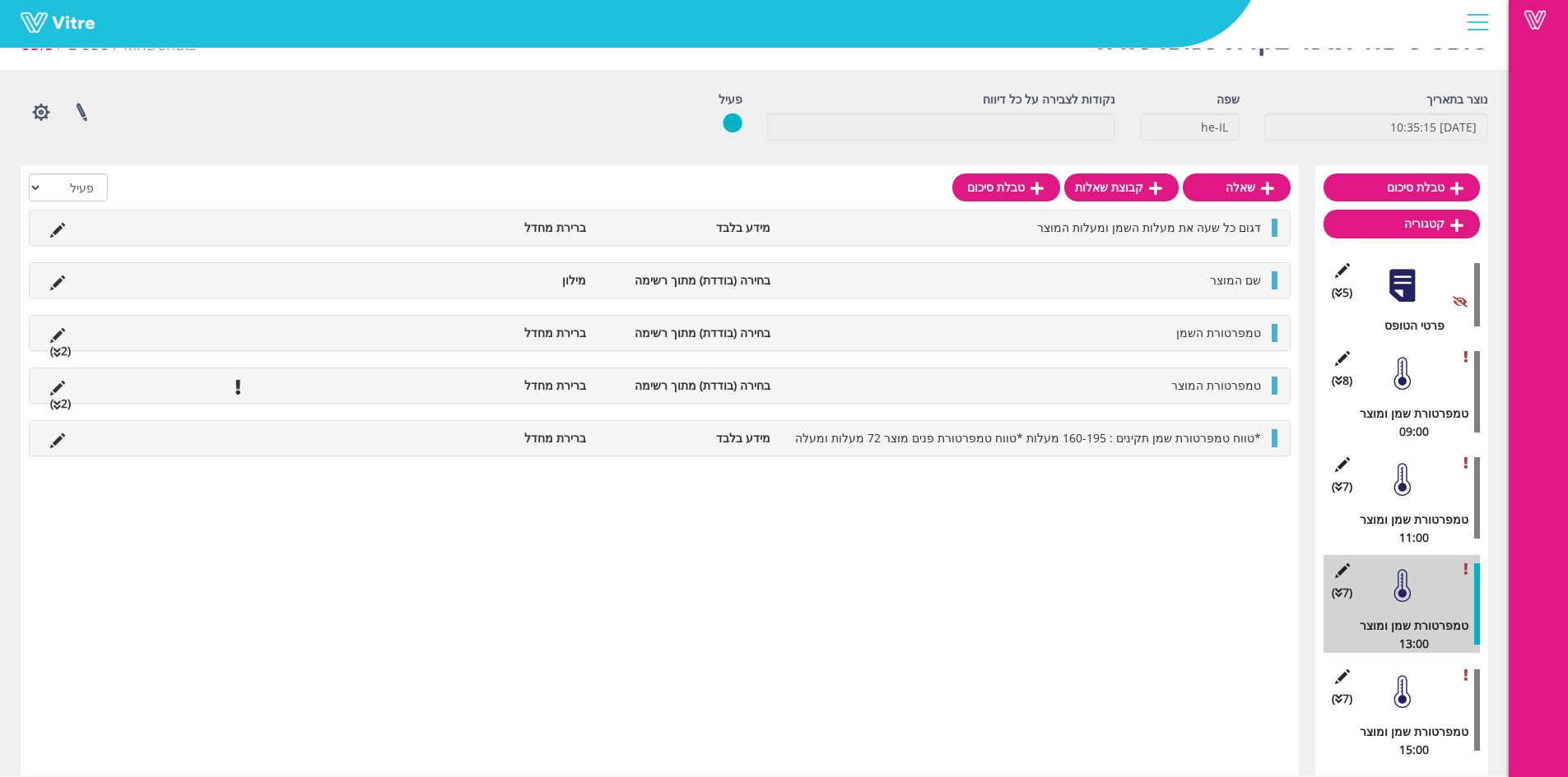
click at [1410, 369] on div at bounding box center [1402, 374] width 37 height 37
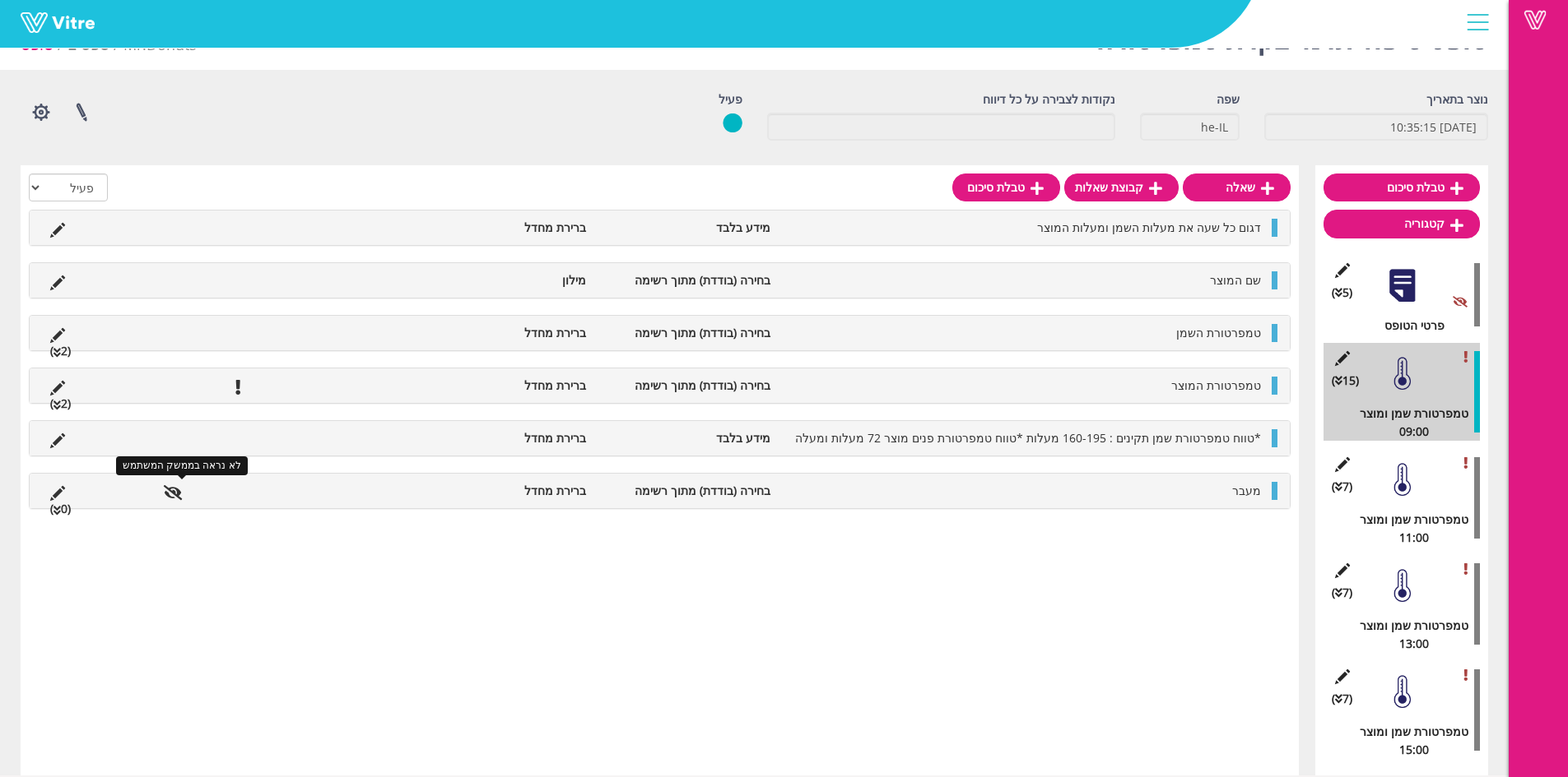
click at [182, 493] on icon at bounding box center [173, 492] width 19 height 14
click at [63, 491] on icon at bounding box center [57, 493] width 14 height 14
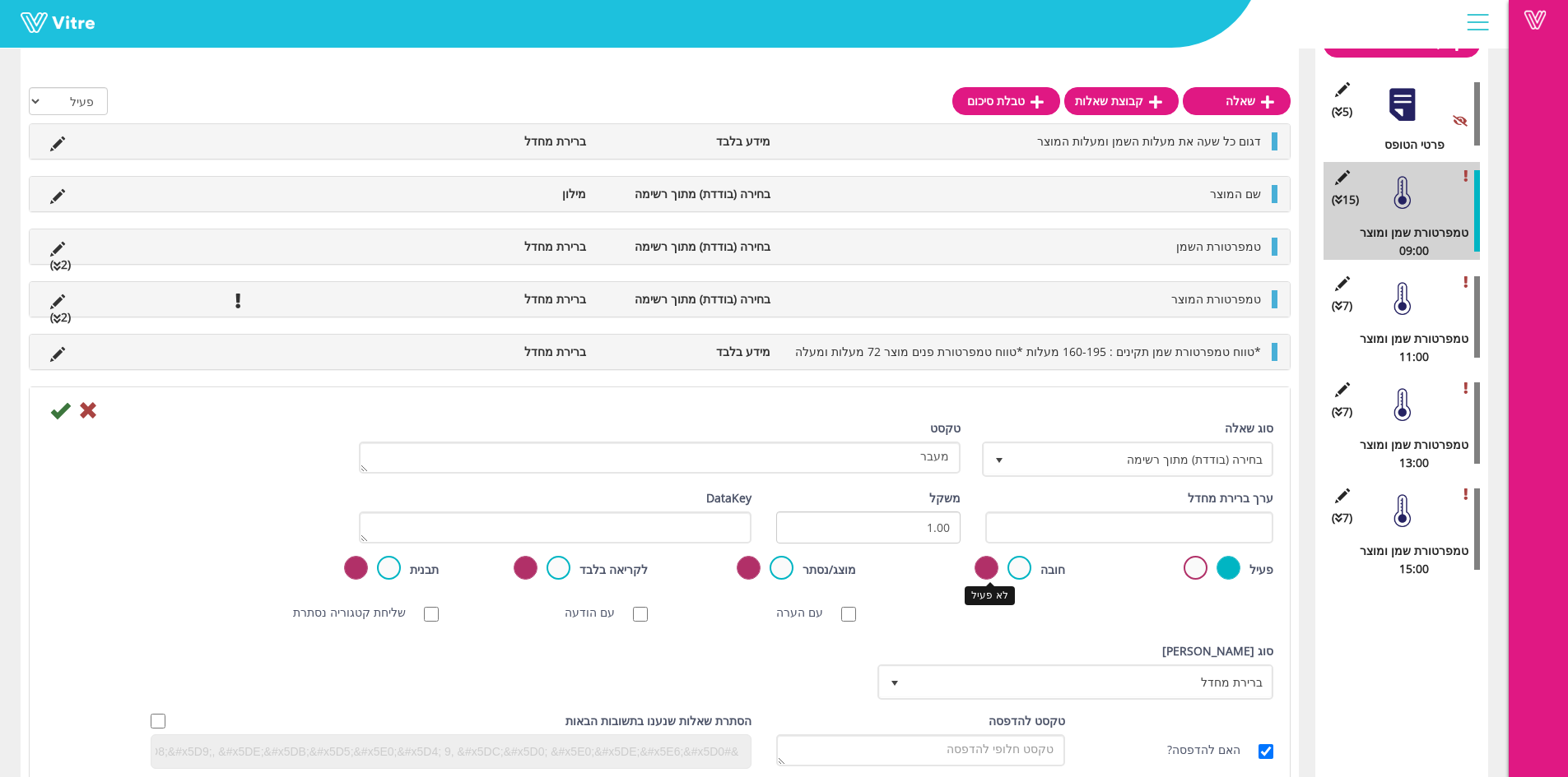
scroll to position [247, 0]
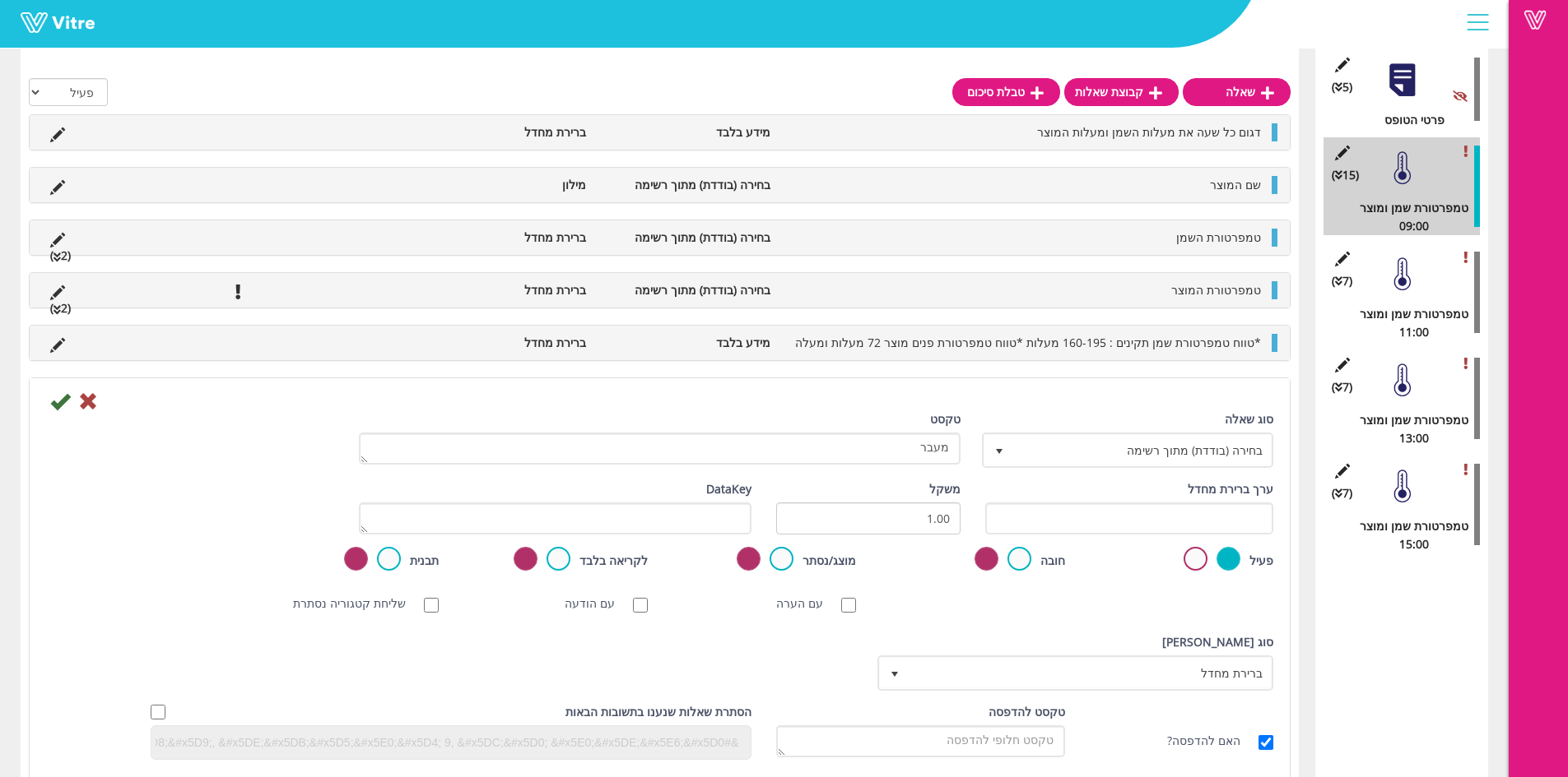
click at [99, 404] on div at bounding box center [659, 400] width 1252 height 20
click at [98, 403] on icon at bounding box center [88, 401] width 20 height 20
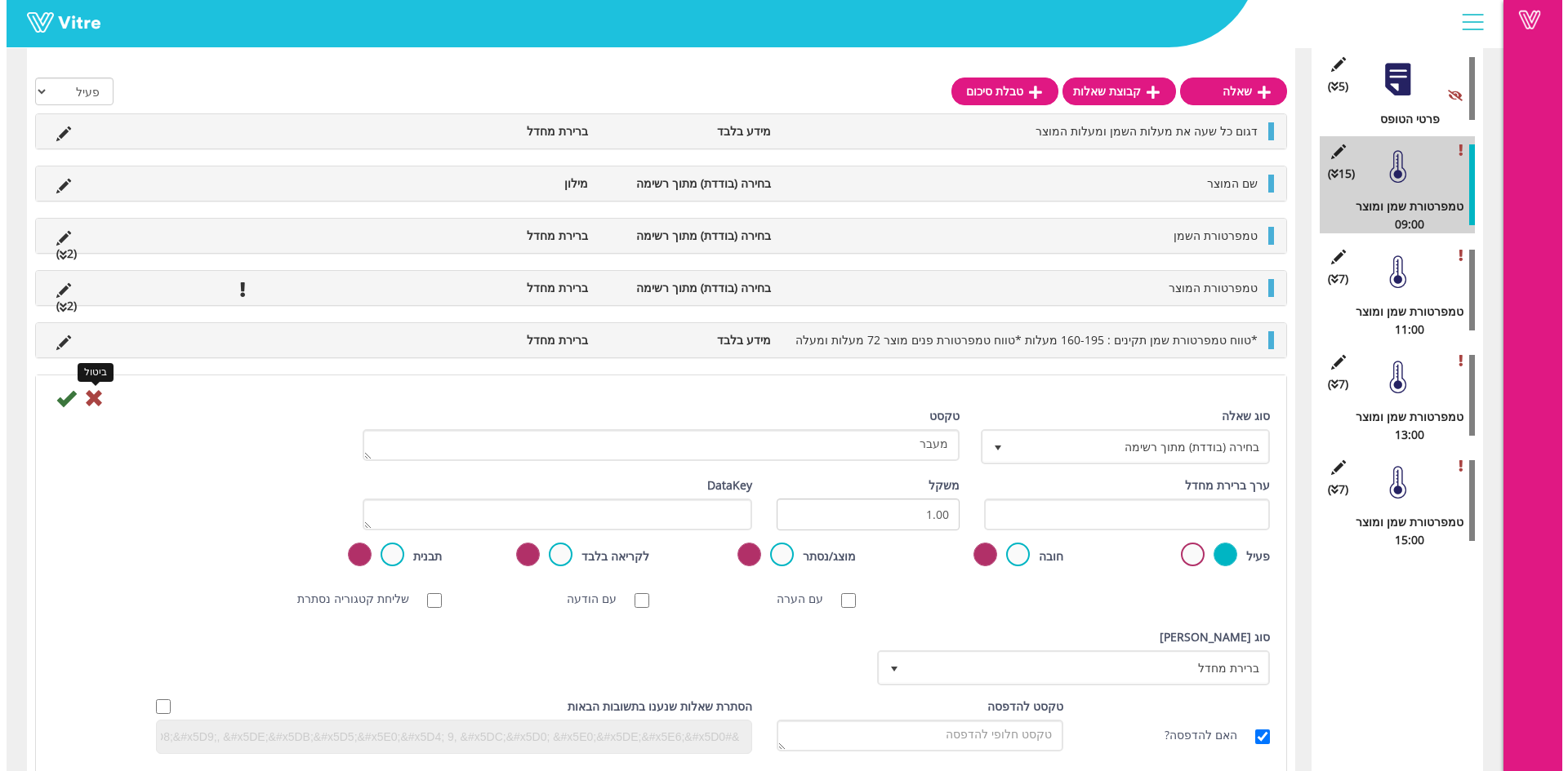
scroll to position [41, 0]
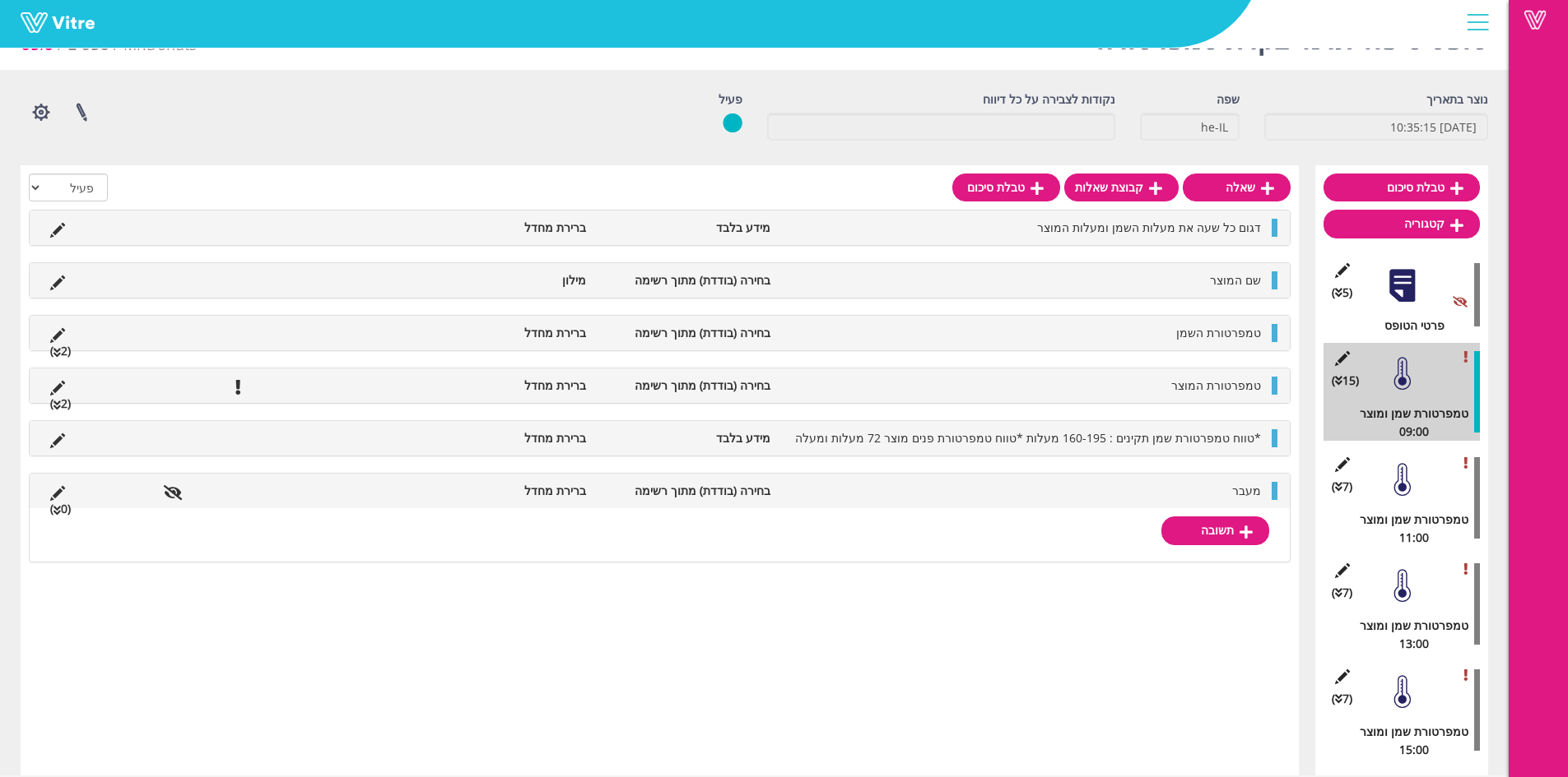
click at [1201, 549] on div "תשובה" at bounding box center [660, 534] width 1260 height 53
click at [1204, 541] on link "תשובה" at bounding box center [1215, 530] width 108 height 28
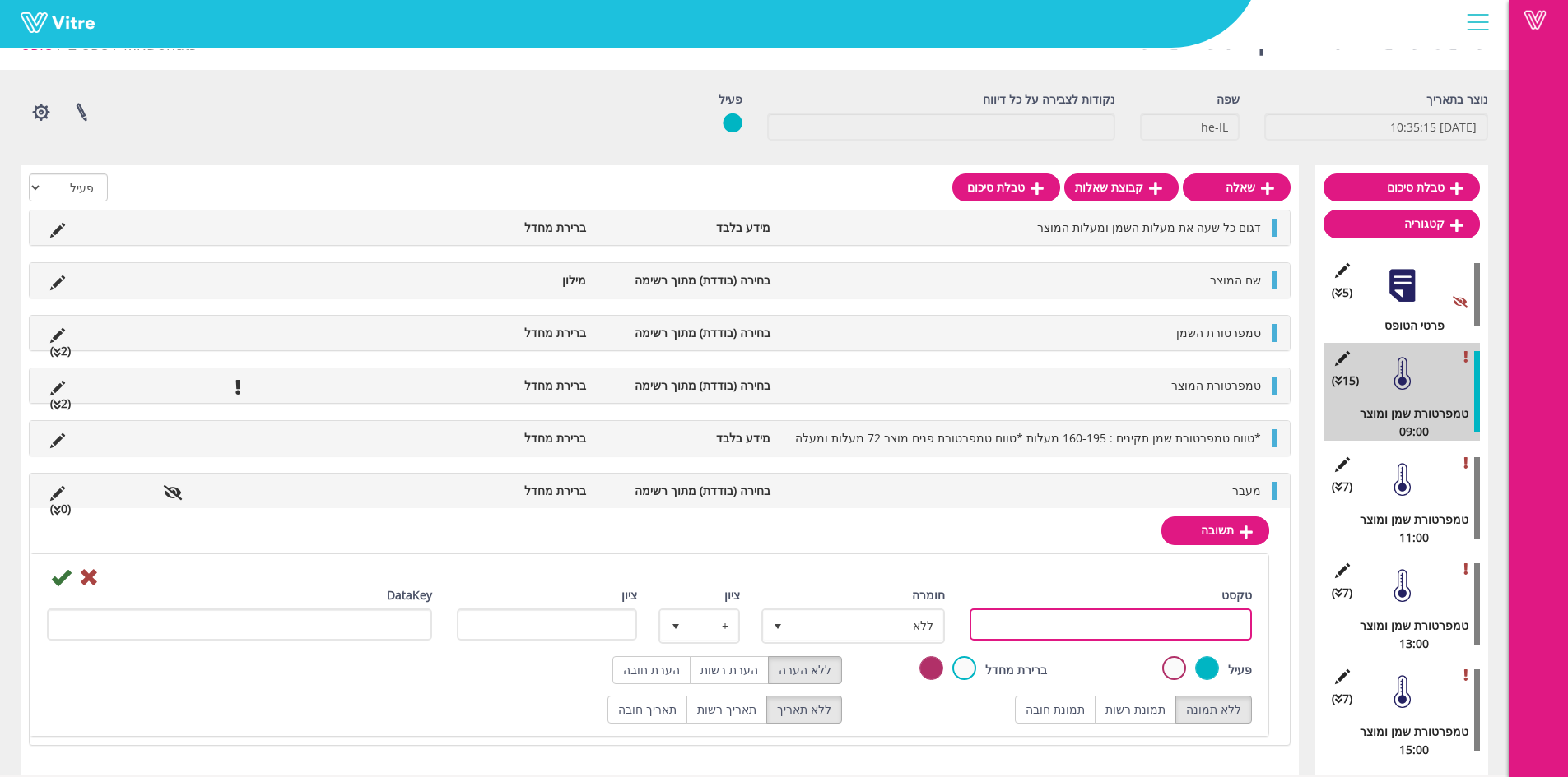
click at [1230, 614] on input "טקסט" at bounding box center [1111, 625] width 283 height 32
type input "כן"
click at [976, 666] on label at bounding box center [964, 668] width 24 height 24
click at [0, 0] on input "radio" at bounding box center [0, 0] width 0 height 0
click at [67, 577] on icon at bounding box center [60, 577] width 20 height 20
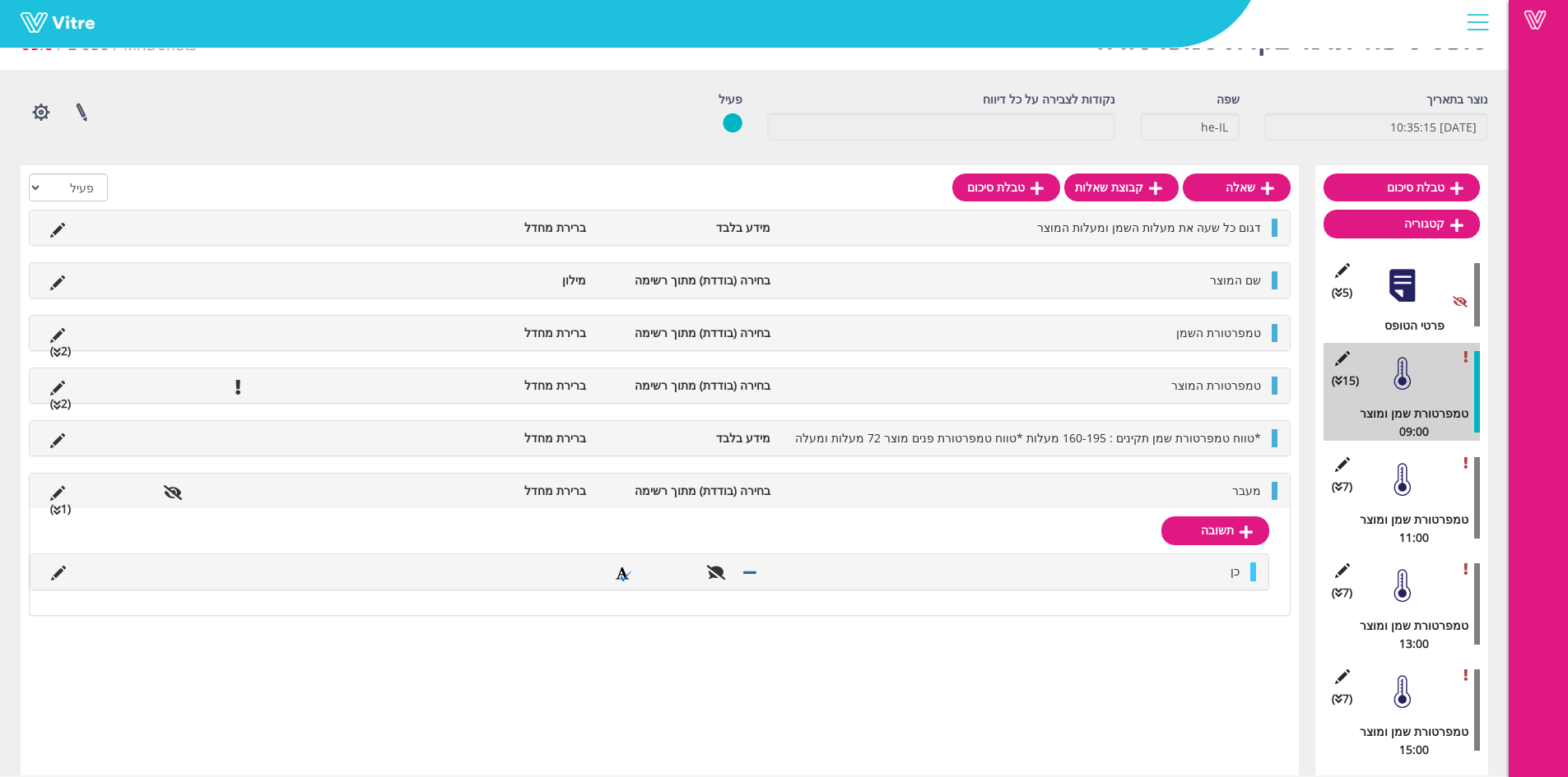
click at [1399, 475] on div at bounding box center [1402, 480] width 37 height 37
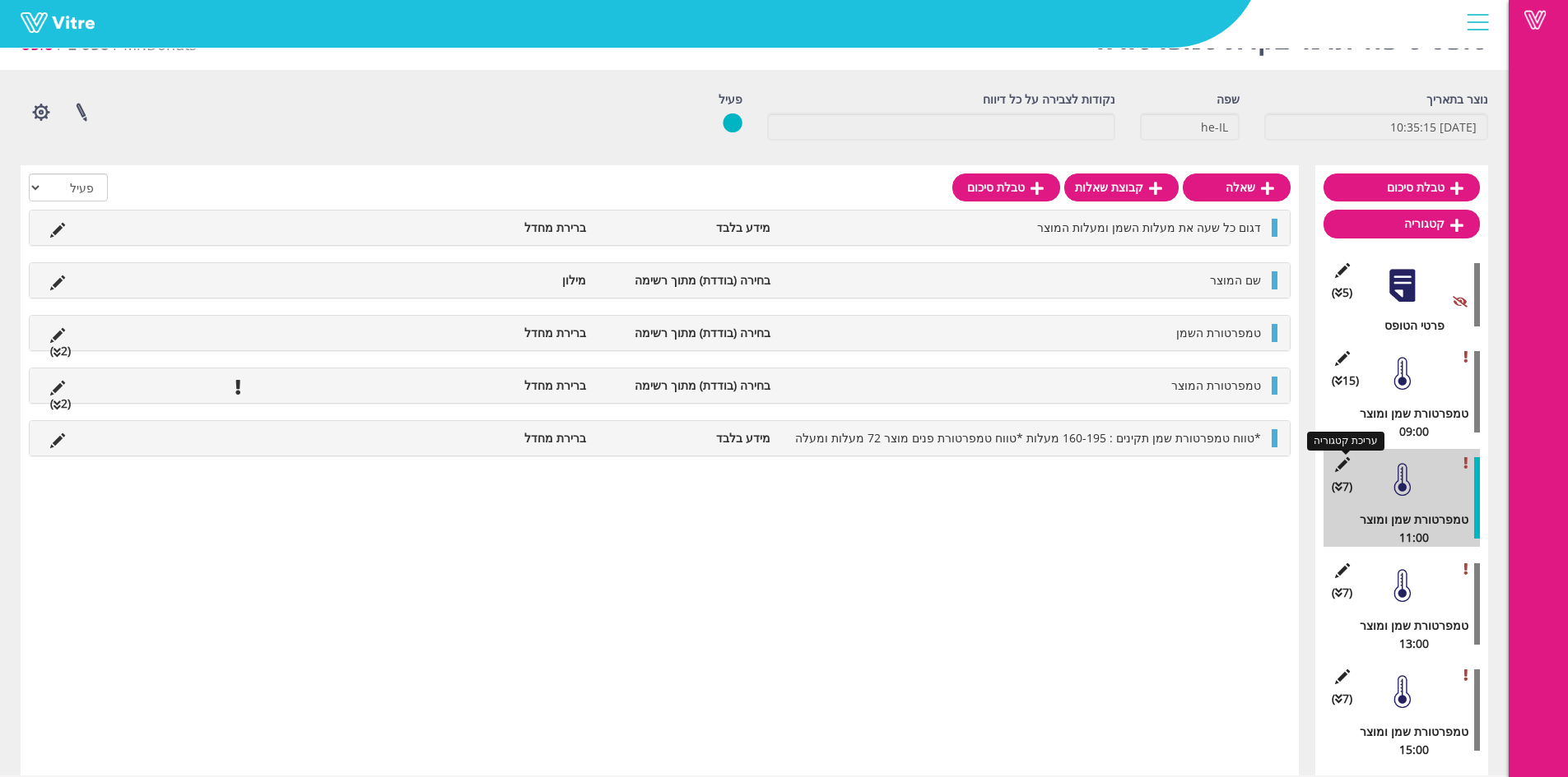
click at [1342, 464] on icon at bounding box center [1342, 464] width 21 height 14
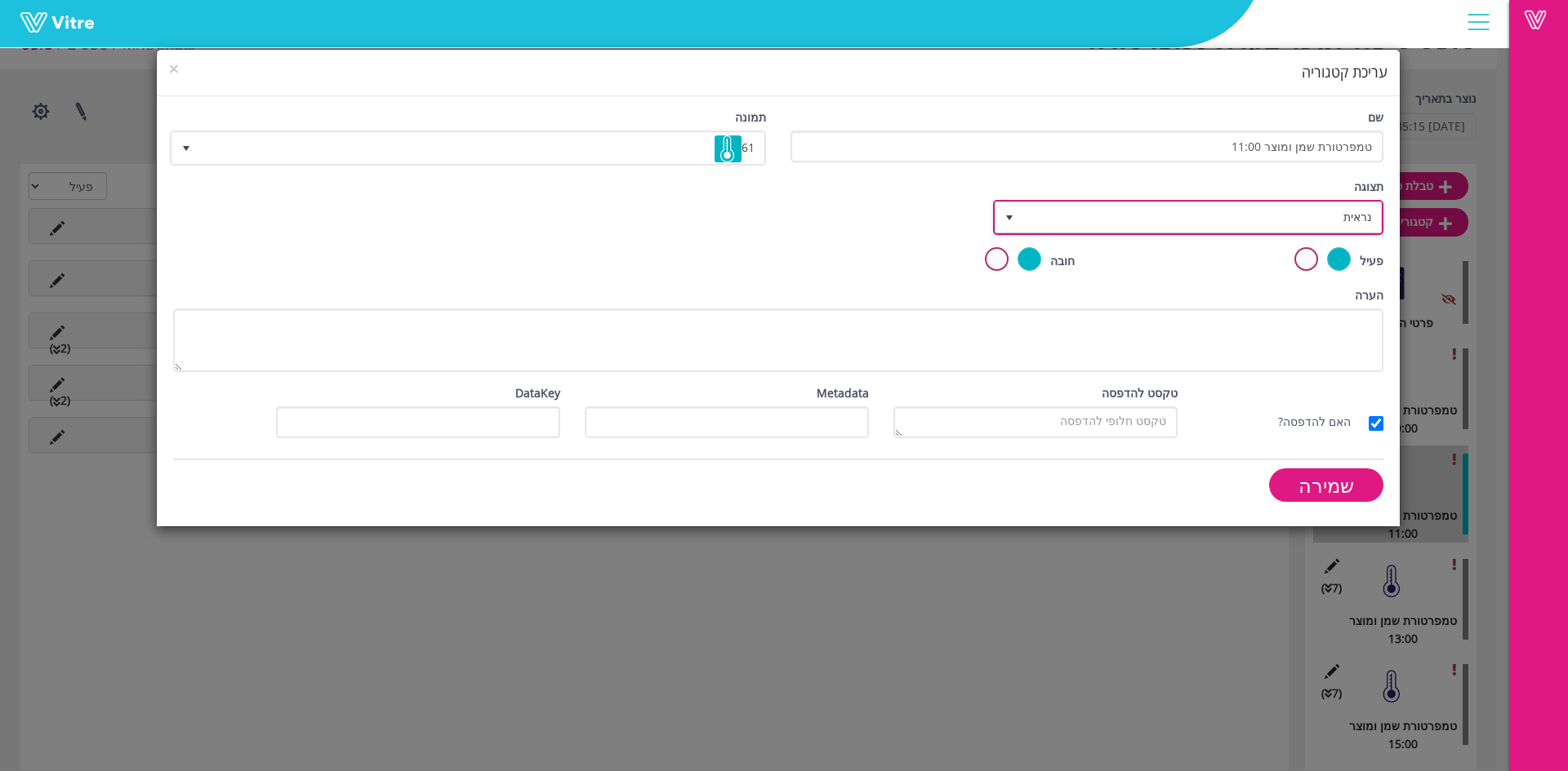
click at [1326, 220] on span "נראית" at bounding box center [1202, 216] width 358 height 29
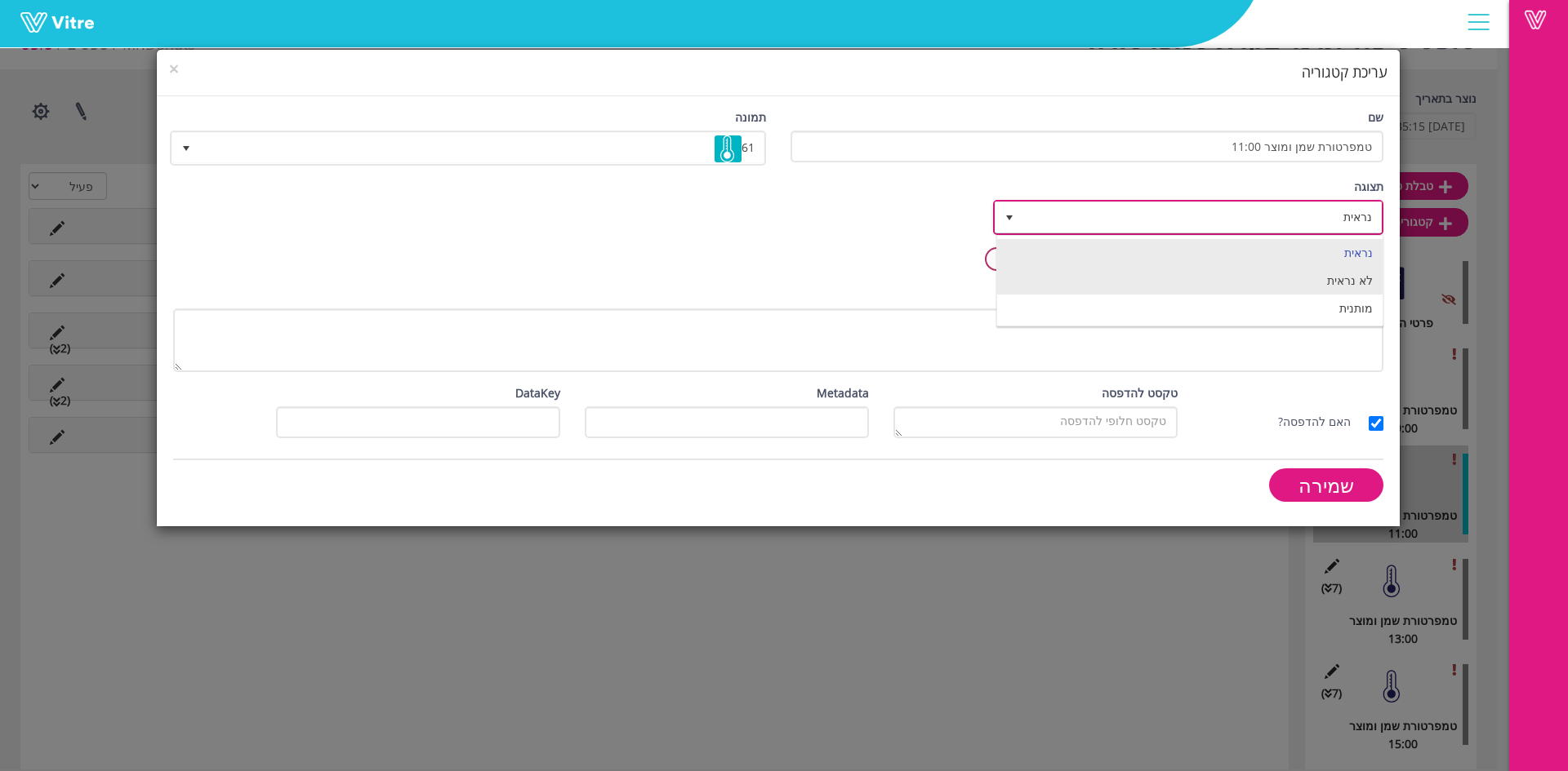
click at [1349, 310] on li "מותנית" at bounding box center [1190, 308] width 385 height 28
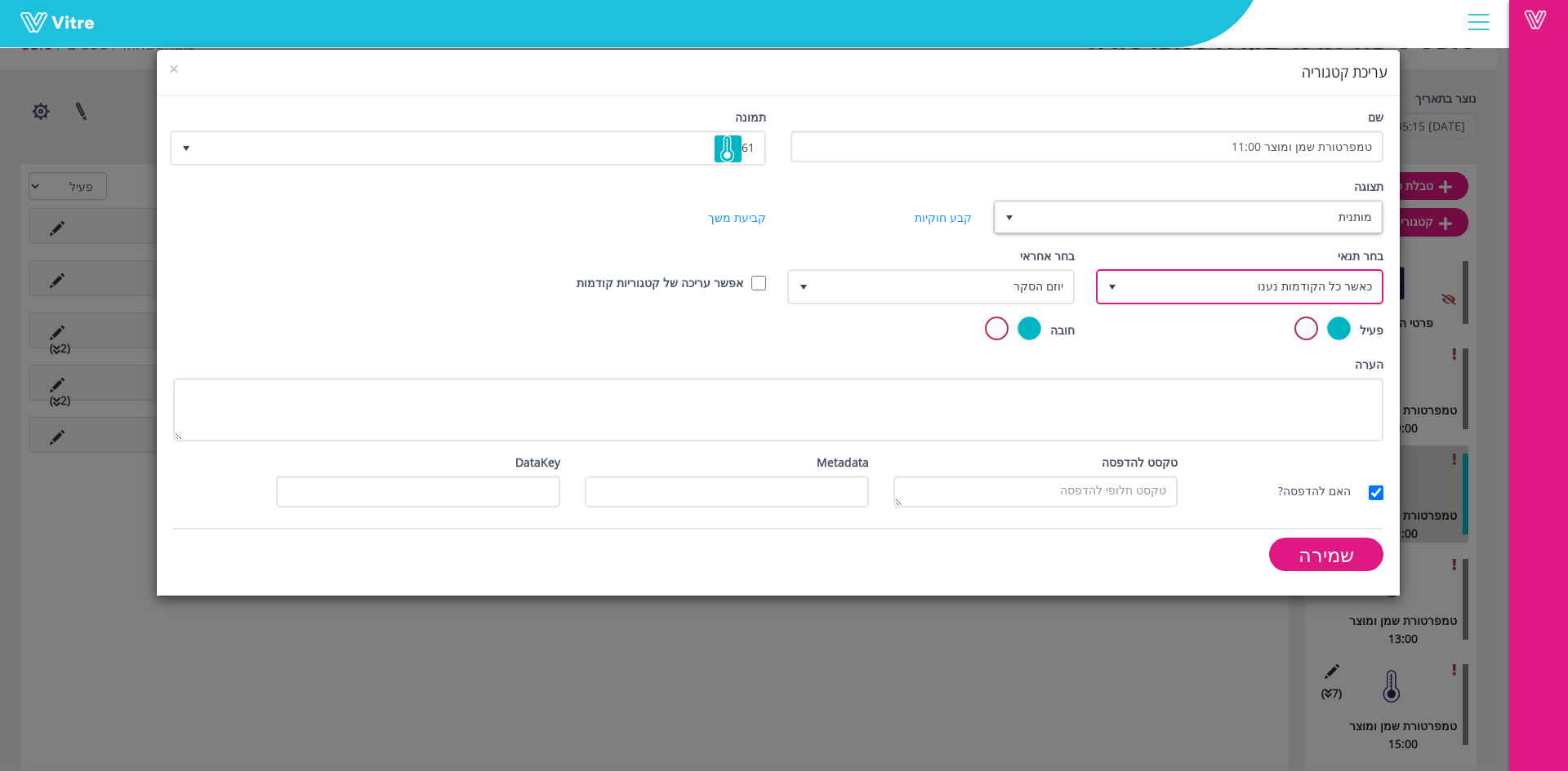
click at [1321, 292] on span "כאשר כל הקודמות נענו" at bounding box center [1254, 286] width 255 height 29
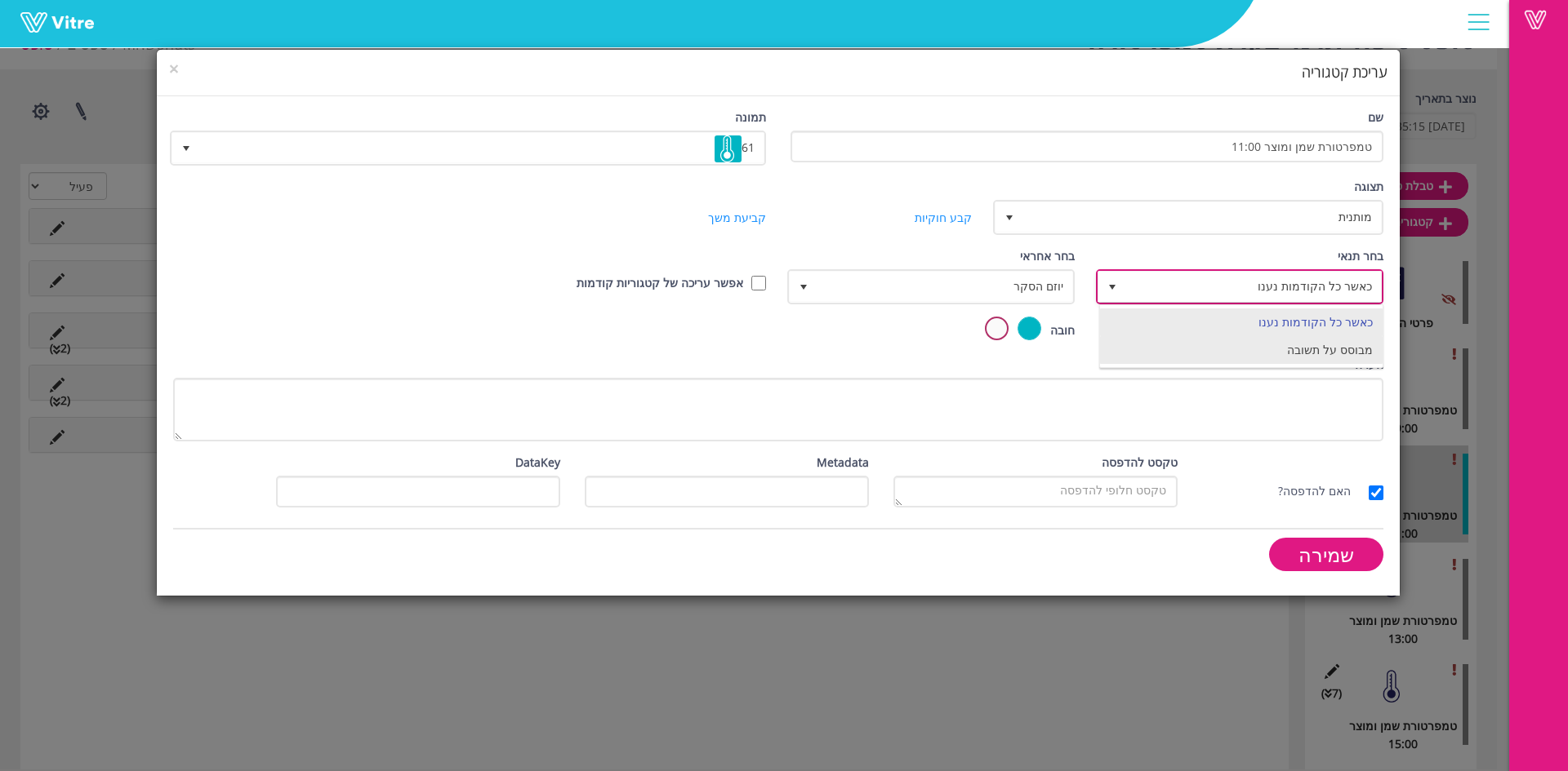
click at [1326, 345] on li "מבוסס על תשובה" at bounding box center [1242, 350] width 283 height 28
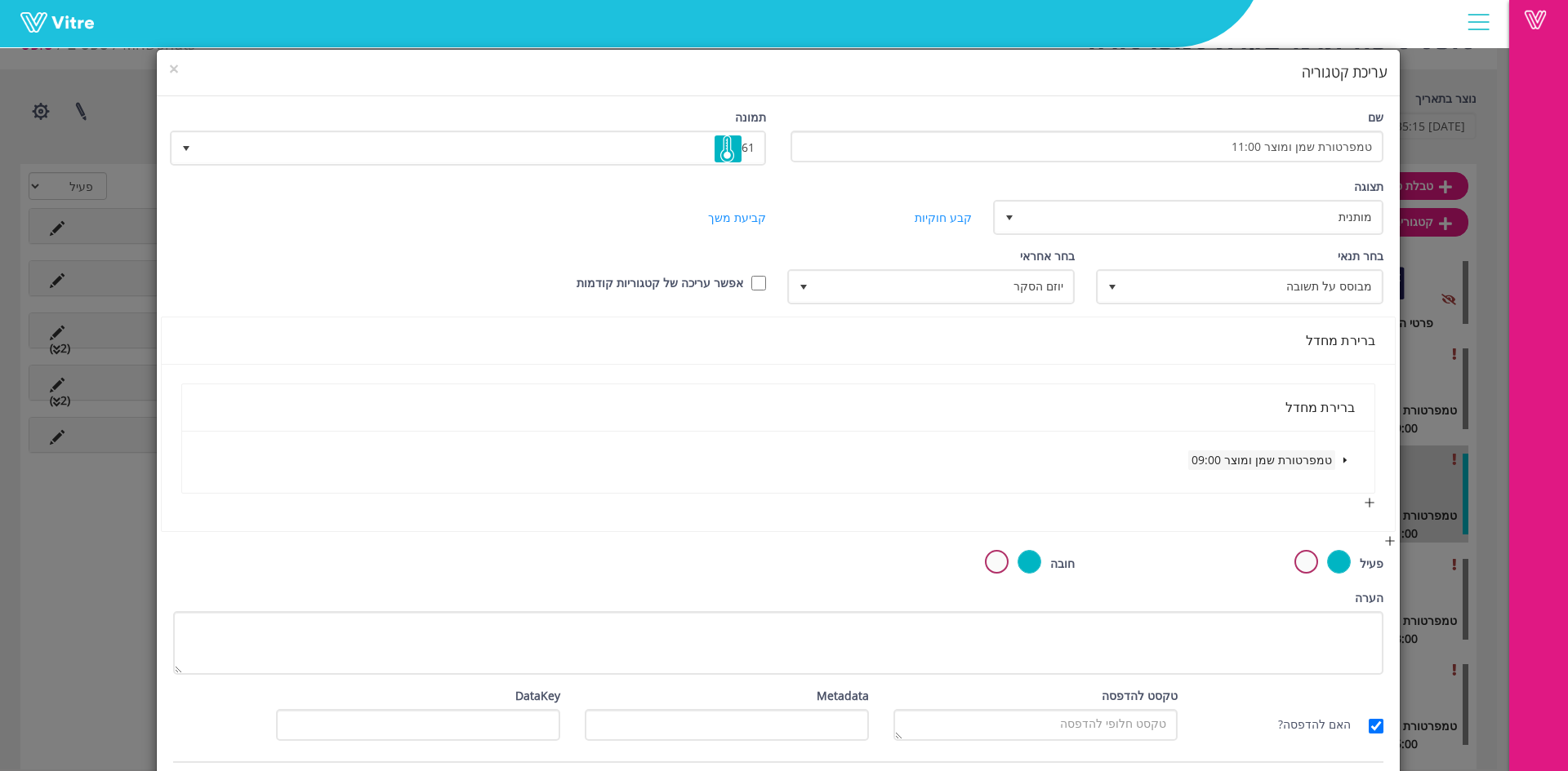
click at [1331, 461] on span "טמפרטורת שמן ומוצר 09:00" at bounding box center [1262, 460] width 140 height 15
click at [1353, 453] on span at bounding box center [1344, 460] width 20 height 20
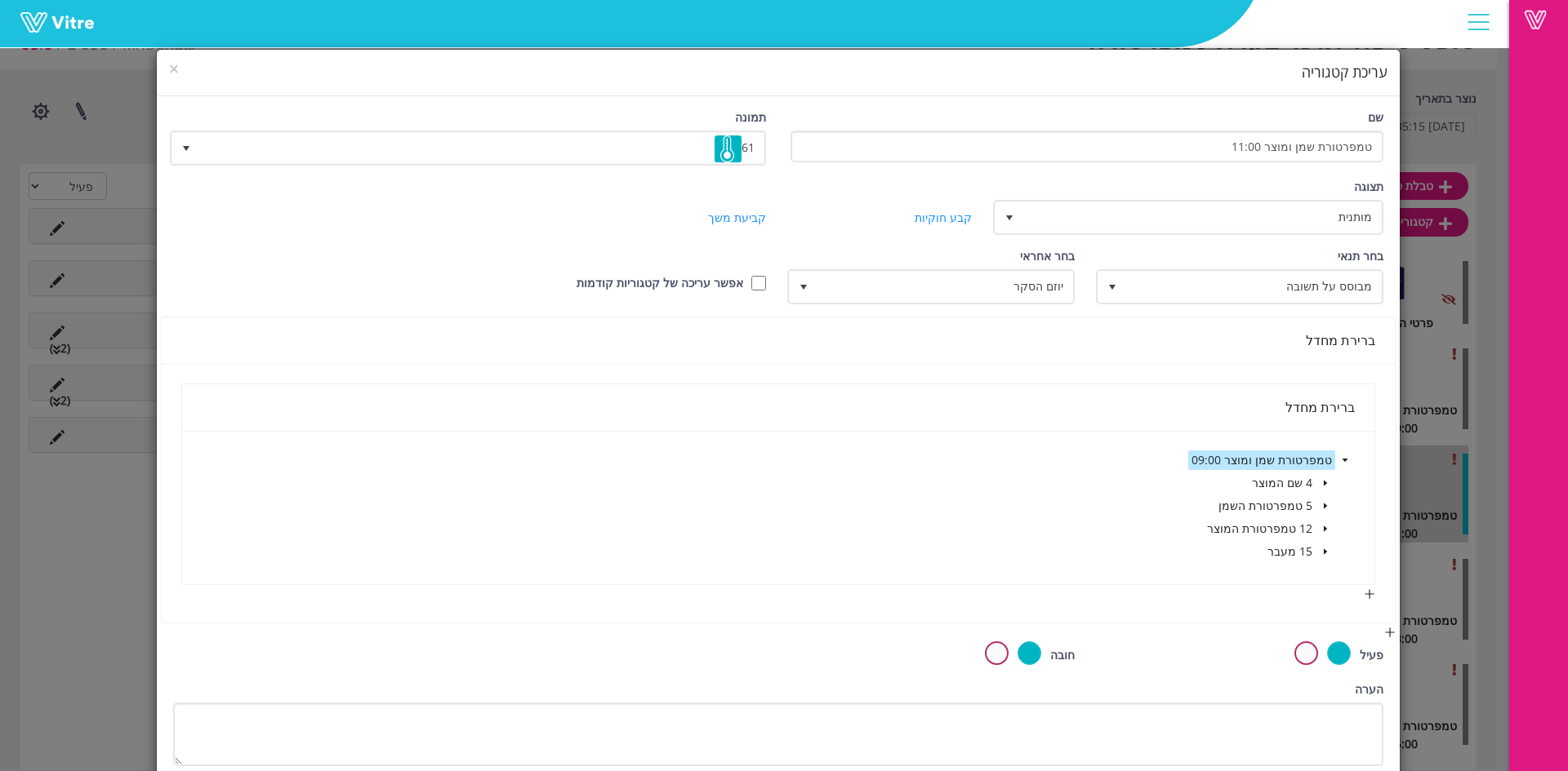
click at [1325, 545] on span at bounding box center [1325, 552] width 20 height 20
click at [1283, 572] on span at bounding box center [1282, 575] width 13 height 13
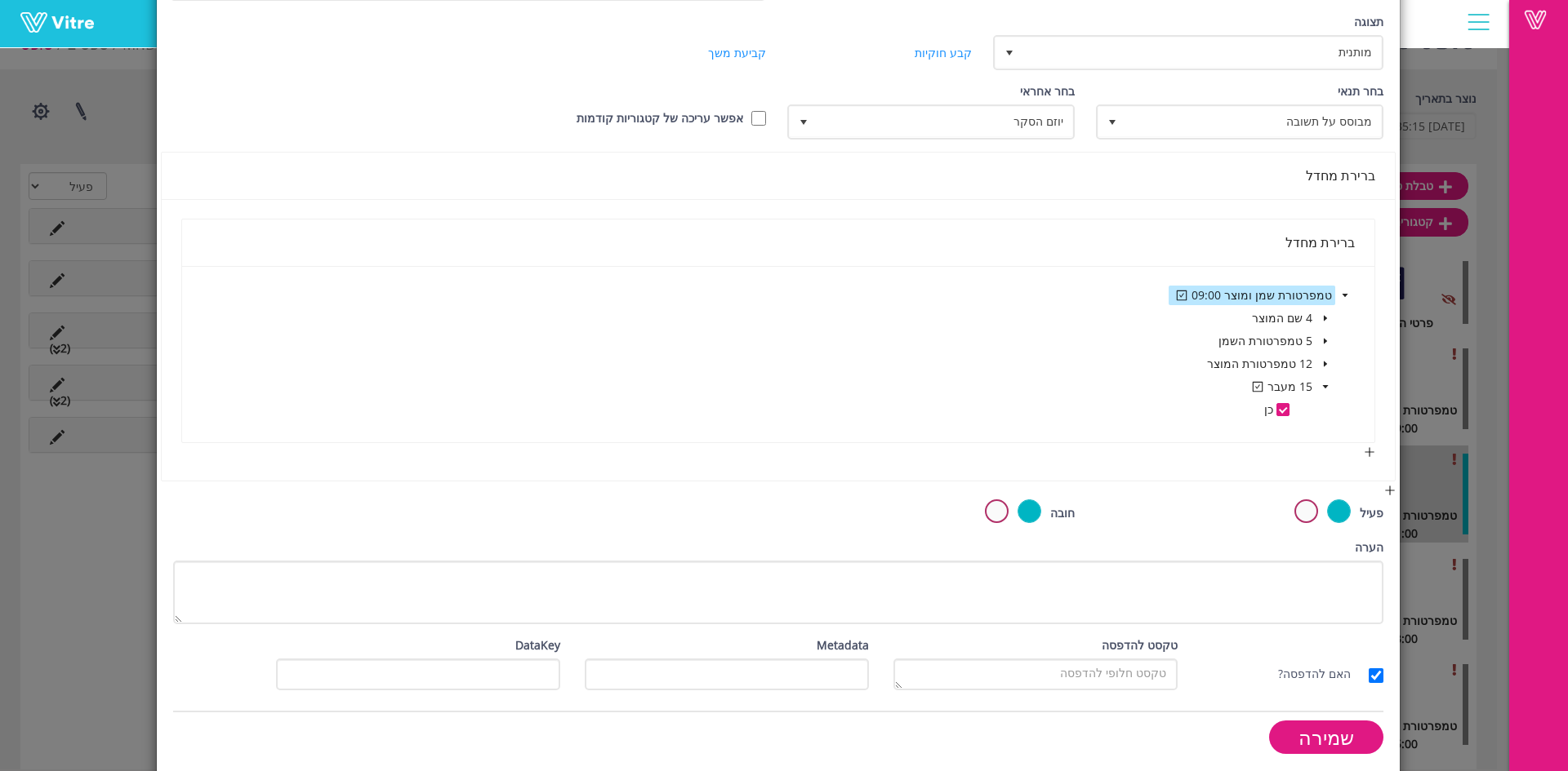
scroll to position [173, 0]
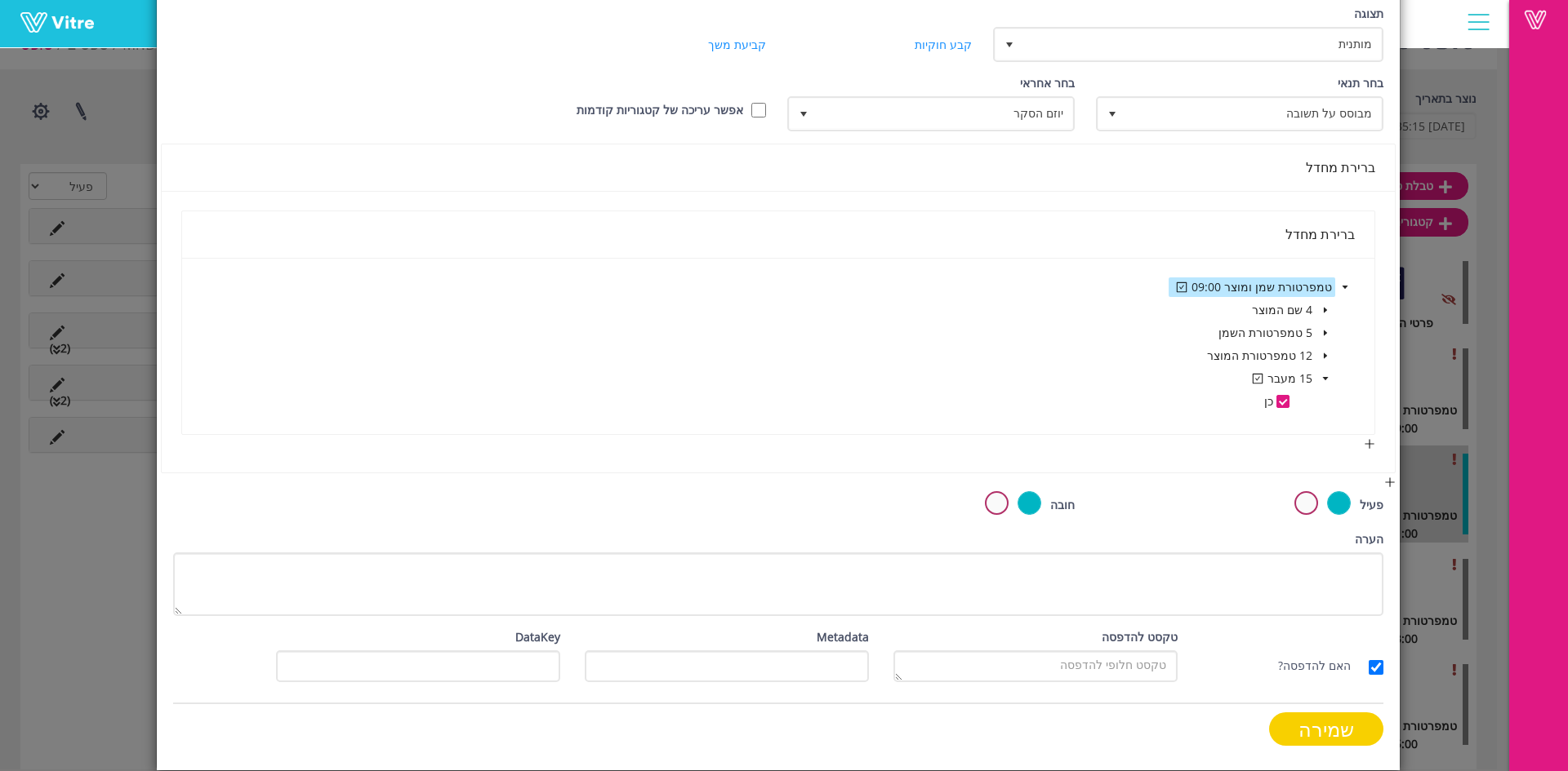
click at [1305, 723] on input "שמירה" at bounding box center [1326, 729] width 115 height 33
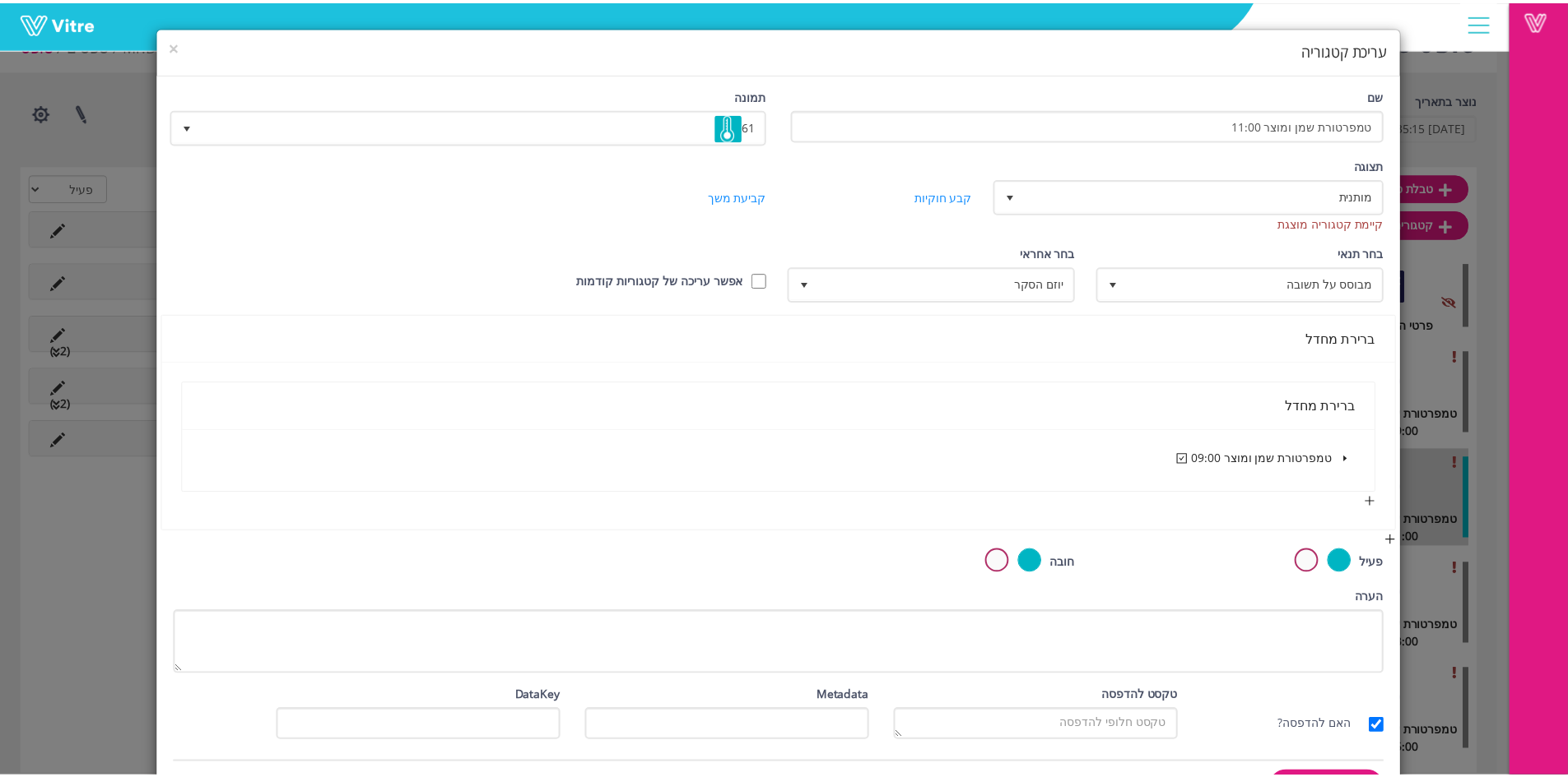
scroll to position [0, 0]
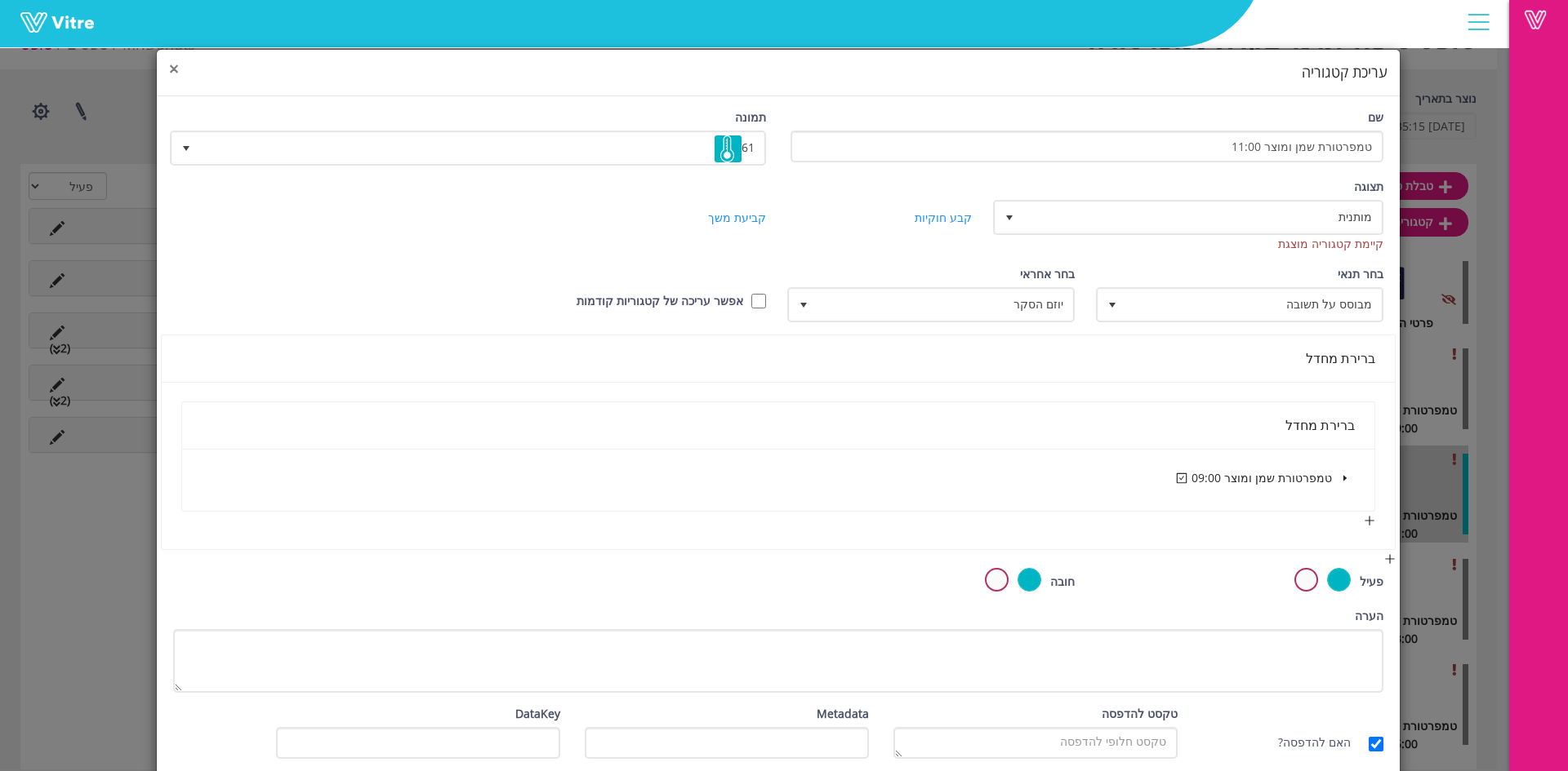
click at [179, 67] on span "×" at bounding box center [174, 68] width 9 height 23
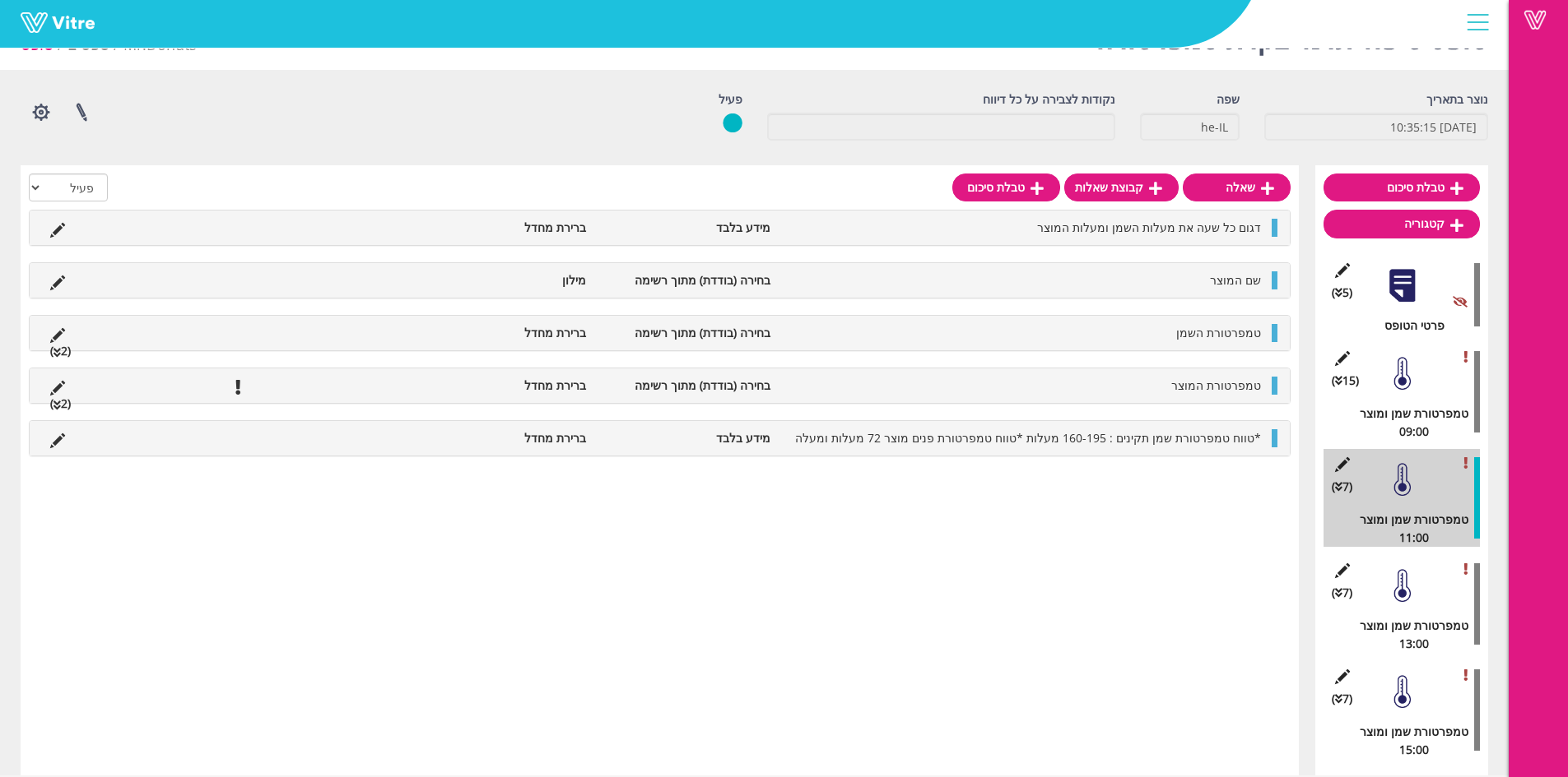
click at [1411, 594] on div at bounding box center [1402, 586] width 37 height 37
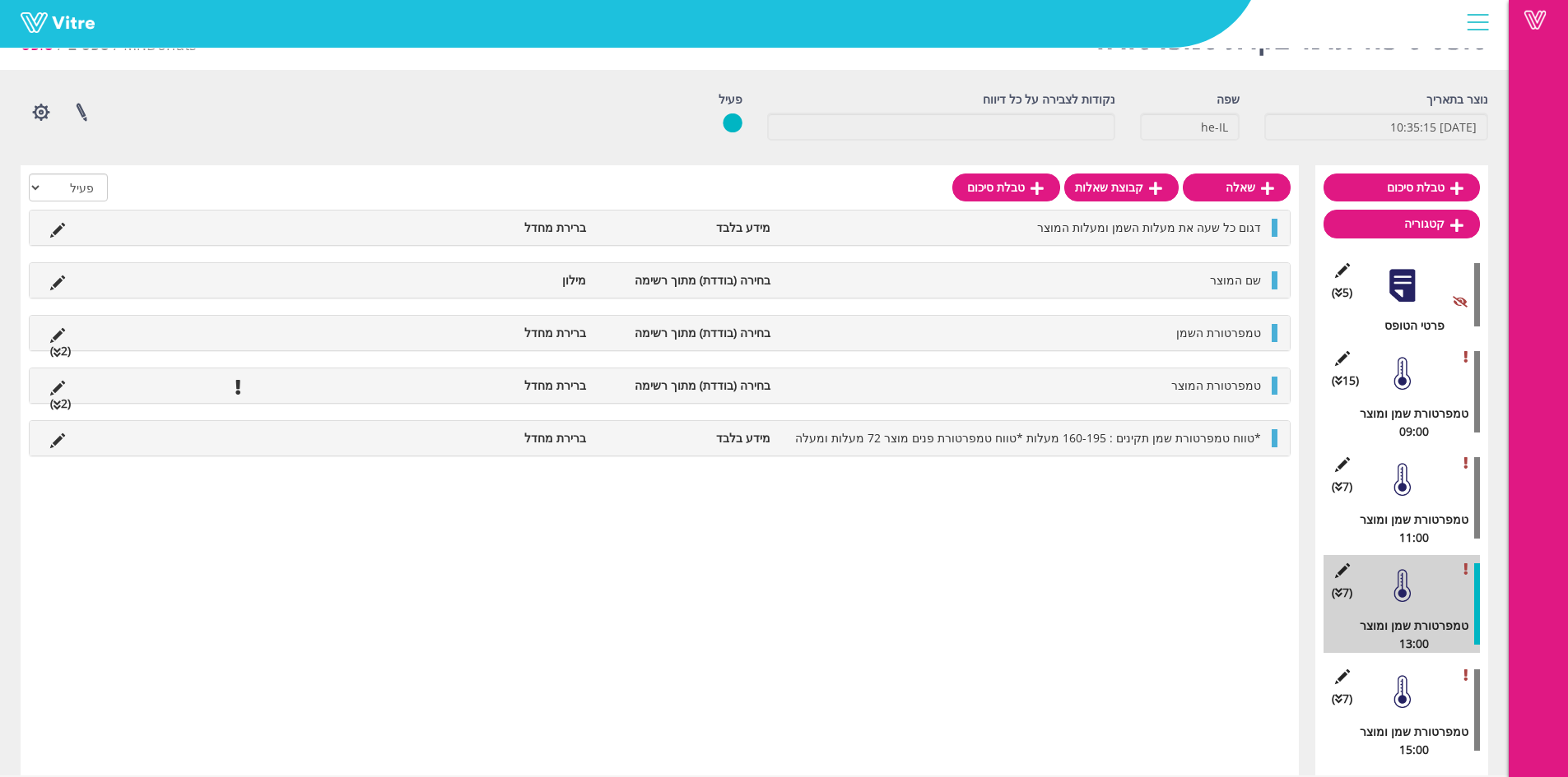
click at [1388, 487] on div at bounding box center [1402, 480] width 37 height 37
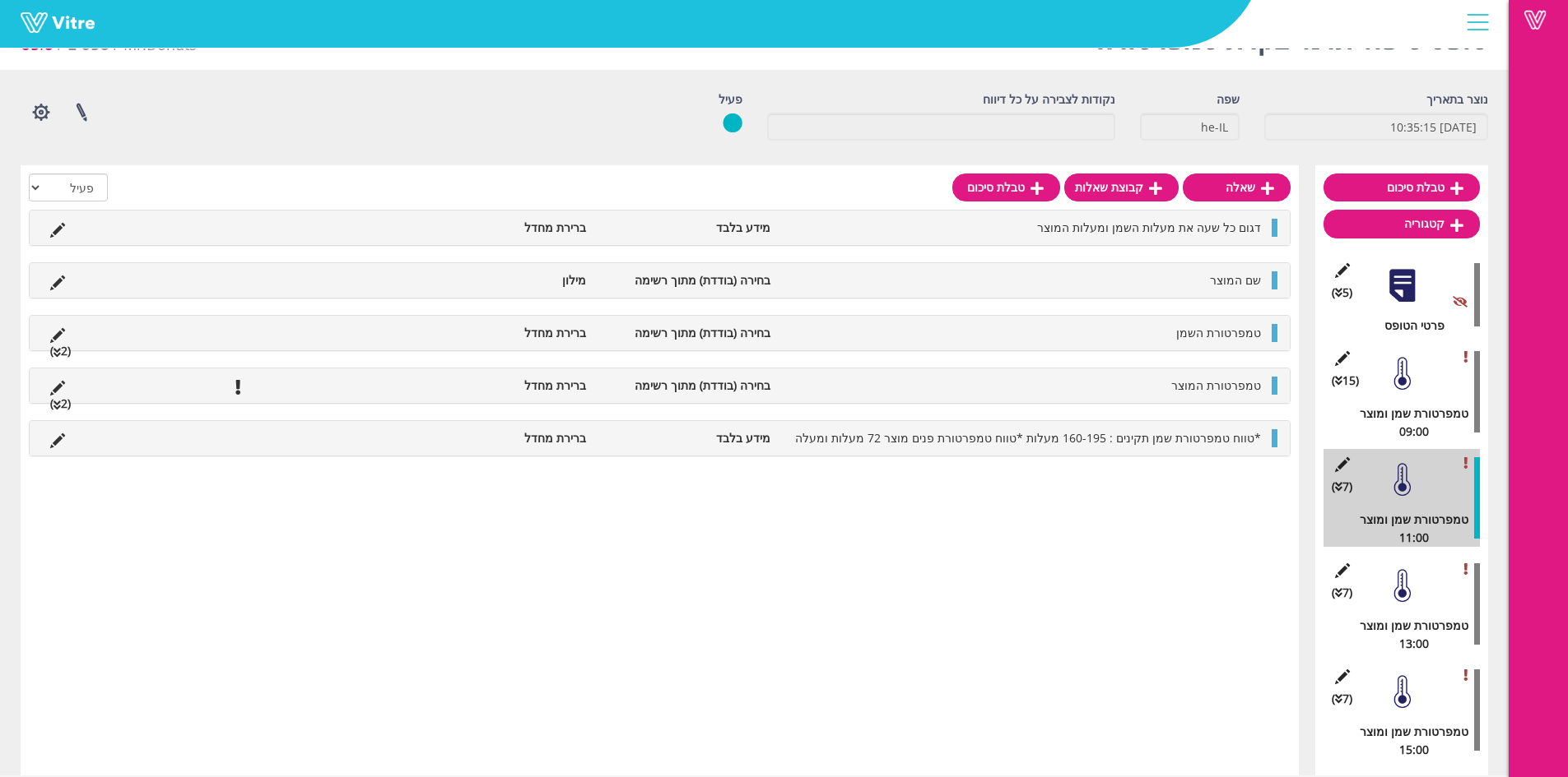
click at [1400, 373] on div at bounding box center [1402, 374] width 37 height 37
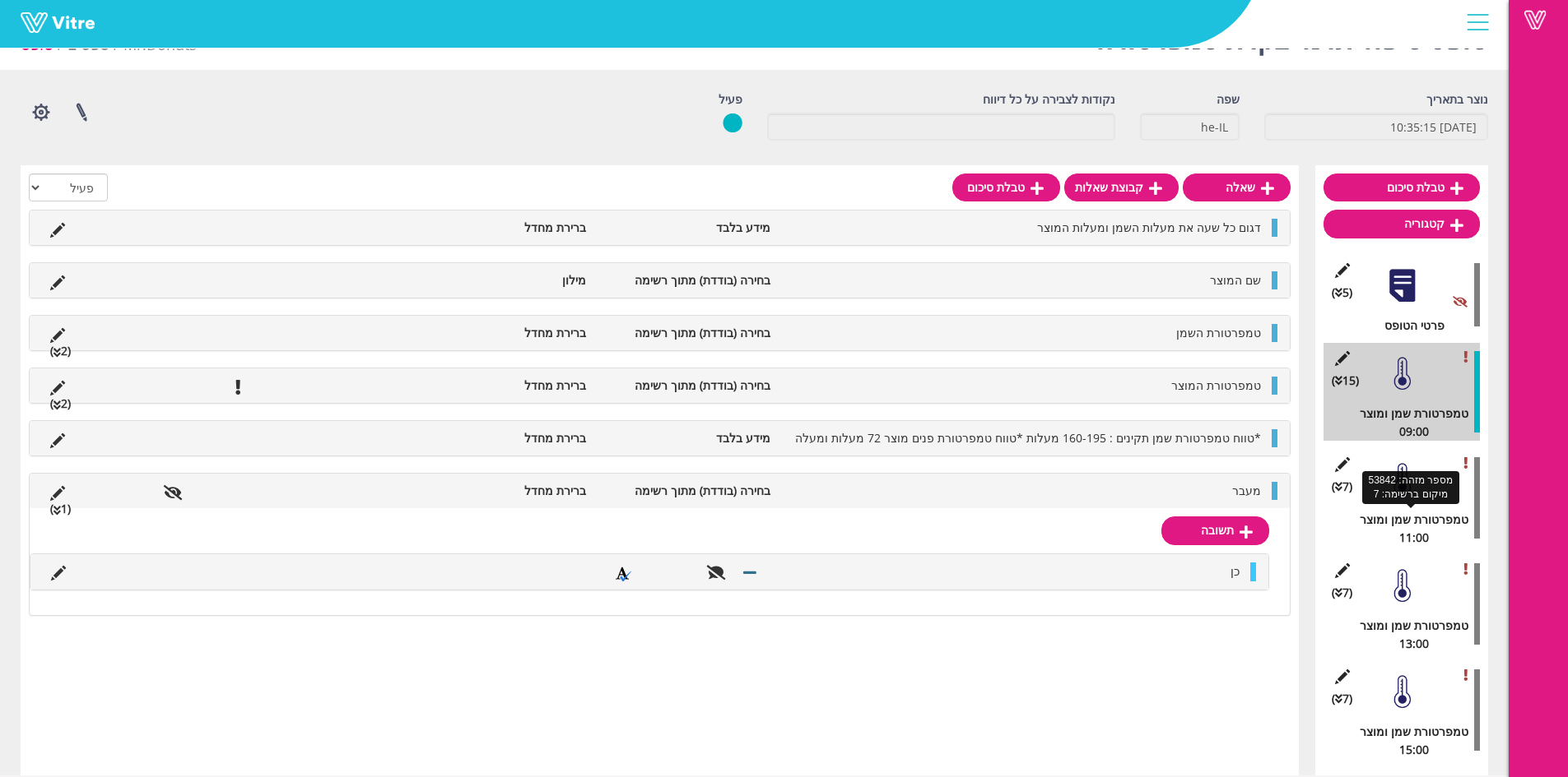
click at [1408, 517] on div "טמפרטורת שמן ומוצר 11:00" at bounding box center [1407, 529] width 144 height 36
click at [1400, 476] on div at bounding box center [1402, 480] width 37 height 37
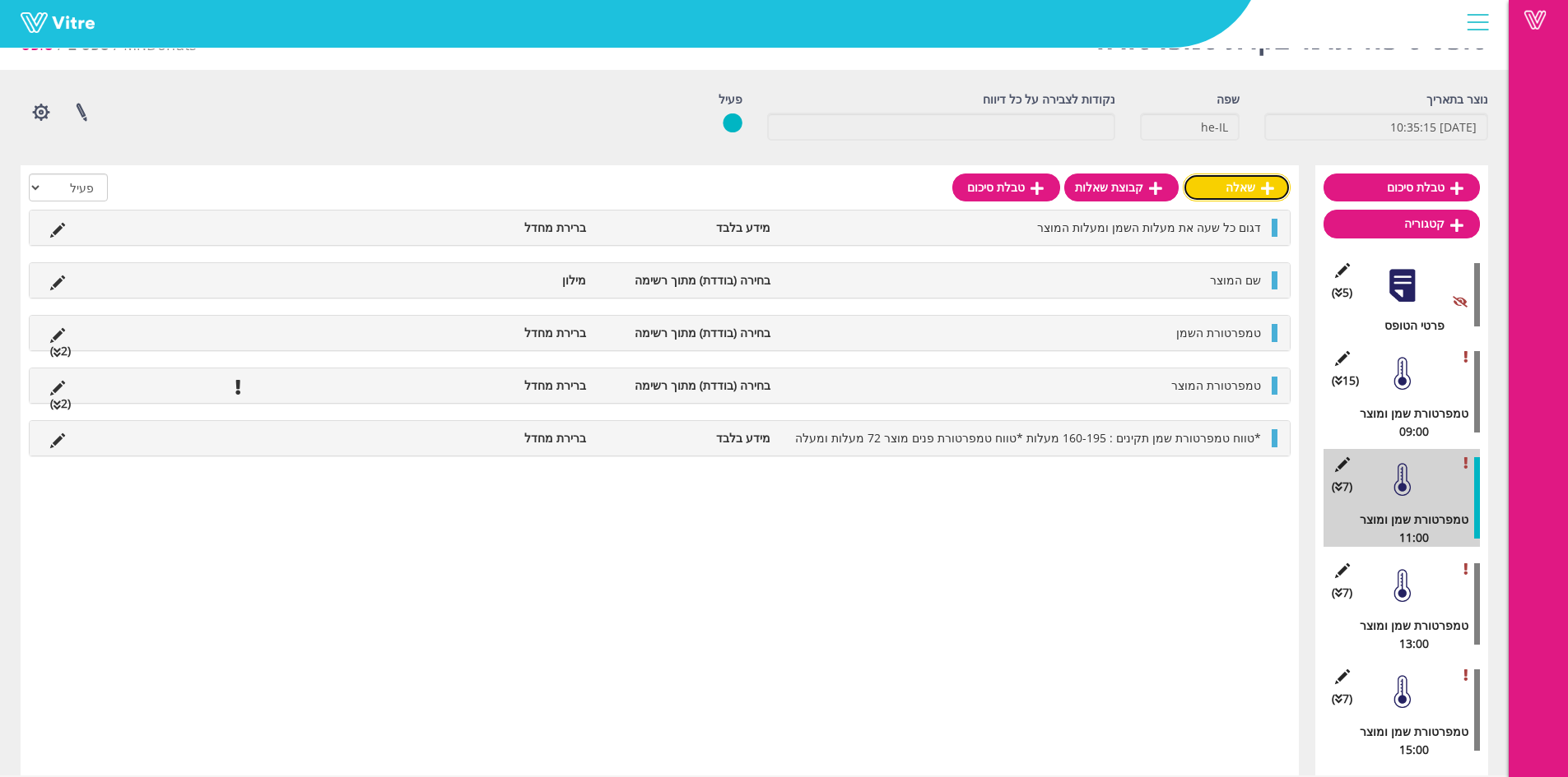
click at [1220, 183] on link "שאלה" at bounding box center [1236, 187] width 108 height 28
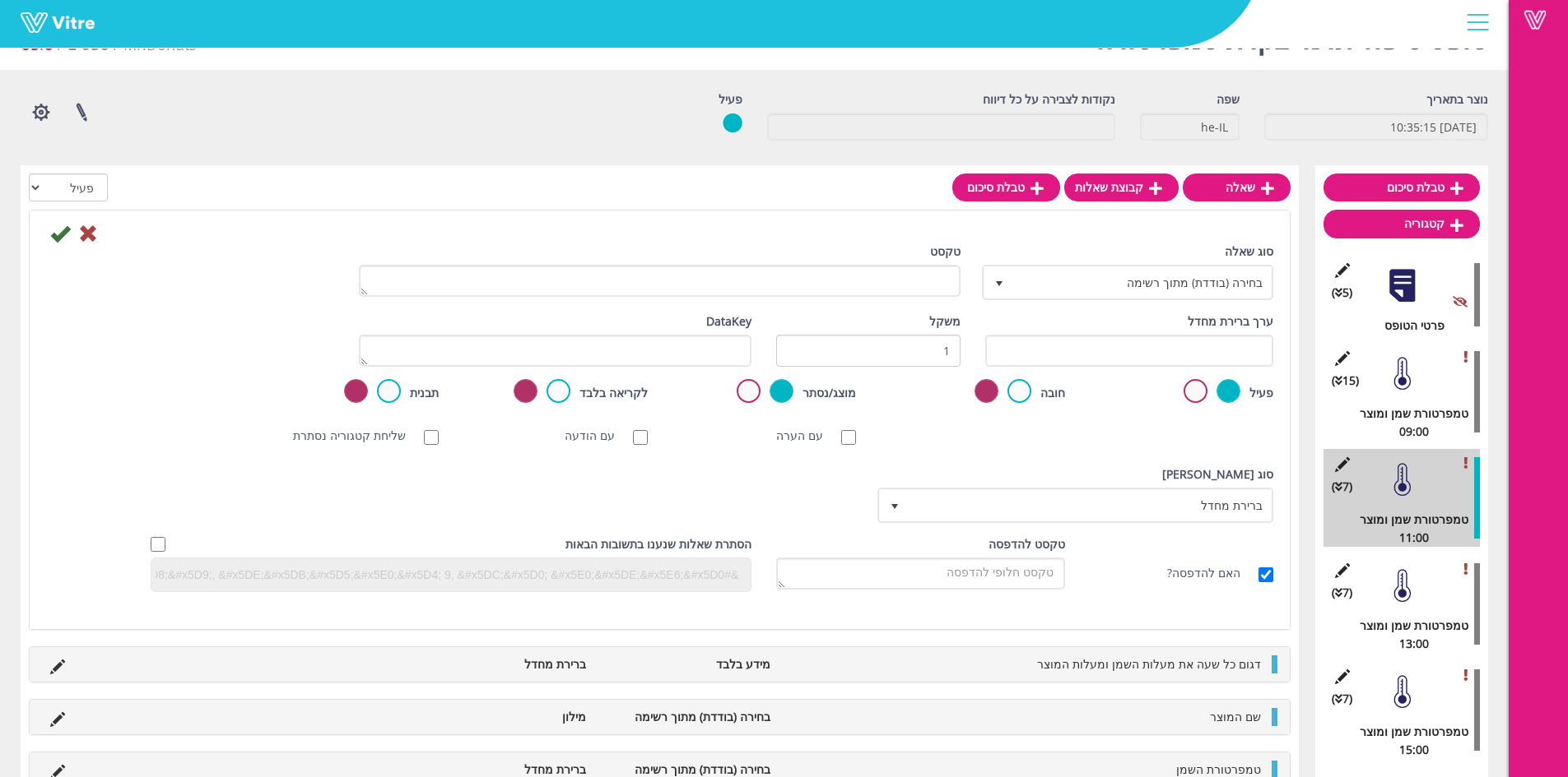
click at [925, 304] on div "טקסט" at bounding box center [659, 276] width 626 height 67
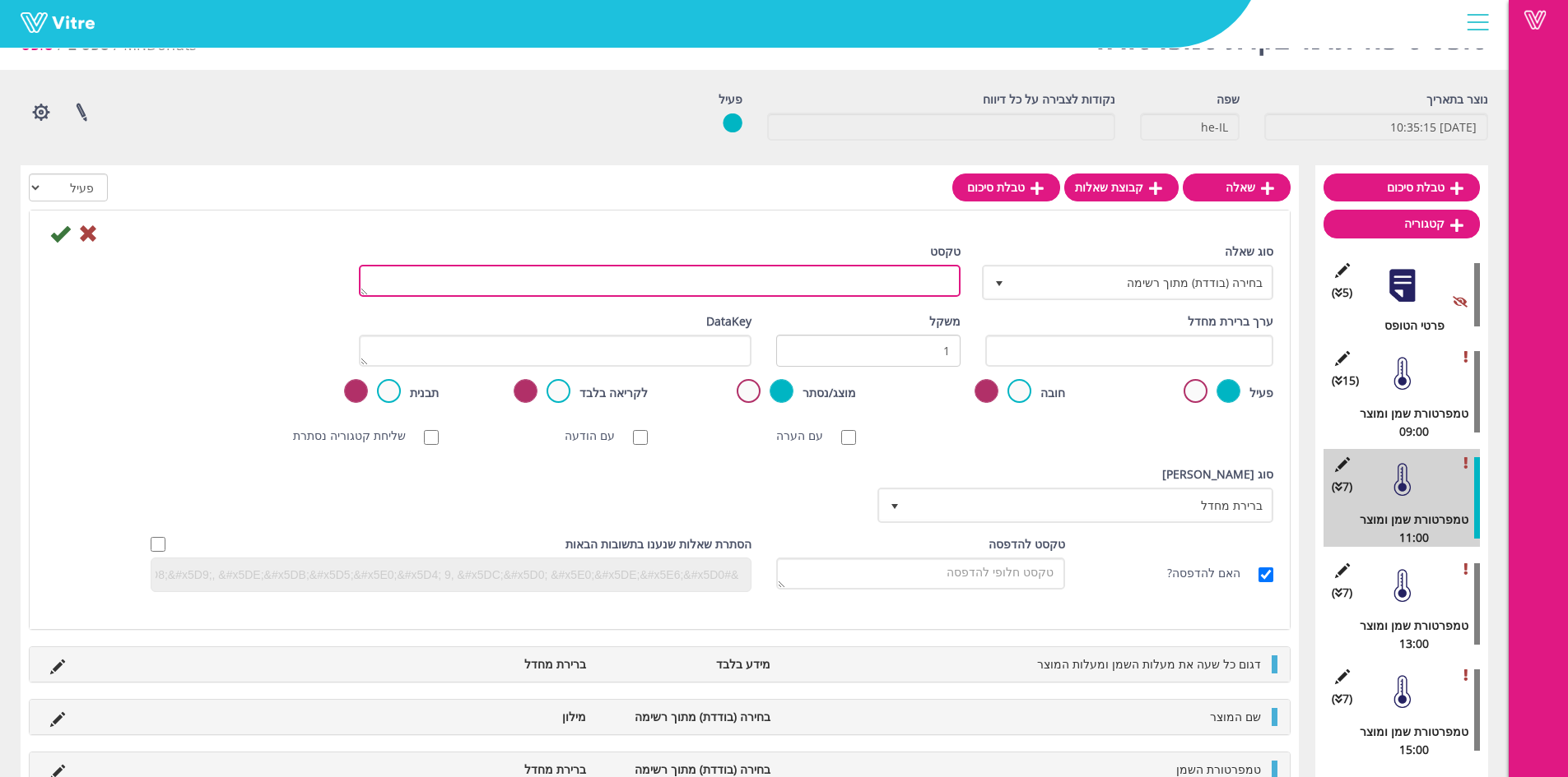
click at [926, 281] on textarea "טקסט" at bounding box center [659, 281] width 601 height 32
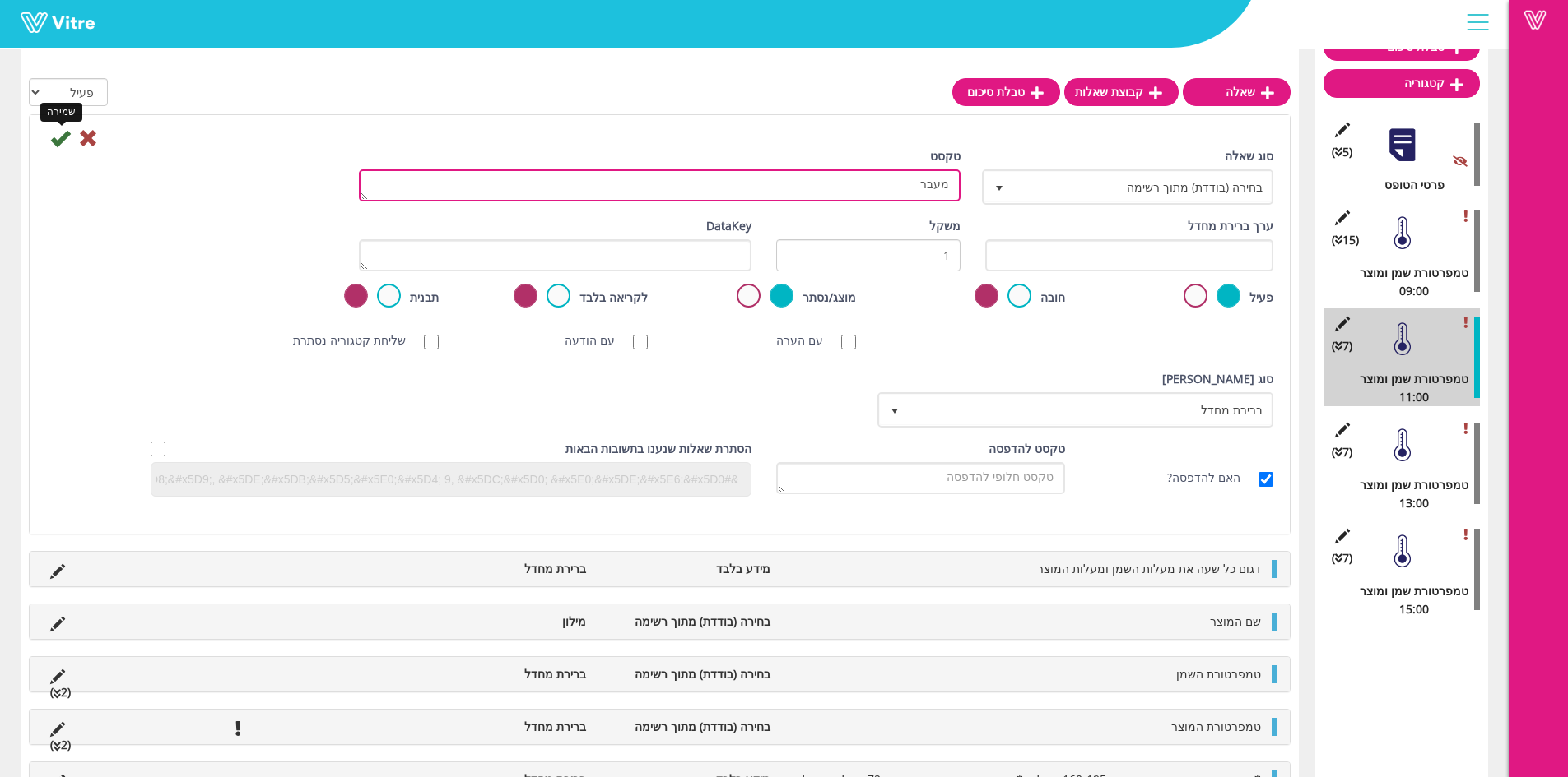
type textarea "מעבר"
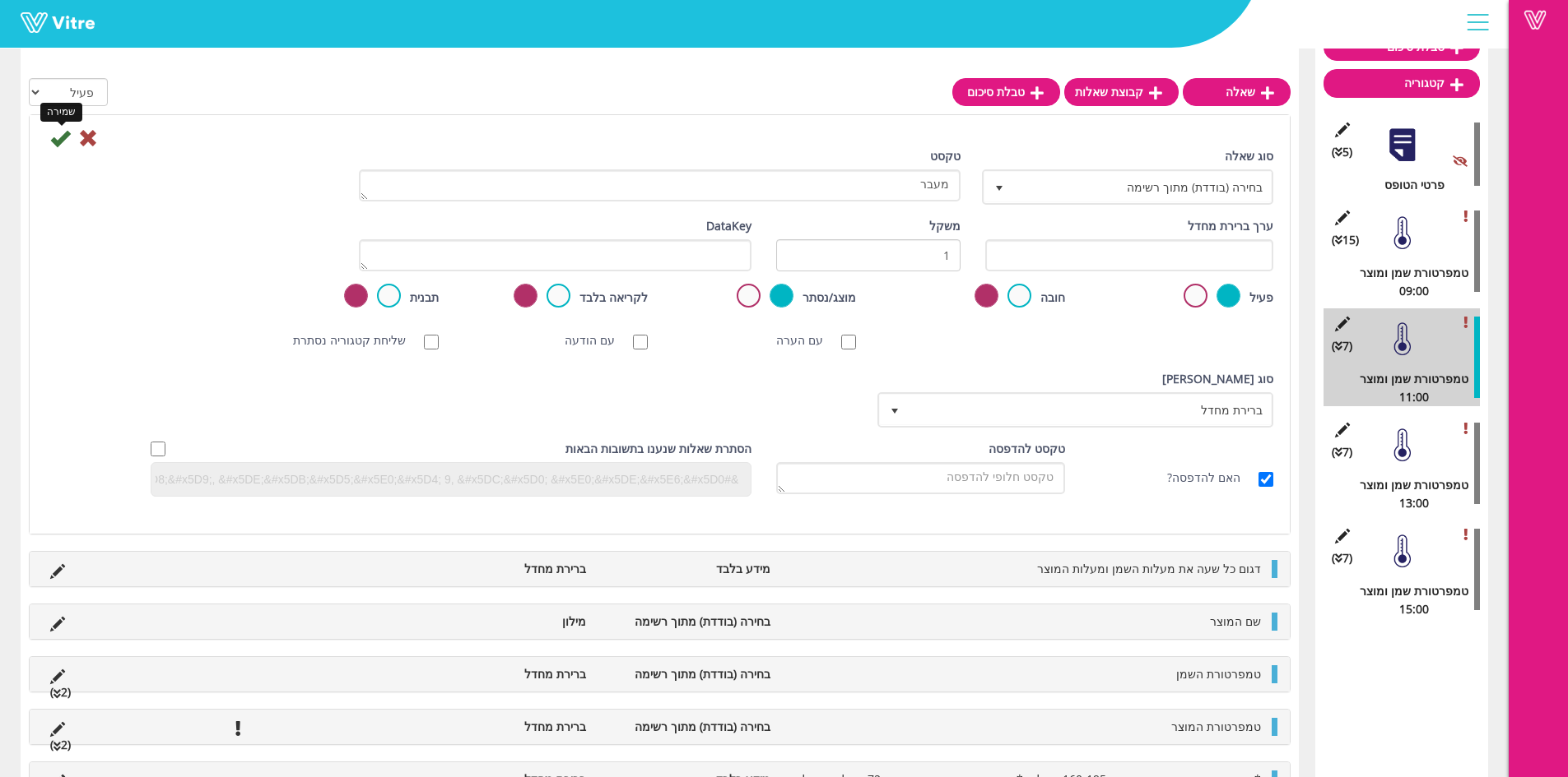
click at [66, 143] on icon at bounding box center [60, 138] width 20 height 20
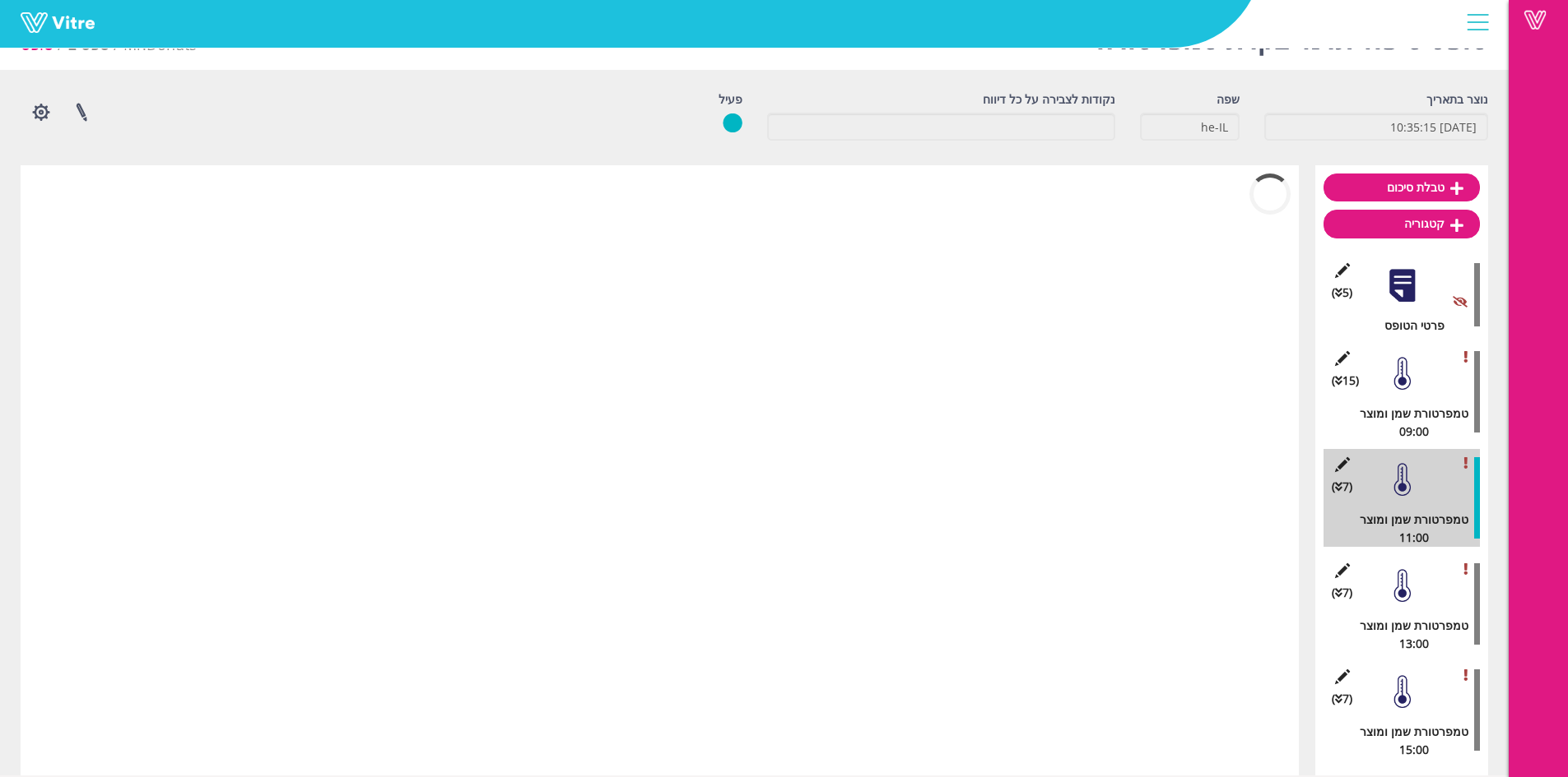
scroll to position [41, 0]
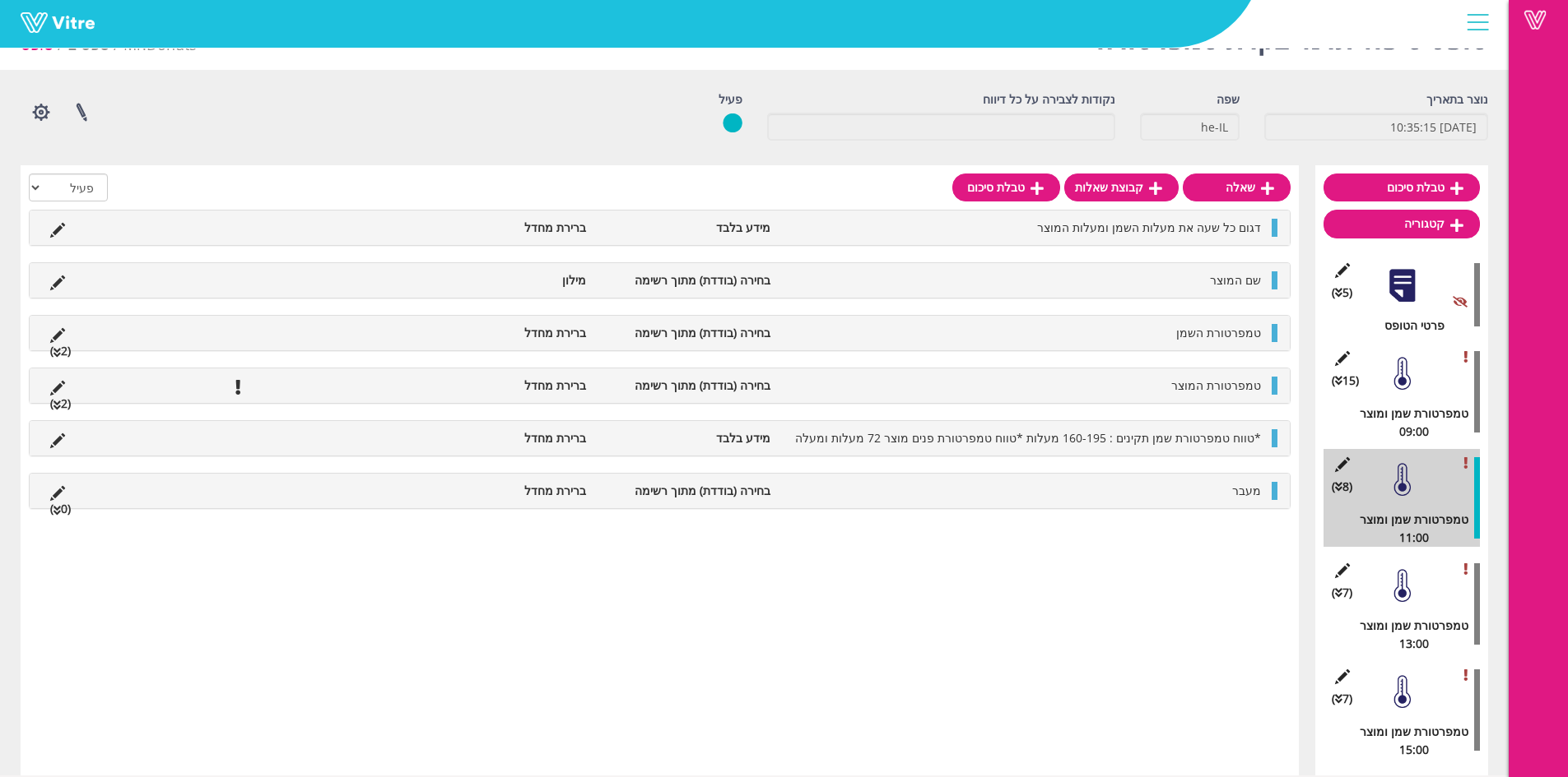
click at [56, 503] on li "(0 )" at bounding box center [60, 508] width 37 height 18
click at [1221, 523] on link "תשובה" at bounding box center [1215, 530] width 108 height 28
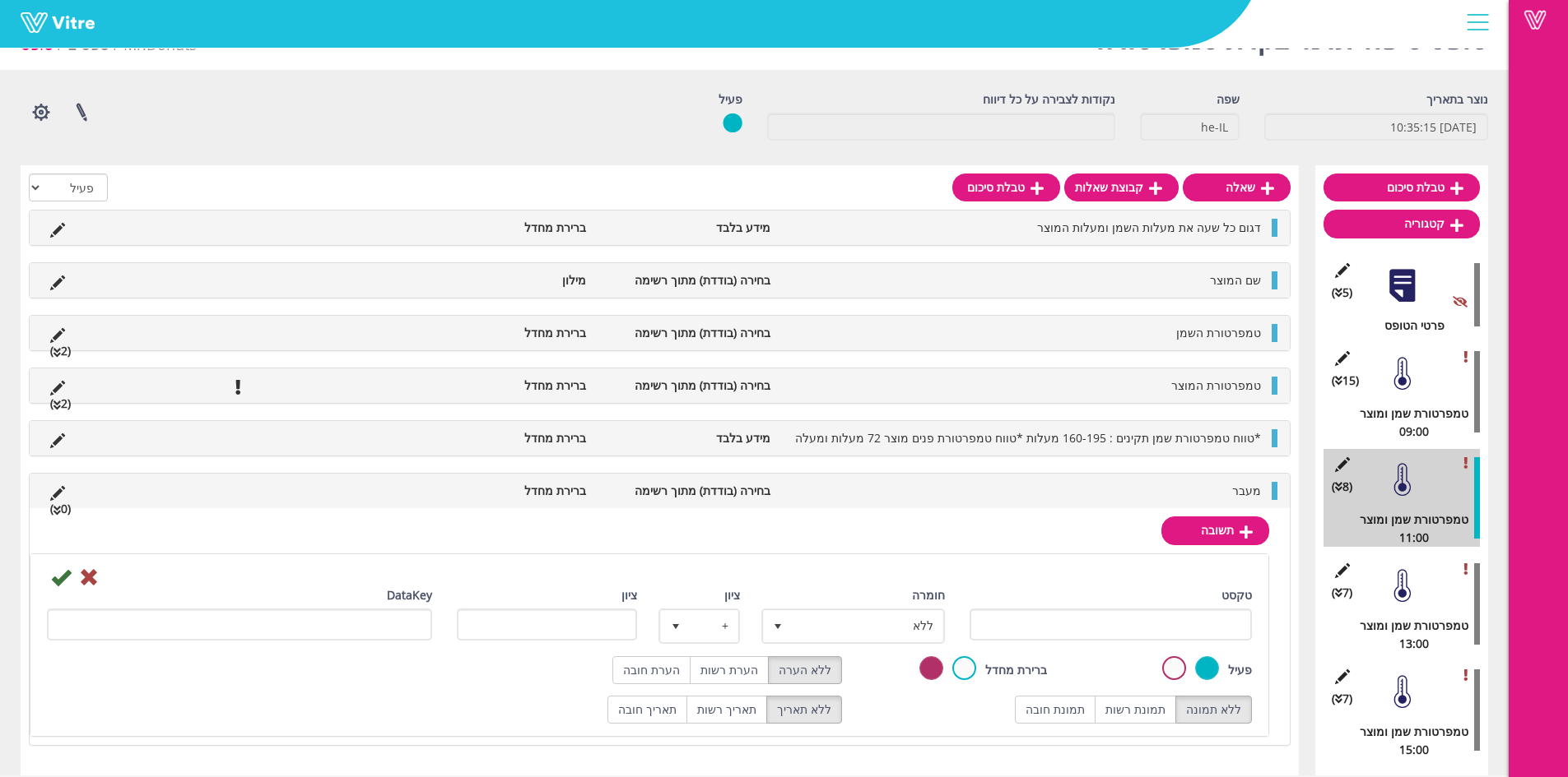
click at [1236, 502] on div "מעבר בחירה (בודדת) מתוך רשימה ברירת מחדל (0 )" at bounding box center [660, 491] width 1260 height 34
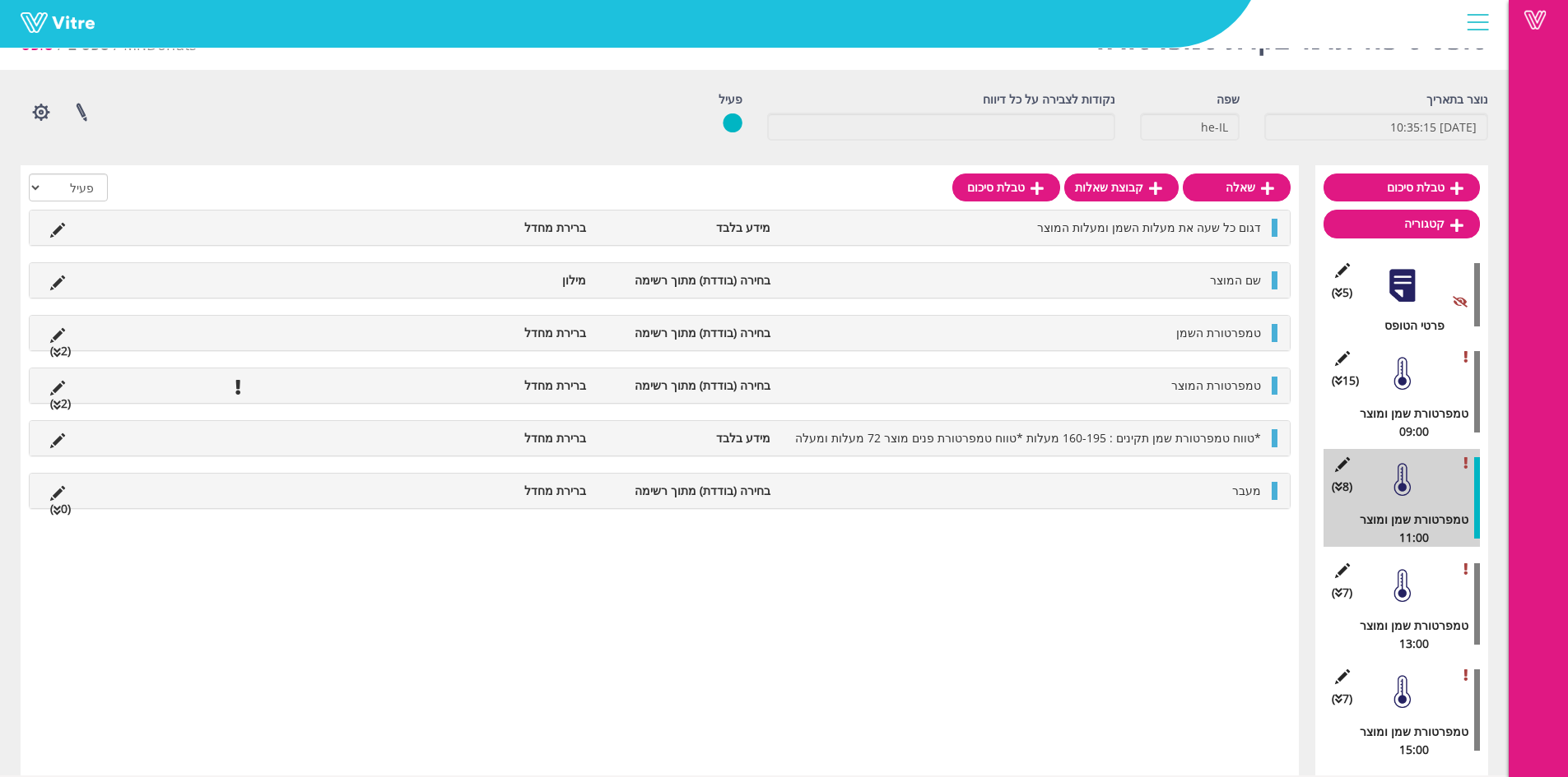
click at [1196, 517] on div "שאלה קבוצת שאלות טבלת סיכום הכל פעיל לא פעיל דגום כל שעה את מעלות השמן ומעלות ה…" at bounding box center [660, 470] width 1278 height 611
click at [1245, 489] on span "מעבר" at bounding box center [1247, 490] width 29 height 15
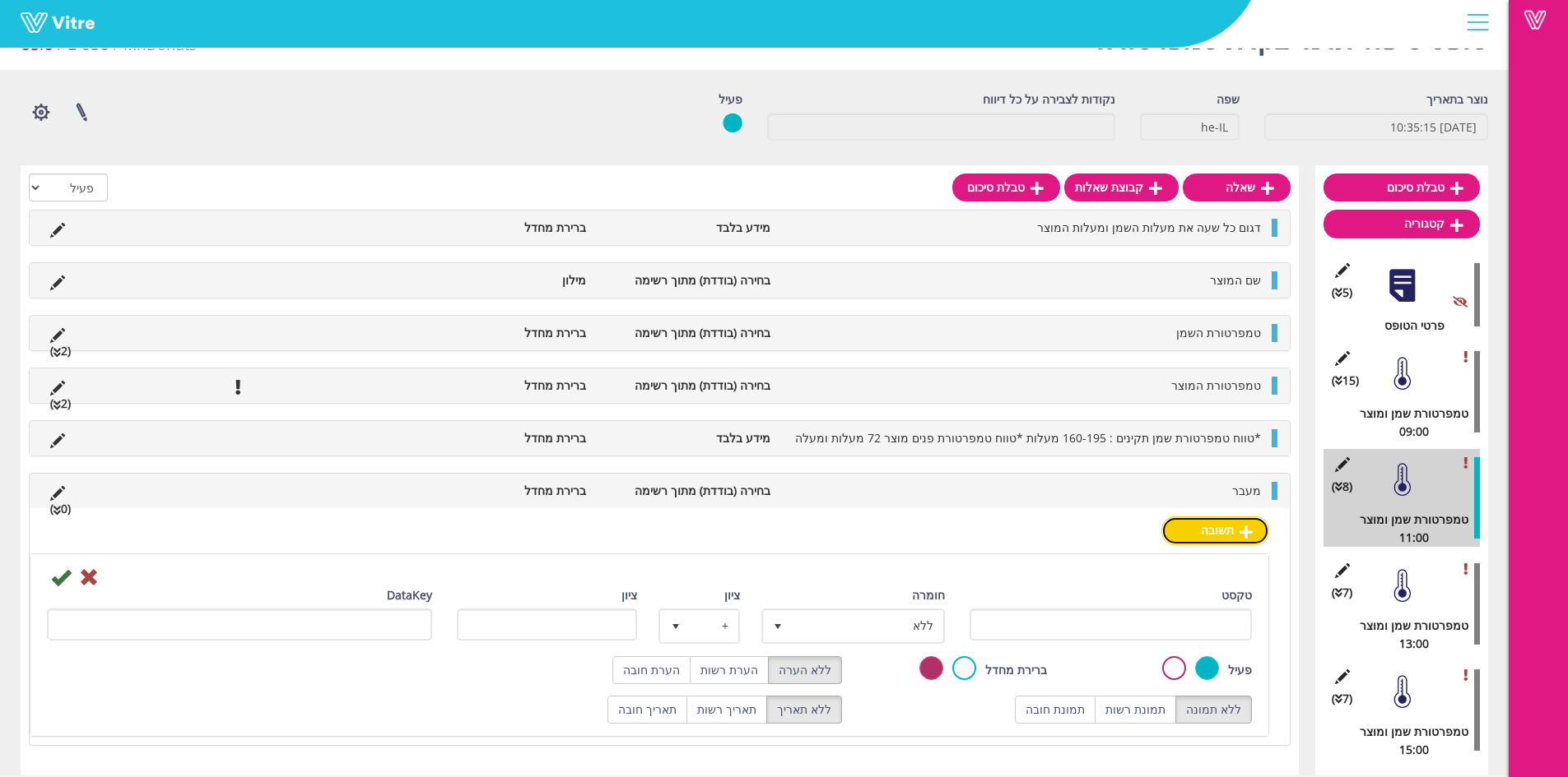
click at [1214, 536] on link "תשובה" at bounding box center [1215, 530] width 108 height 28
click at [1196, 617] on input "טקסט" at bounding box center [1111, 625] width 283 height 32
type input "כן"
click at [60, 577] on icon at bounding box center [60, 577] width 20 height 20
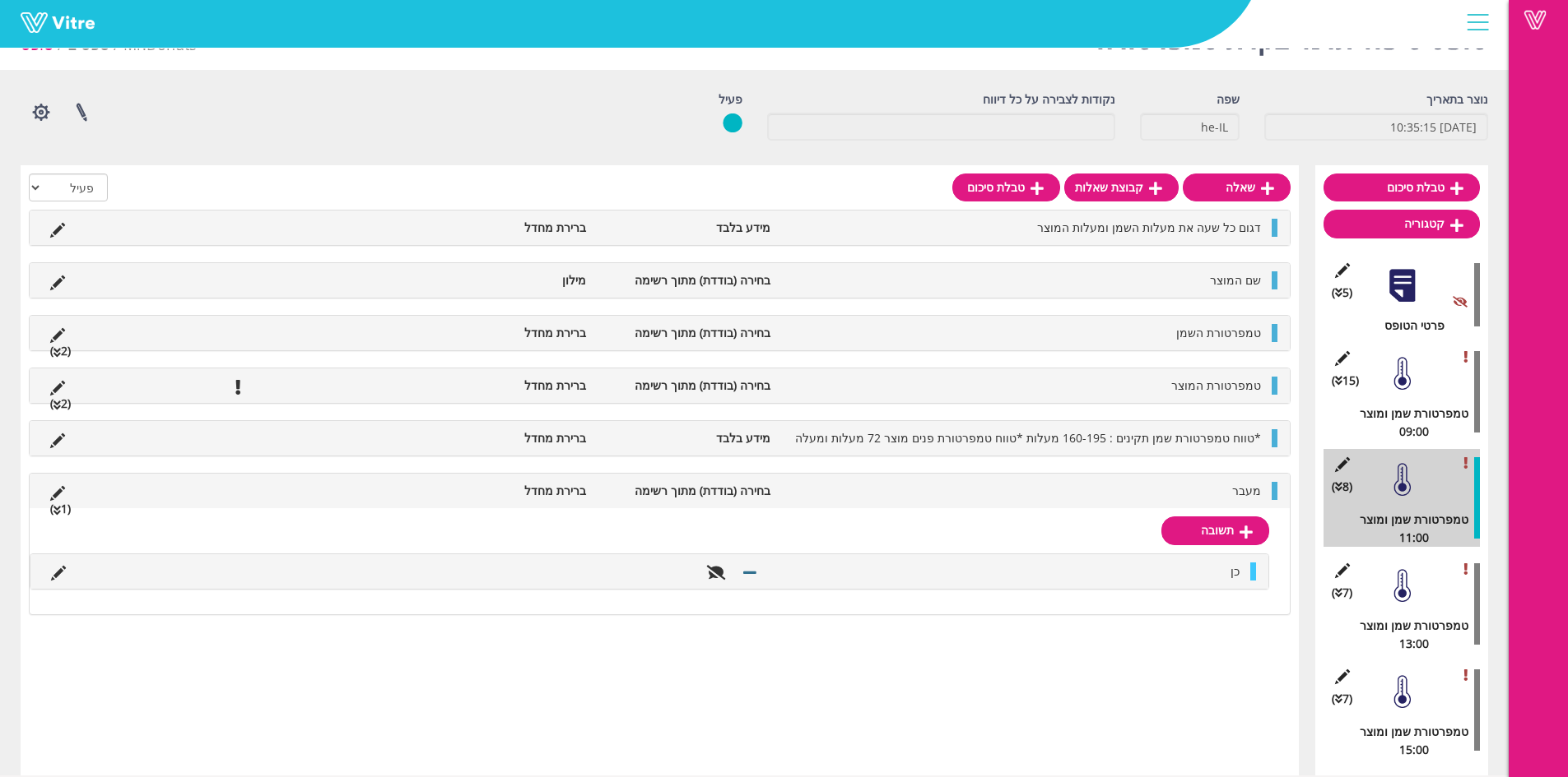
click at [1213, 575] on li "כן" at bounding box center [1007, 572] width 482 height 18
click at [1212, 581] on div "כן" at bounding box center [649, 572] width 1238 height 34
click at [1231, 574] on span "כן" at bounding box center [1234, 572] width 9 height 15
click at [45, 569] on li at bounding box center [58, 572] width 32 height 18
click at [52, 571] on icon at bounding box center [57, 572] width 14 height 14
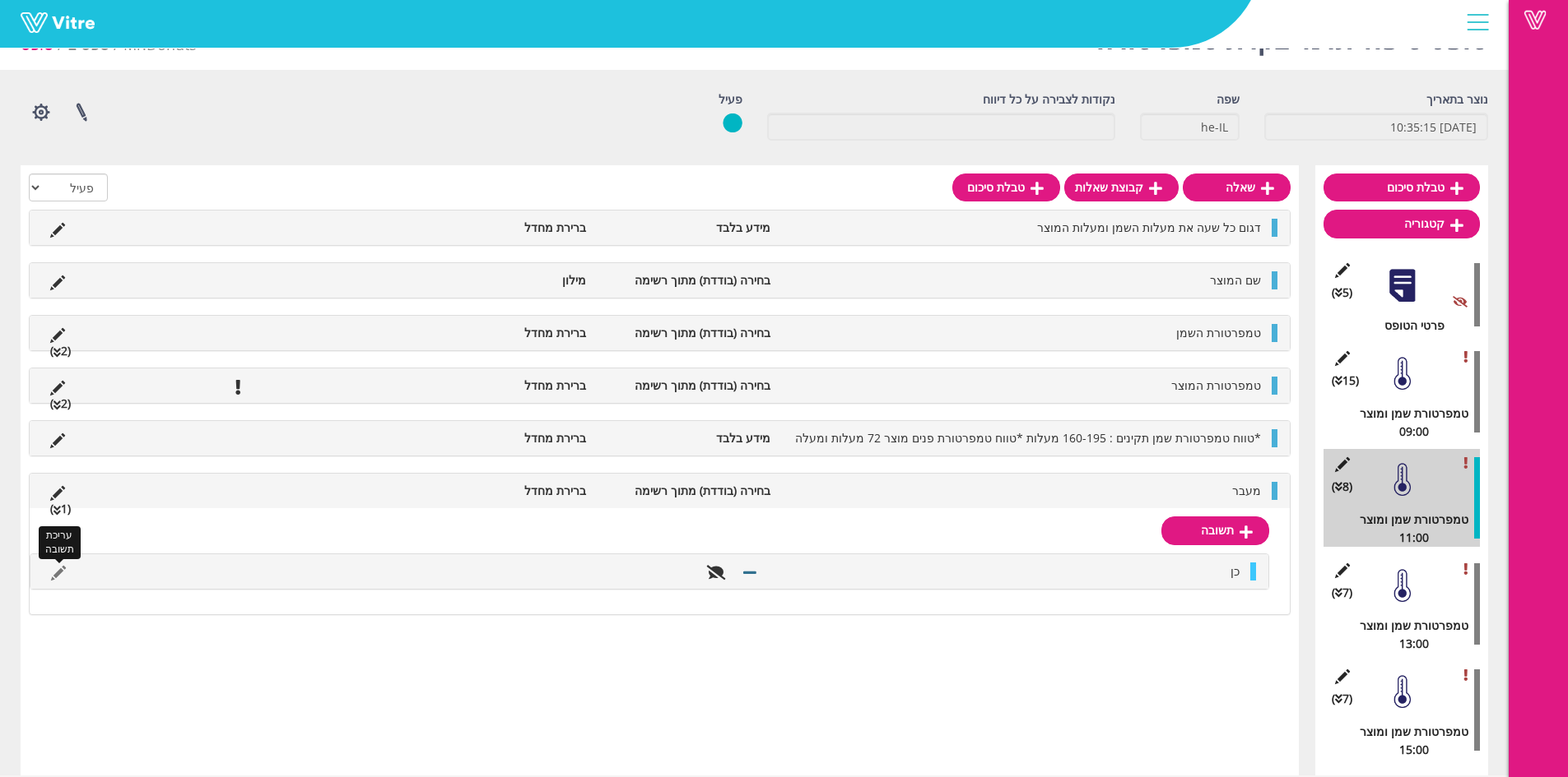
click at [55, 573] on icon at bounding box center [57, 572] width 14 height 14
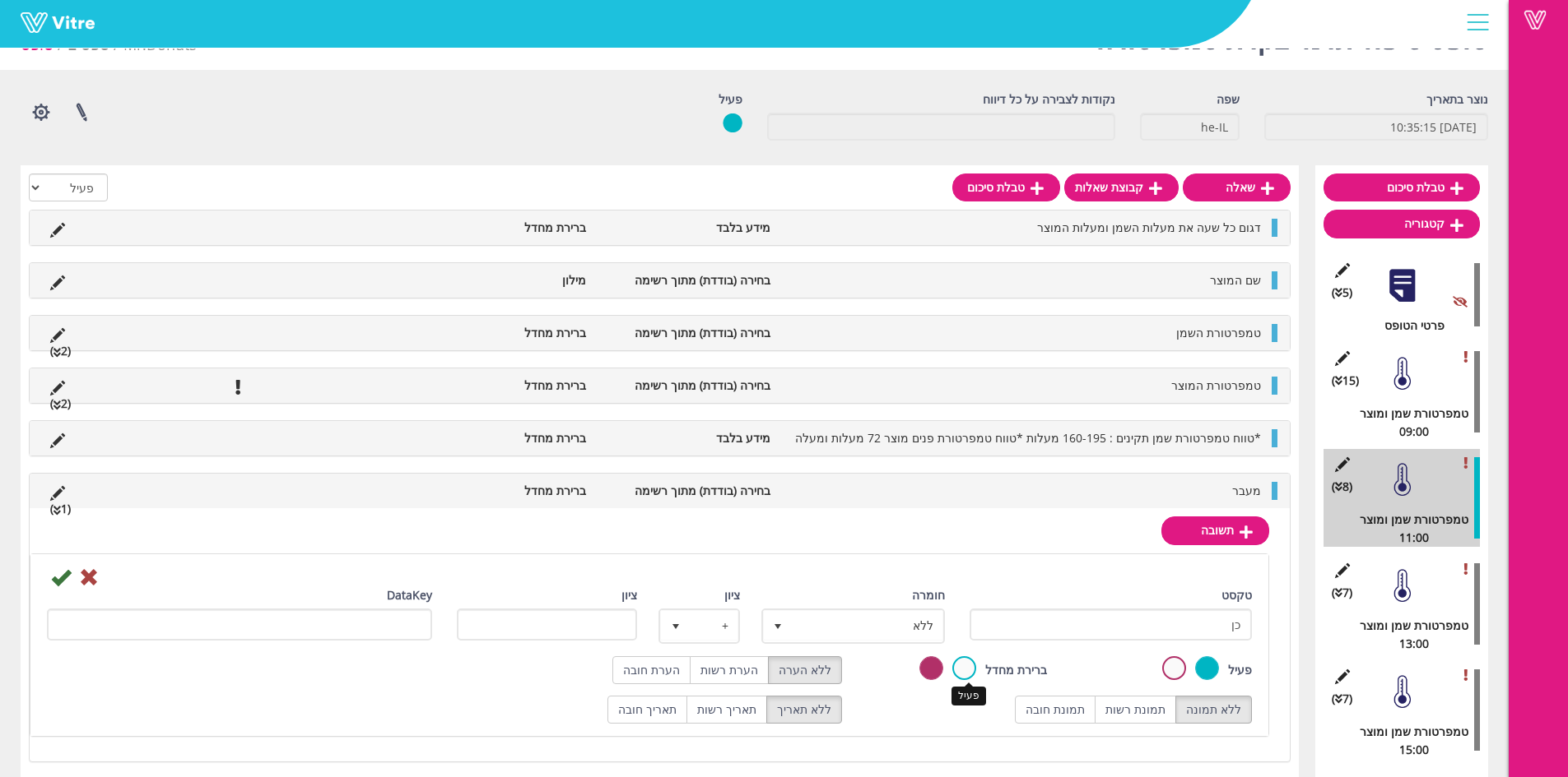
click at [979, 665] on div "ברירת מחדל פעיל" at bounding box center [956, 670] width 181 height 27
click at [967, 674] on label at bounding box center [964, 668] width 24 height 24
click at [0, 0] on input "radio" at bounding box center [0, 0] width 0 height 0
click at [71, 584] on div at bounding box center [649, 576] width 1230 height 20
click at [60, 582] on icon at bounding box center [60, 577] width 20 height 20
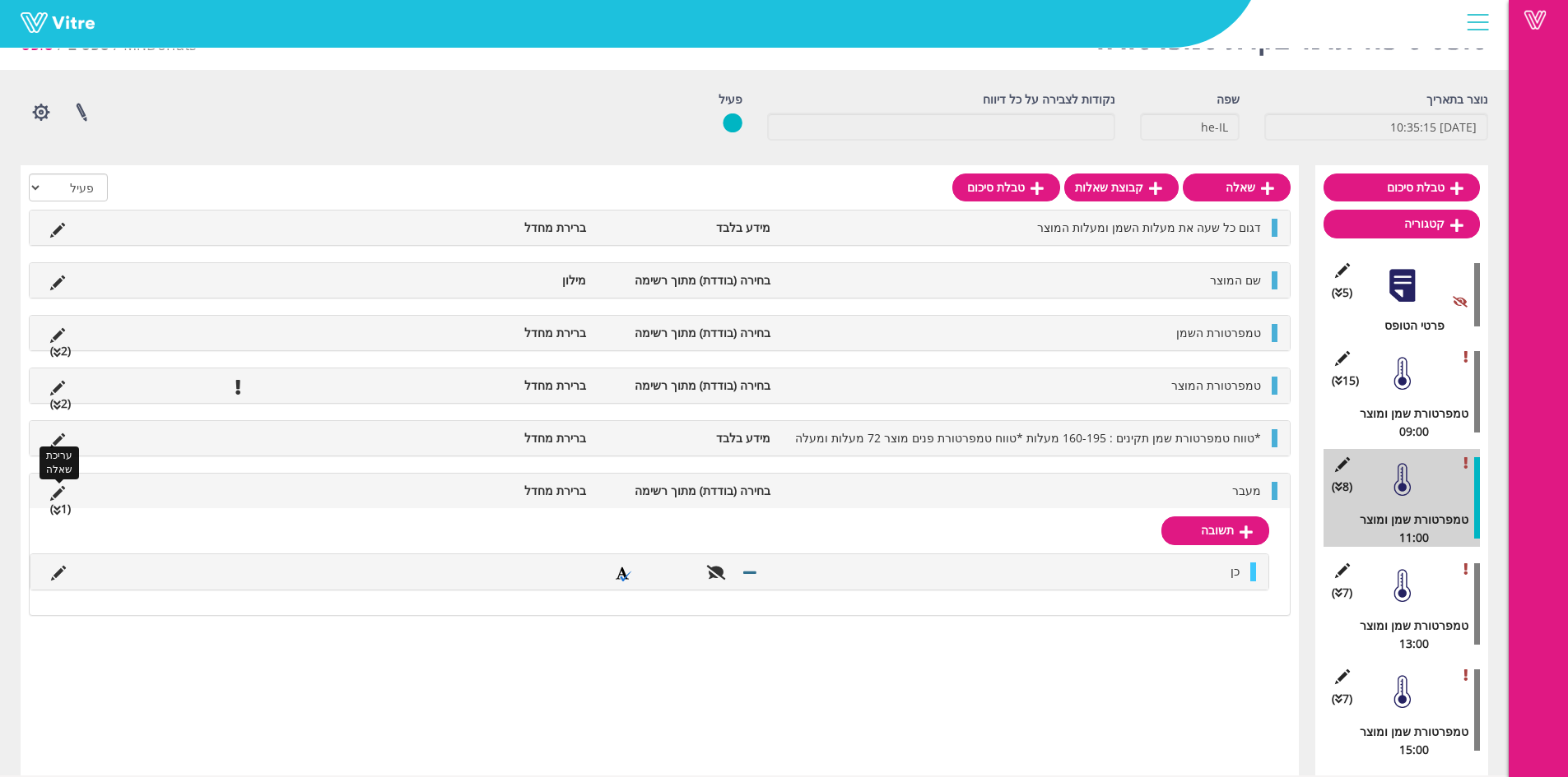
click at [56, 498] on icon at bounding box center [57, 493] width 14 height 14
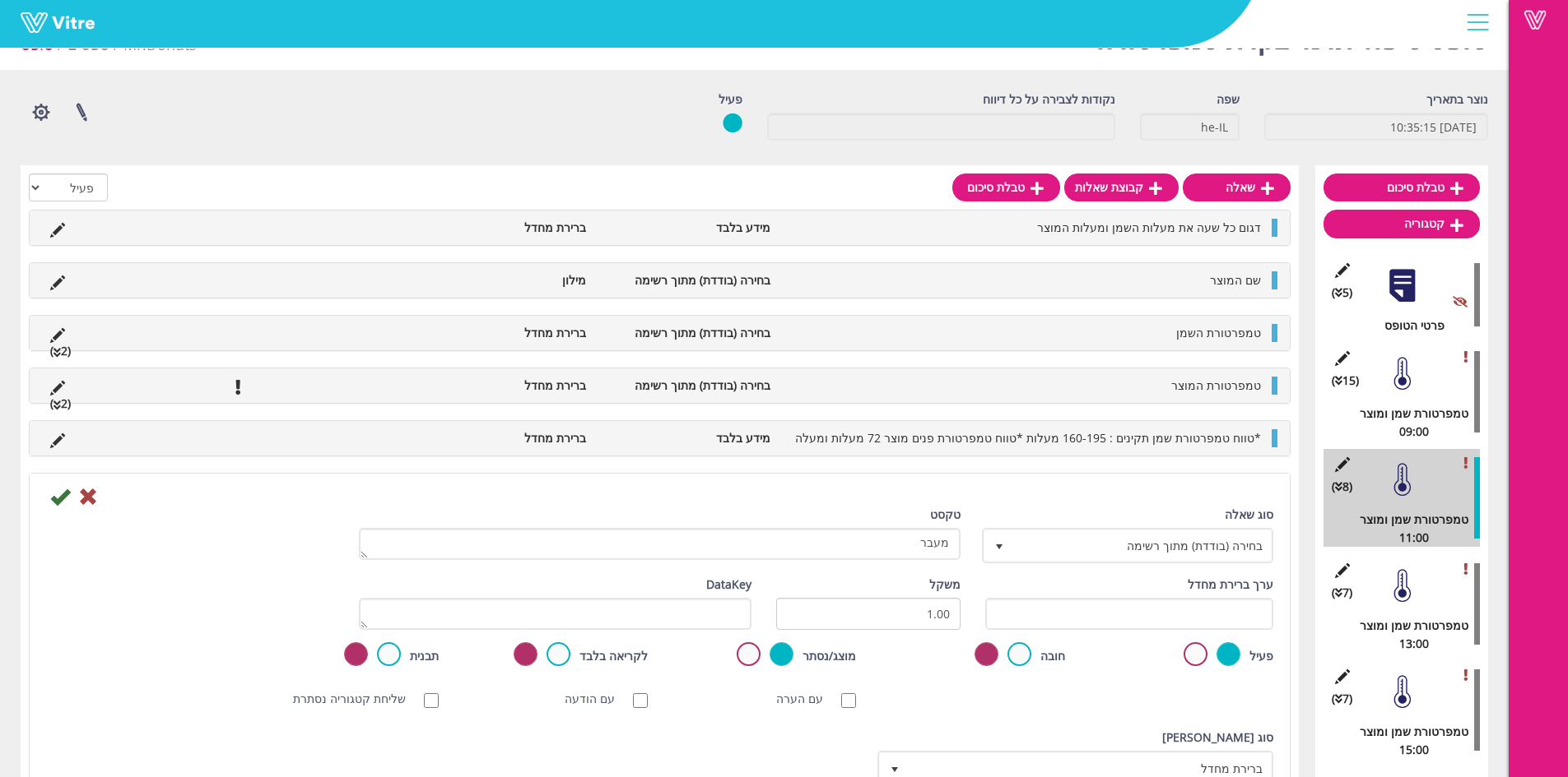
click at [62, 509] on div "סוג שאלה בחירה (בודדת) מתוך רשימה 3 טקסט מעבר" at bounding box center [659, 540] width 1252 height 70
click at [63, 506] on icon at bounding box center [60, 497] width 20 height 20
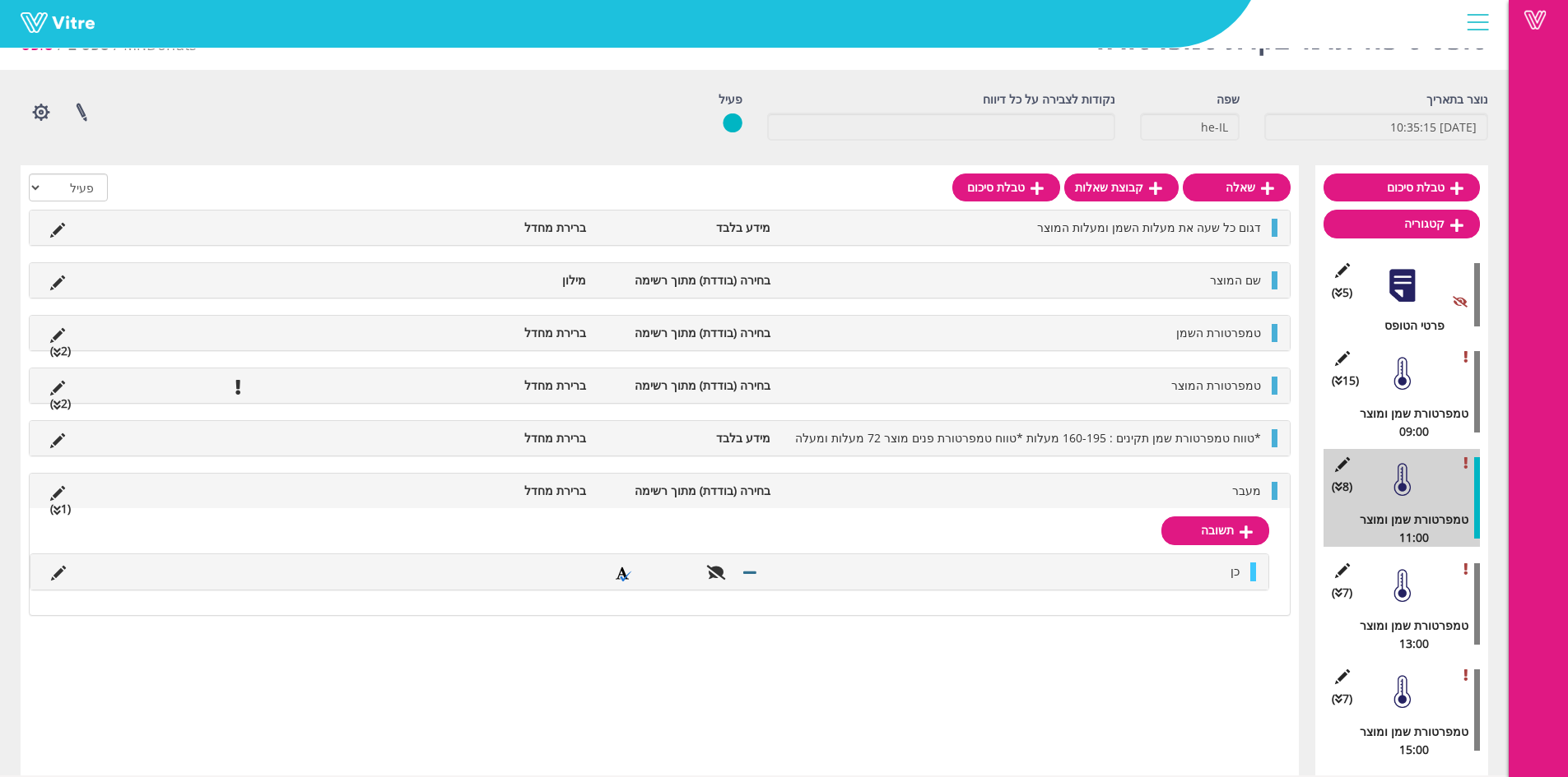
click at [1190, 497] on li "מעבר" at bounding box center [1023, 490] width 490 height 18
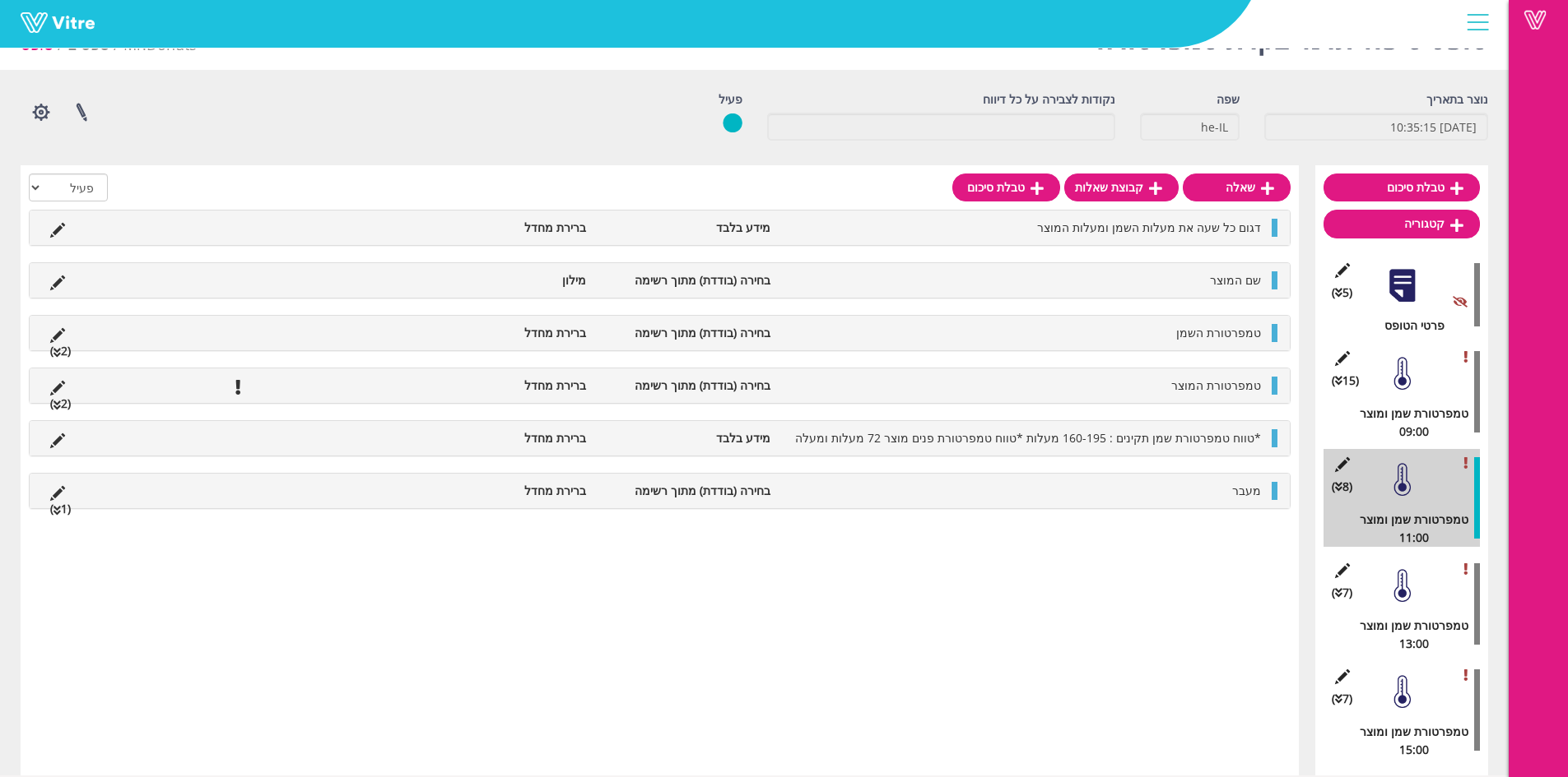
click at [605, 490] on li "בחירה (בודדת) מתוך רשימה" at bounding box center [686, 490] width 185 height 18
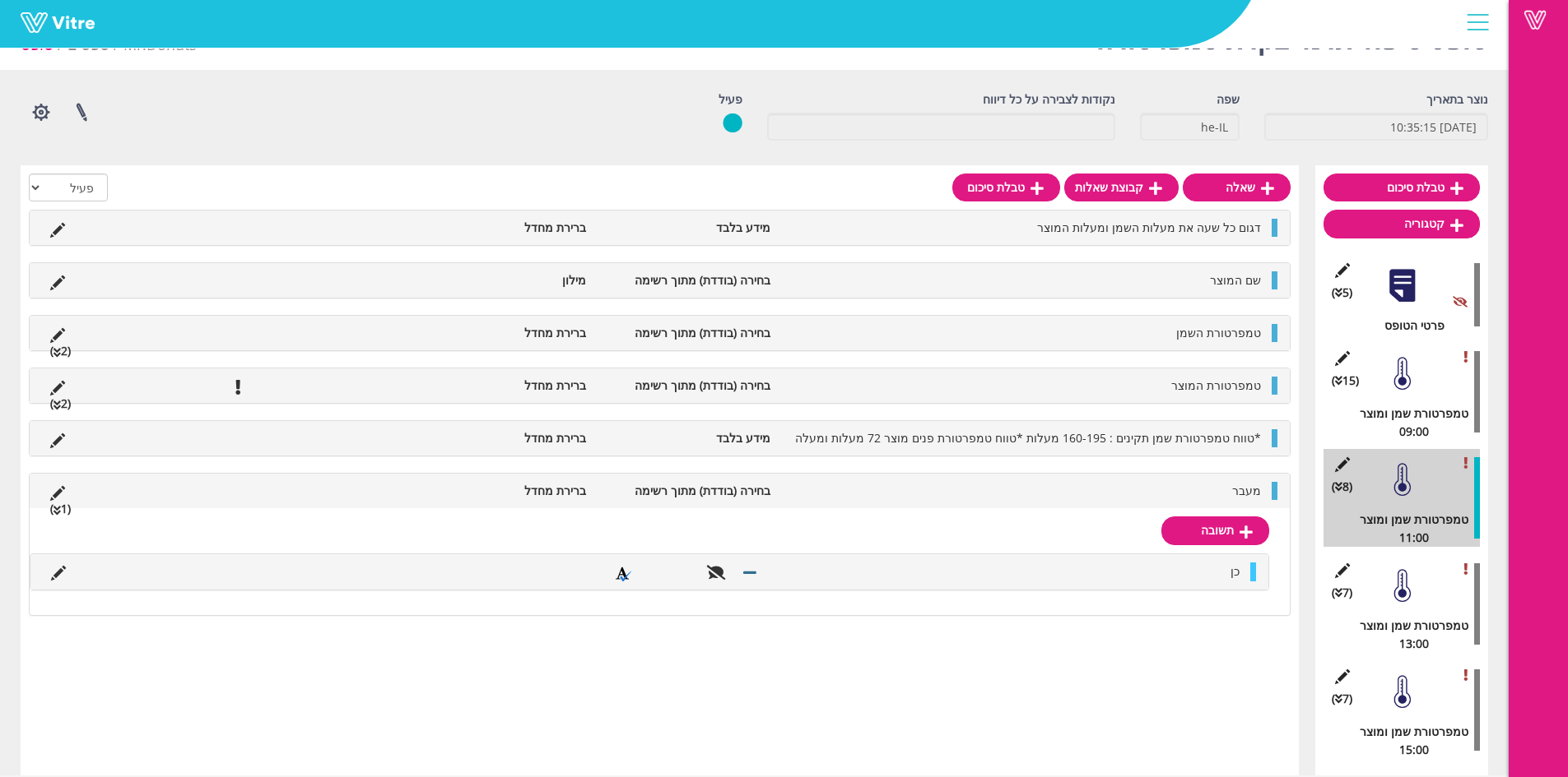
click at [1274, 492] on div at bounding box center [1274, 490] width 6 height 18
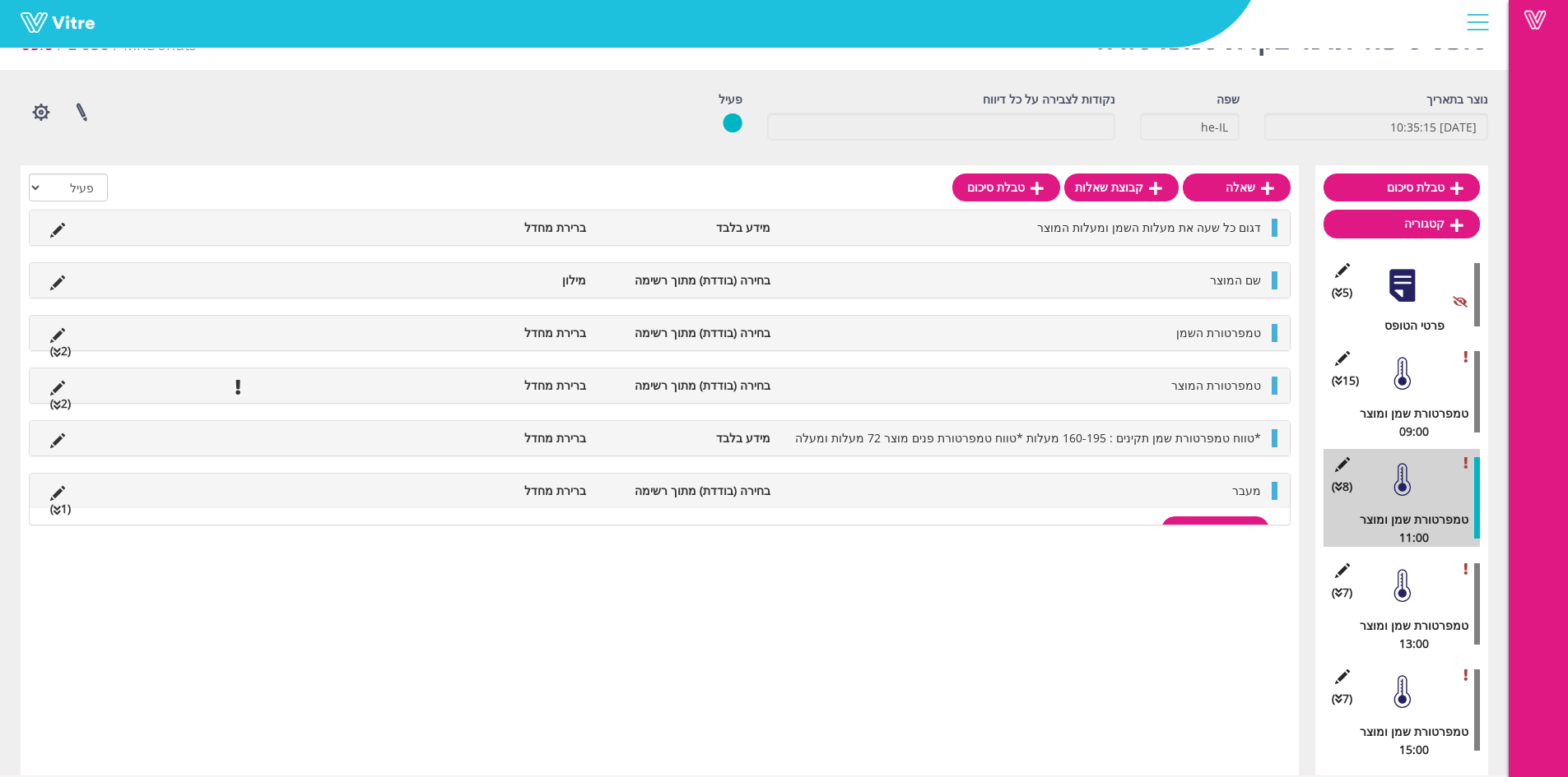
click at [1256, 496] on span "מעבר" at bounding box center [1247, 490] width 29 height 15
click at [1253, 491] on span "מעבר" at bounding box center [1247, 490] width 29 height 15
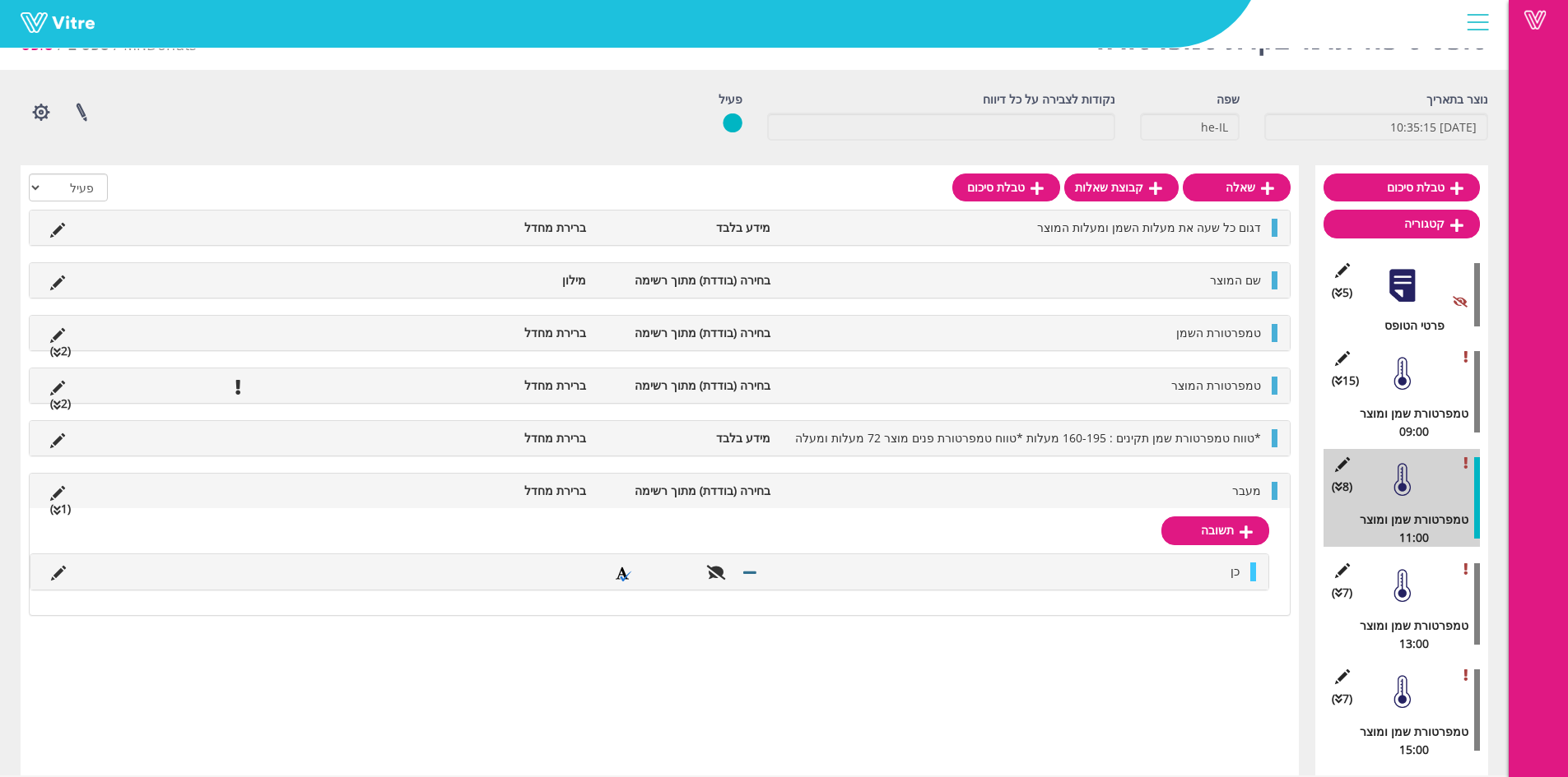
click at [705, 498] on li "בחירה (בודדת) מתוך רשימה" at bounding box center [686, 490] width 185 height 18
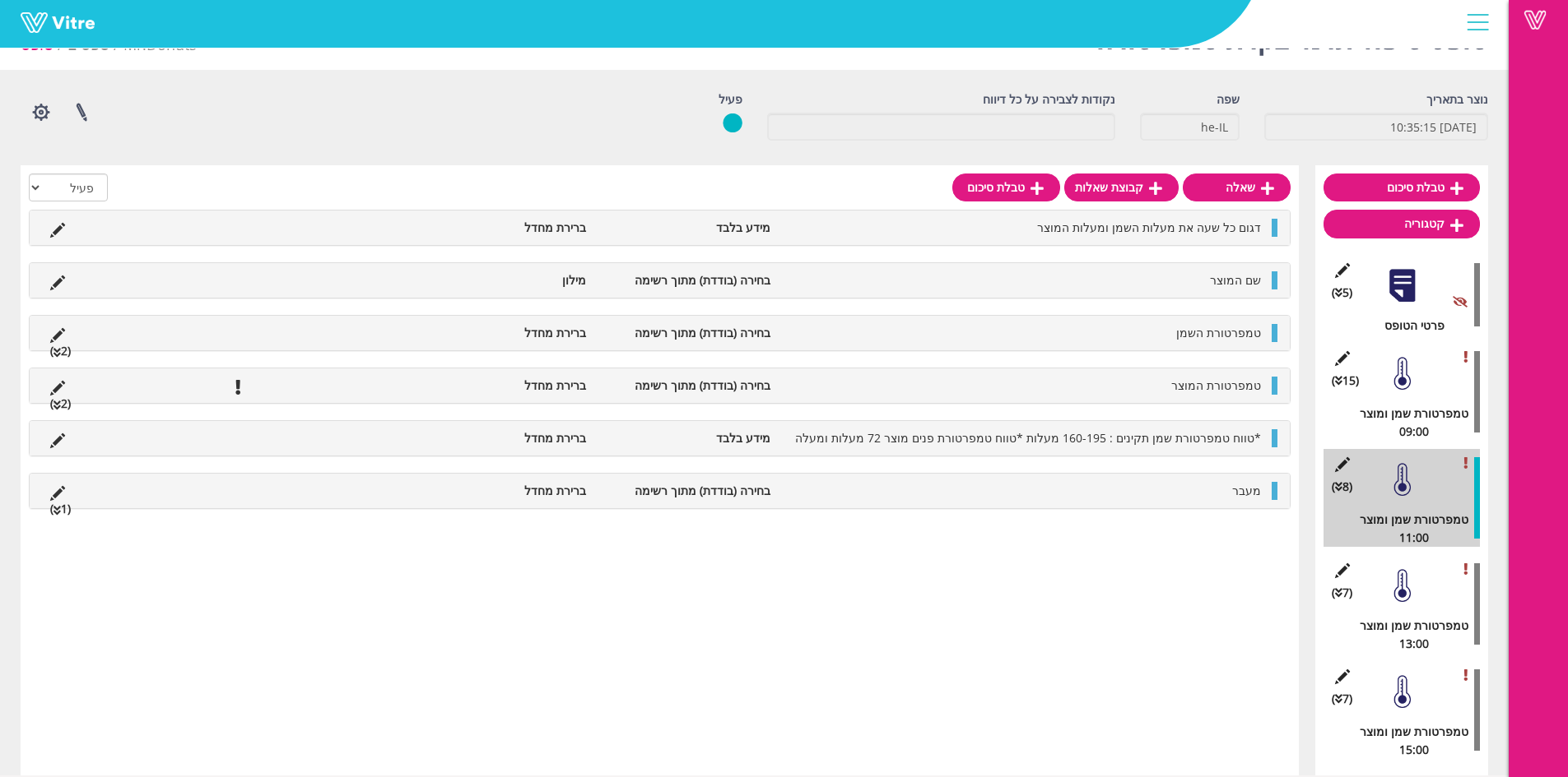
click at [349, 486] on li at bounding box center [362, 490] width 32 height 18
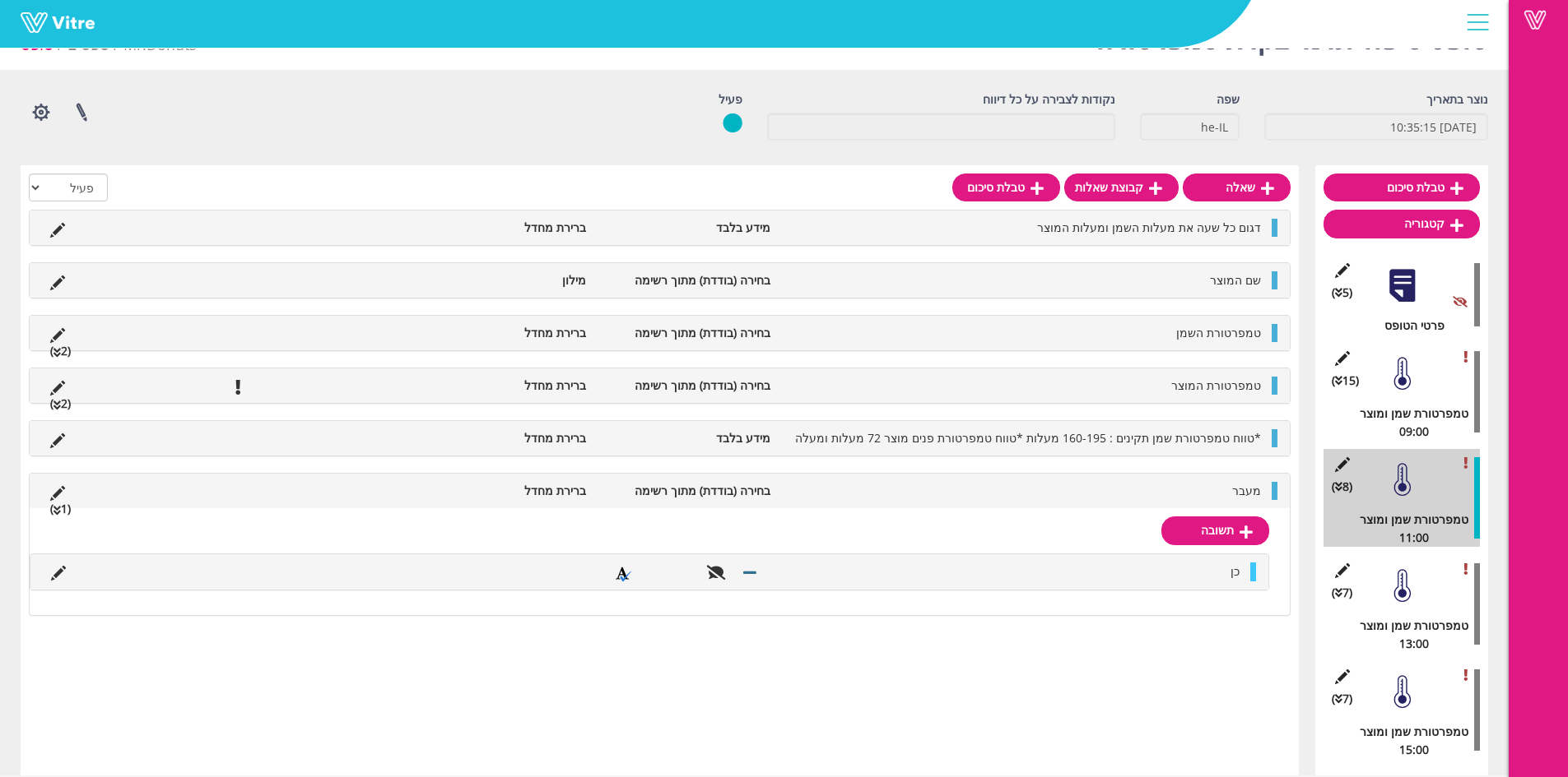
click at [34, 482] on div "מעבר בחירה (בודדת) מתוך רשימה ברירת מחדל (1 )" at bounding box center [660, 491] width 1260 height 34
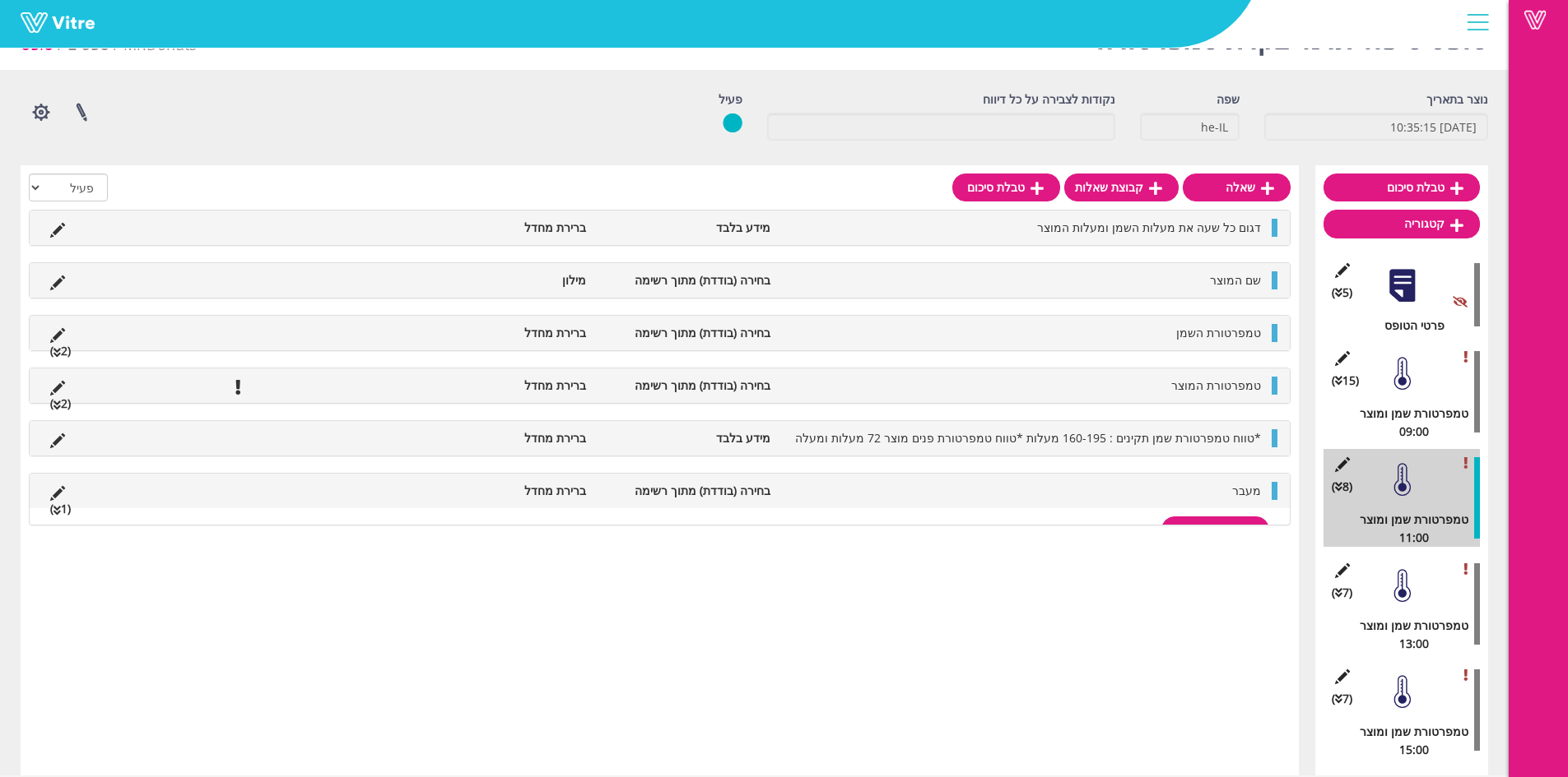
click at [60, 488] on icon at bounding box center [57, 493] width 14 height 14
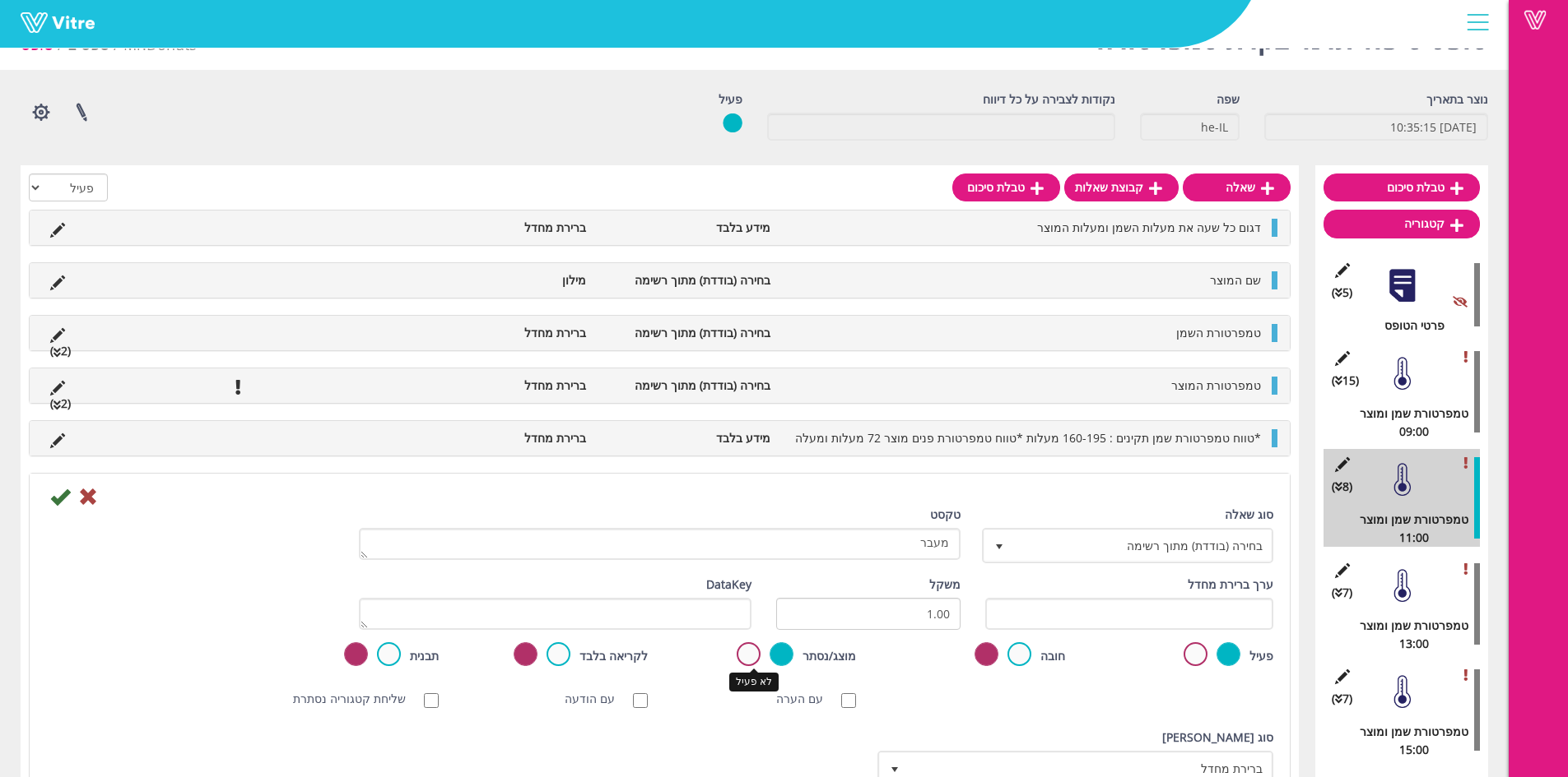
click at [753, 661] on label at bounding box center [748, 654] width 24 height 24
click at [0, 0] on input "radio" at bounding box center [0, 0] width 0 height 0
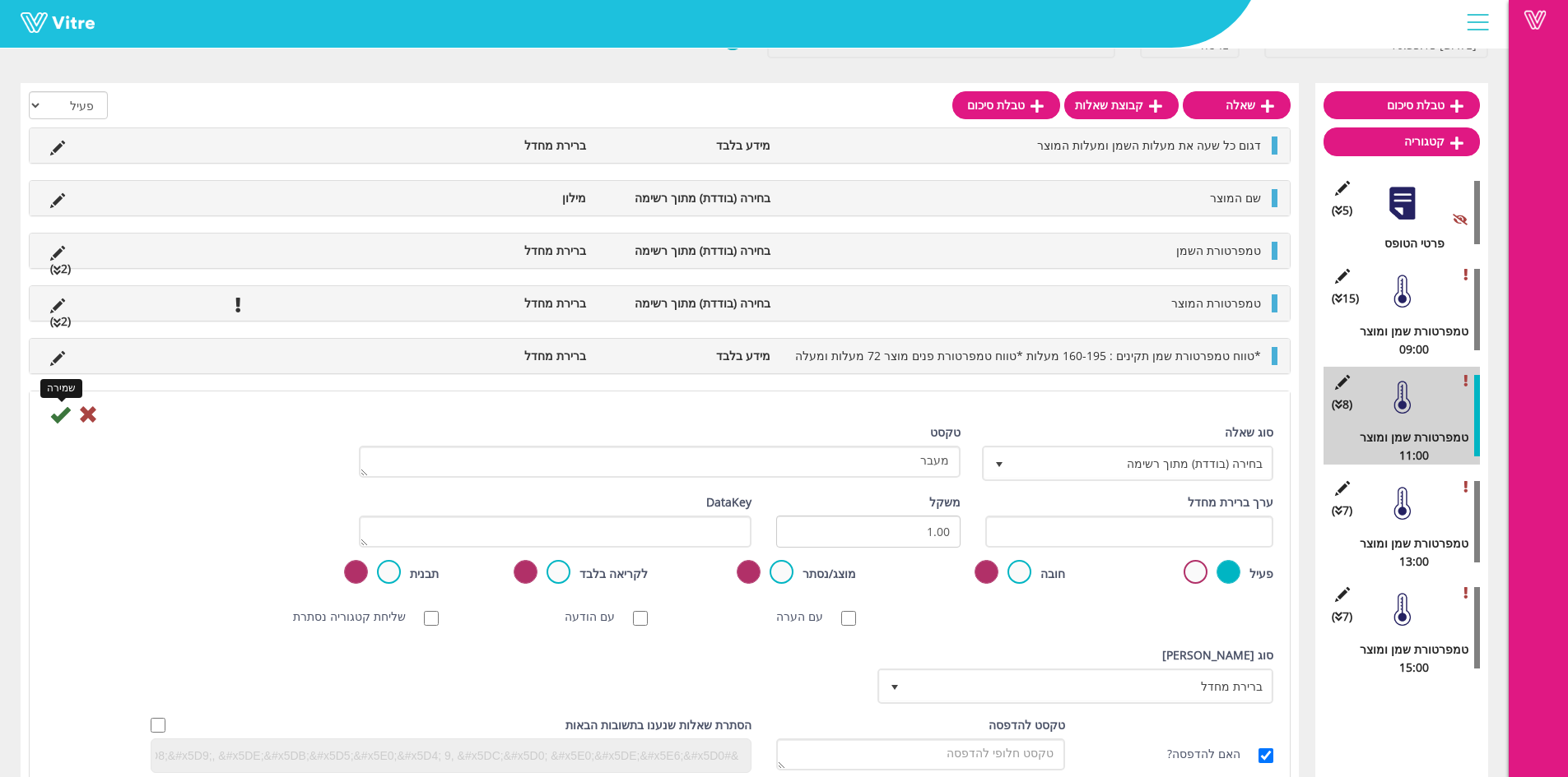
click at [51, 405] on icon at bounding box center [60, 415] width 20 height 20
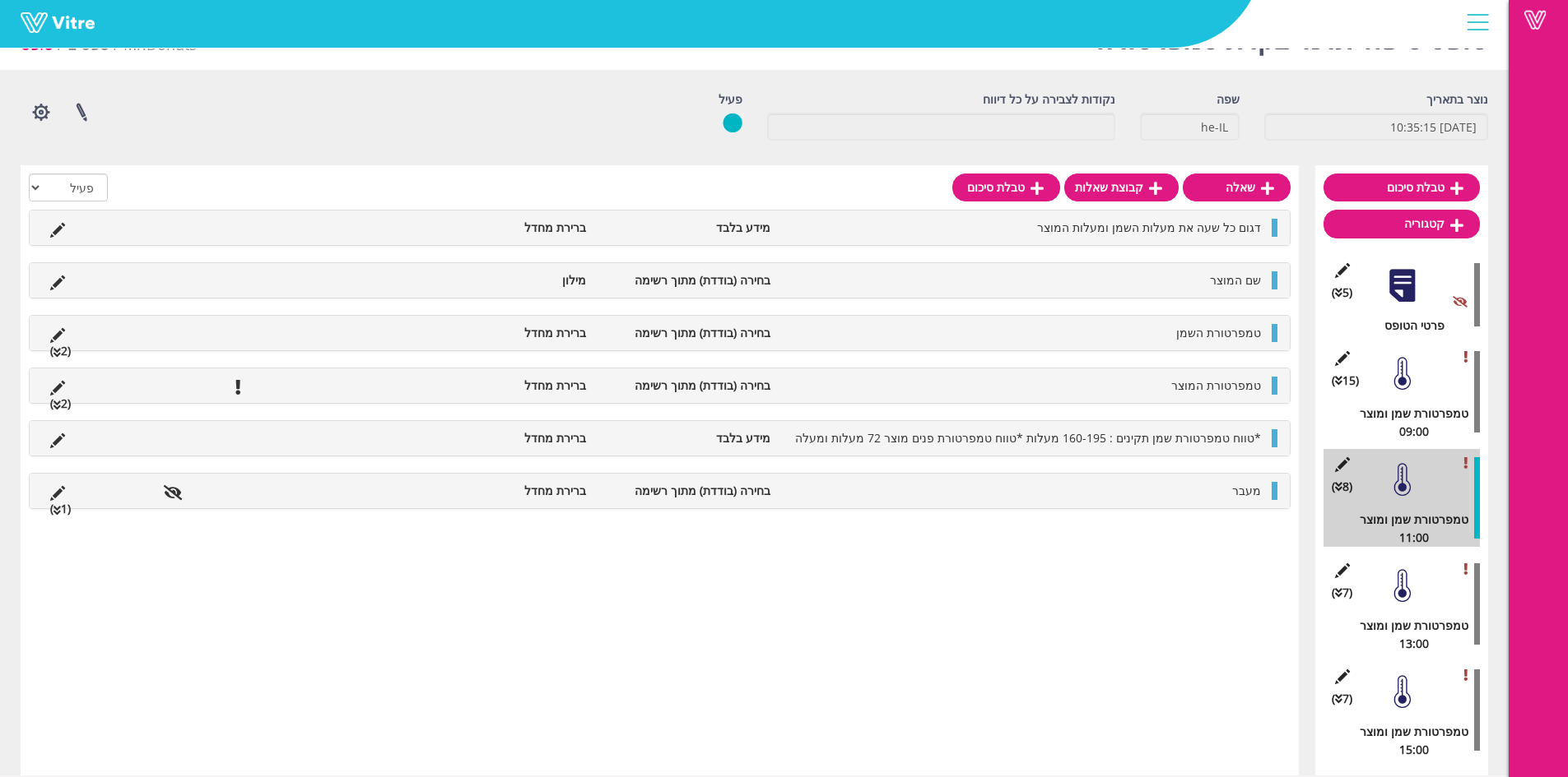
click at [1384, 577] on div at bounding box center [1402, 586] width 37 height 37
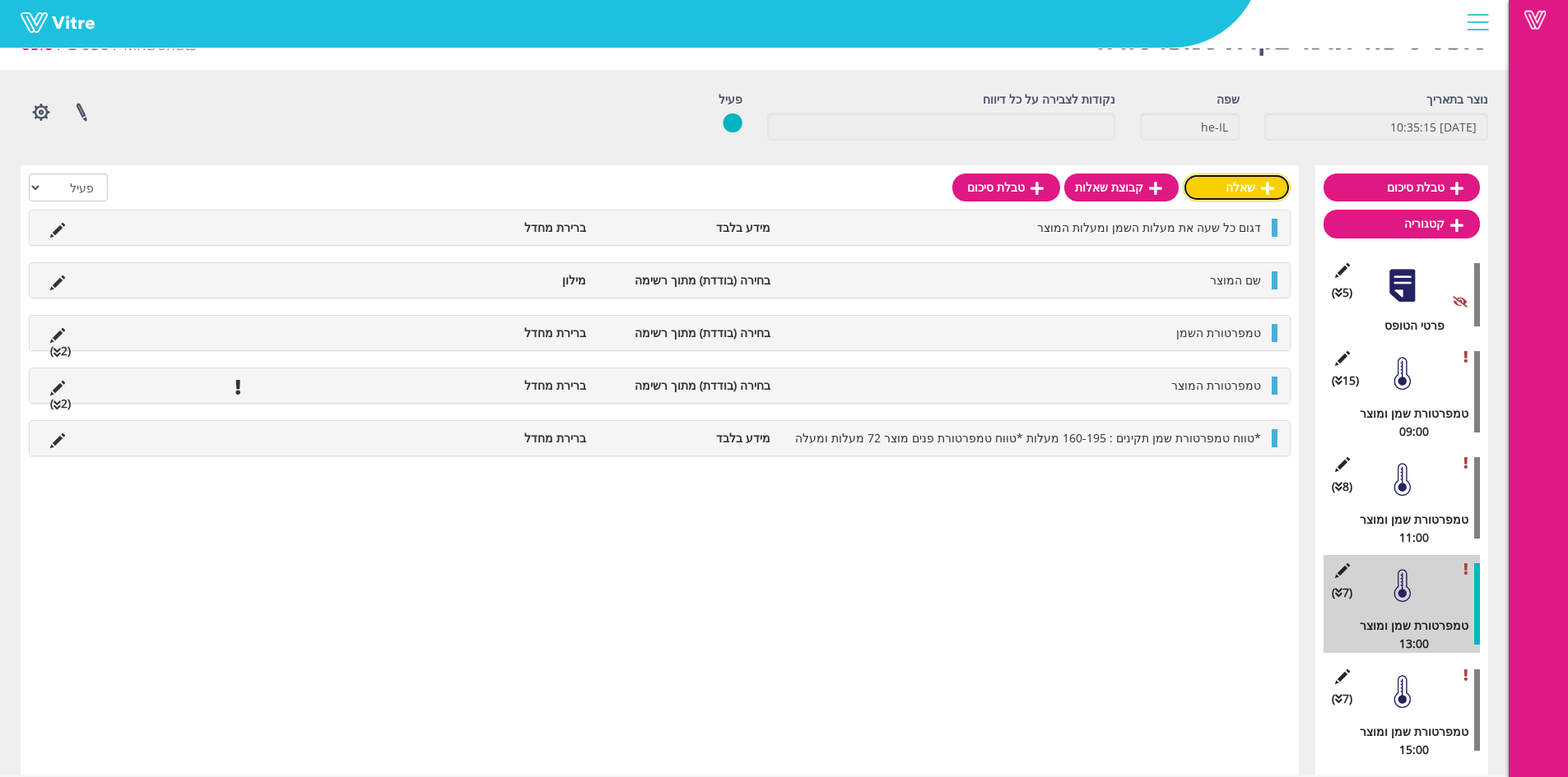
click at [1209, 194] on link "שאלה" at bounding box center [1236, 187] width 108 height 28
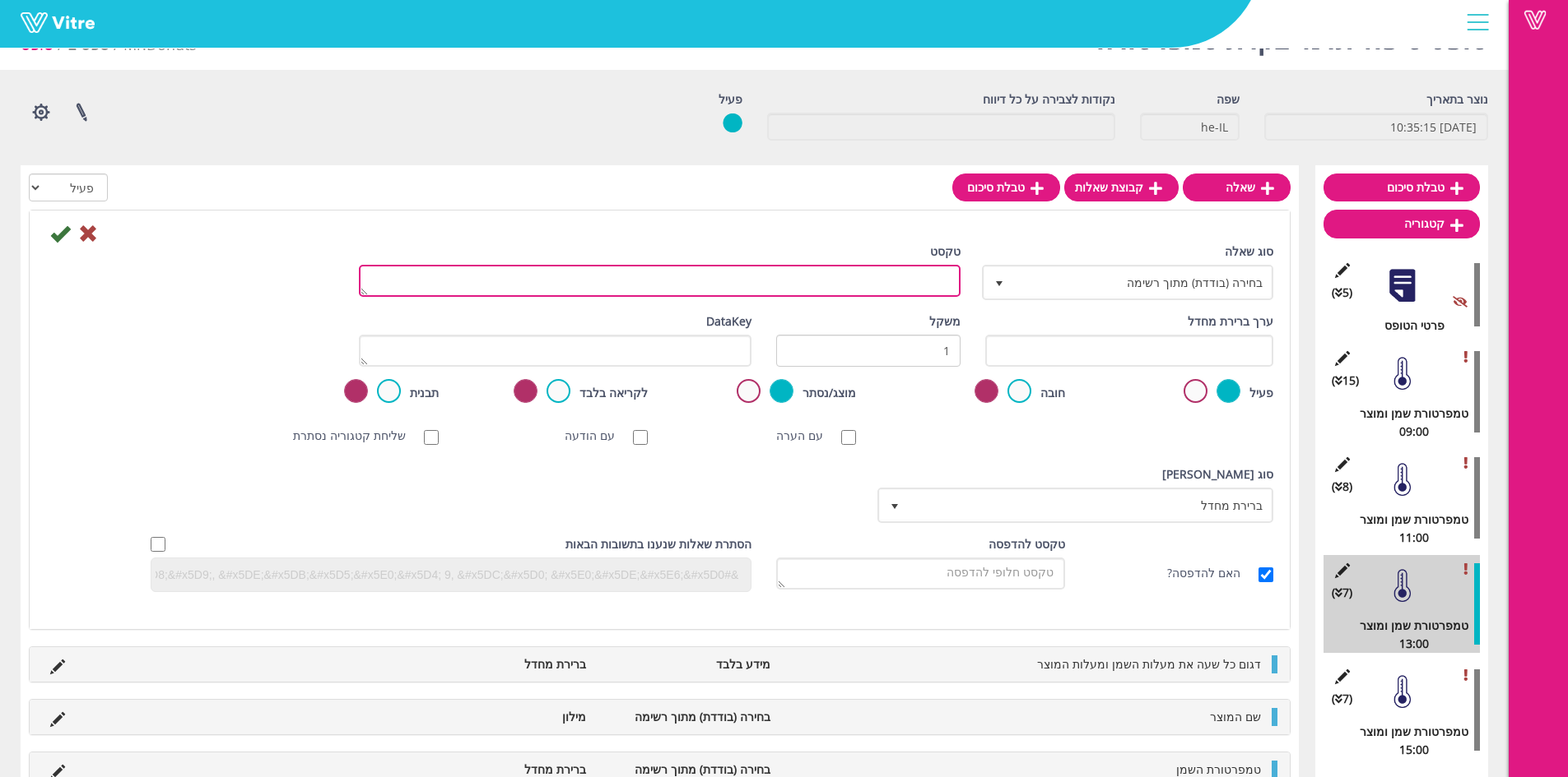
click at [849, 281] on textarea "טקסט" at bounding box center [659, 281] width 601 height 32
type textarea "מעבר"
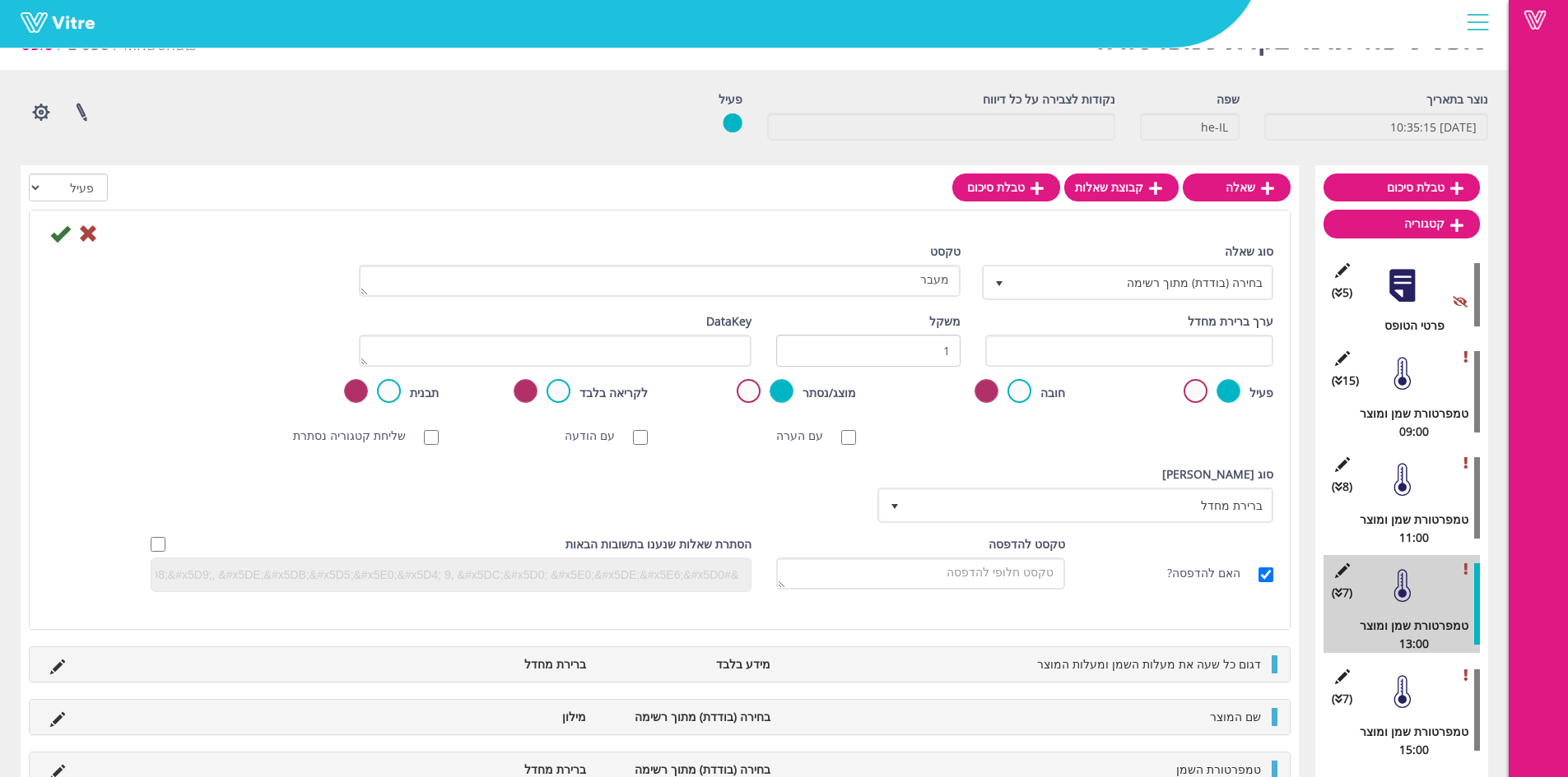
click at [737, 395] on div "מוצג/נסתר" at bounding box center [764, 393] width 185 height 27
click at [748, 396] on label at bounding box center [748, 391] width 24 height 24
click at [0, 0] on input "radio" at bounding box center [0, 0] width 0 height 0
drag, startPoint x: 63, startPoint y: 245, endPoint x: 76, endPoint y: 252, distance: 14.8
click at [103, 278] on form "סוג שאלה בחירה (בודדת) מתוך רשימה 3 טקסט מעבר ערך ברירת מחדל משקל 1 DataKey פעי…" at bounding box center [660, 413] width 1228 height 381
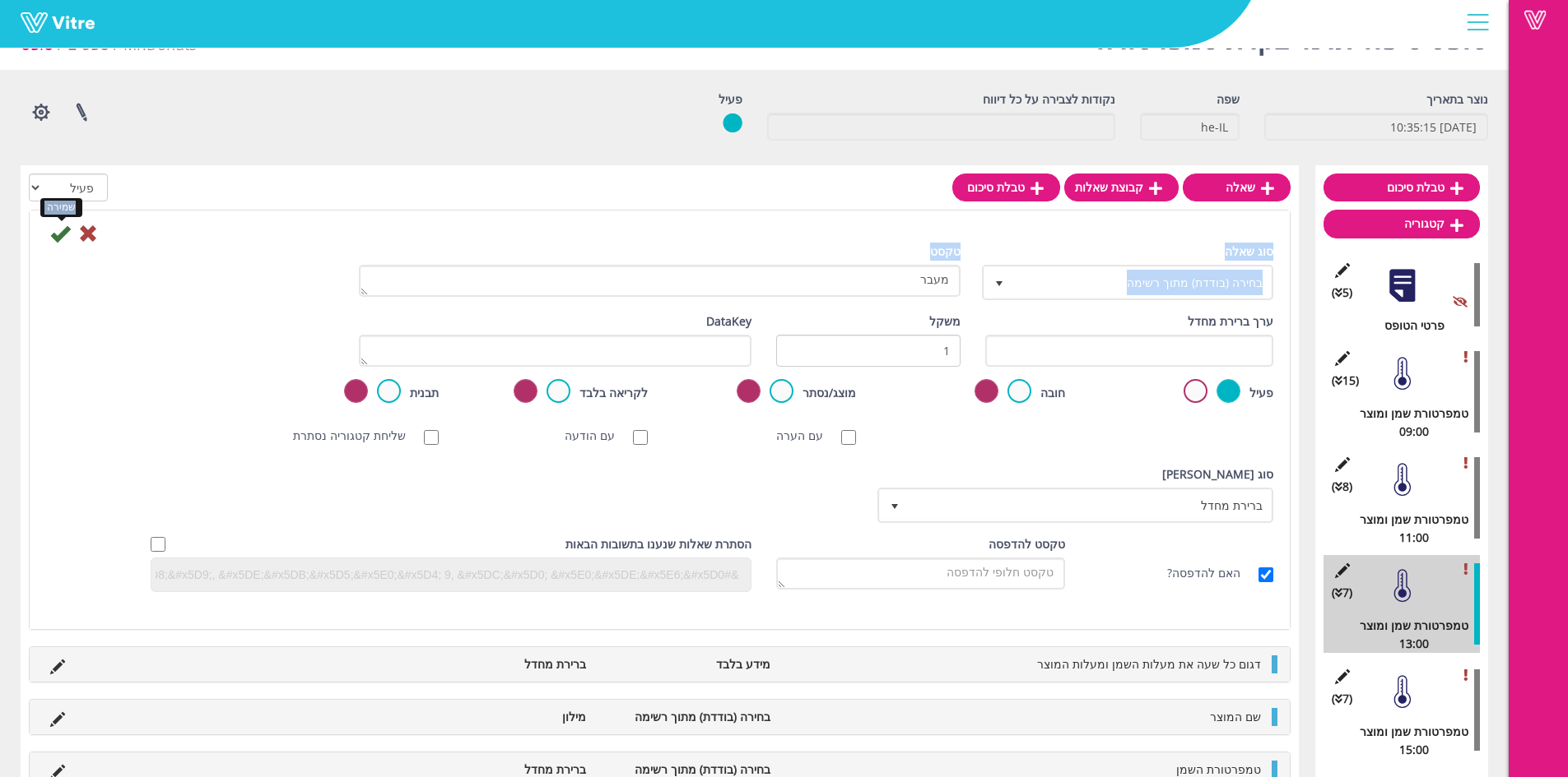
click at [68, 237] on icon at bounding box center [60, 233] width 20 height 20
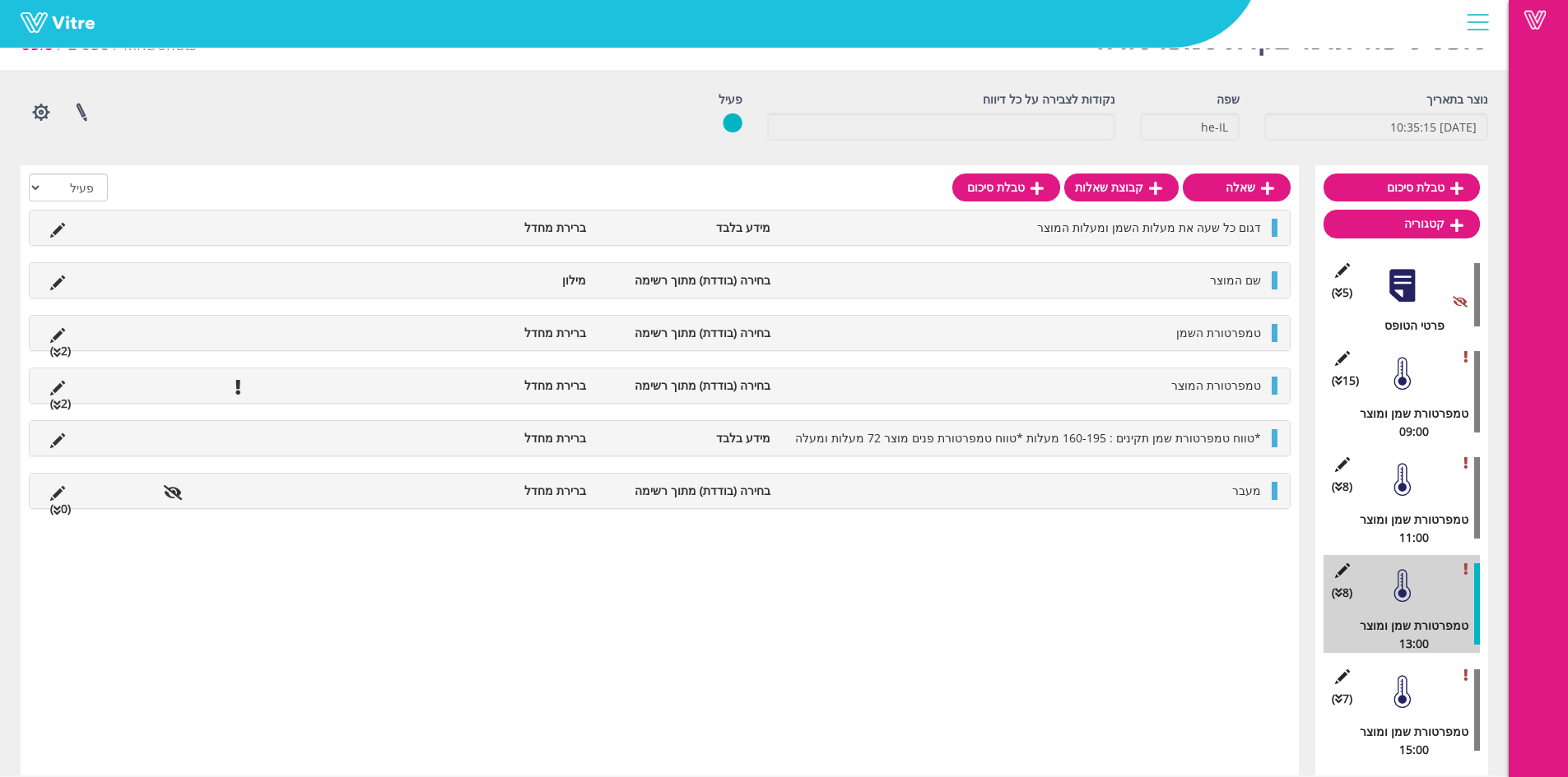
click at [77, 500] on ul "מעבר בחירה (בודדת) מתוך רשימה ברירת מחדל (0 )" at bounding box center [656, 490] width 1228 height 18
click at [1198, 529] on link "תשובה" at bounding box center [1215, 530] width 108 height 28
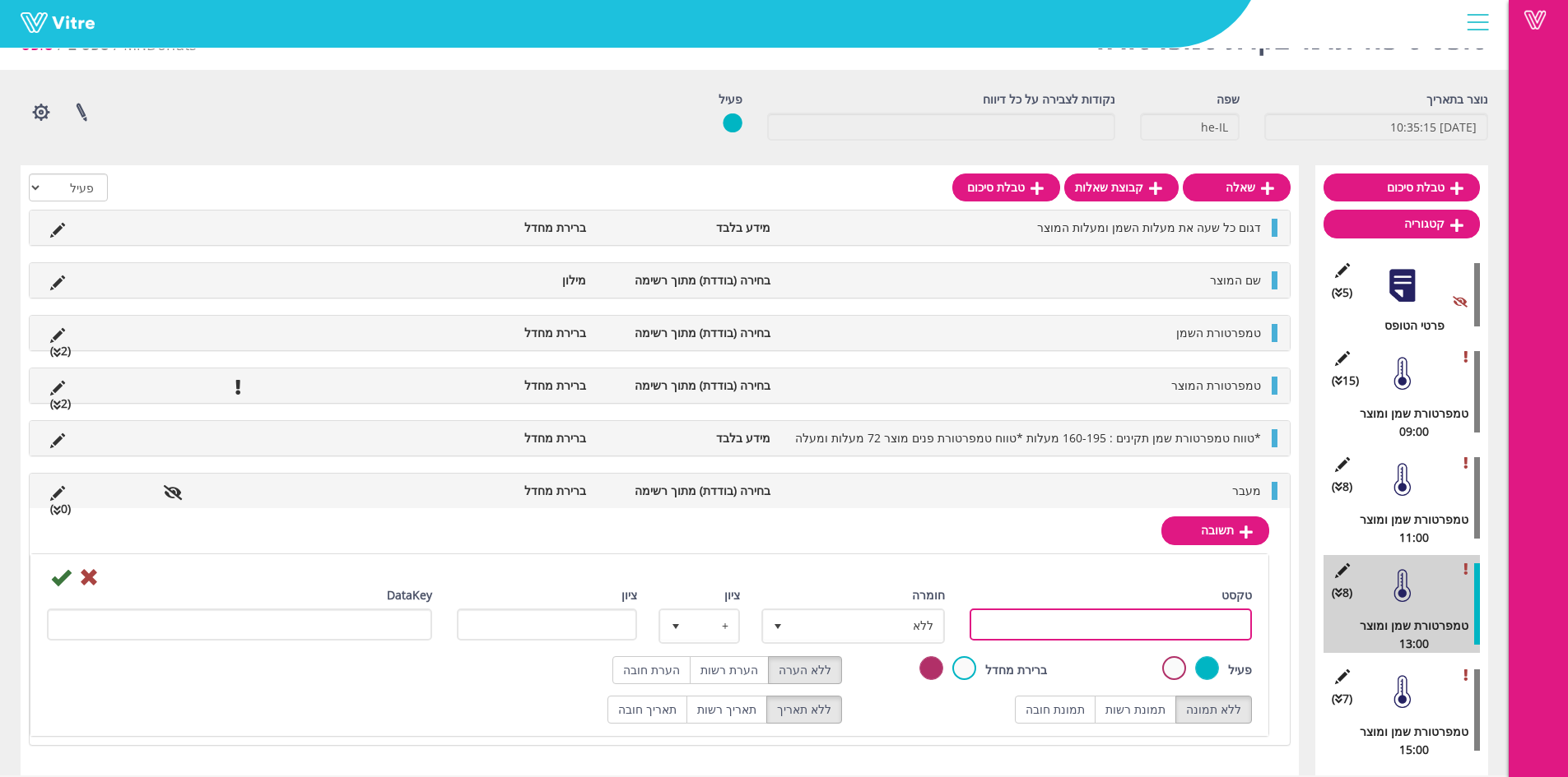
click at [1188, 617] on input "טקסט" at bounding box center [1111, 625] width 283 height 32
type input "כן"
click at [976, 665] on label at bounding box center [964, 668] width 24 height 24
click at [0, 0] on input "radio" at bounding box center [0, 0] width 0 height 0
click at [62, 578] on icon at bounding box center [60, 577] width 20 height 20
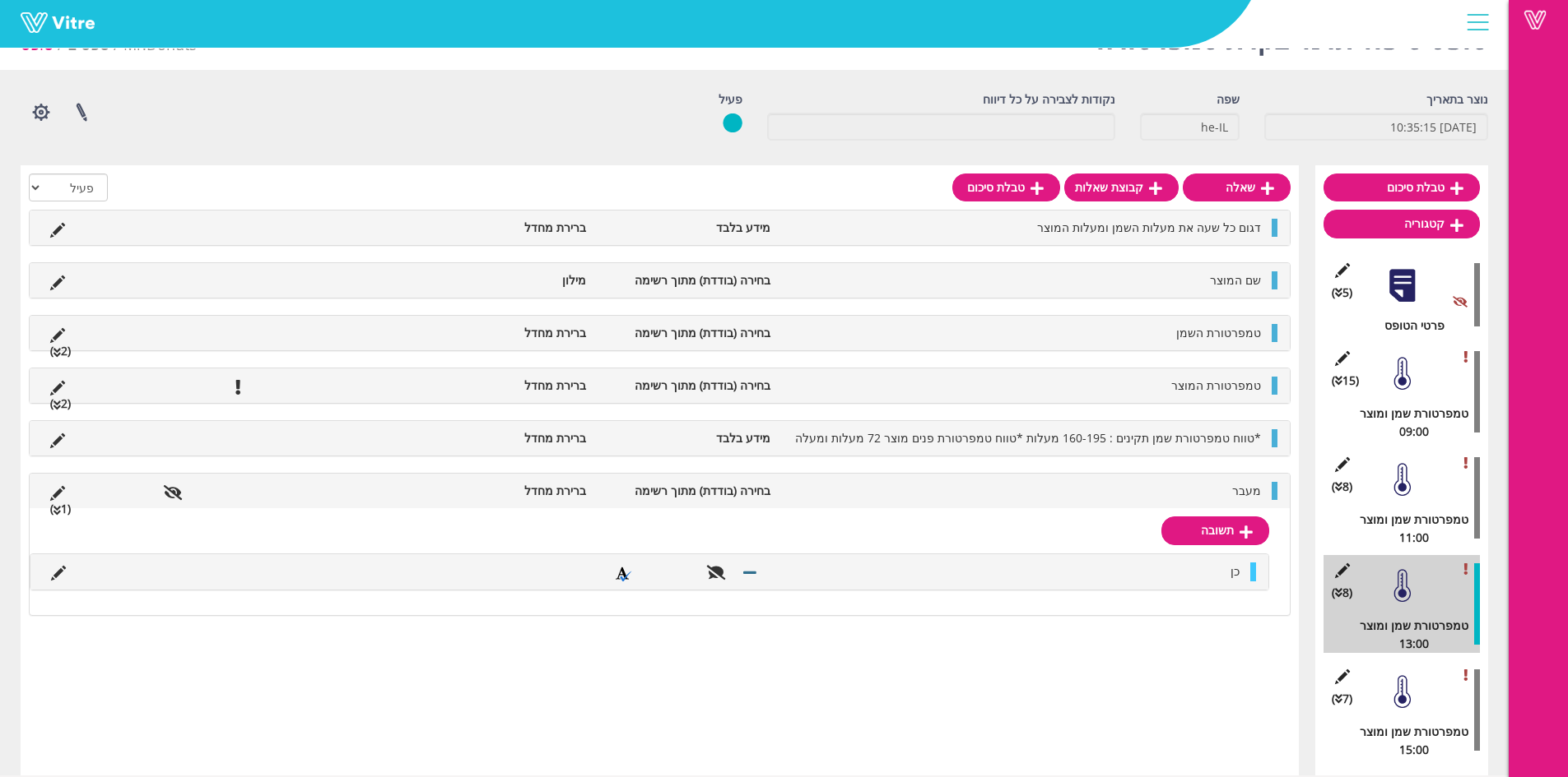
click at [1245, 672] on div "שאלה קבוצת שאלות טבלת סיכום הכל פעיל לא פעיל דגום כל שעה את מעלות השמן ומעלות ה…" at bounding box center [660, 470] width 1278 height 611
click at [1405, 713] on div "(7 ) טמפרטורת שמן ומוצר 15:00" at bounding box center [1402, 710] width 157 height 97
click at [1403, 700] on div at bounding box center [1402, 692] width 37 height 37
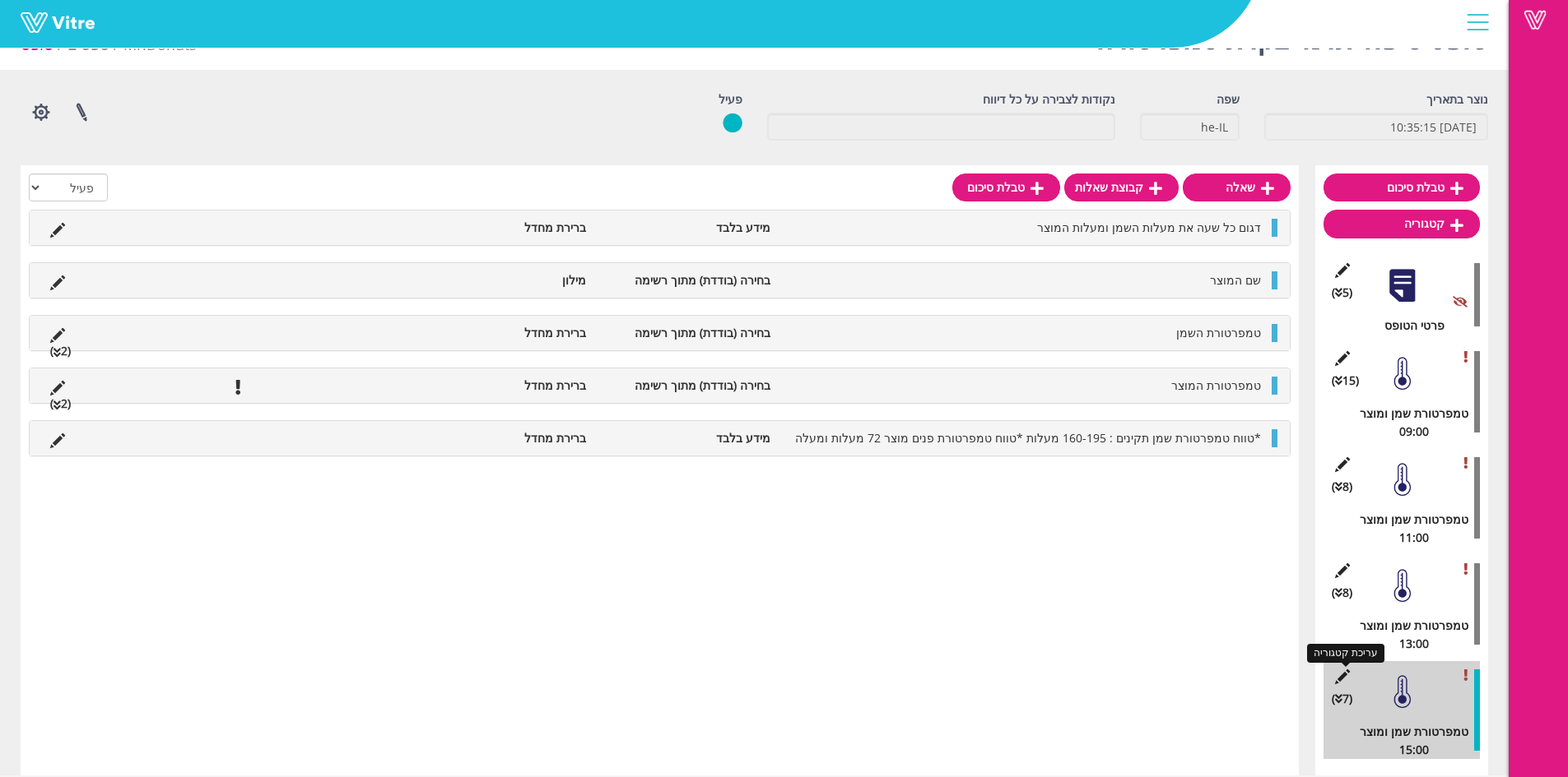
click at [1349, 677] on icon at bounding box center [1342, 677] width 21 height 14
click at [1347, 677] on icon at bounding box center [1342, 677] width 21 height 14
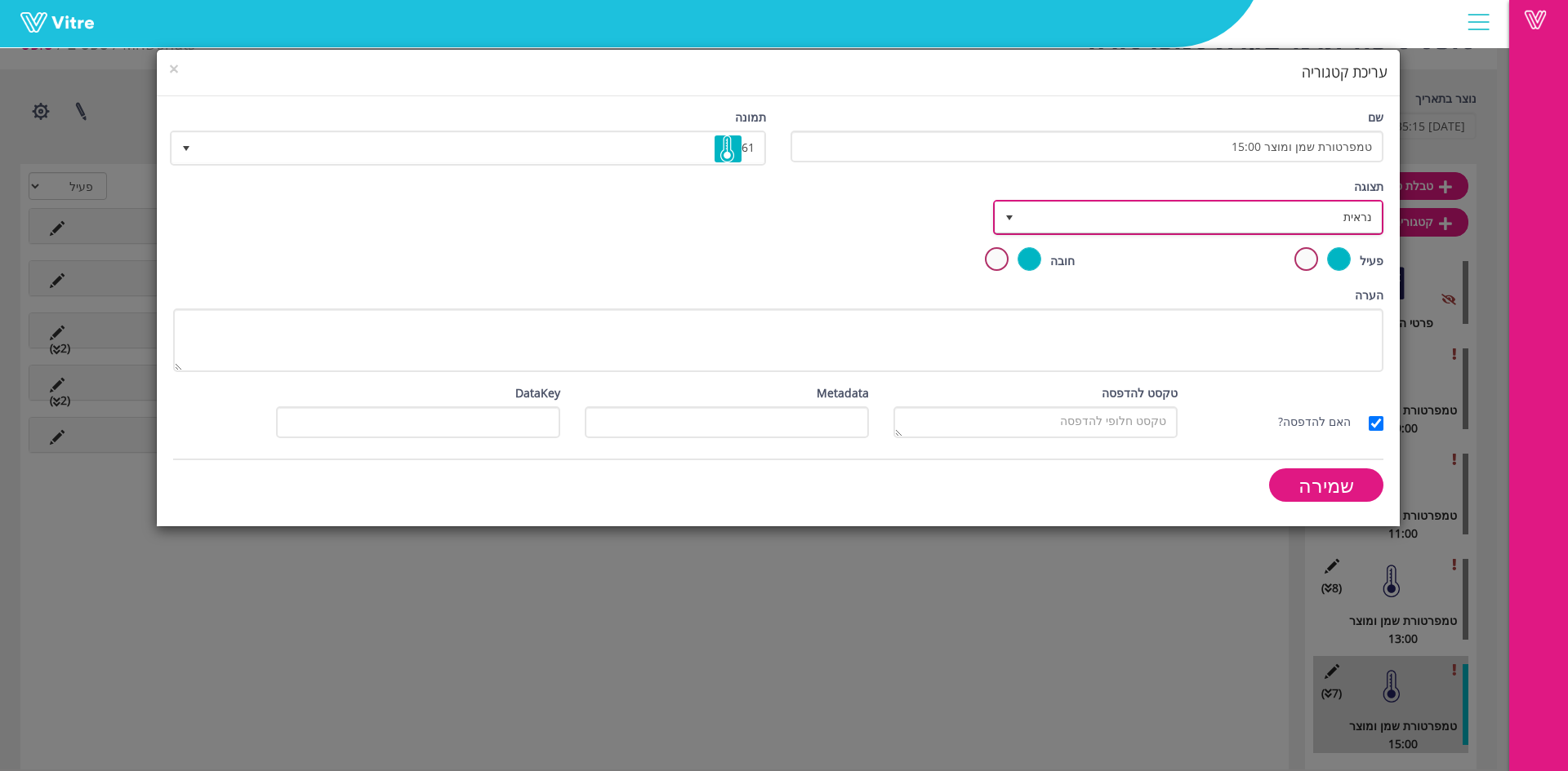
drag, startPoint x: 1300, startPoint y: 213, endPoint x: 1302, endPoint y: 230, distance: 17.1
click at [1300, 213] on span "נראית" at bounding box center [1202, 216] width 358 height 29
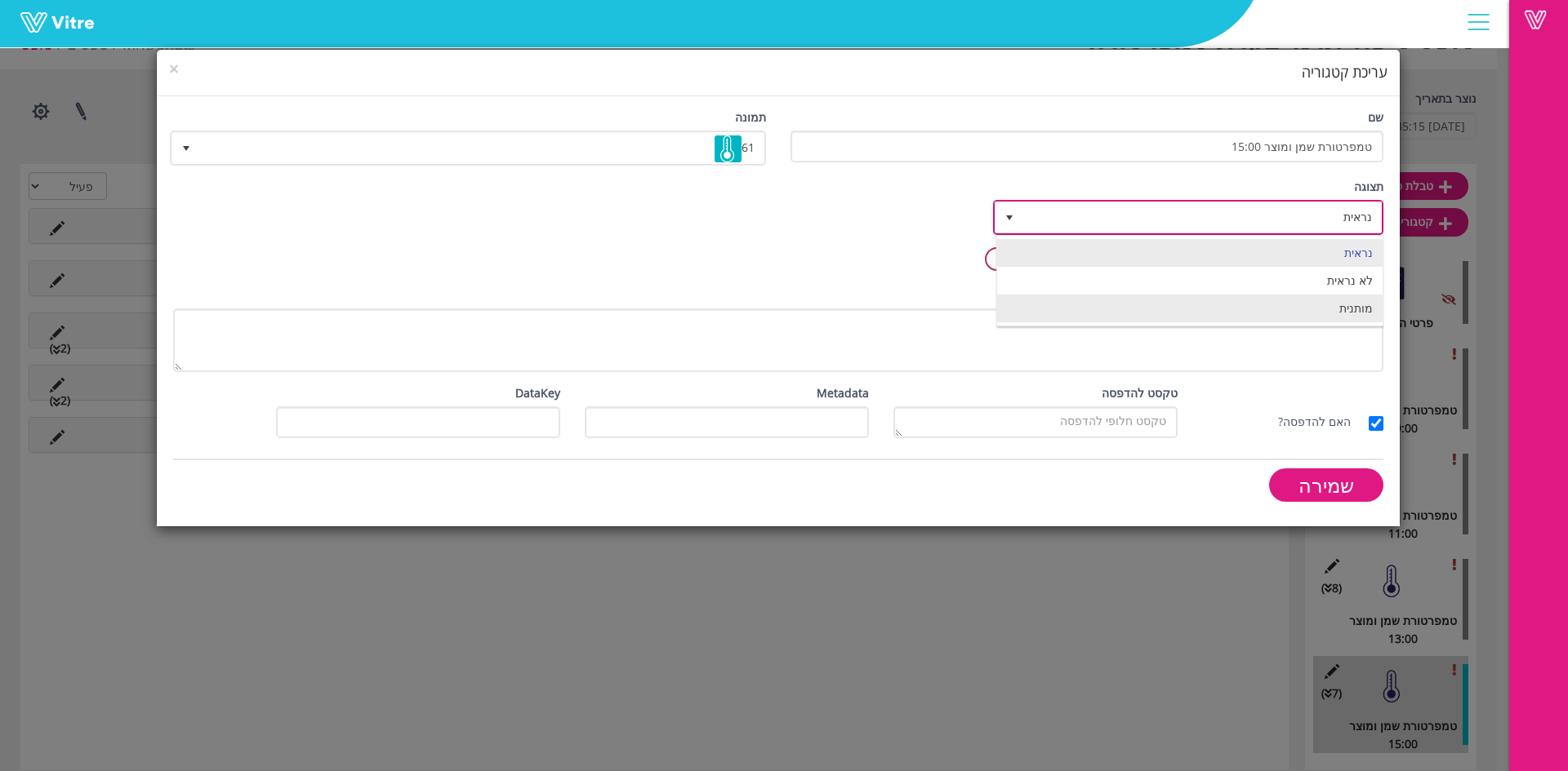
click at [1333, 304] on li "מותנית" at bounding box center [1190, 308] width 385 height 28
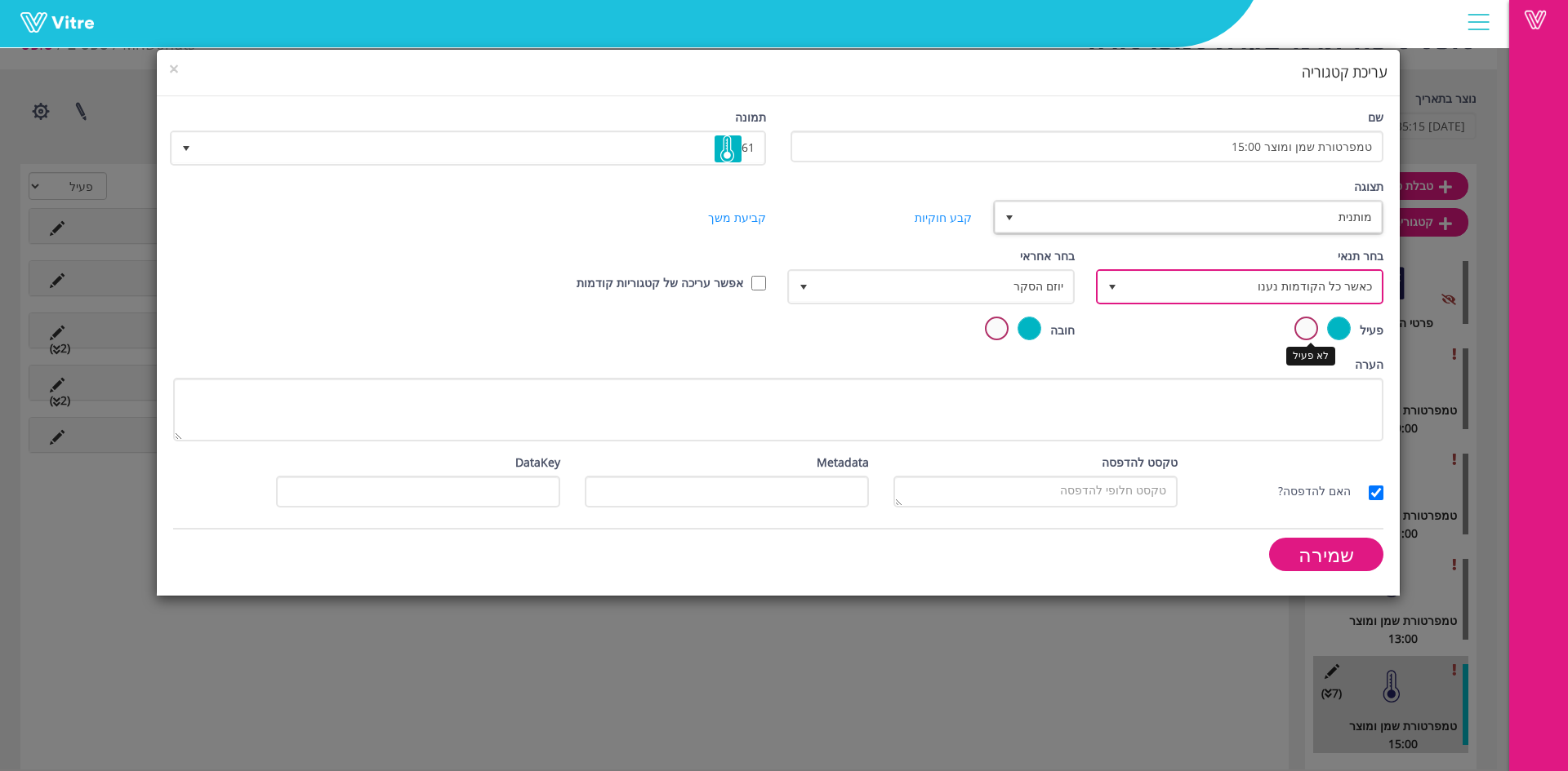
click at [1290, 278] on span "כאשר כל הקודמות נענו" at bounding box center [1254, 286] width 255 height 29
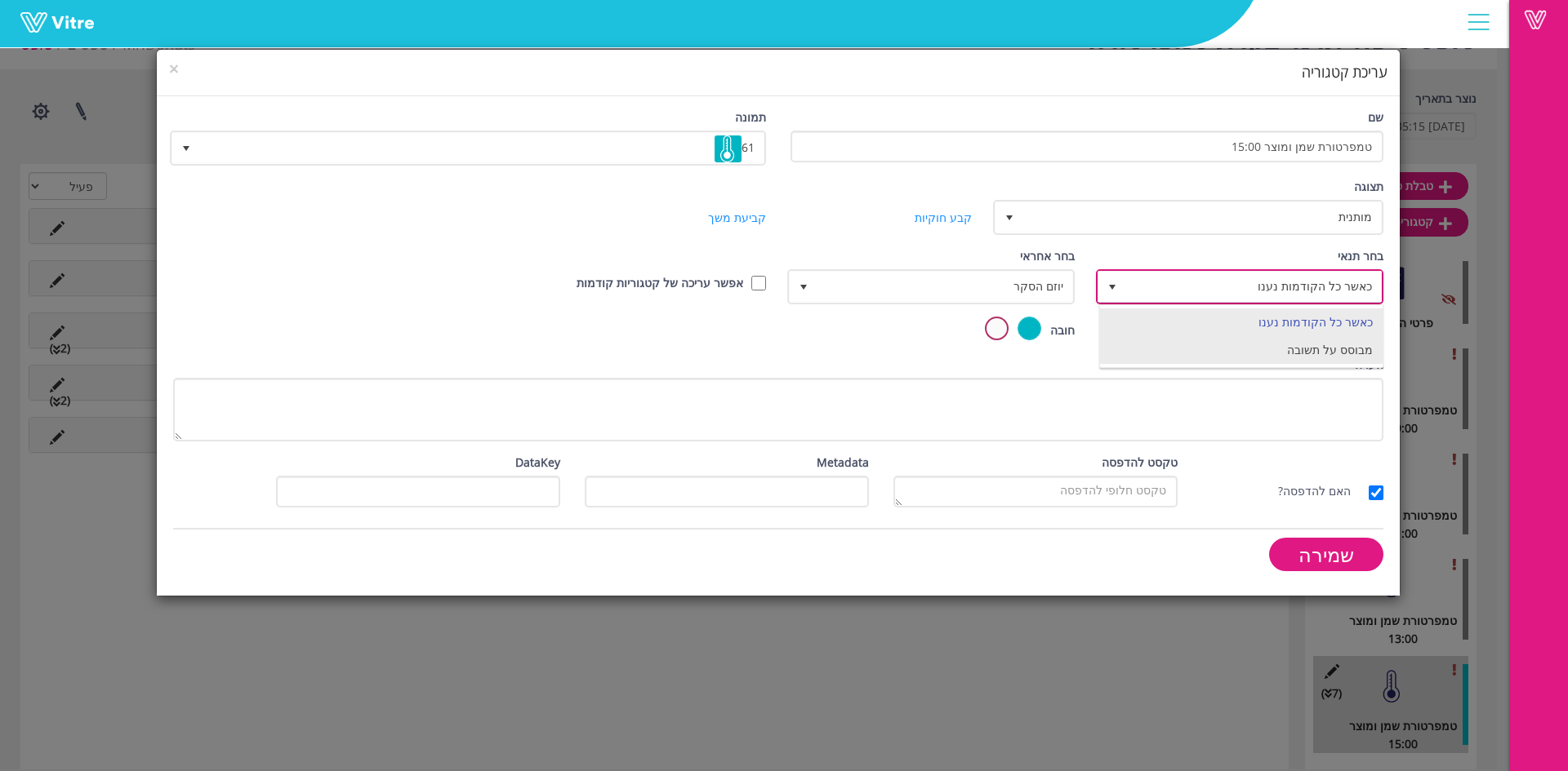
click at [1324, 349] on li "מבוסס על תשובה" at bounding box center [1242, 350] width 283 height 28
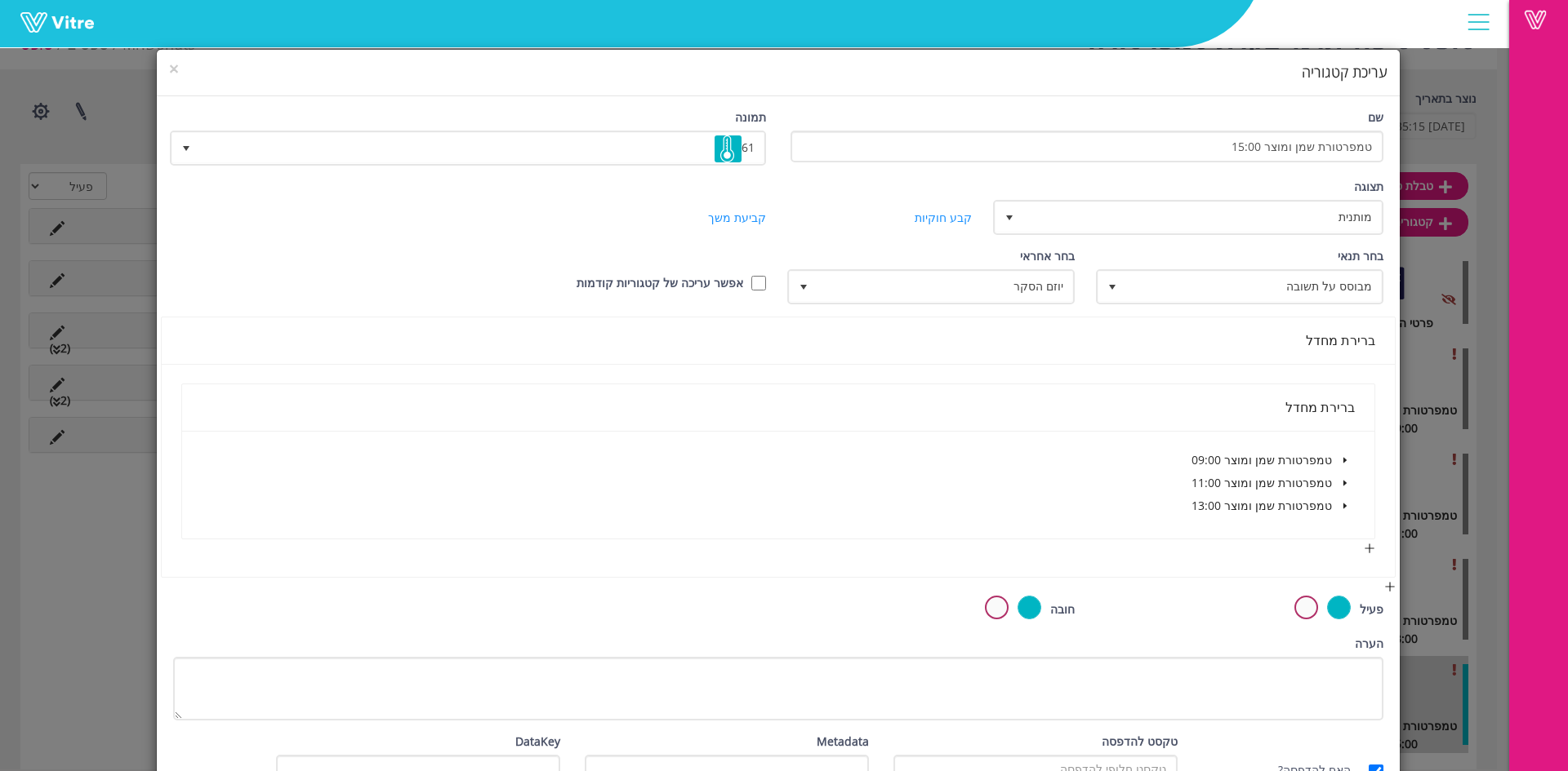
click at [194, 73] on h4 "עריכת קטגוריה" at bounding box center [778, 72] width 1218 height 21
click at [1361, 505] on div "טמפרטורת שמן ומוצר 09:00 טמפרטורת שמן ומוצר 11:00 טמפרטורת שמן ומוצר 13:00" at bounding box center [778, 486] width 1192 height 108
click at [1354, 508] on span at bounding box center [1344, 505] width 20 height 20
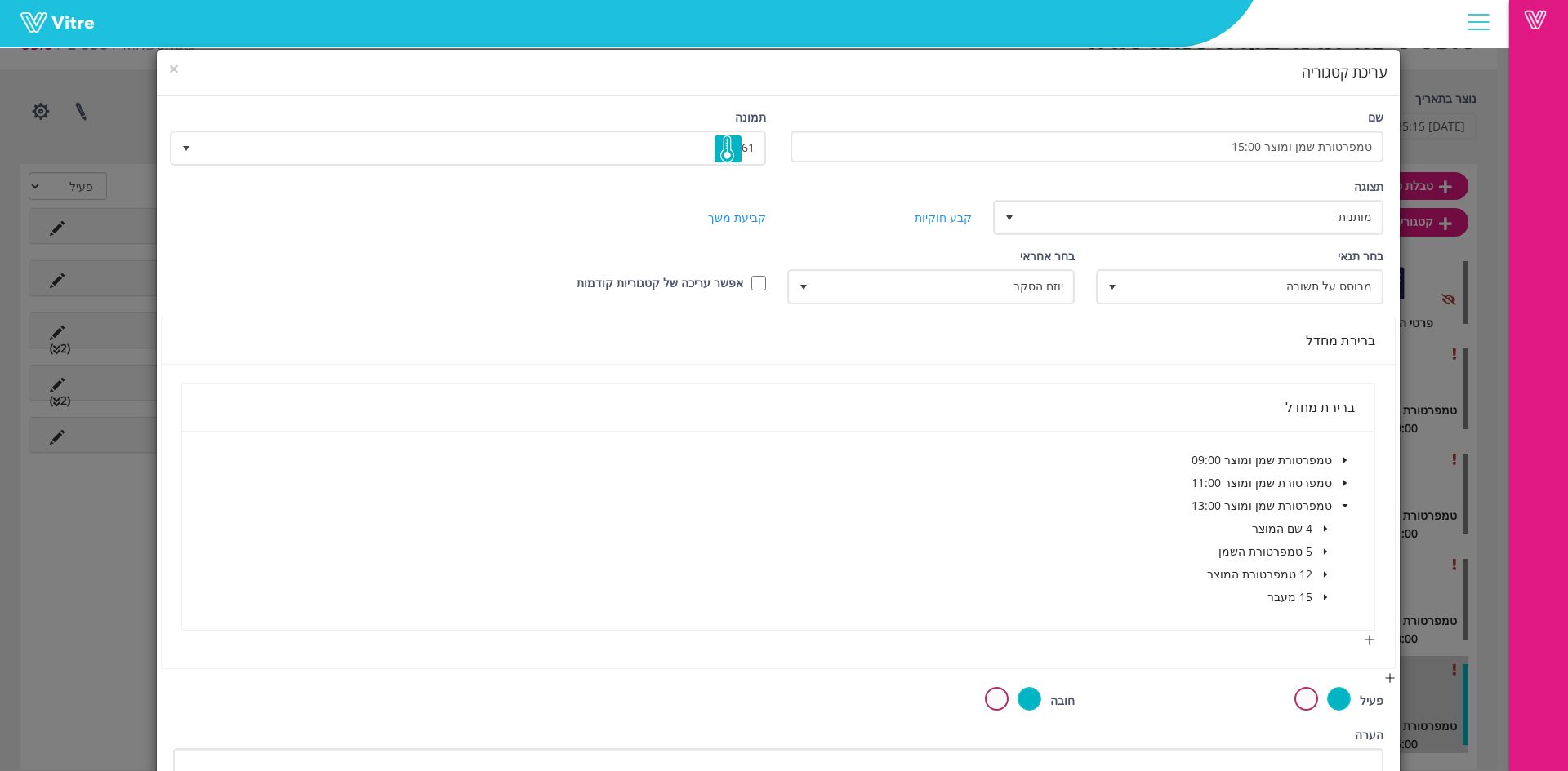
click at [1324, 597] on icon "caret-down" at bounding box center [1324, 598] width 3 height 6
click at [1283, 624] on span at bounding box center [1282, 620] width 13 height 13
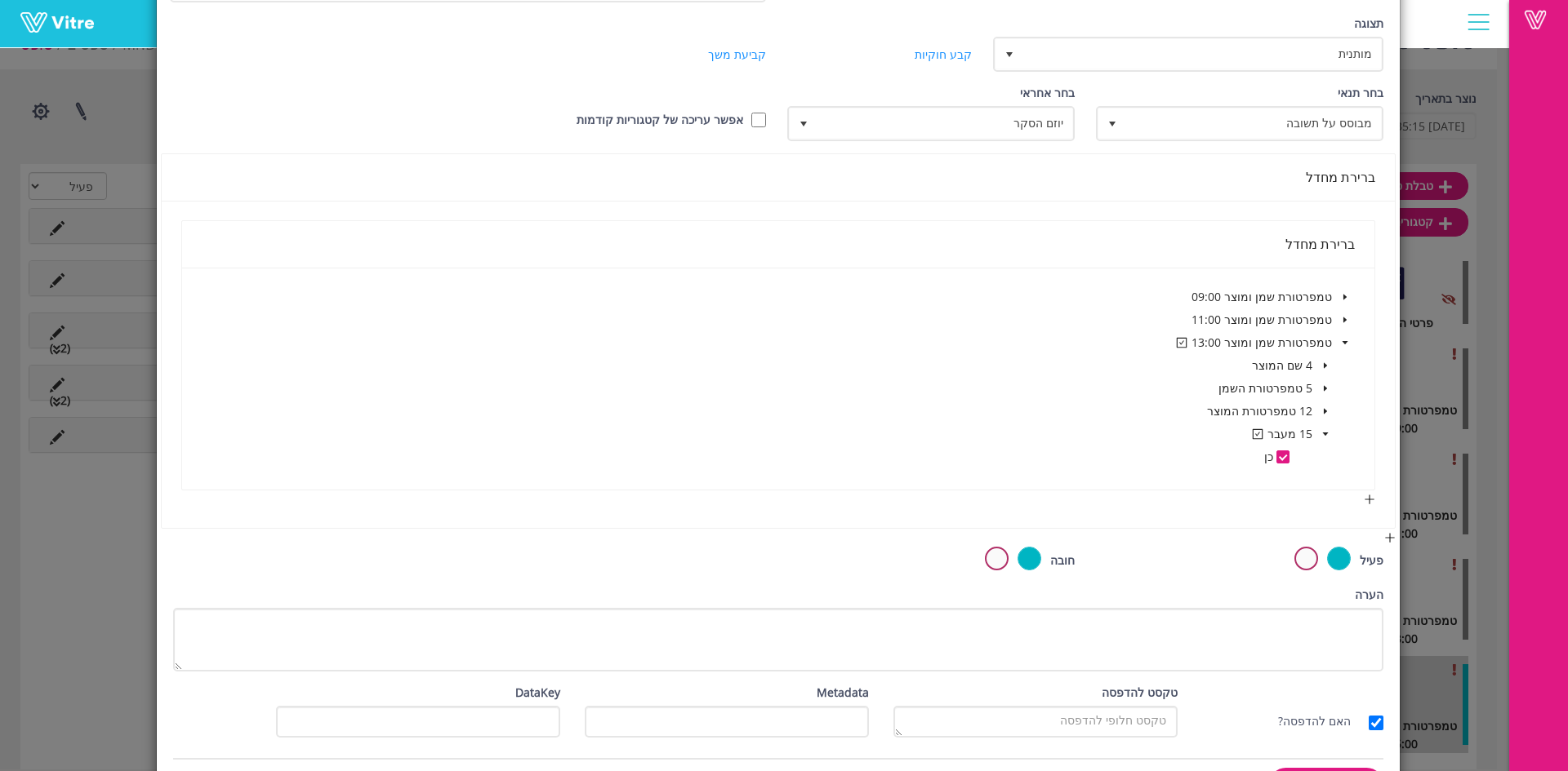
scroll to position [219, 0]
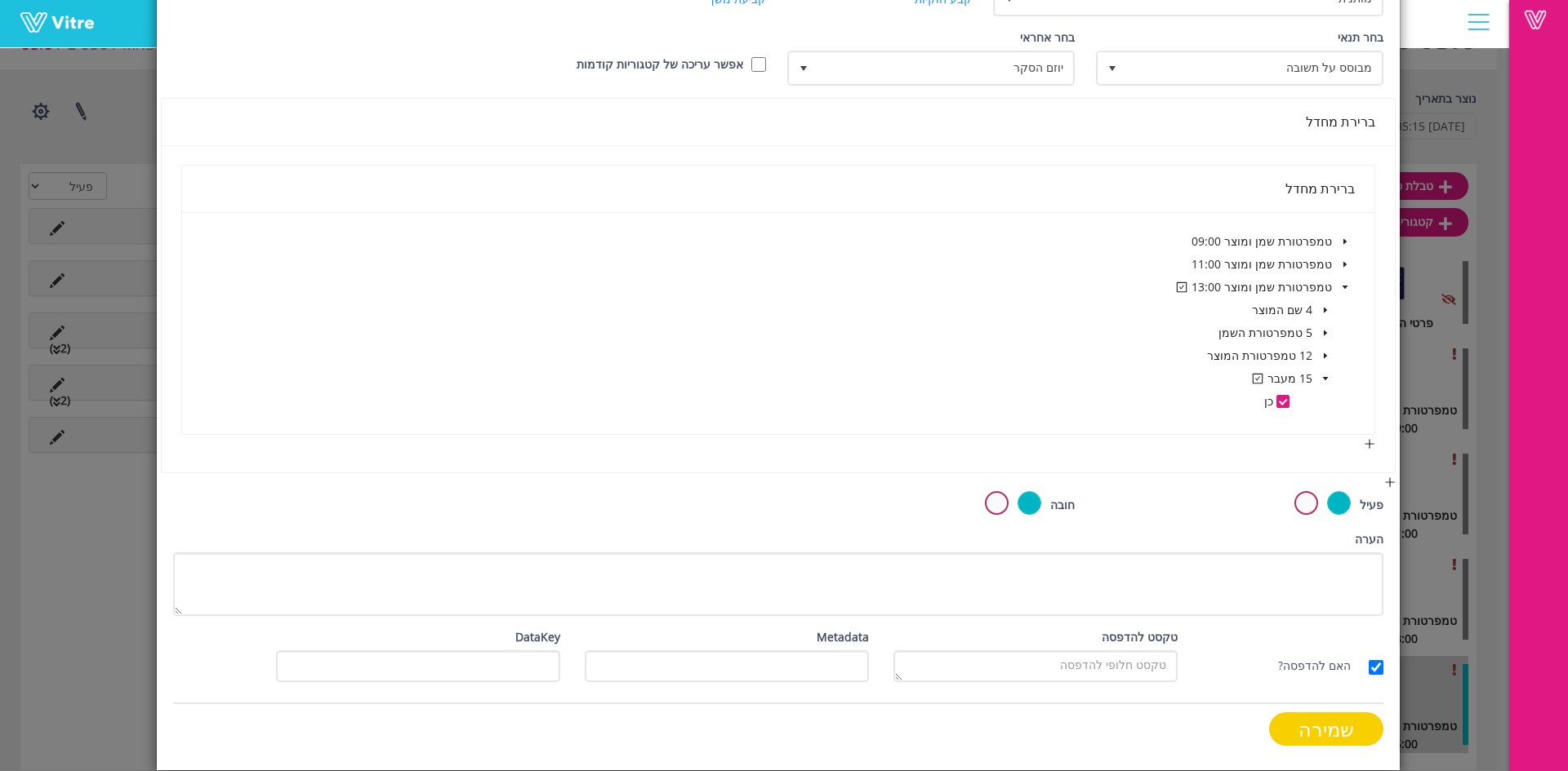
click at [1327, 722] on input "שמירה" at bounding box center [1326, 729] width 115 height 33
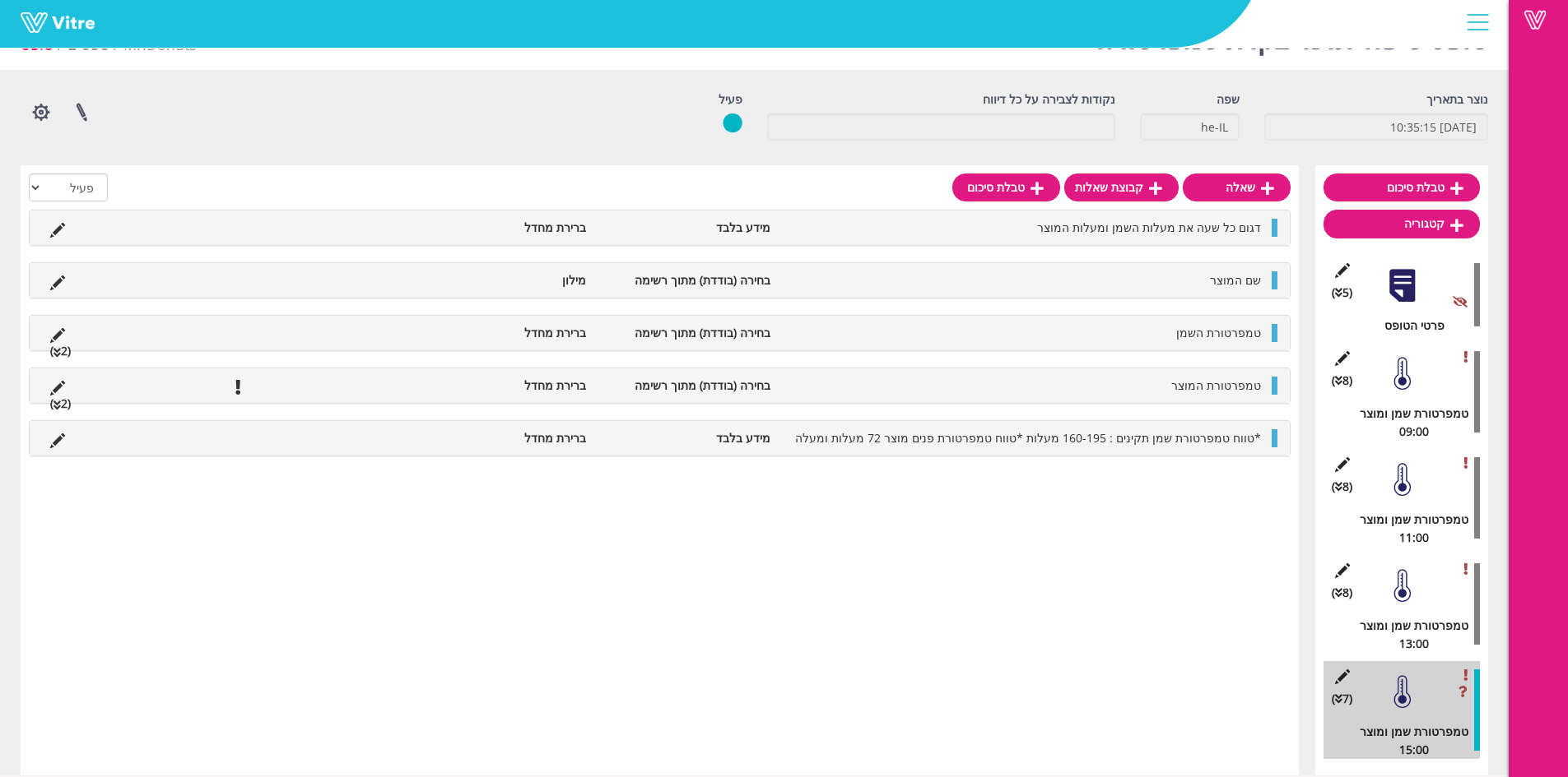
click at [1408, 577] on div at bounding box center [1402, 586] width 37 height 37
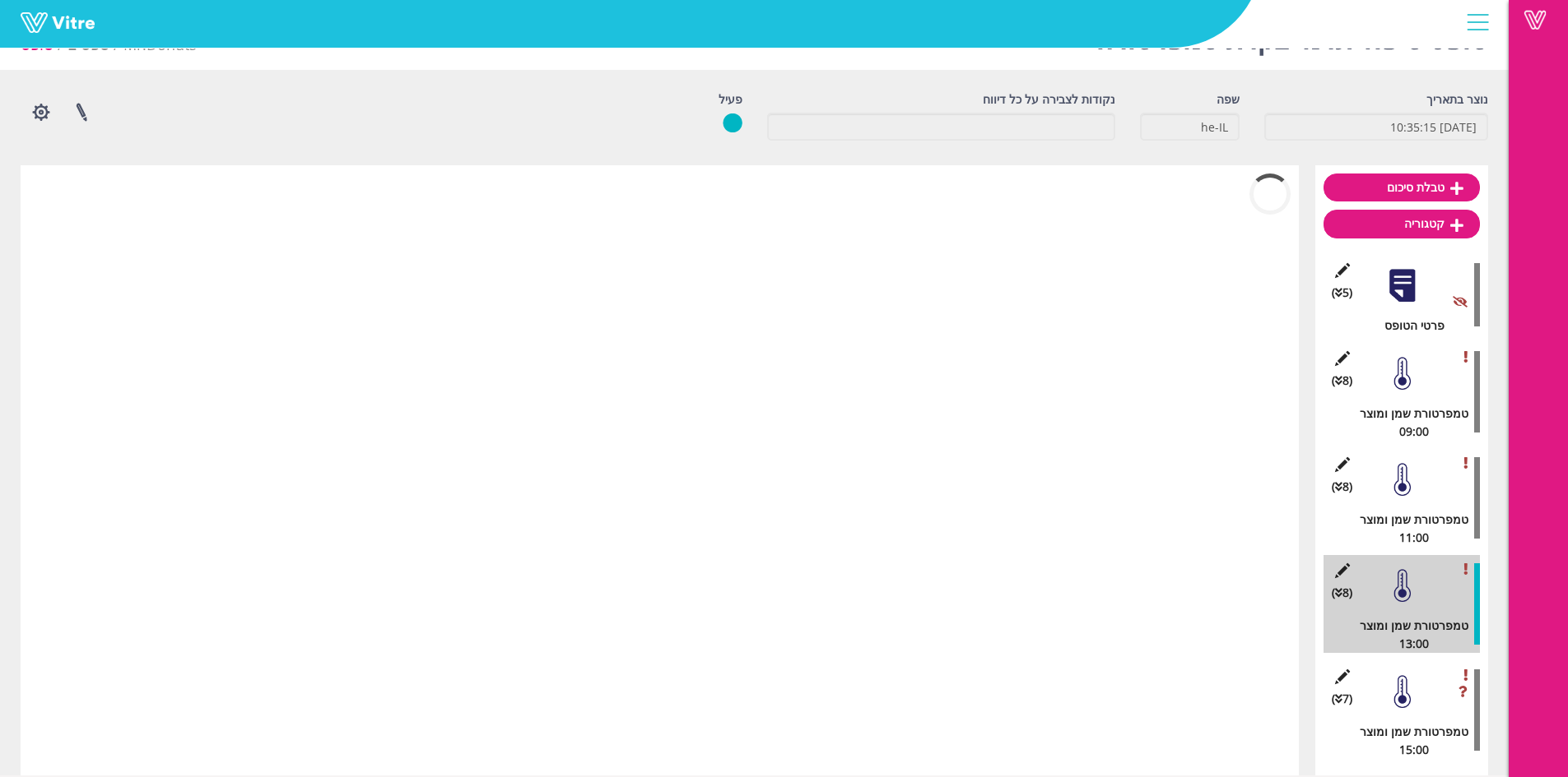
click at [1352, 571] on div "(8 ) טמפרטורת שמן ומוצר 13:00" at bounding box center [1402, 604] width 157 height 97
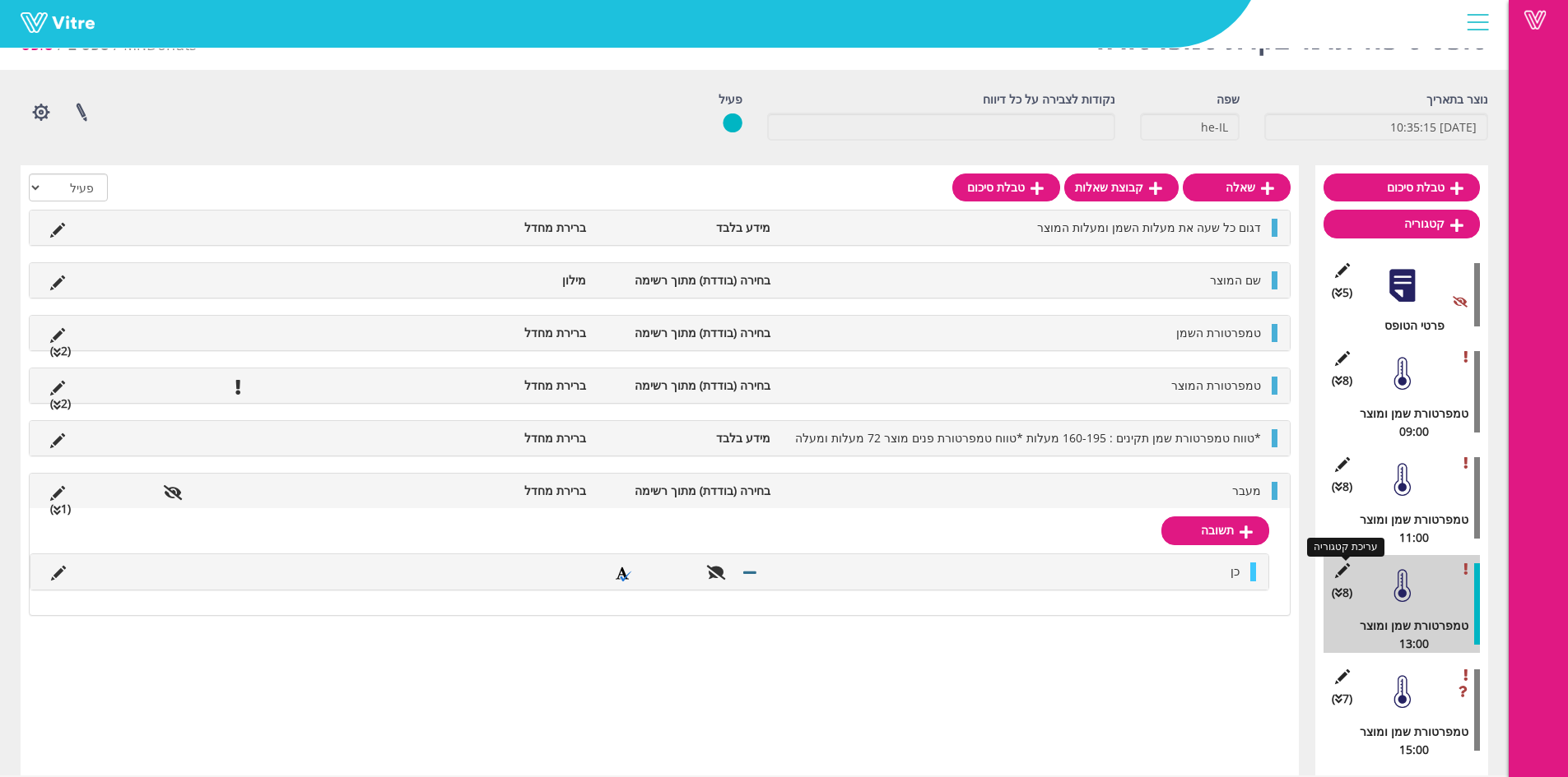
click at [1351, 571] on icon at bounding box center [1342, 571] width 21 height 14
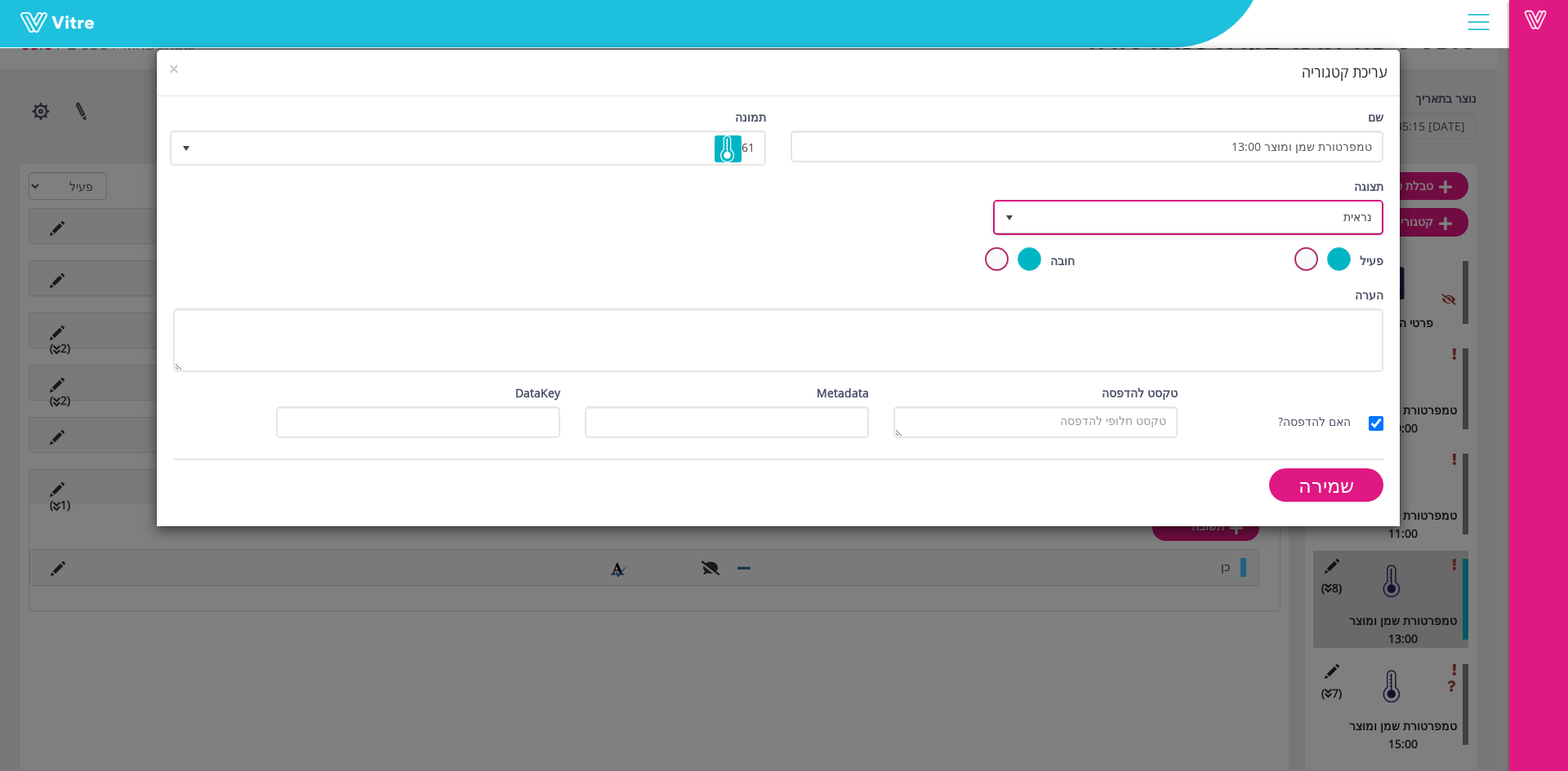
click at [1247, 211] on span "נראית" at bounding box center [1202, 216] width 358 height 29
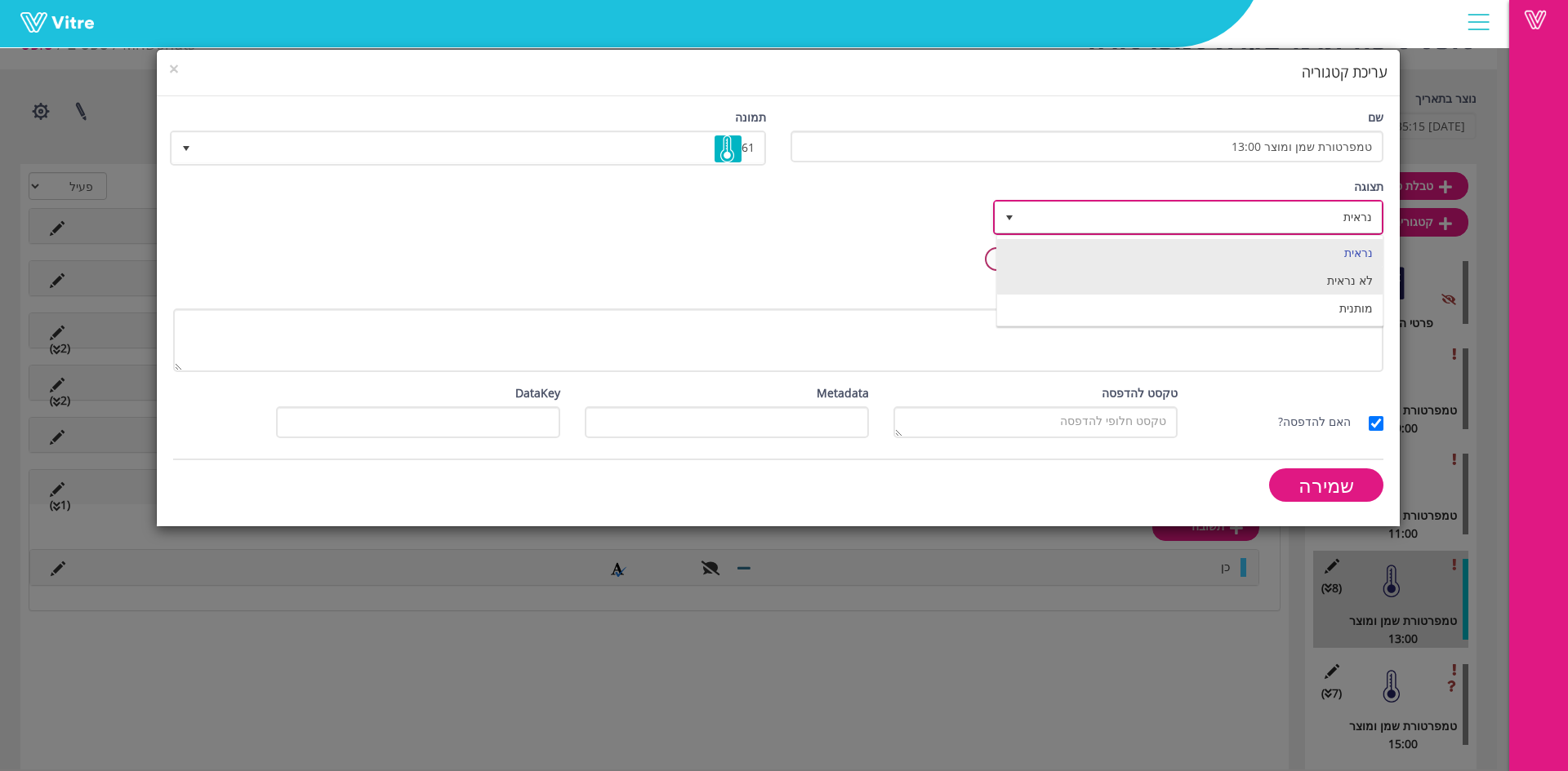
click at [1355, 308] on li "מותנית" at bounding box center [1190, 308] width 385 height 28
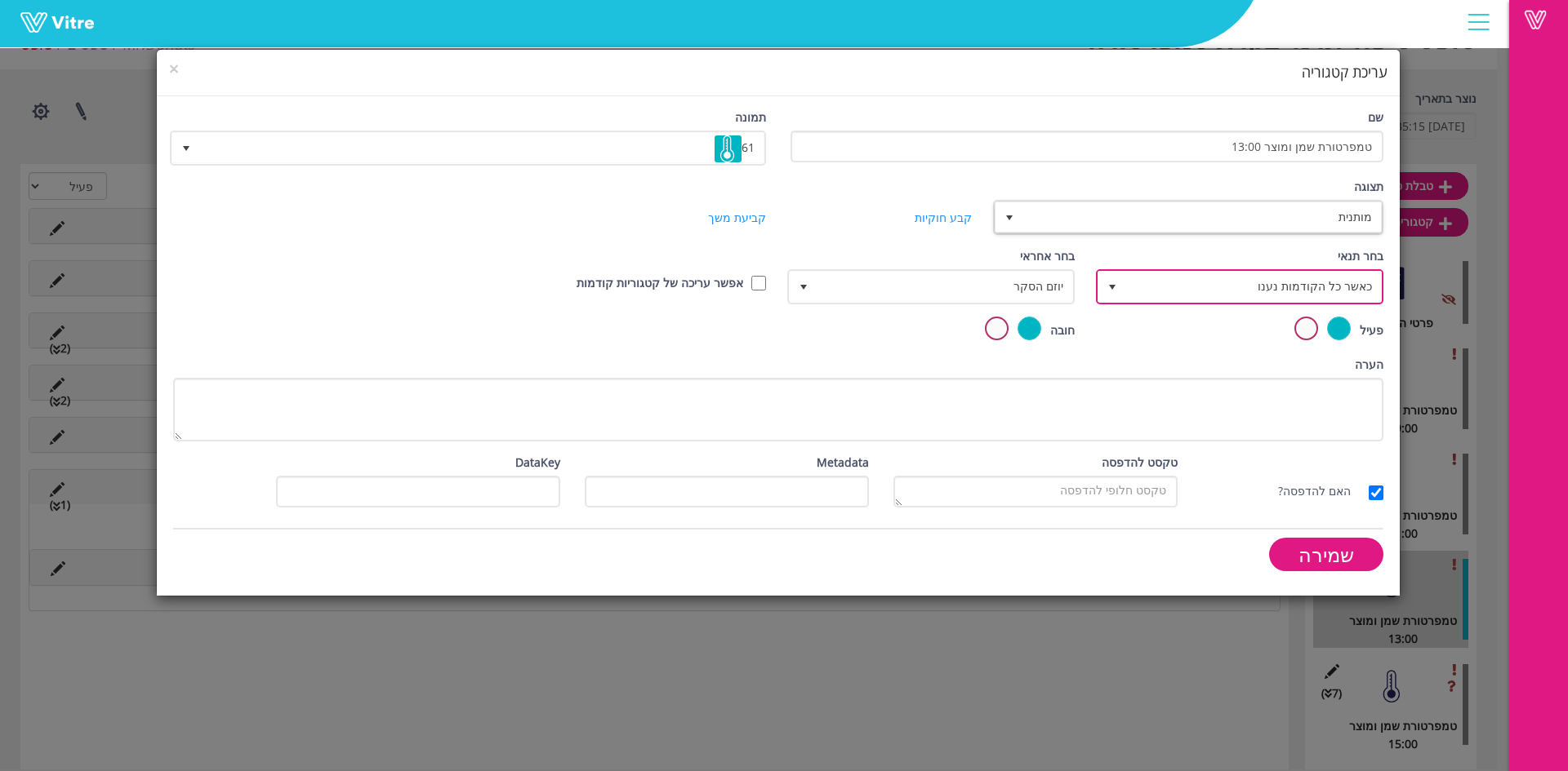
click at [1287, 296] on span "כאשר כל הקודמות נענו" at bounding box center [1254, 286] width 255 height 29
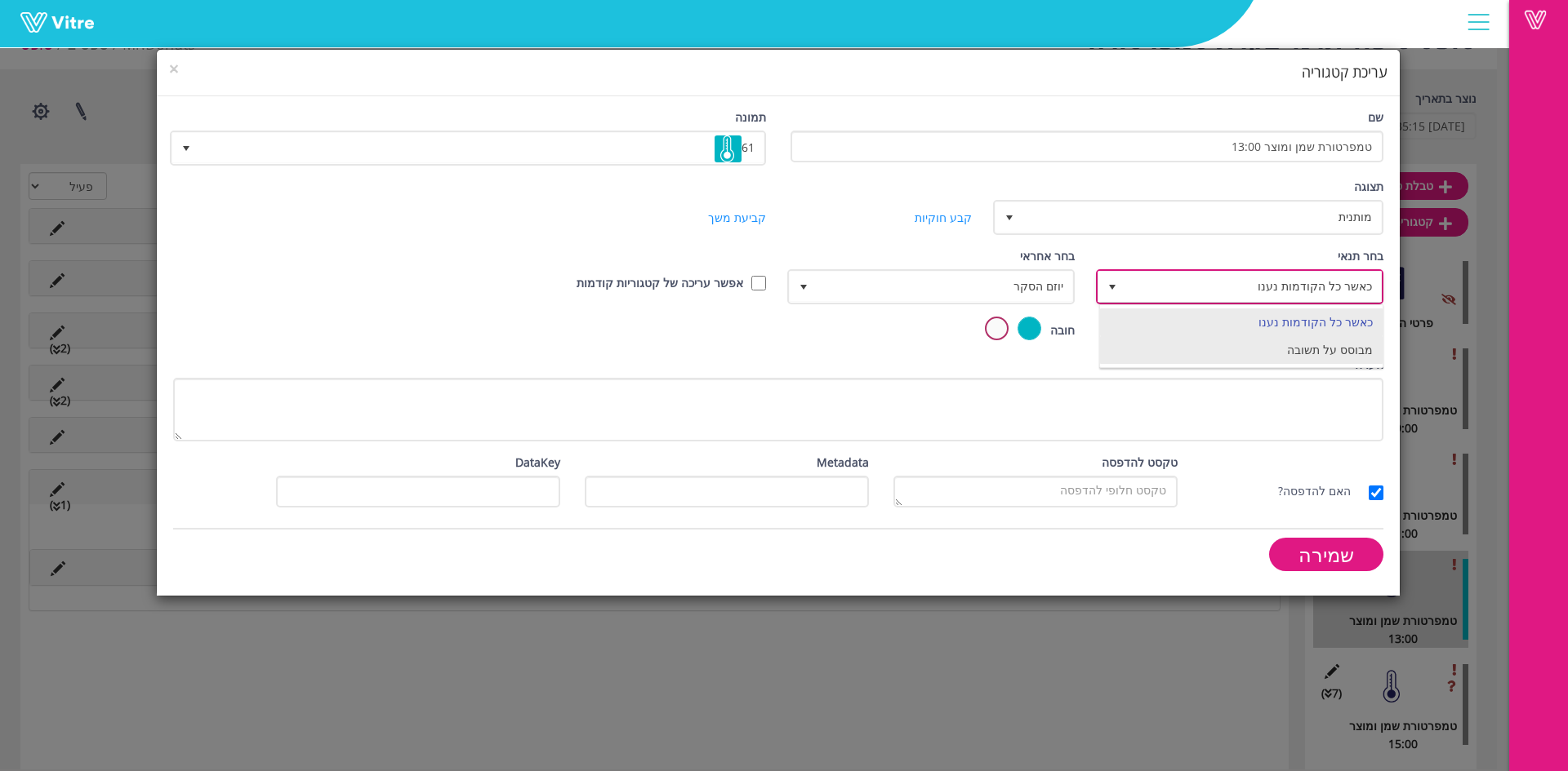
click at [1319, 355] on li "מבוסס על תשובה" at bounding box center [1242, 350] width 283 height 28
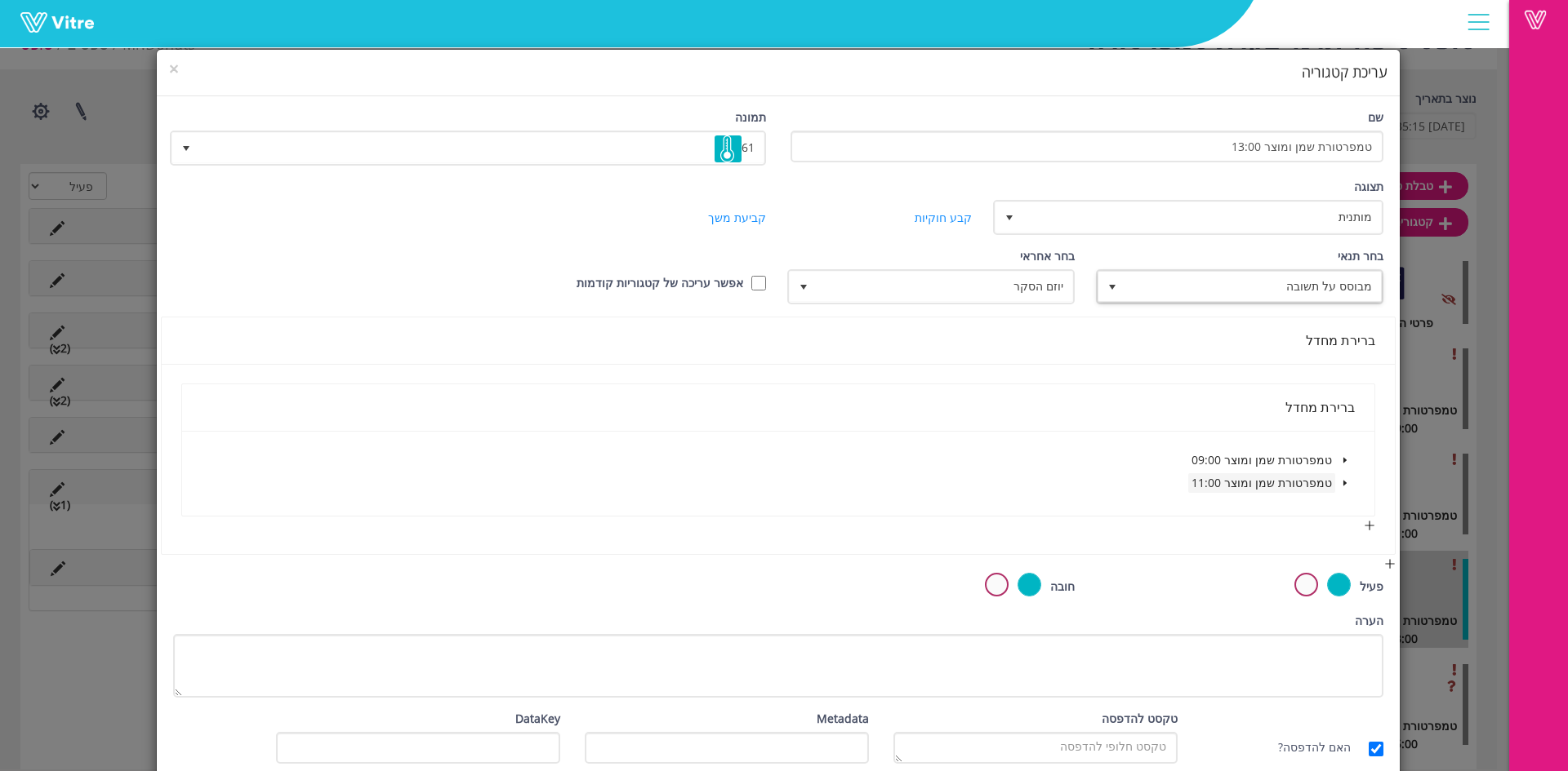
click at [1318, 483] on span "טמפרטורת שמן ומוצר 11:00" at bounding box center [1262, 483] width 140 height 15
click at [1344, 494] on div "טמפרטורת שמן ומוצר 11:00" at bounding box center [1272, 485] width 167 height 23
click at [1344, 485] on icon "caret-down" at bounding box center [1343, 484] width 3 height 6
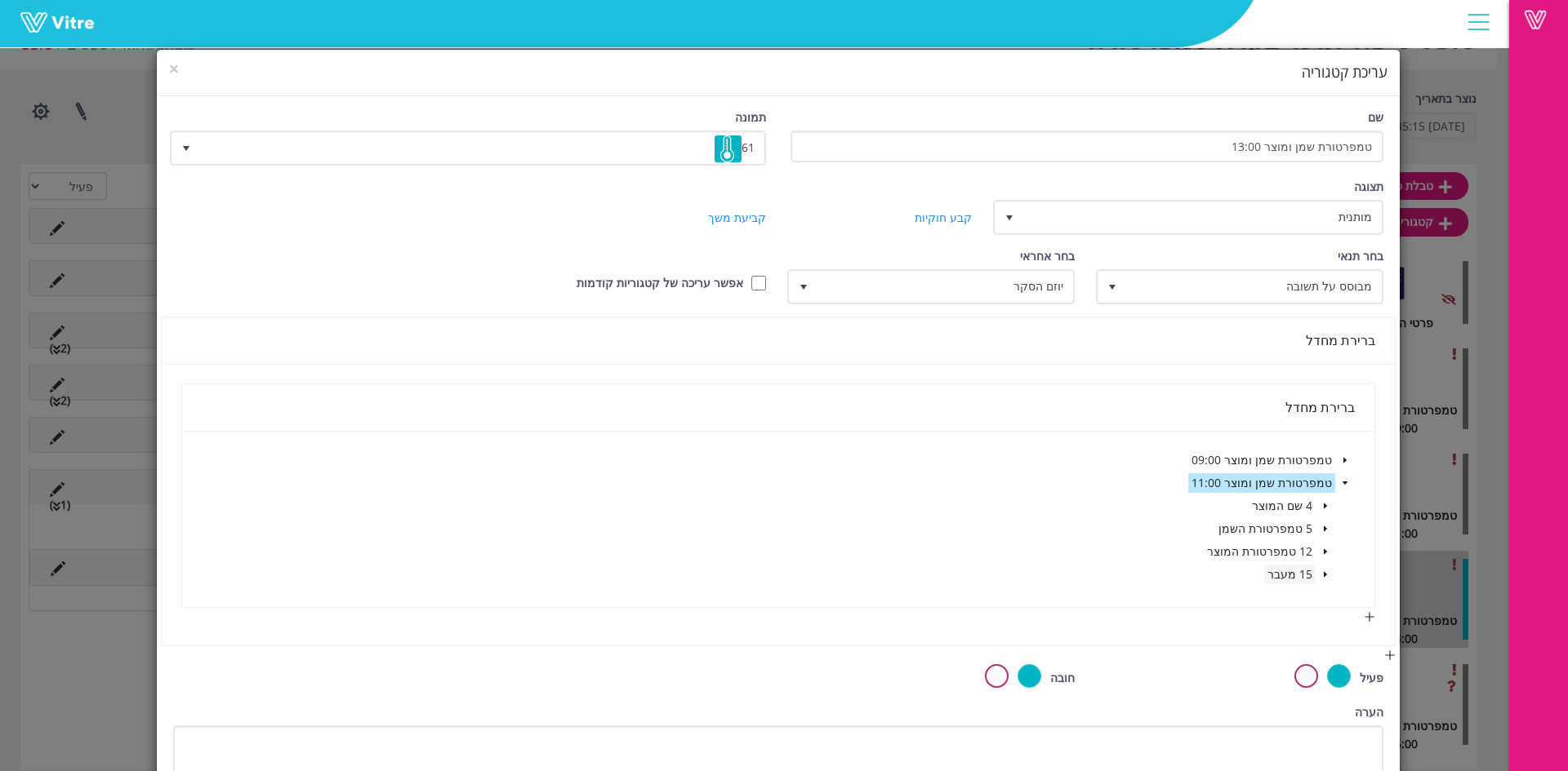
click at [1315, 576] on span "15 מעבר" at bounding box center [1290, 575] width 51 height 20
click at [1326, 576] on icon "caret-down" at bounding box center [1324, 575] width 3 height 6
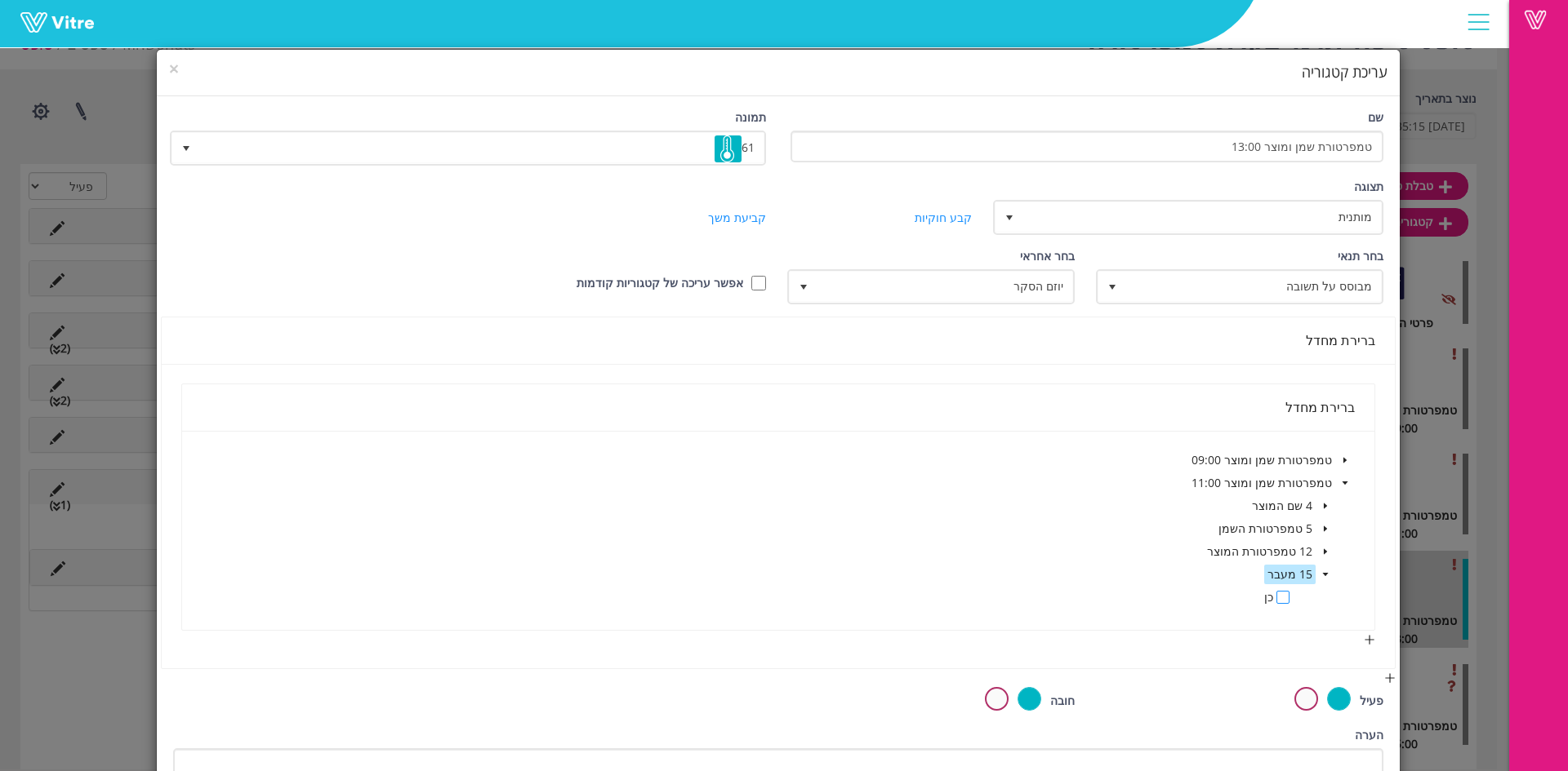
click at [1288, 601] on span at bounding box center [1282, 597] width 13 height 13
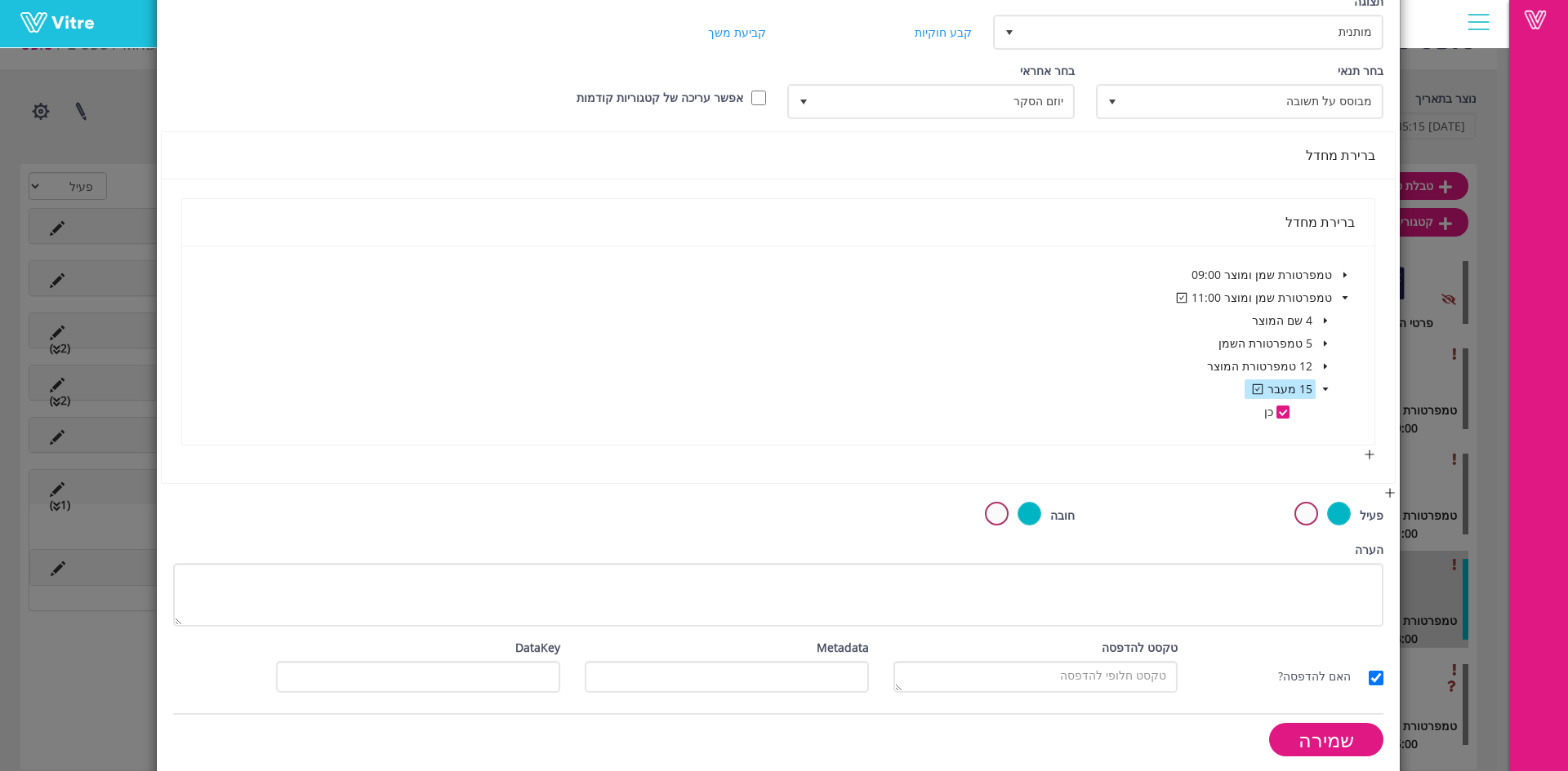
scroll to position [196, 0]
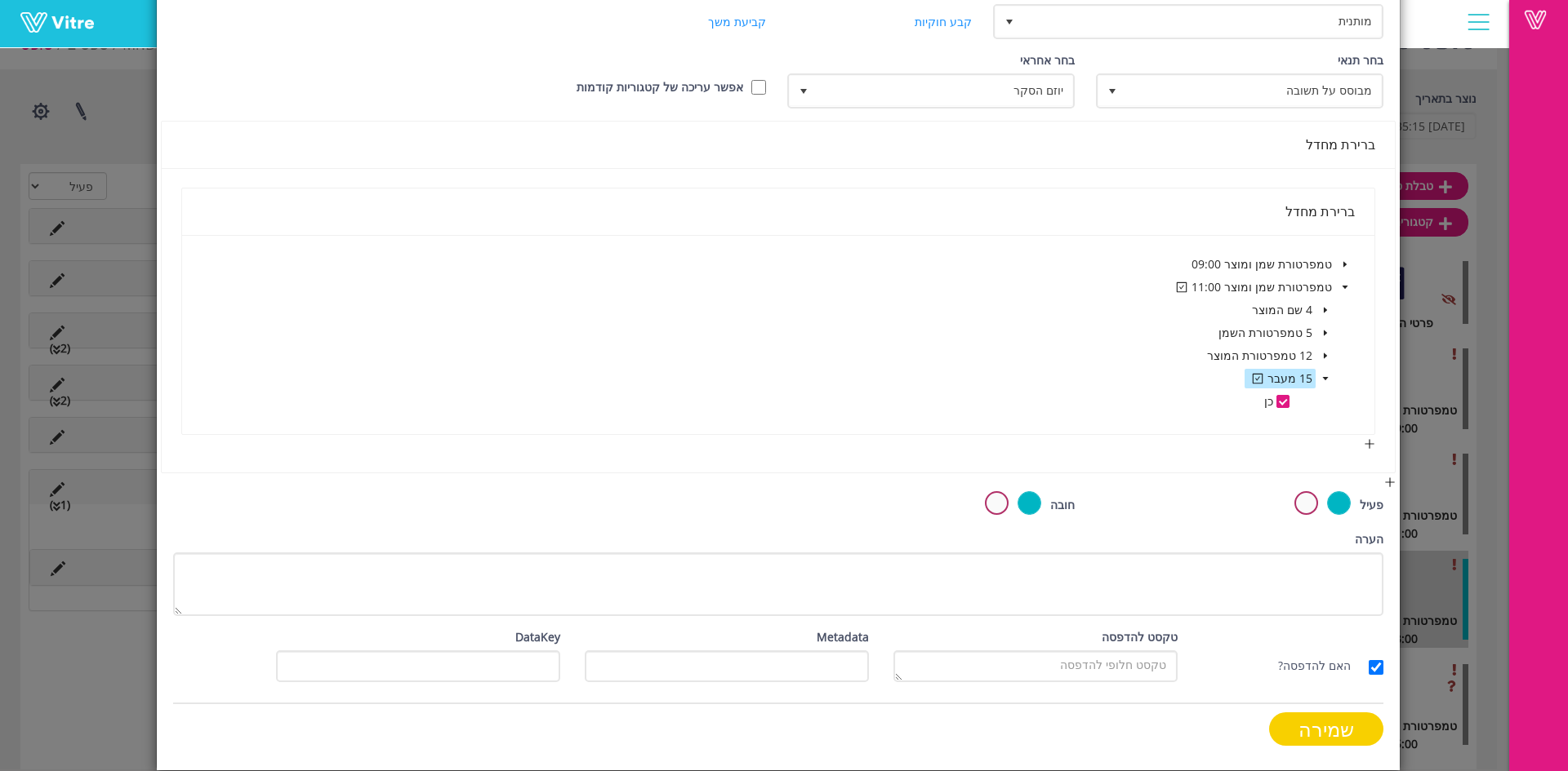
click at [1340, 737] on input "שמירה" at bounding box center [1326, 729] width 115 height 33
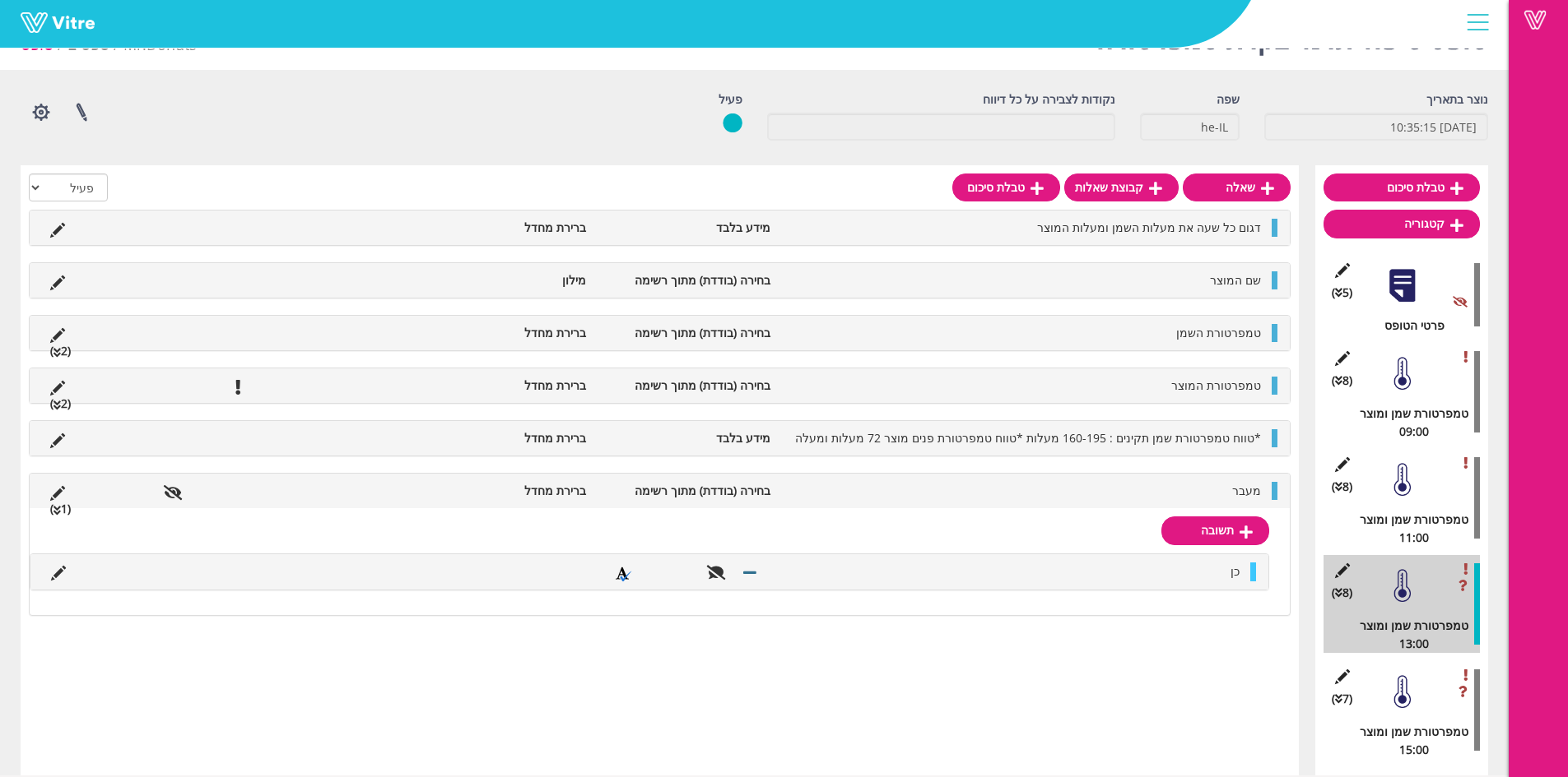
click at [1397, 473] on div at bounding box center [1402, 480] width 37 height 37
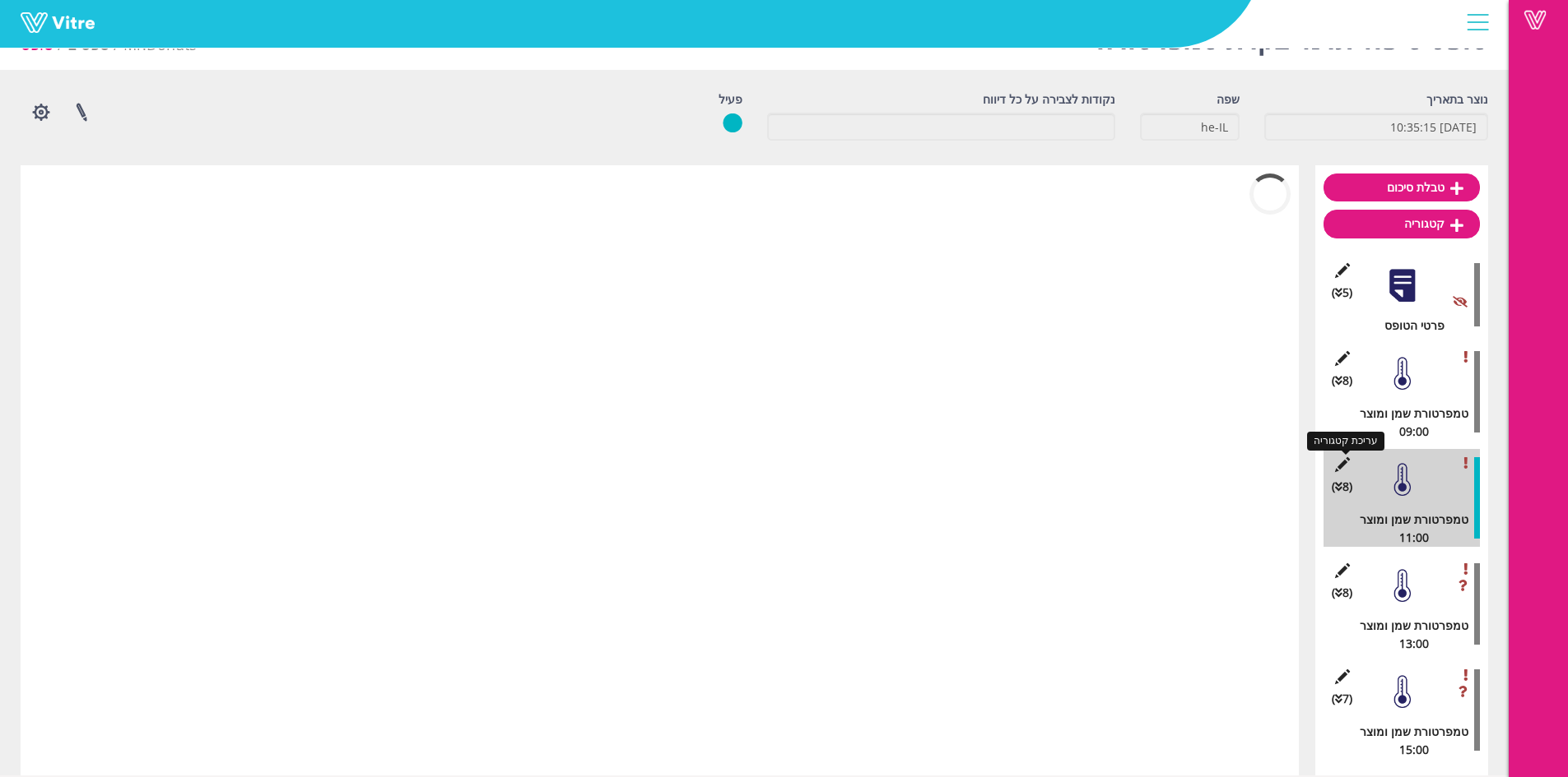
click at [1347, 461] on icon at bounding box center [1342, 464] width 21 height 14
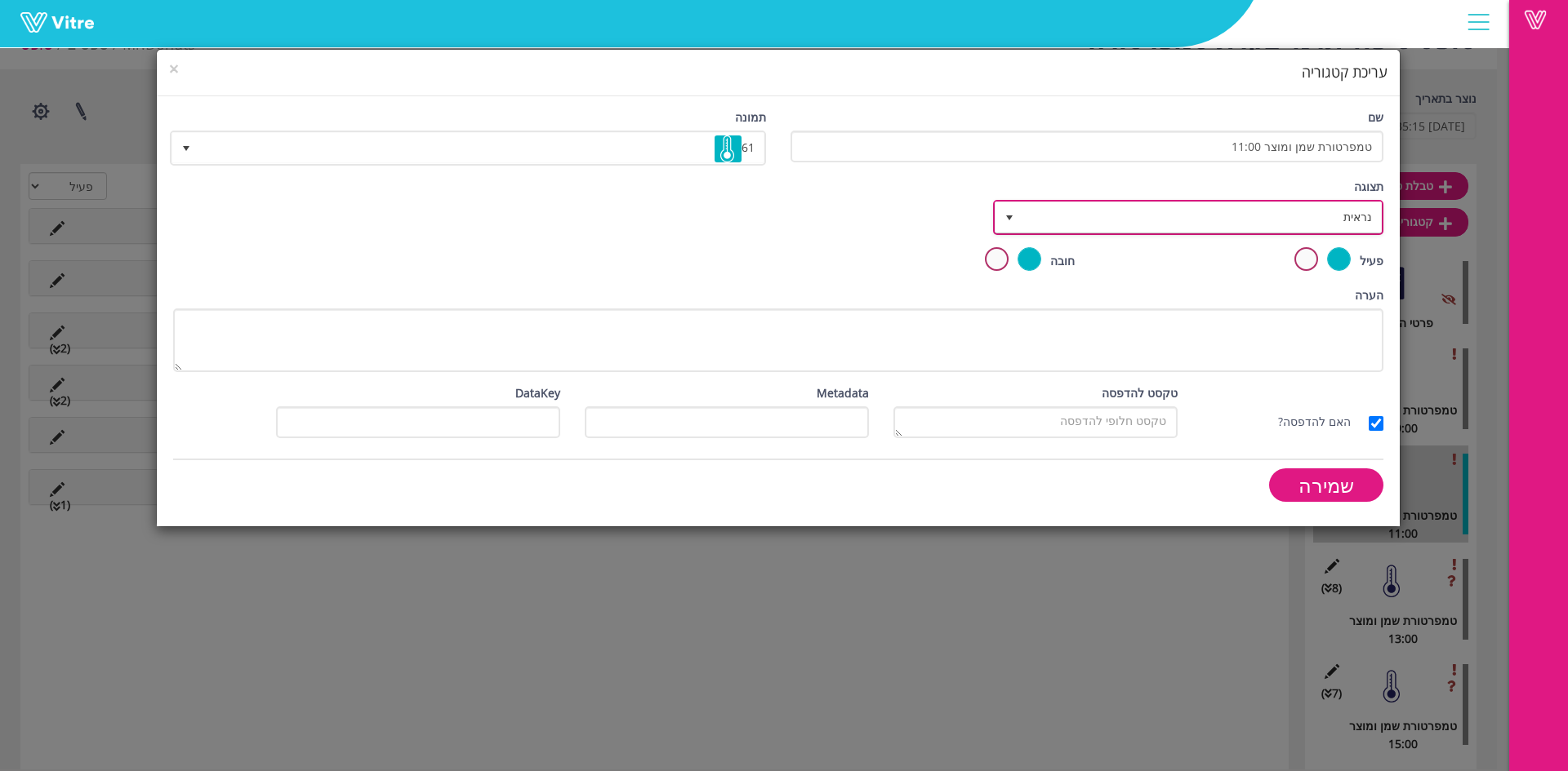
click at [1307, 216] on span "נראית" at bounding box center [1202, 216] width 358 height 29
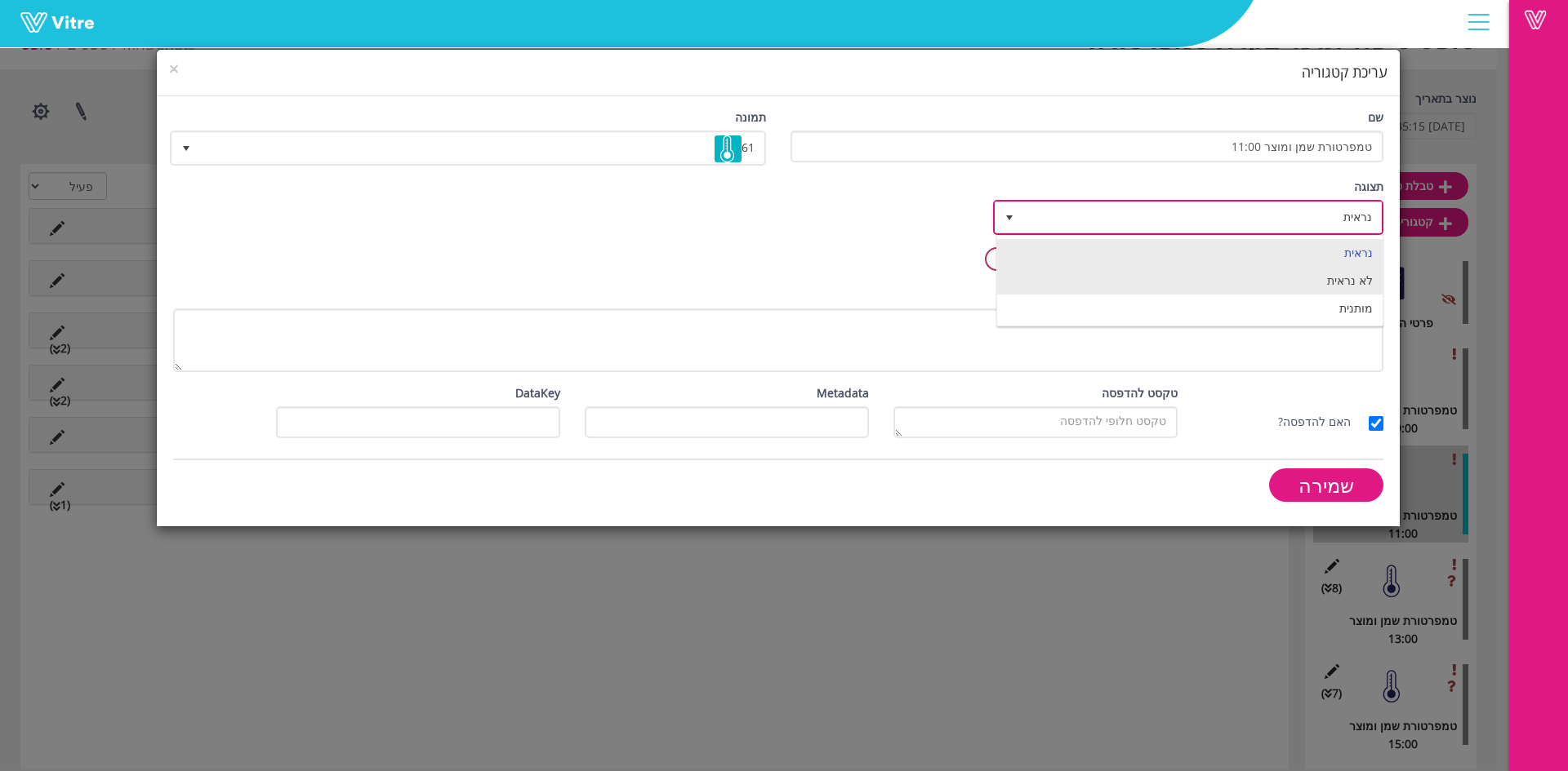
click at [1341, 306] on li "מותנית" at bounding box center [1190, 308] width 385 height 28
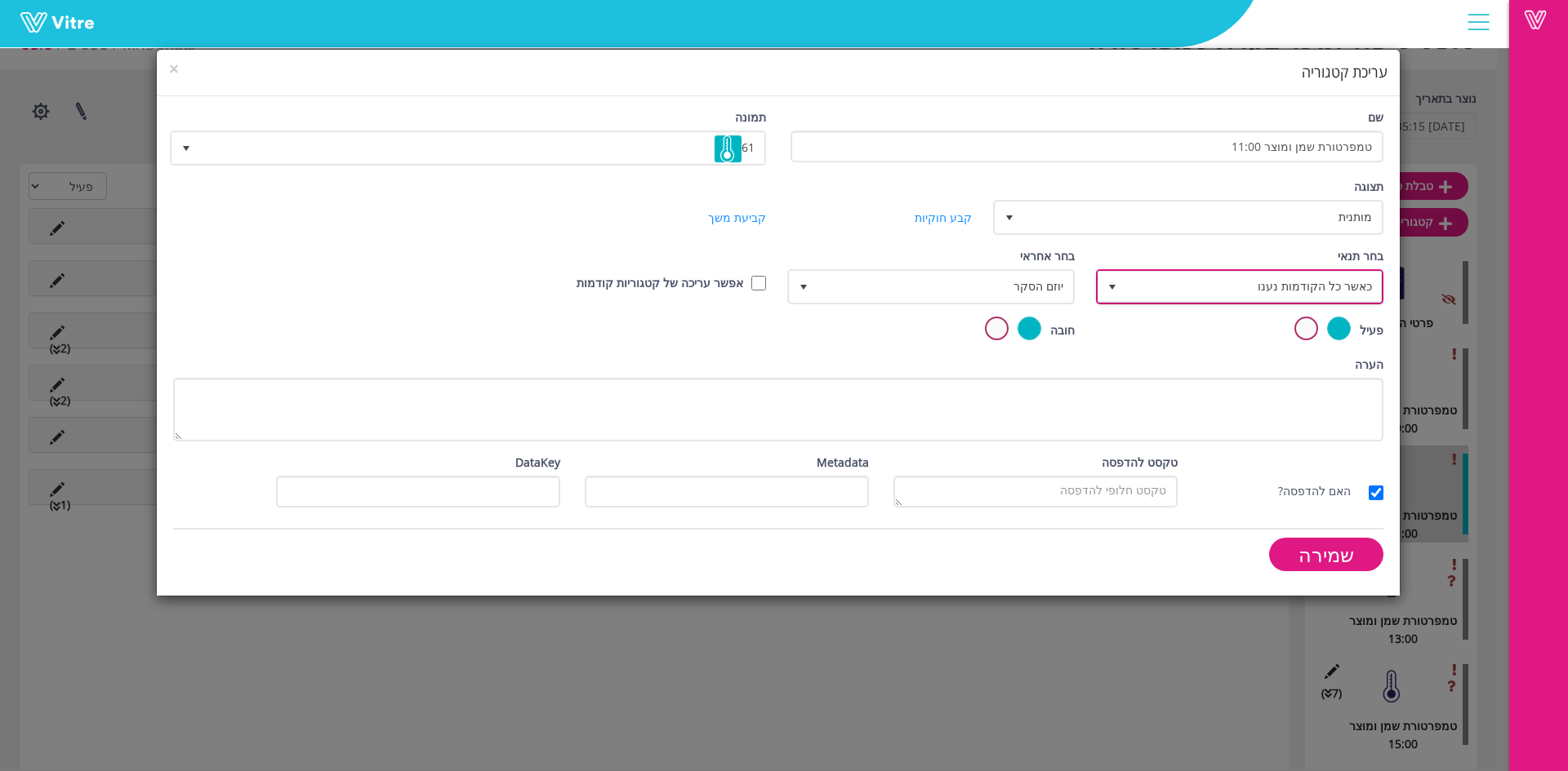
click at [1253, 292] on span "כאשר כל הקודמות נענו" at bounding box center [1254, 286] width 255 height 29
click at [1329, 353] on li "מבוסס על תשובה" at bounding box center [1242, 350] width 283 height 28
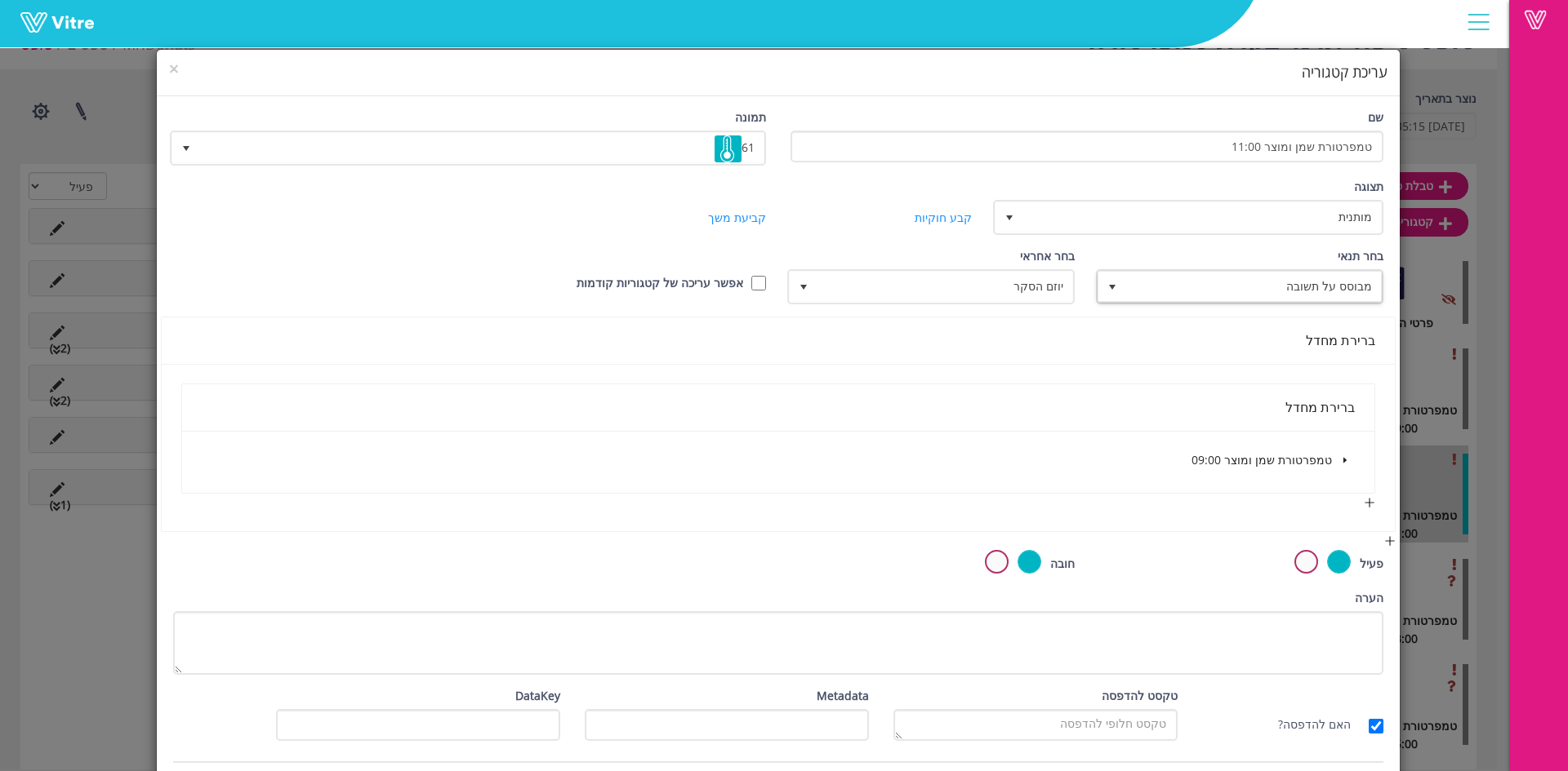
click at [1338, 463] on span at bounding box center [1344, 460] width 20 height 20
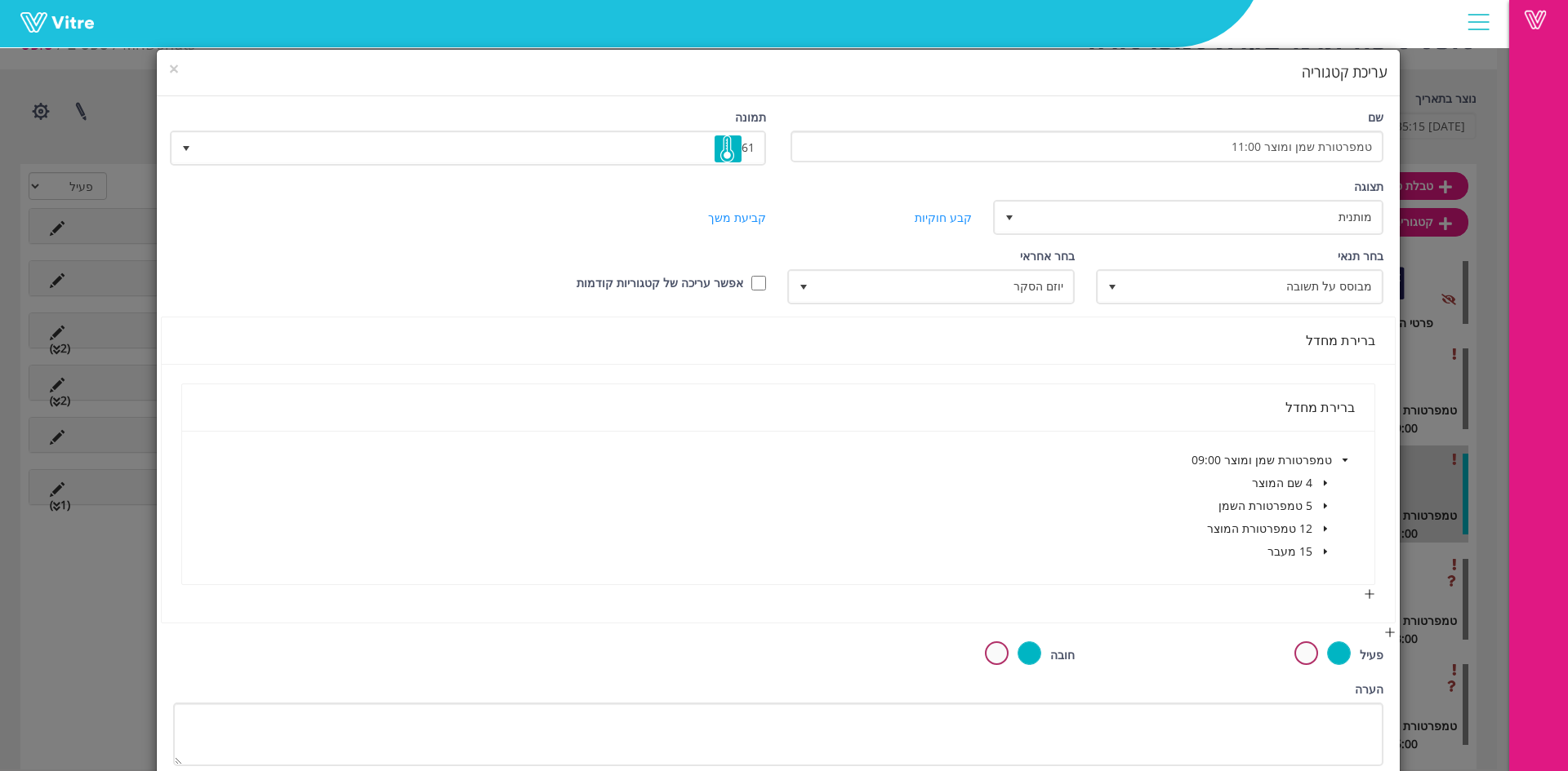
click at [1318, 550] on span at bounding box center [1325, 552] width 20 height 20
click at [1277, 578] on span at bounding box center [1282, 575] width 13 height 13
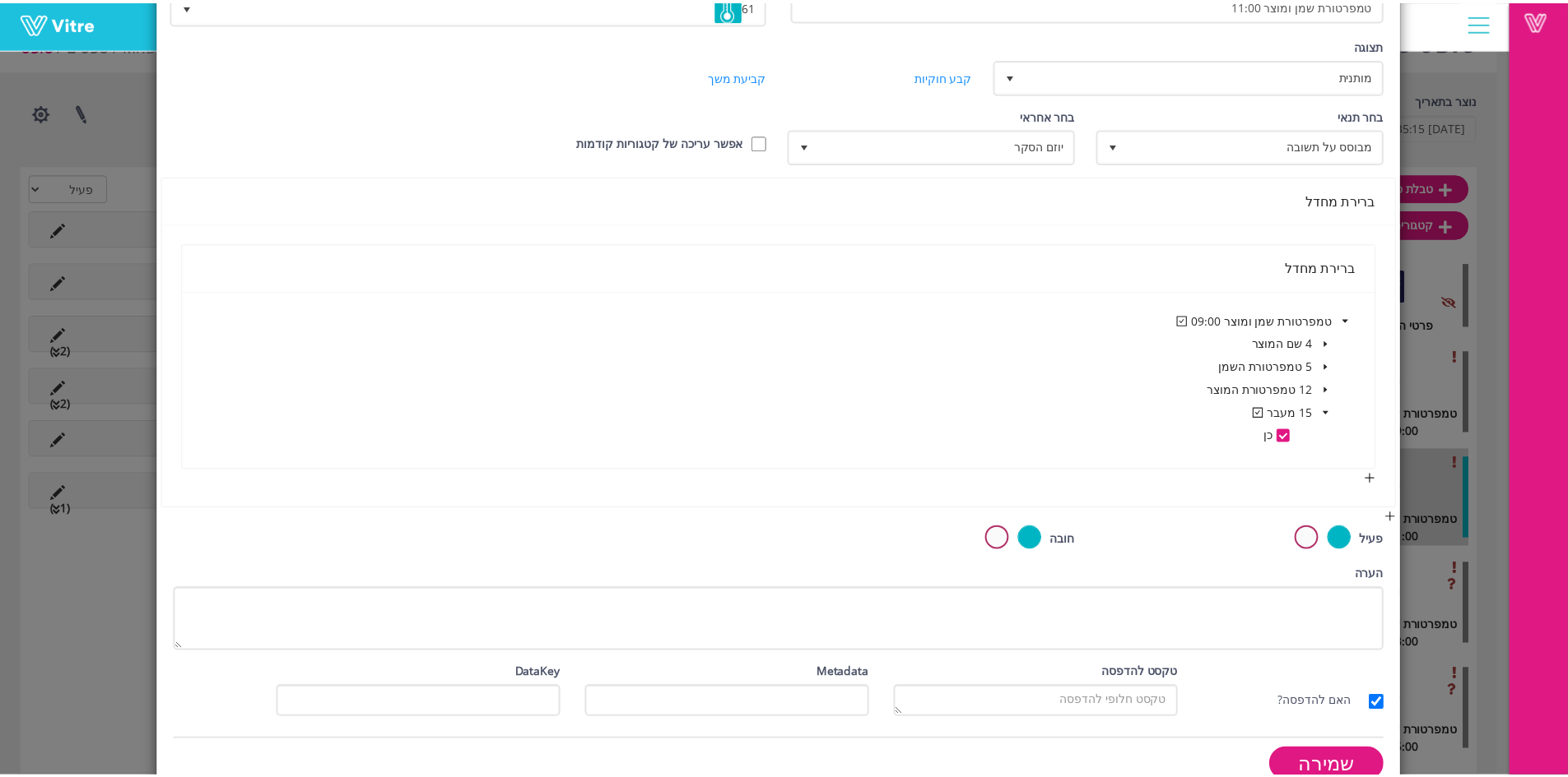
scroll to position [174, 0]
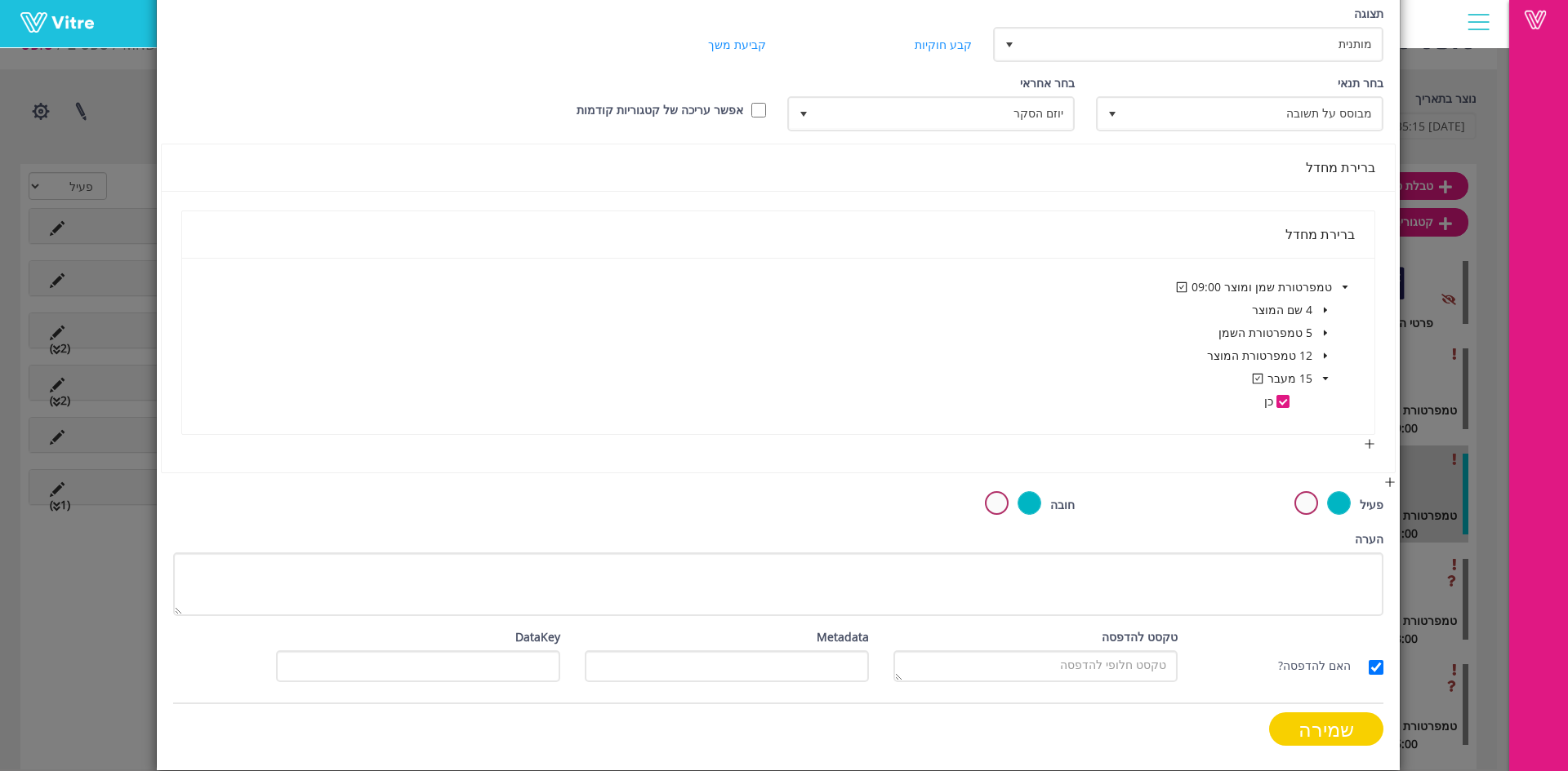
click at [1299, 729] on input "שמירה" at bounding box center [1326, 729] width 115 height 33
